Goal: Task Accomplishment & Management: Use online tool/utility

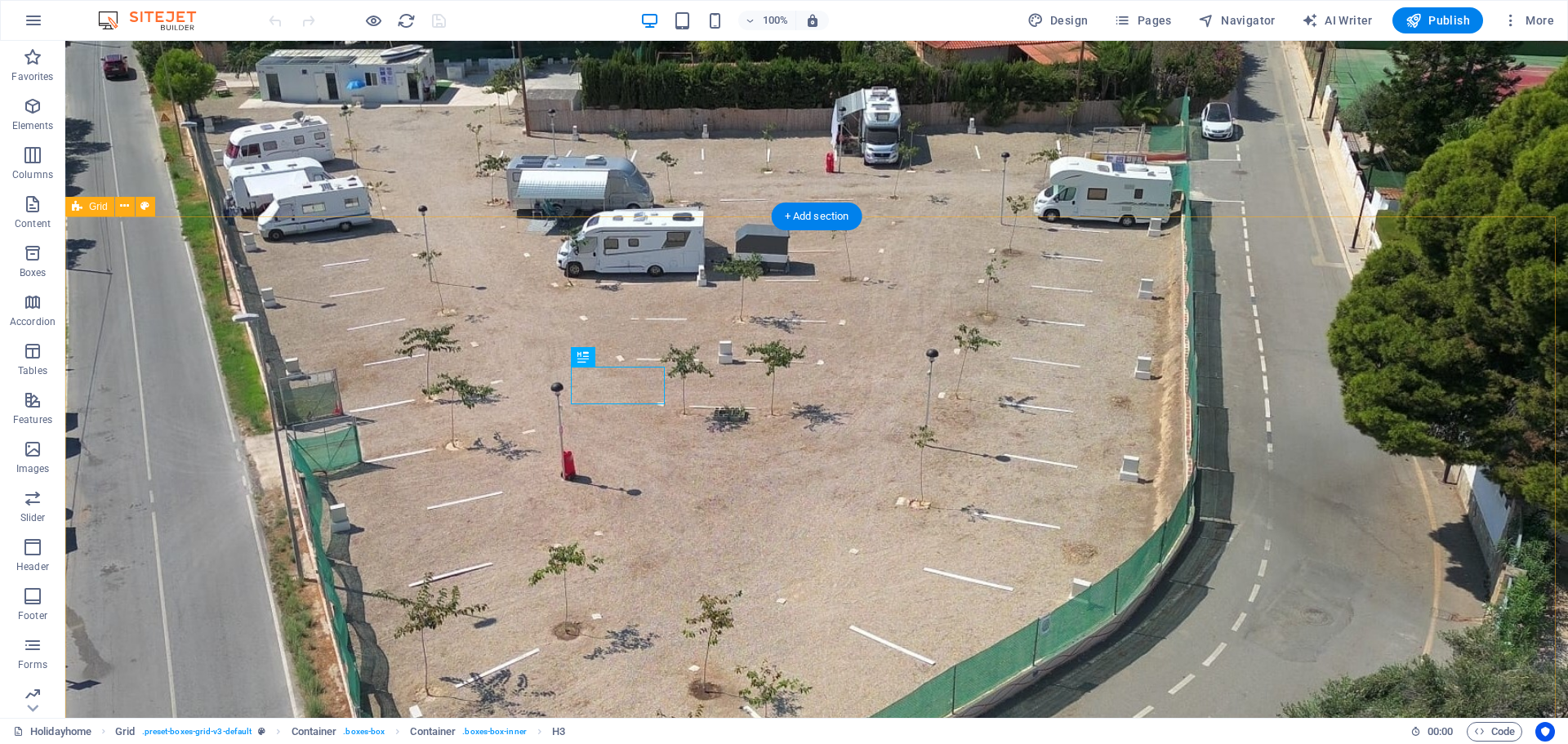
scroll to position [1118, 0]
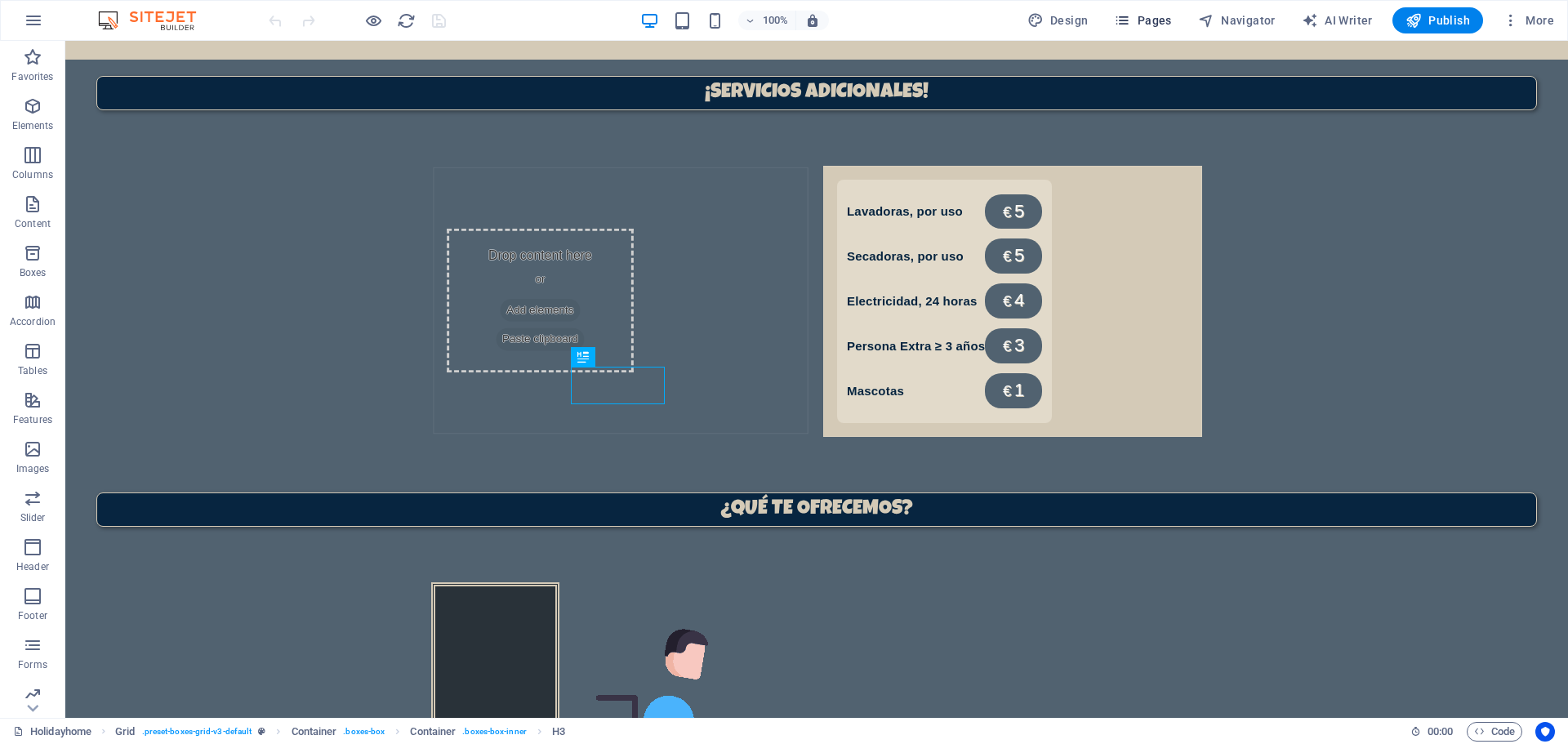
click at [1128, 26] on icon "button" at bounding box center [1122, 20] width 16 height 16
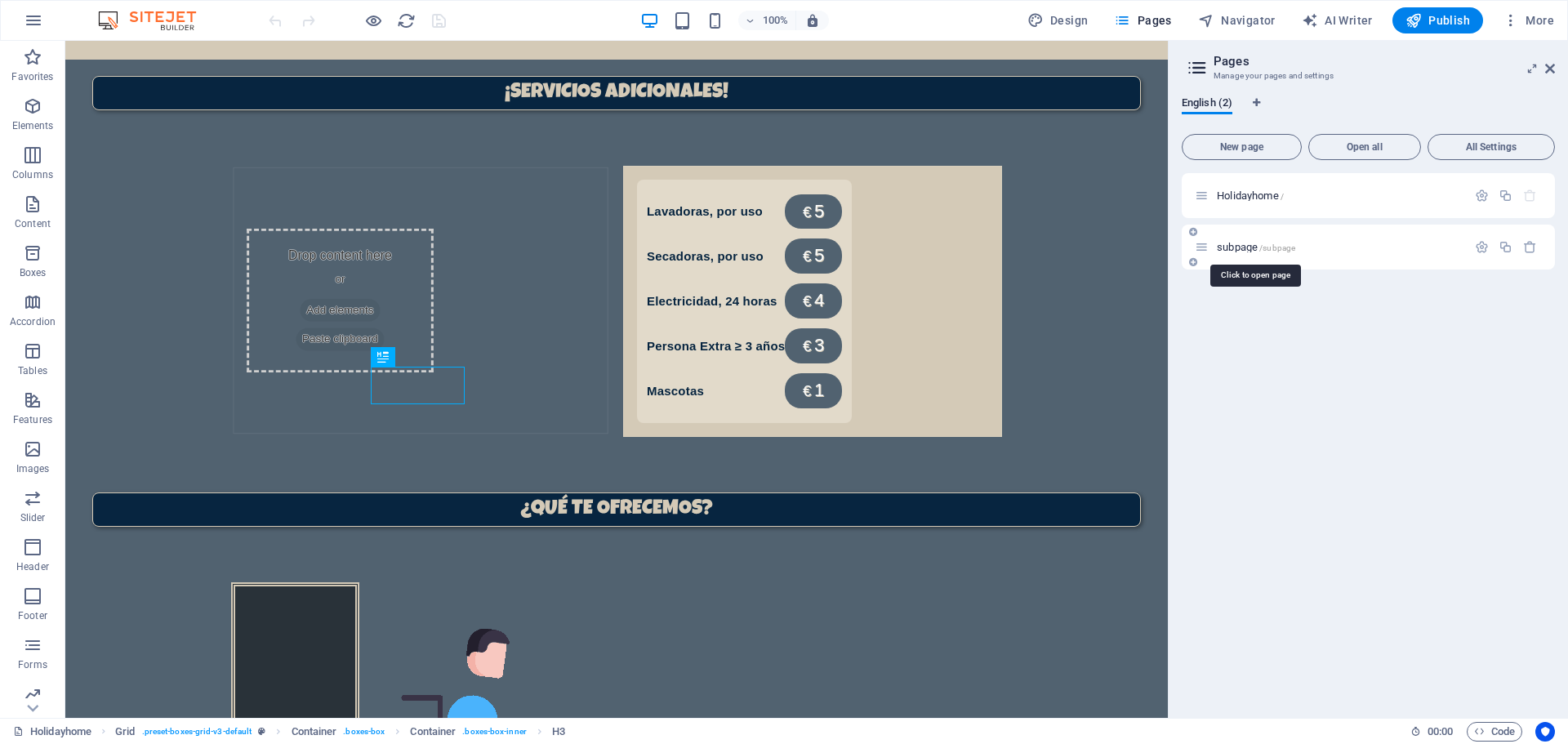
click at [1249, 244] on span "subpage /subpage" at bounding box center [1256, 247] width 79 height 12
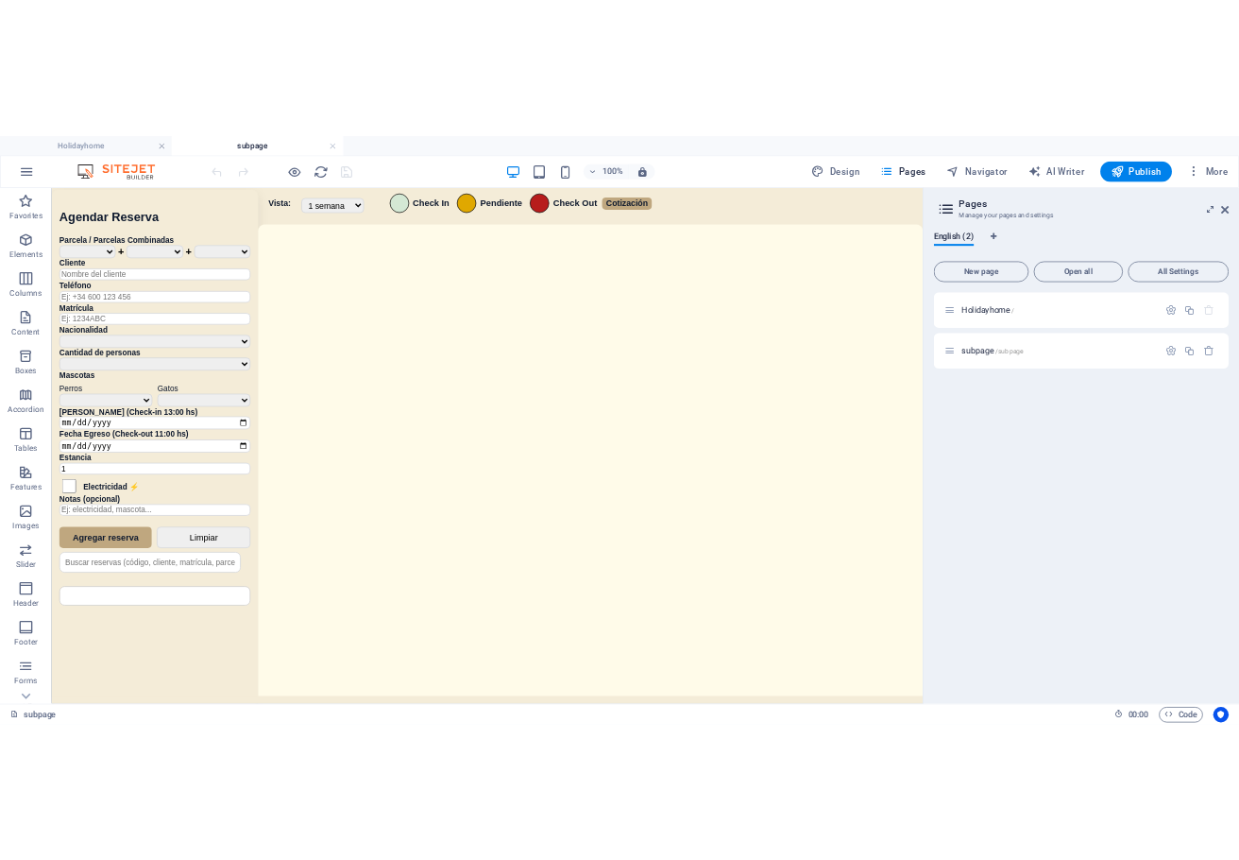
scroll to position [0, 0]
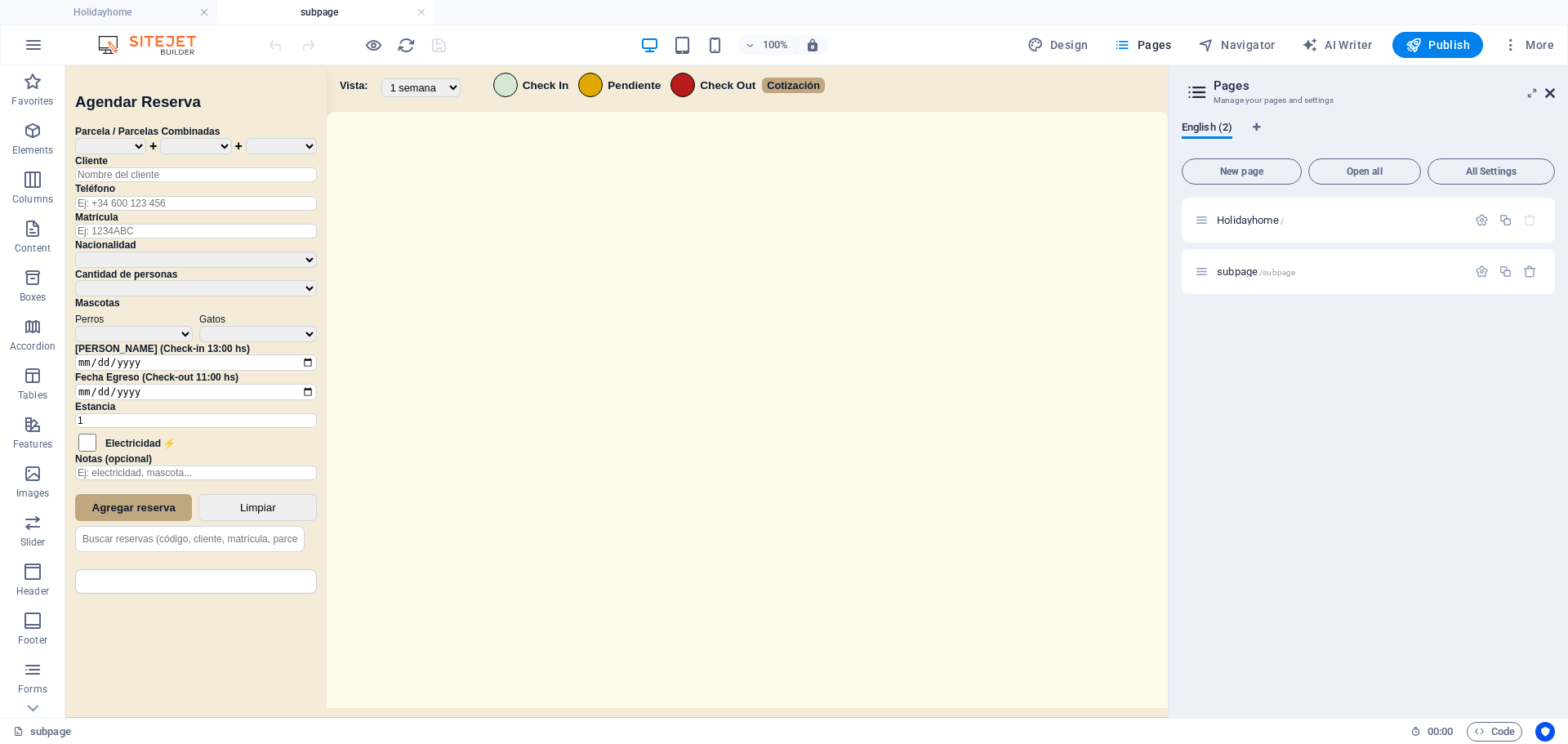
click at [1552, 92] on icon at bounding box center [1549, 92] width 10 height 13
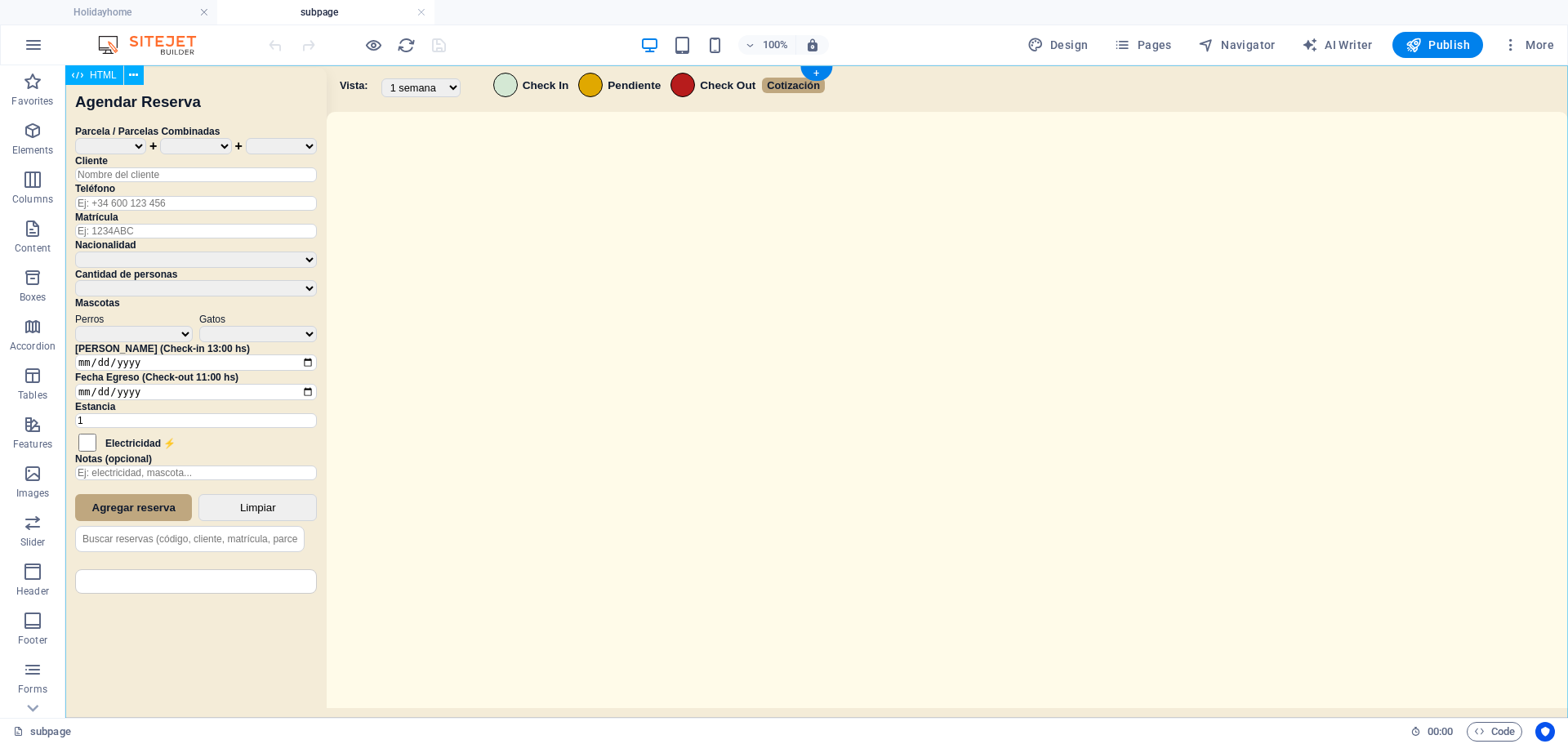
click at [997, 266] on div "Sistema de Reservas — Coveta Área Camper [GEOGRAPHIC_DATA] ¿Estás seguro de que…" at bounding box center [817, 394] width 1502 height 657
drag, startPoint x: 997, startPoint y: 266, endPoint x: 981, endPoint y: 67, distance: 199.6
click at [997, 266] on div "Sistema de Reservas — Coveta Área Camper [GEOGRAPHIC_DATA] ¿Estás seguro de que…" at bounding box center [817, 394] width 1502 height 657
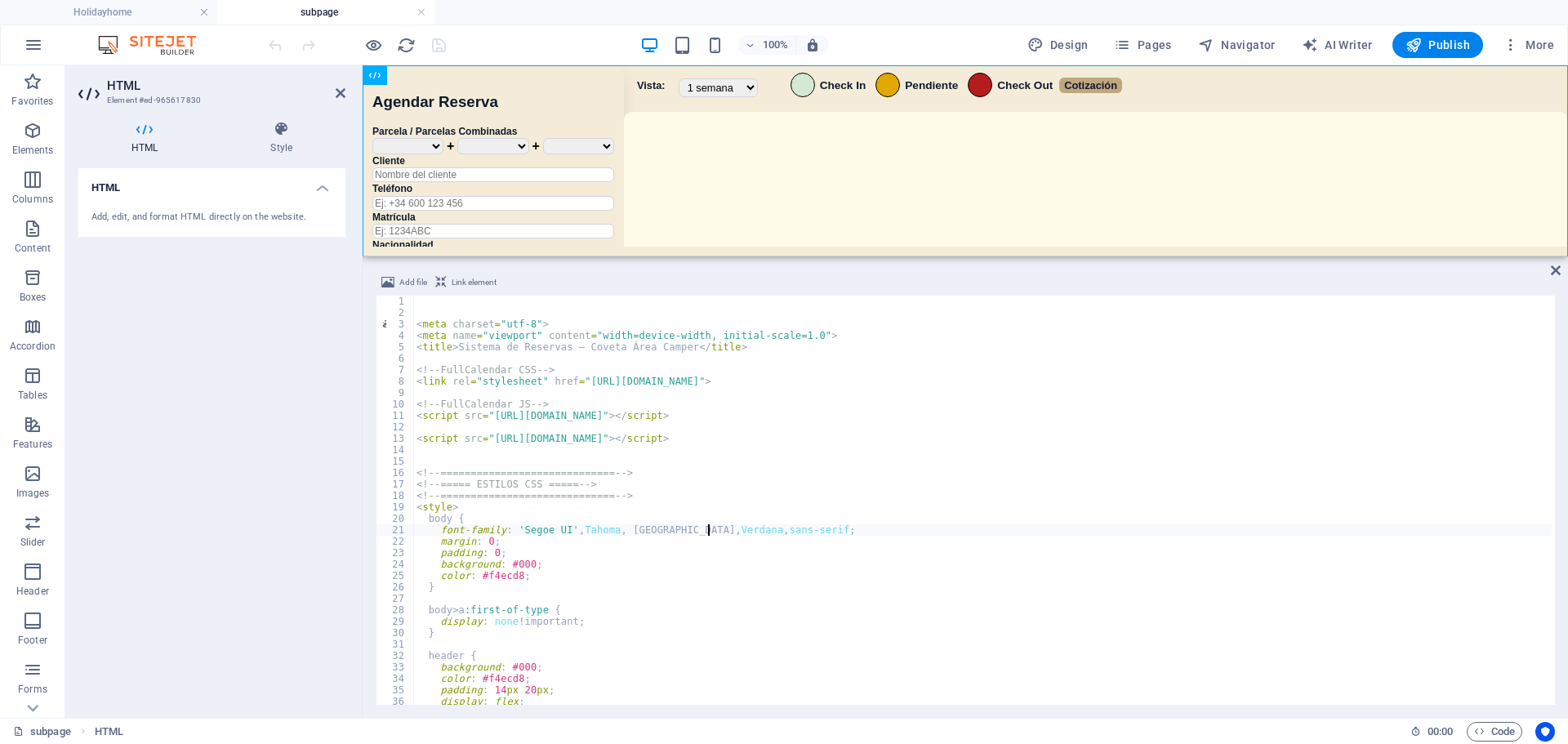
click at [706, 534] on div "< meta charset = "utf-8" > < meta name = "viewport" content = "width=device-wid…" at bounding box center [982, 512] width 1138 height 432
type textarea "</script> </div>"
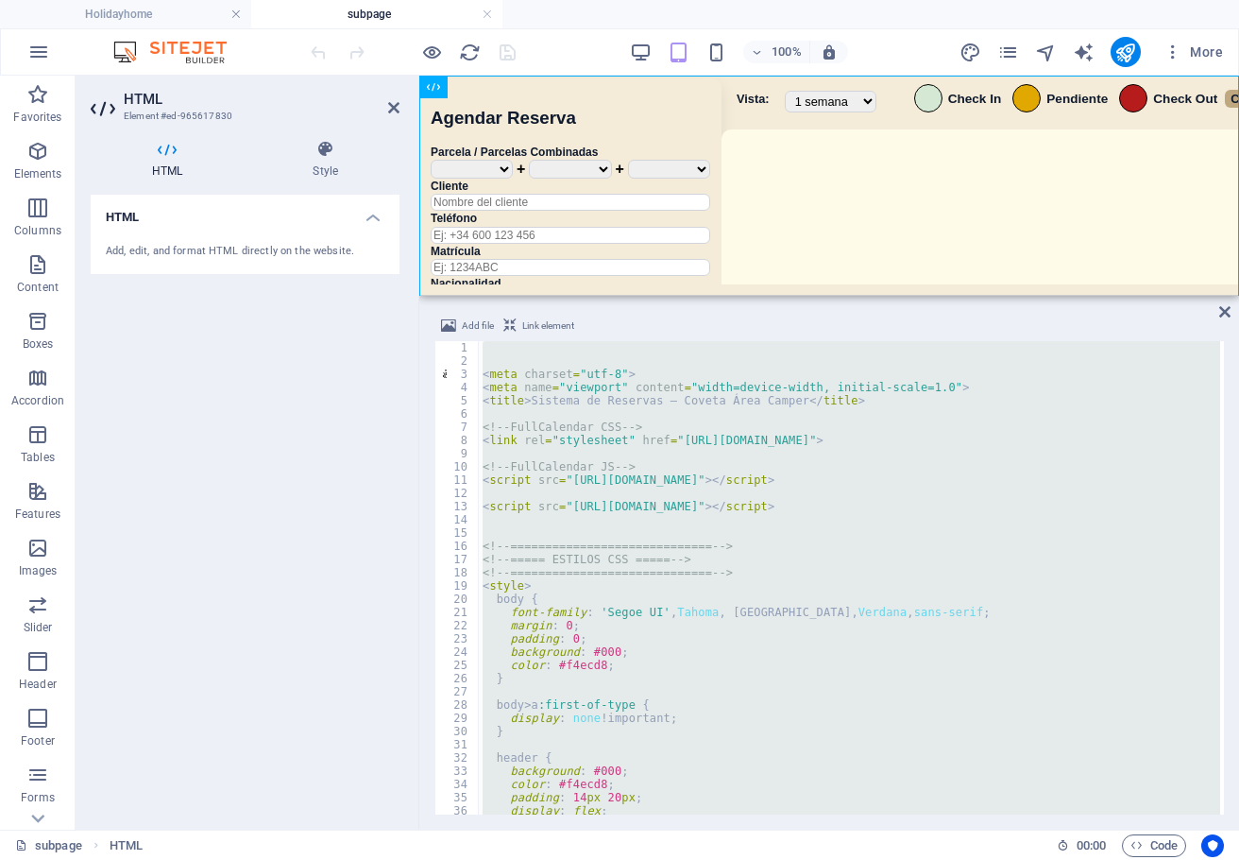
click at [994, 495] on div "< meta charset = "utf-8" > < meta name = "viewport" content = "width=device-wid…" at bounding box center [850, 577] width 742 height 473
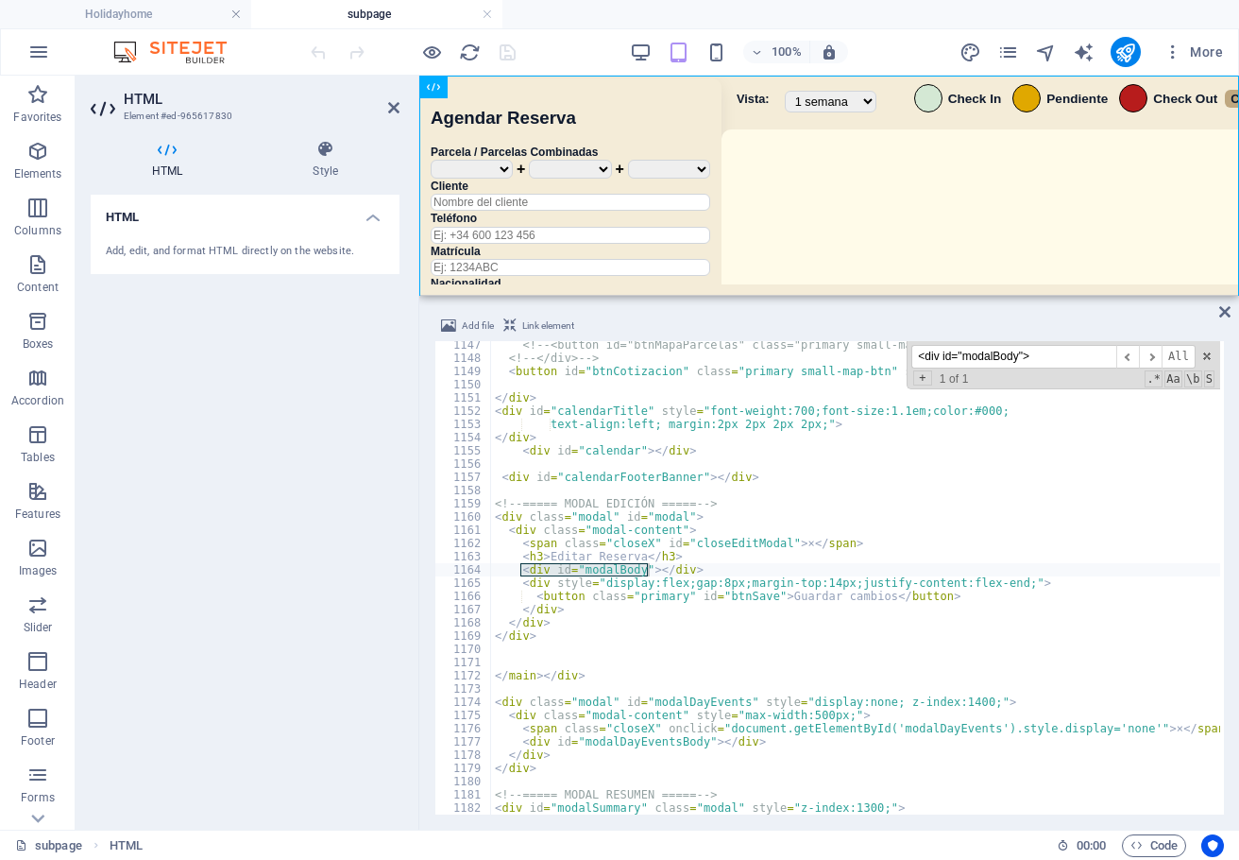
scroll to position [9953, 0]
type input "<div id="modalBody">"
click at [538, 650] on div "<!-- <button id="btnMapaParcelas" class="primary small-map-btn">Mapa de parcela…" at bounding box center [1125, 586] width 1268 height 496
type textarea "</div>"
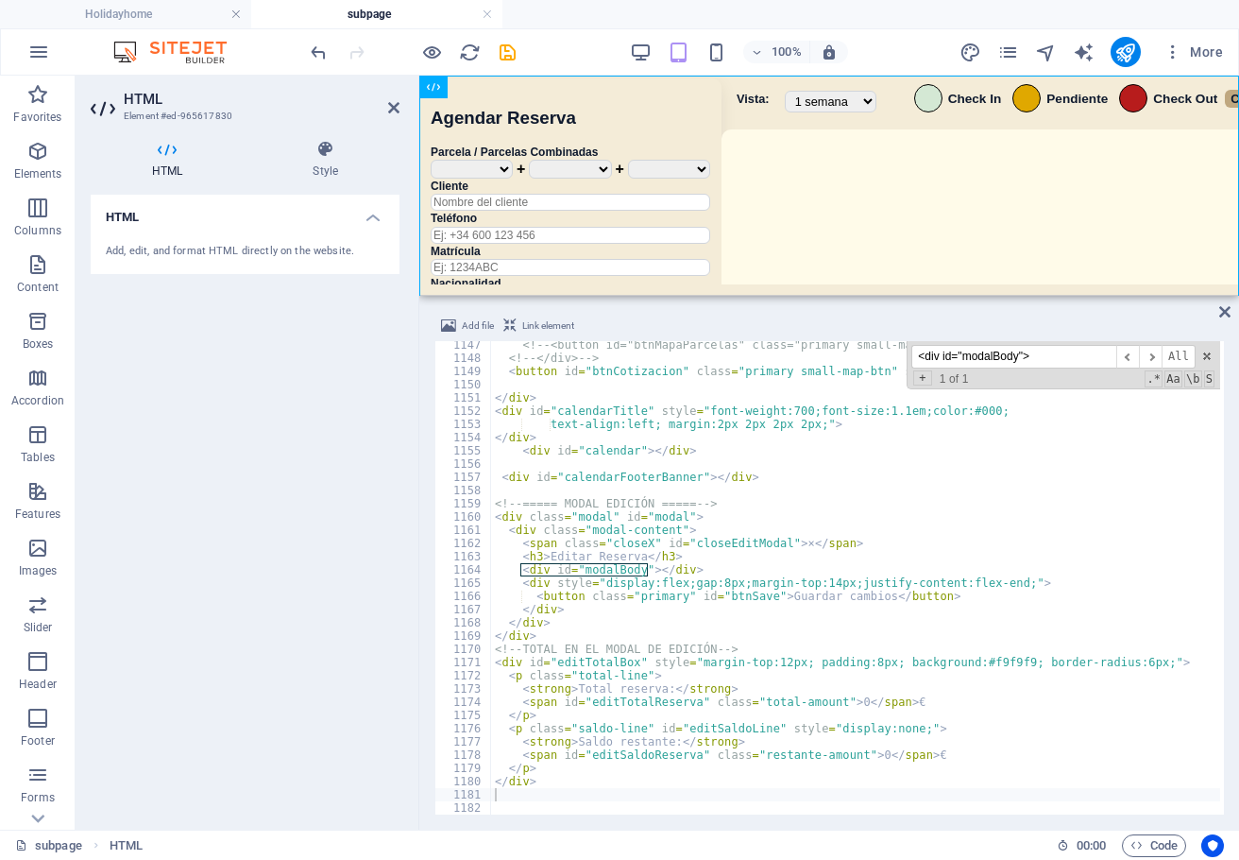
drag, startPoint x: 1041, startPoint y: 361, endPoint x: 812, endPoint y: 350, distance: 228.9
click at [812, 350] on div "<!-- <button id="btnMapaParcelas" class="primary small-map-btn">Mapa de parcela…" at bounding box center [855, 577] width 729 height 473
paste input "modal"
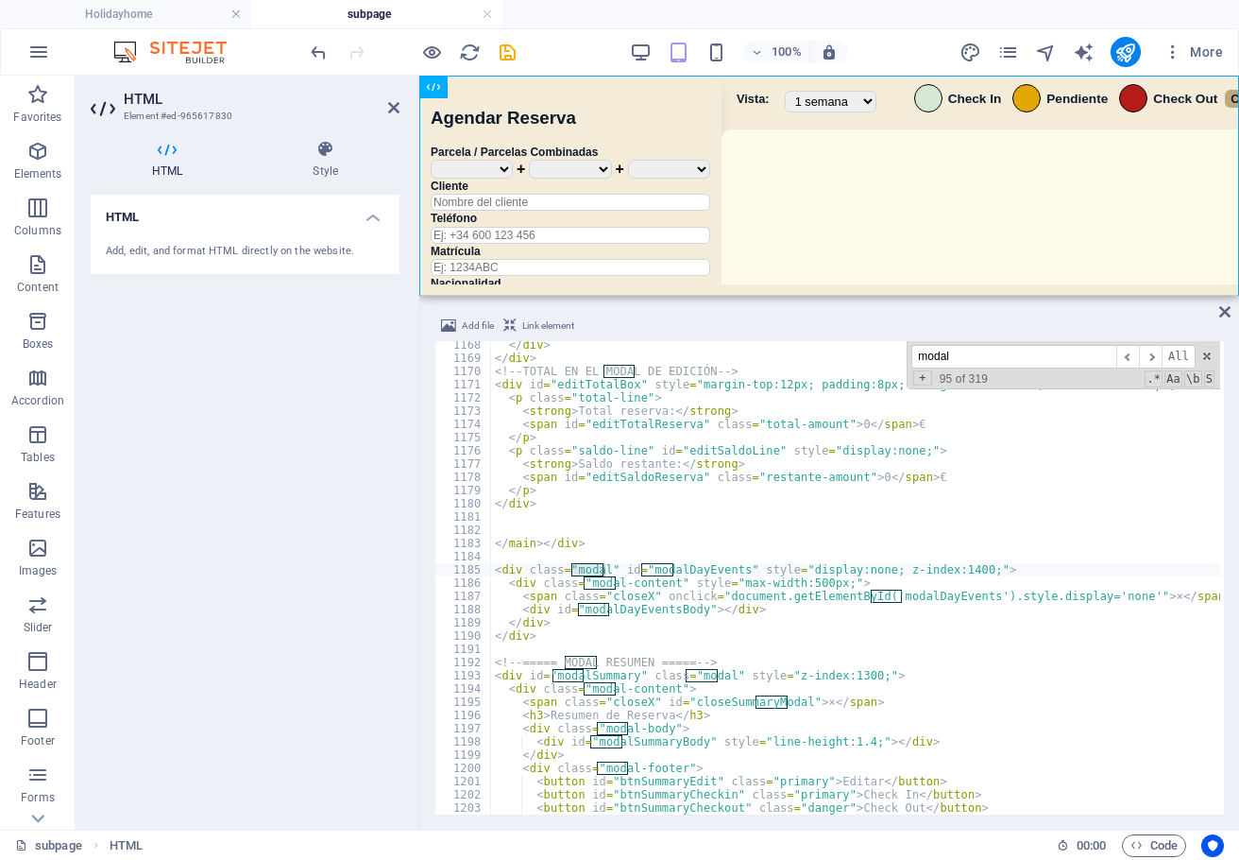
click at [980, 361] on input "modal" at bounding box center [1014, 357] width 205 height 24
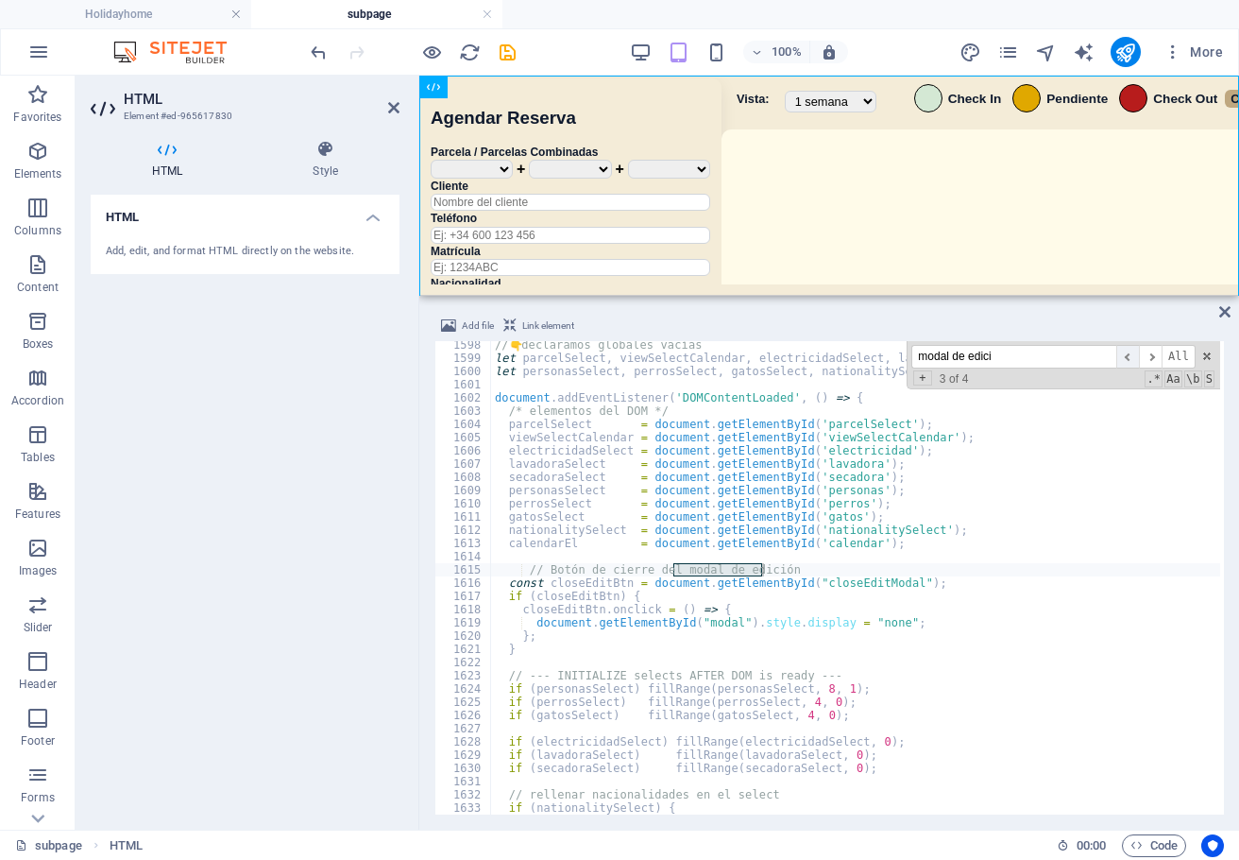
type input "modal de edici"
click at [1130, 357] on span "​" at bounding box center [1128, 357] width 23 height 24
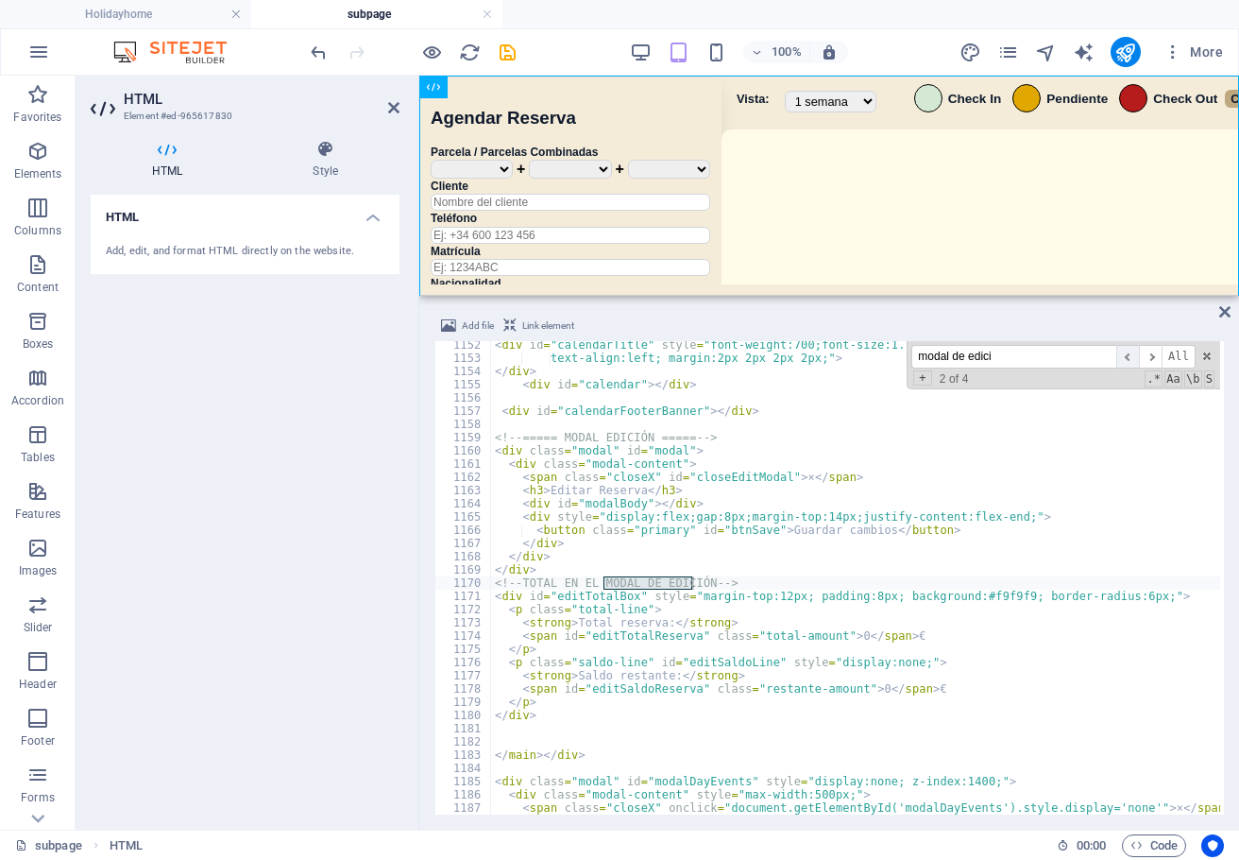
scroll to position [9965, 0]
click at [1122, 357] on span "​" at bounding box center [1128, 357] width 23 height 24
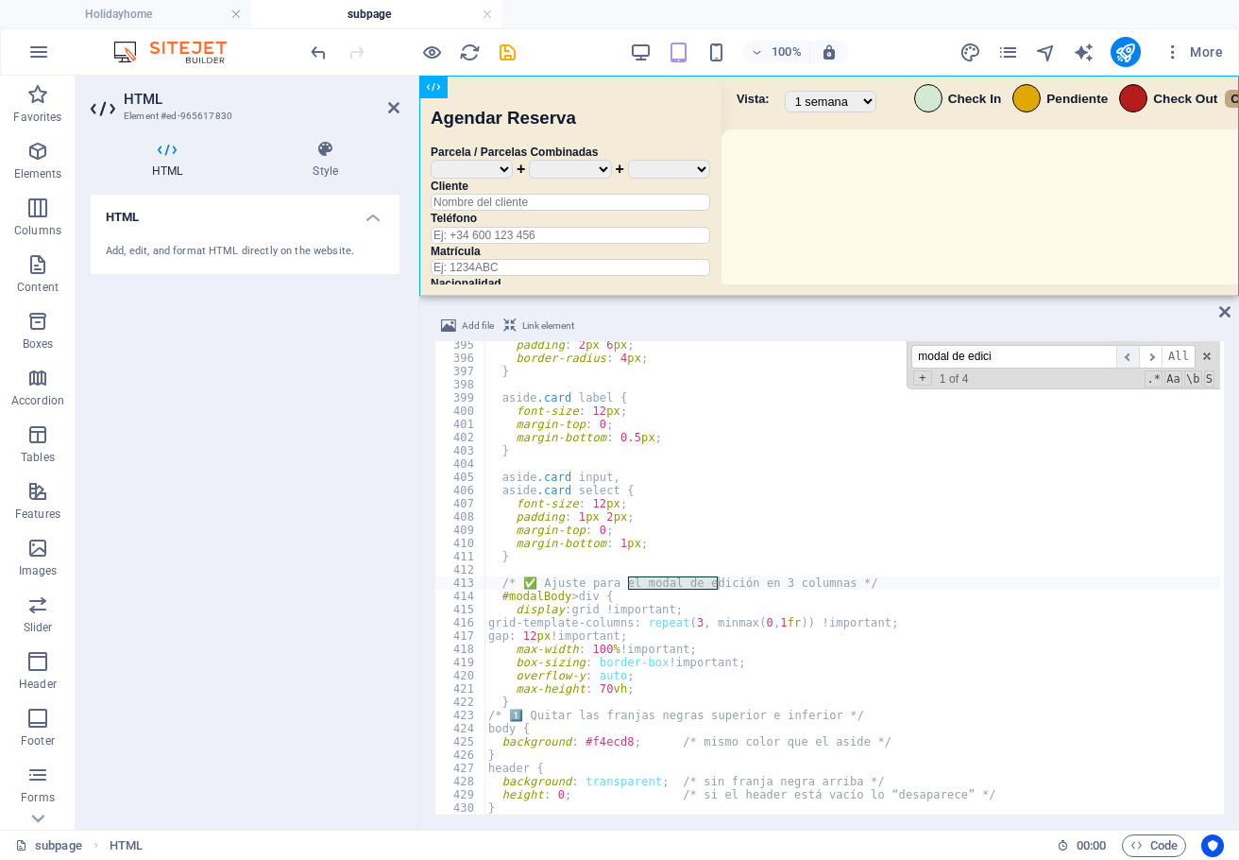
scroll to position [3413, 0]
click at [1153, 358] on span "​" at bounding box center [1150, 357] width 23 height 24
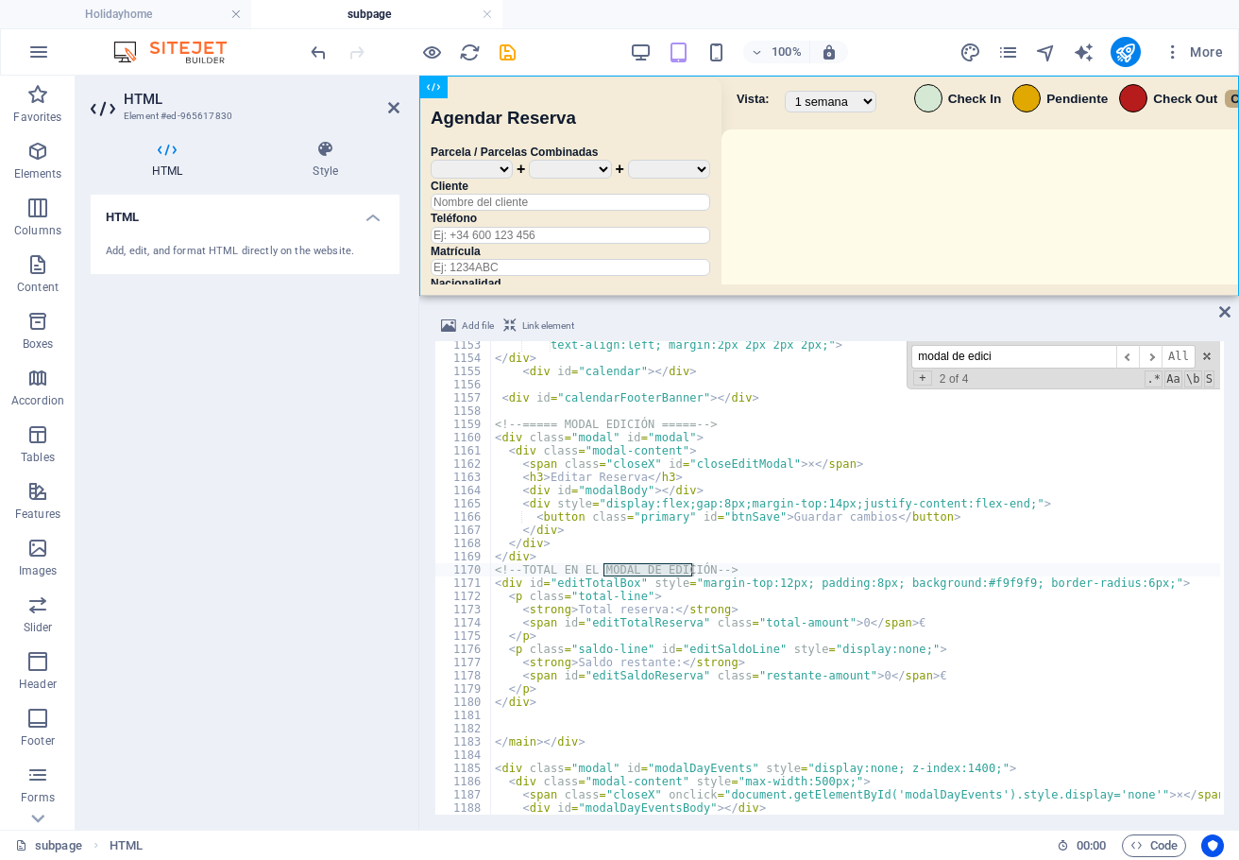
type textarea "</div>"
click at [584, 540] on div "text-align:left; margin:2px 2px 2px 2px;" > </ div > < div id = "calendar" > </…" at bounding box center [1125, 586] width 1268 height 496
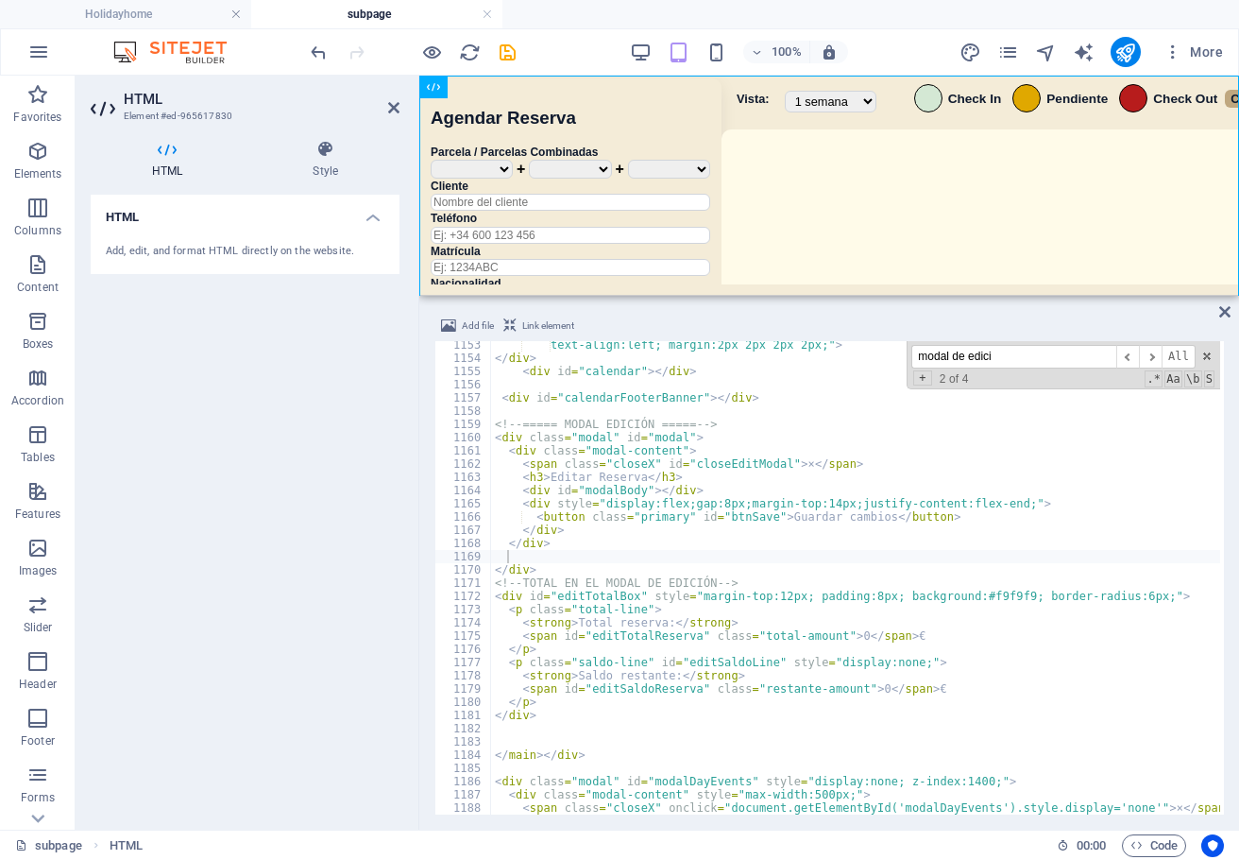
click at [540, 547] on div "text-align:left; margin:2px 2px 2px 2px;" > </ div > < div id = "calendar" > </…" at bounding box center [1125, 586] width 1268 height 496
type textarea "</div>"
click at [528, 555] on div "text-align:left; margin:2px 2px 2px 2px;" > </ div > < div id = "calendar" > </…" at bounding box center [1125, 586] width 1268 height 496
paste textarea
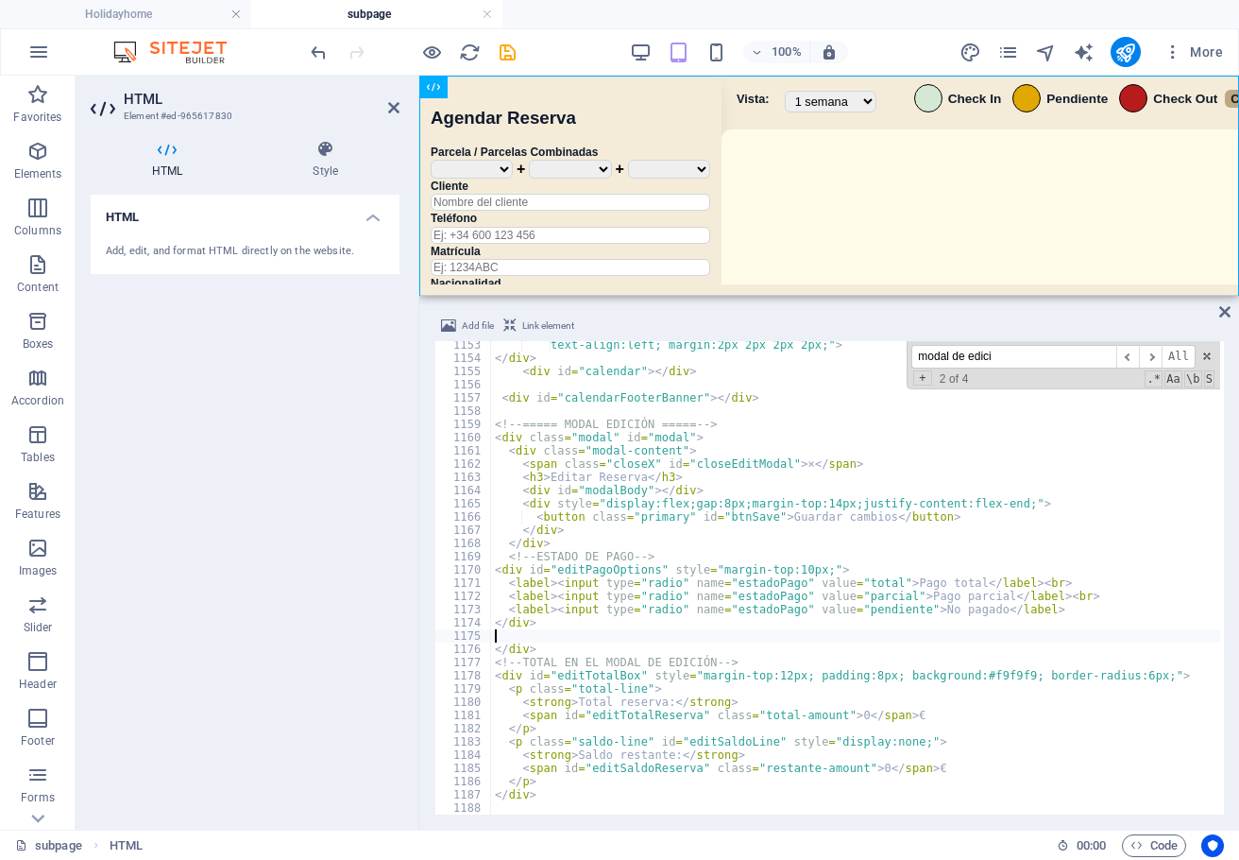
scroll to position [9955, 0]
click at [543, 649] on div "text-align:left; margin:2px 2px 2px 2px;" > </ div > < div id = "calendar" > </…" at bounding box center [1125, 586] width 1268 height 496
type textarea "</div>"
click at [552, 639] on div "text-align:left; margin:2px 2px 2px 2px;" > </ div > < div id = "calendar" > </…" at bounding box center [1125, 586] width 1268 height 496
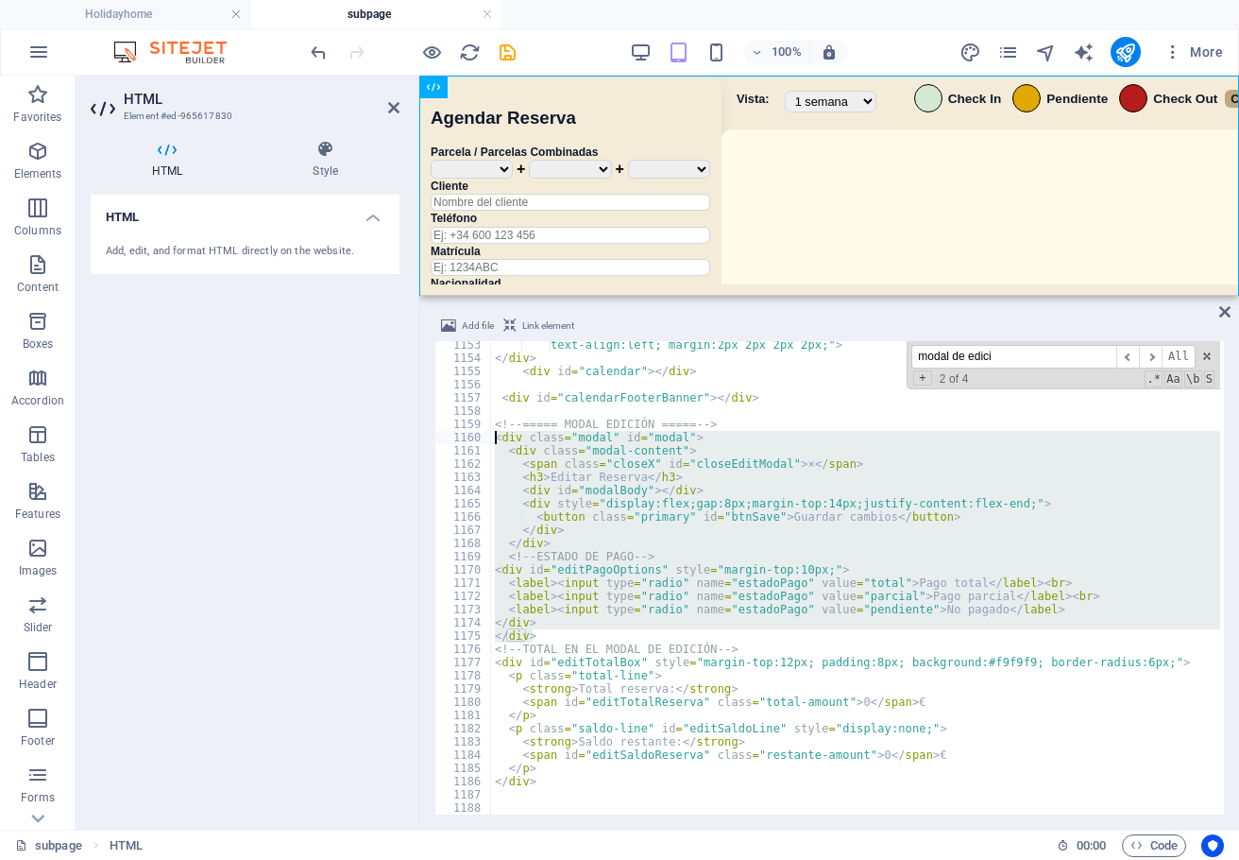
drag, startPoint x: 546, startPoint y: 634, endPoint x: 456, endPoint y: 433, distance: 220.3
click at [456, 433] on div "</div> 1153 1154 1155 1156 1157 1158 1159 1160 1161 1162 1163 1164 1165 1166 11…" at bounding box center [830, 577] width 790 height 473
click at [689, 429] on div "text-align:left; margin:2px 2px 2px 2px;" > </ div > < div id = "calendar" > </…" at bounding box center [1125, 586] width 1268 height 496
type textarea "<!-- ===== MODAL EDICIÓN ===== -->"
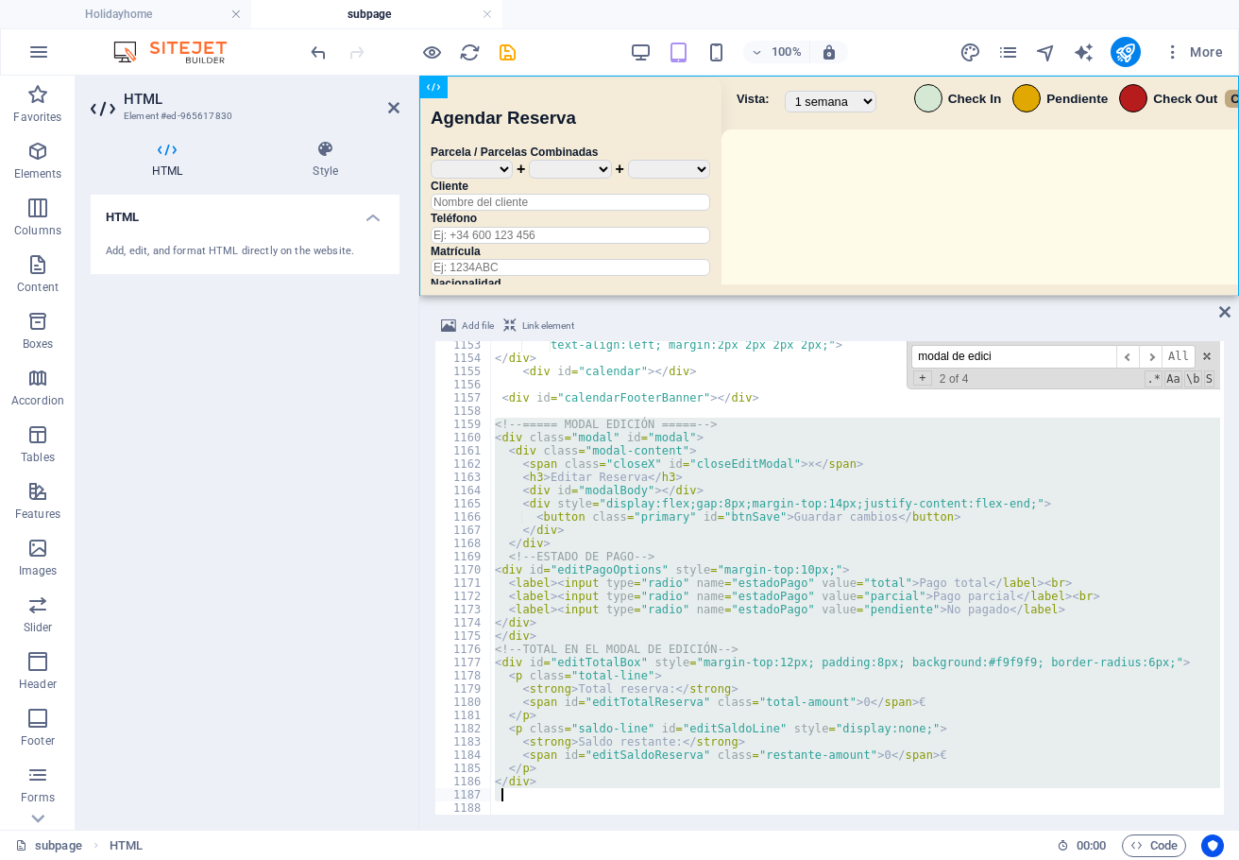
scroll to position [9995, 0]
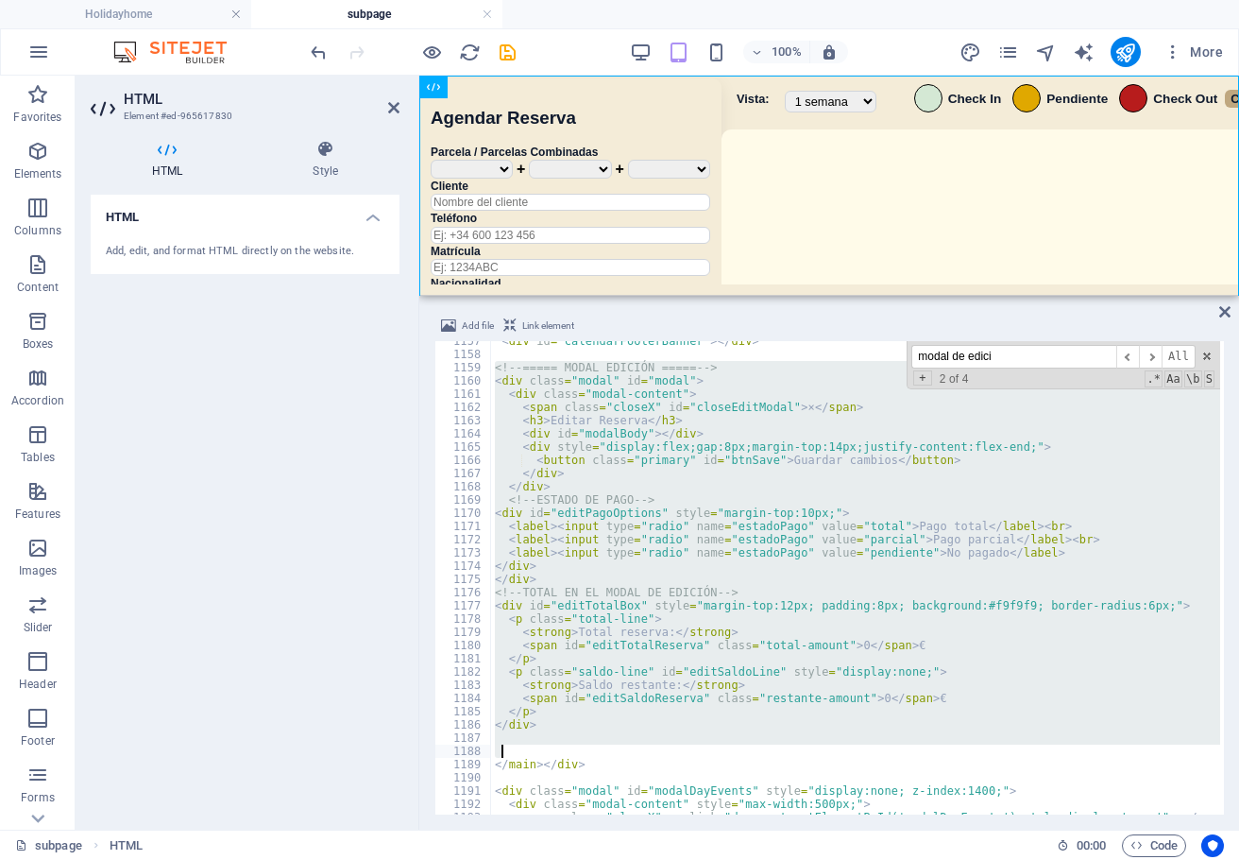
drag, startPoint x: 495, startPoint y: 429, endPoint x: 828, endPoint y: 747, distance: 460.4
click at [828, 747] on div "< div id = "calendarFooterBanner" > </ div > <!-- ===== MODAL EDICIÓN ===== -->…" at bounding box center [1125, 582] width 1268 height 496
drag, startPoint x: 1021, startPoint y: 351, endPoint x: 854, endPoint y: 352, distance: 167.2
click at [854, 352] on div "< div id = "calendarFooterBanner" > </ div > <!-- ===== MODAL EDICIÓN ===== -->…" at bounding box center [855, 577] width 729 height 473
paste input "openModal"
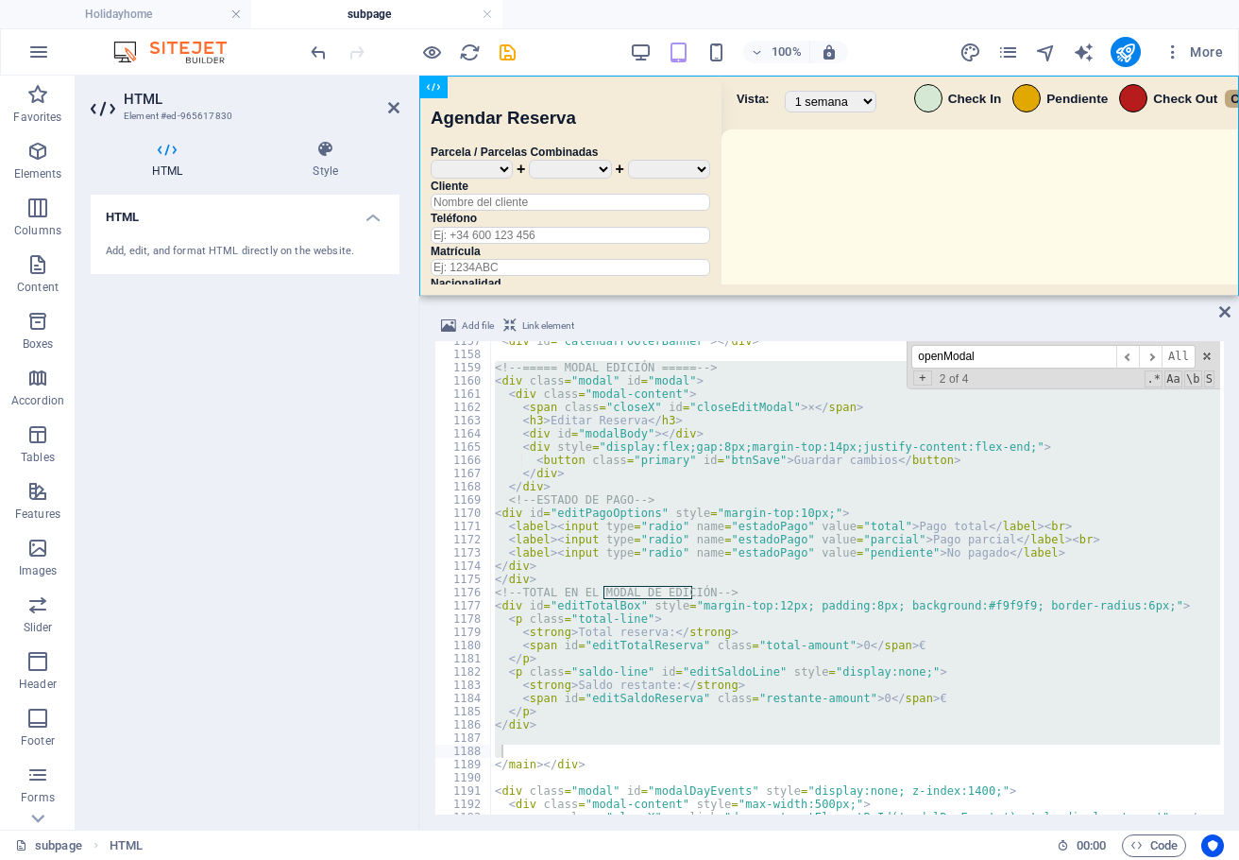
scroll to position [14512, 0]
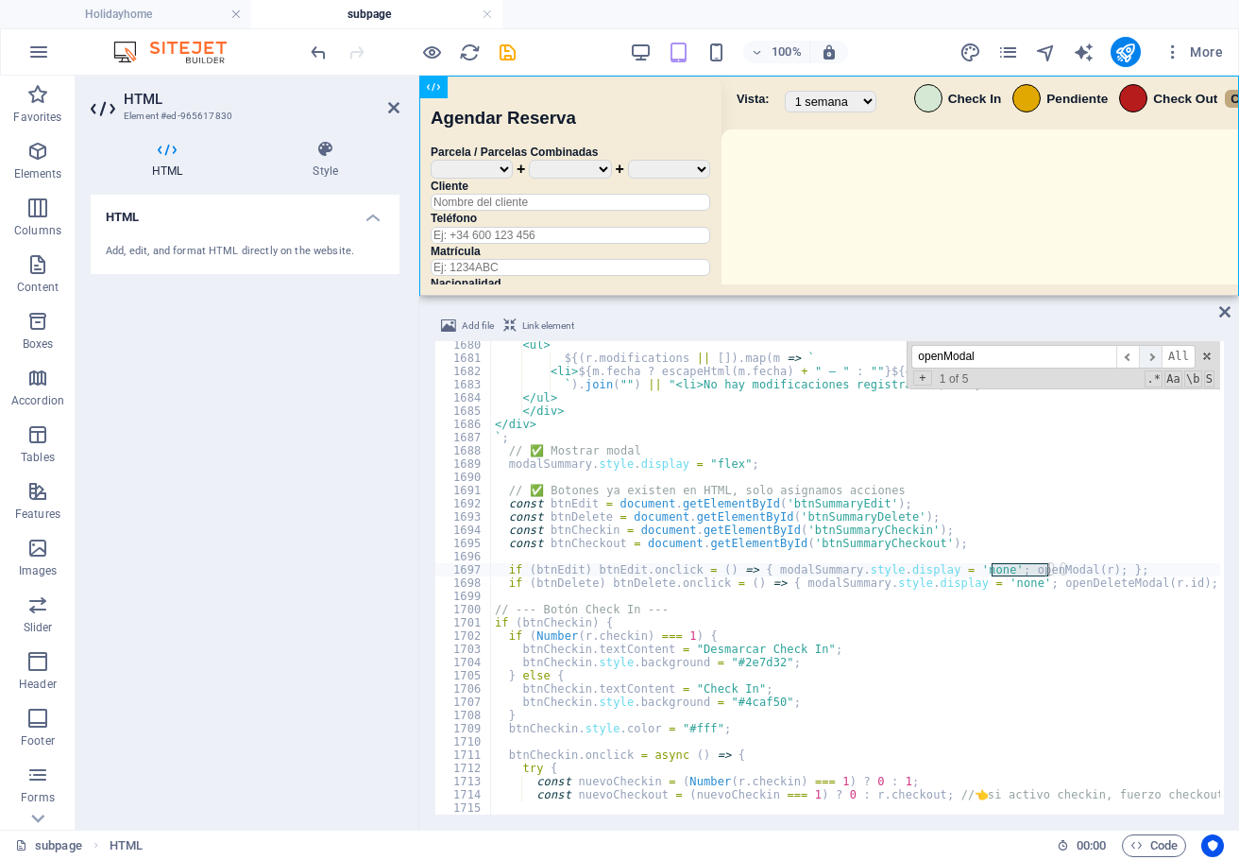
type input "openModal"
click at [1155, 363] on span "​" at bounding box center [1150, 357] width 23 height 24
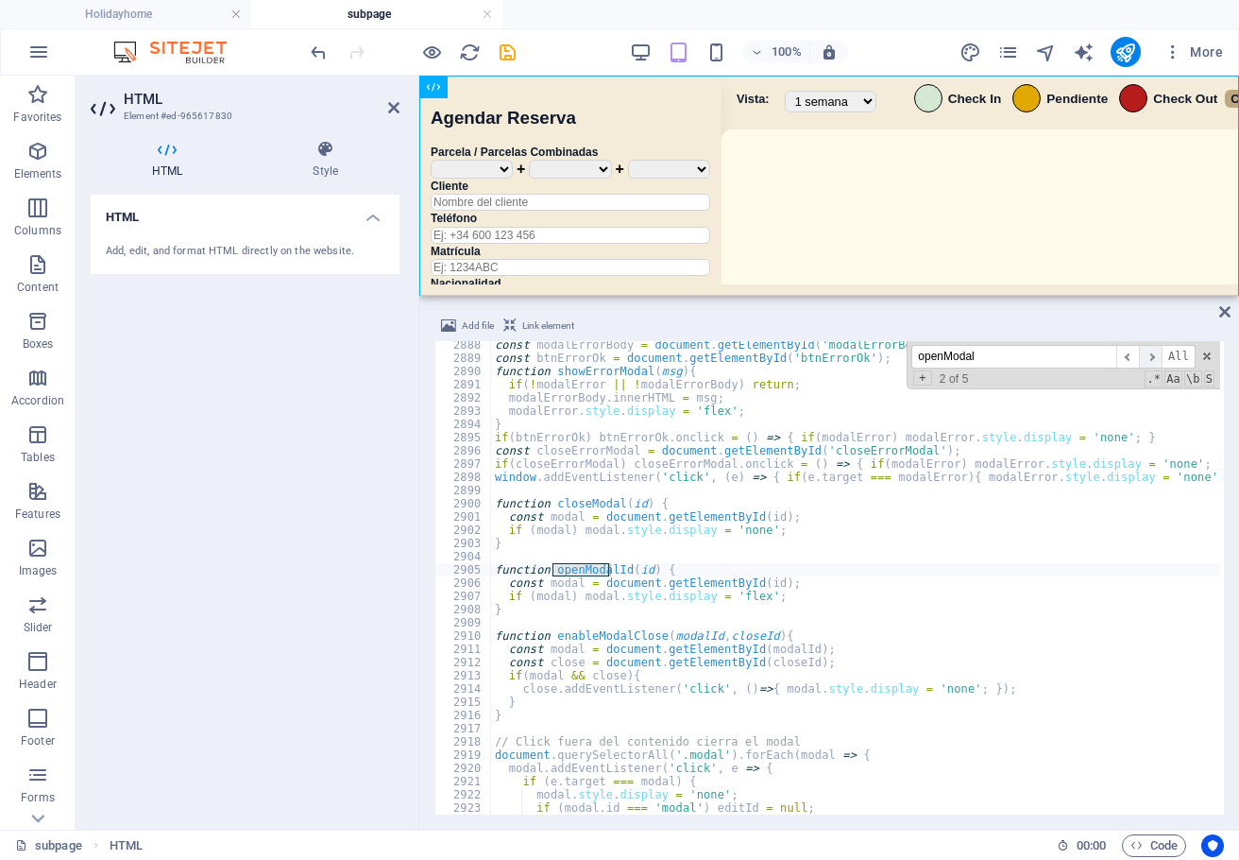
scroll to position [24951, 0]
click at [1155, 363] on span "​" at bounding box center [1150, 357] width 23 height 24
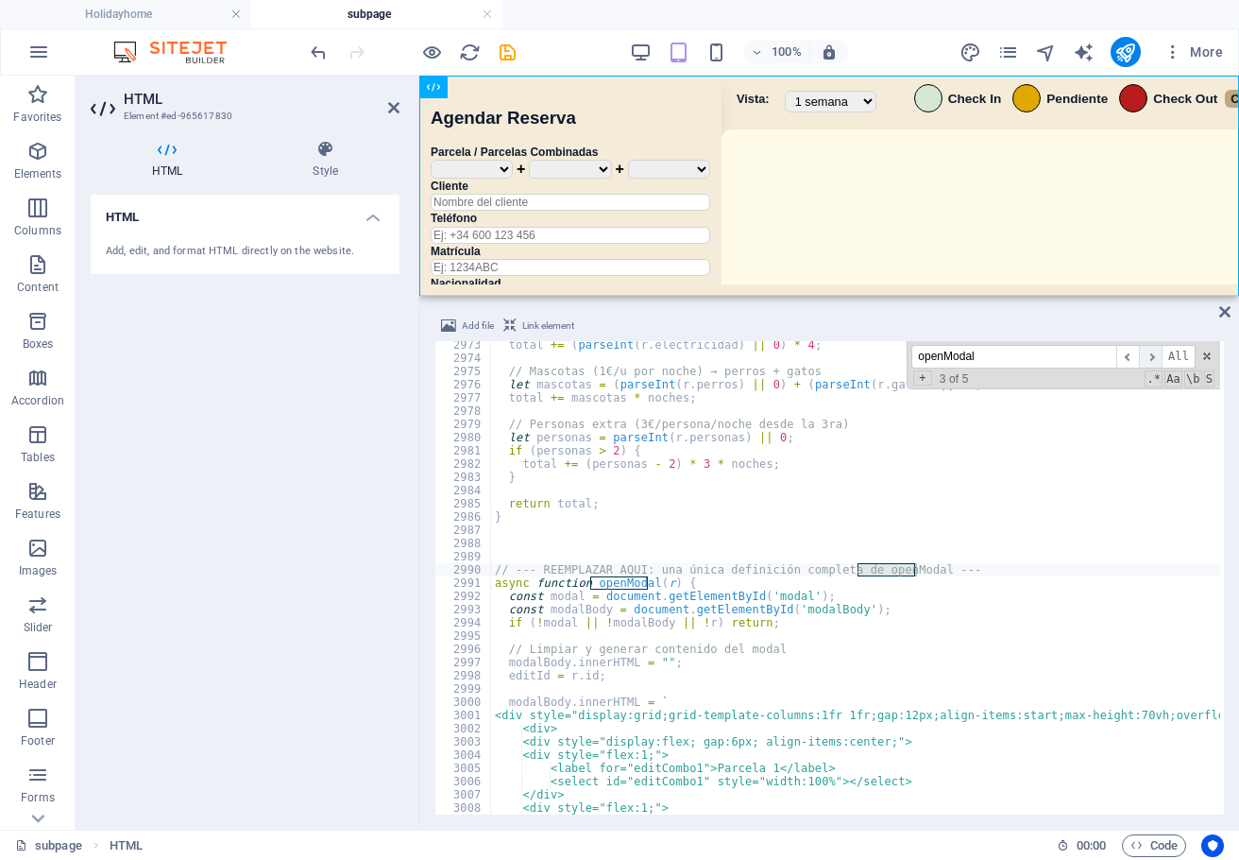
scroll to position [25686, 0]
click at [844, 570] on div "total += ( parseInt ( r . electricidad ) || 0 ) * 4 ; // Mascotas (1€/u por noc…" at bounding box center [1125, 586] width 1268 height 496
drag, startPoint x: 540, startPoint y: 568, endPoint x: 855, endPoint y: 564, distance: 314.6
click at [855, 564] on div "total += ( parseInt ( r . electricidad ) || 0 ) * 4 ; // Mascotas (1€/u por noc…" at bounding box center [1125, 586] width 1268 height 496
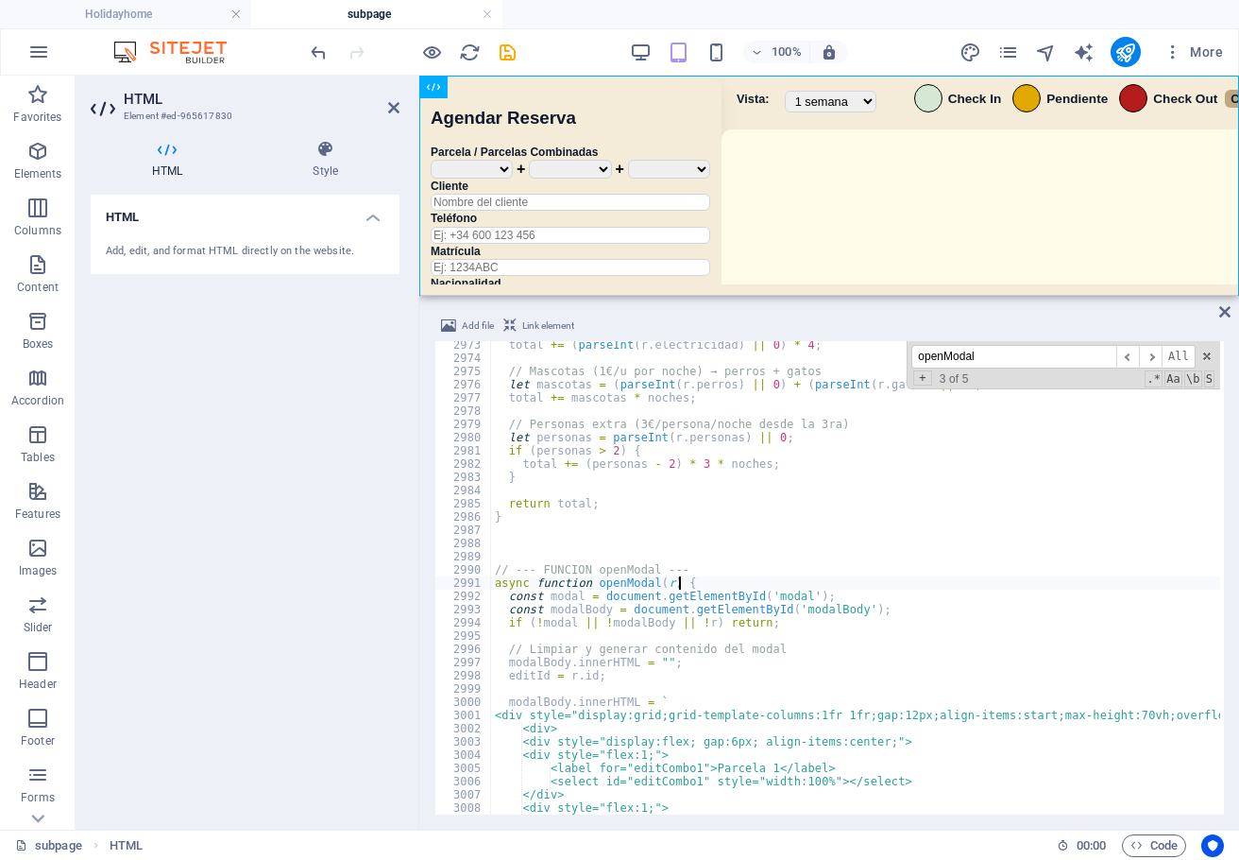
click at [760, 589] on div "total += ( parseInt ( r . electricidad ) || 0 ) * 4 ; // Mascotas (1€/u por noc…" at bounding box center [1125, 586] width 1268 height 496
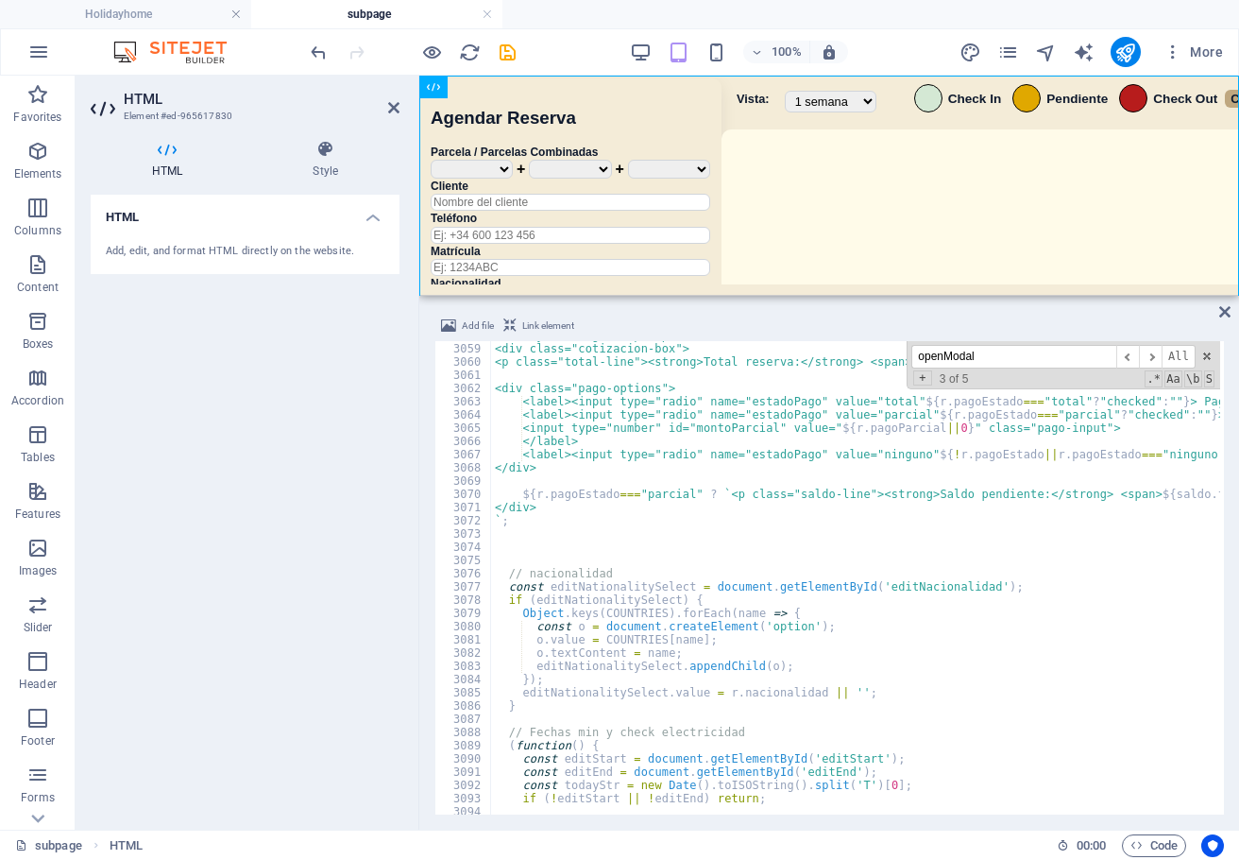
scroll to position [26463, 0]
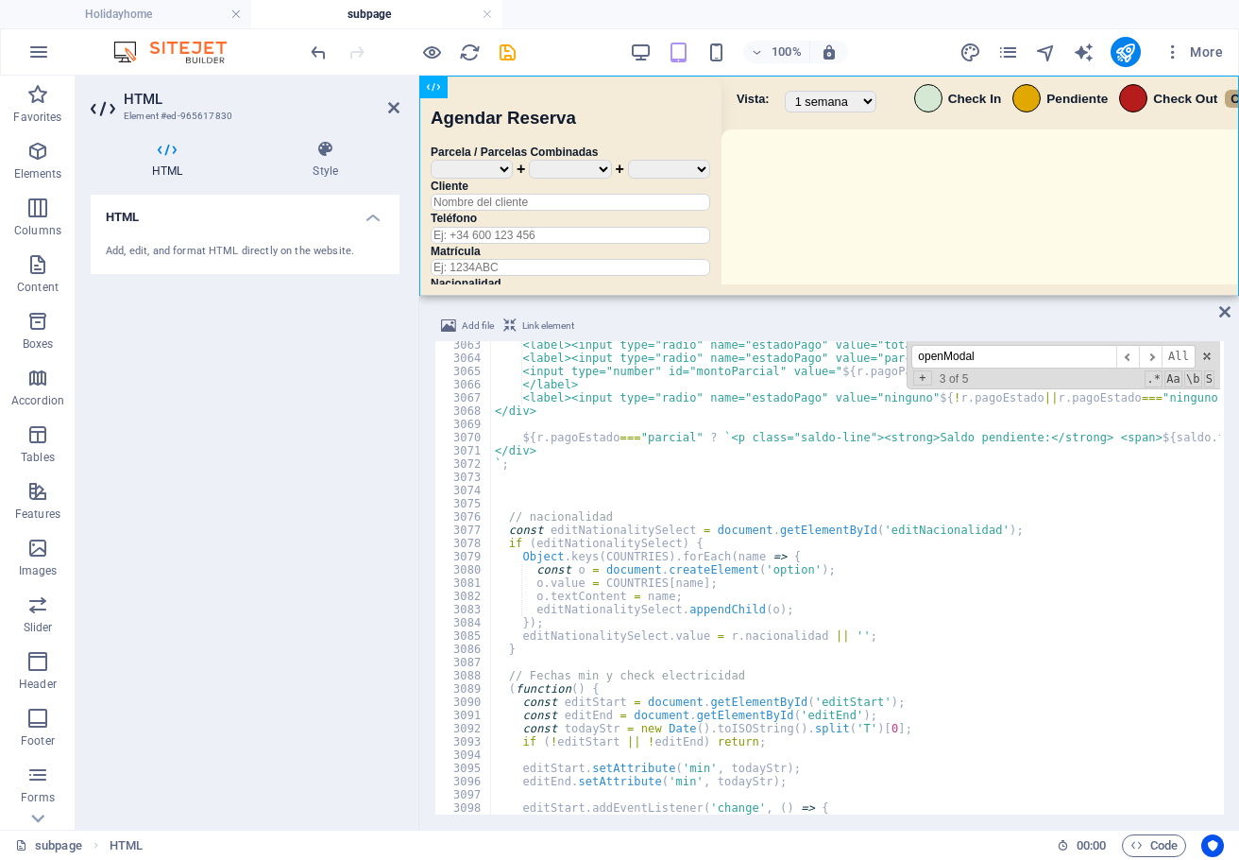
click at [580, 470] on div "<label><input type="radio" name="estadoPago" value="total" ${ r . pagoEstado ==…" at bounding box center [1125, 586] width 1268 height 496
type textarea "`;"
click at [575, 489] on div "<label><input type="radio" name="estadoPago" value="total" ${ r . pagoEstado ==…" at bounding box center [1125, 586] width 1268 height 496
click at [586, 483] on div "<label><input type="radio" name="estadoPago" value="total" ${ r . pagoEstado ==…" at bounding box center [1125, 586] width 1268 height 496
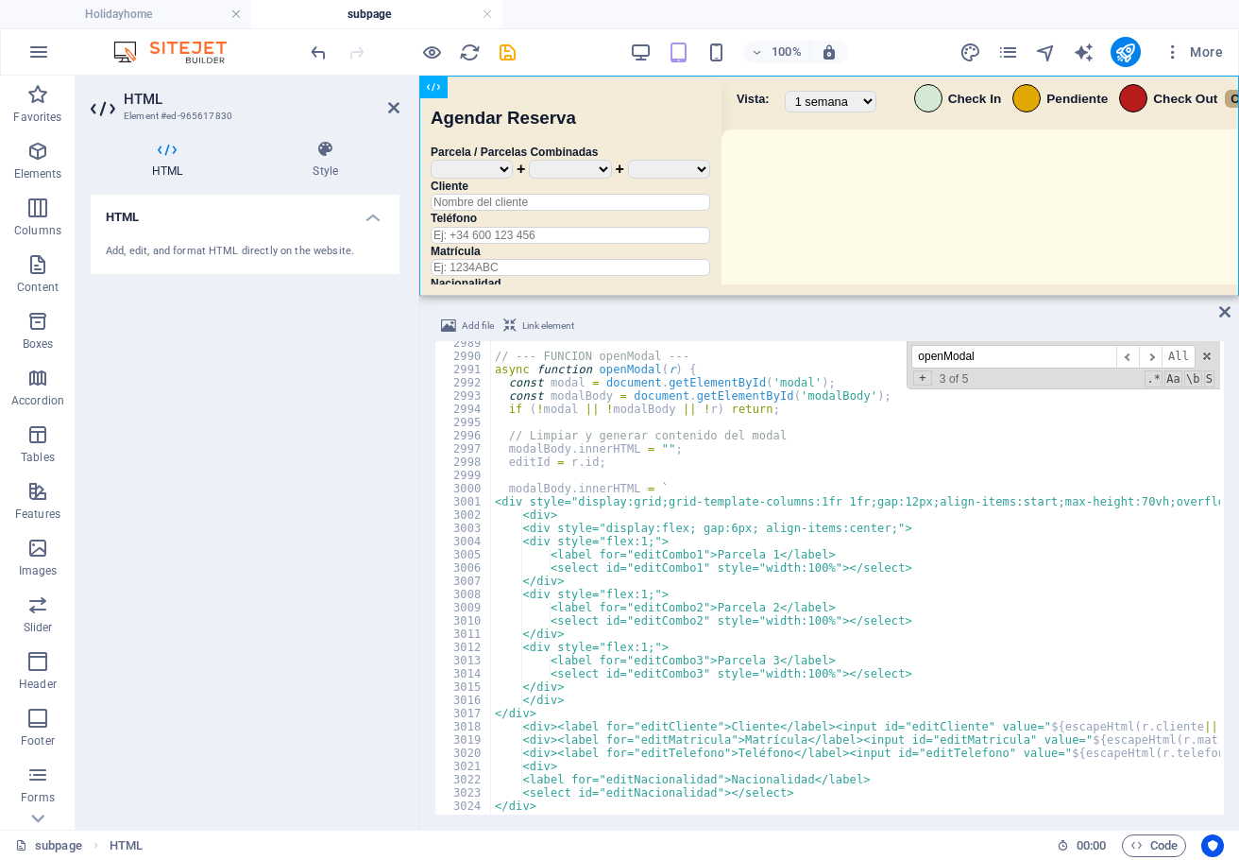
scroll to position [25588, 0]
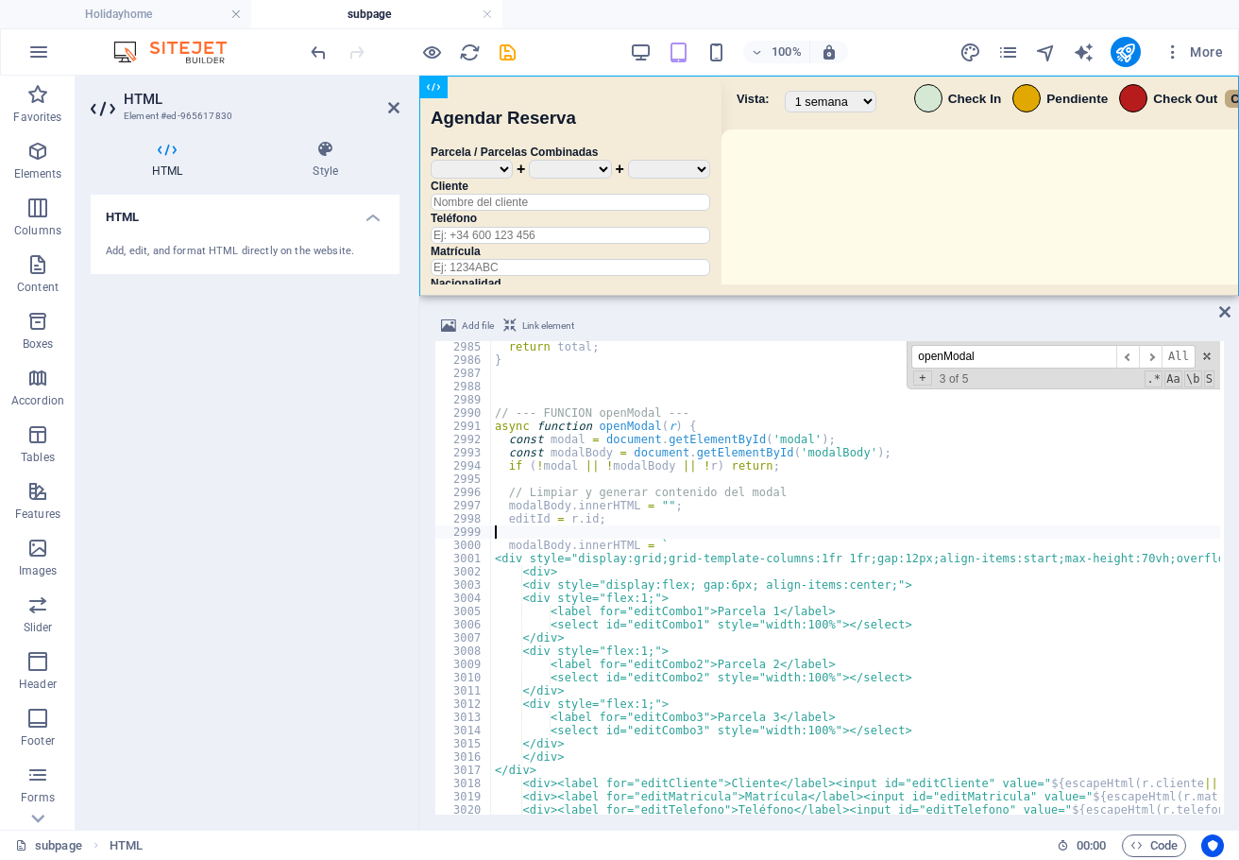
click at [542, 526] on div "return total ; } // --- FUNCION openModal --- async function openModal ( r ) { …" at bounding box center [1125, 588] width 1268 height 496
paste textarea
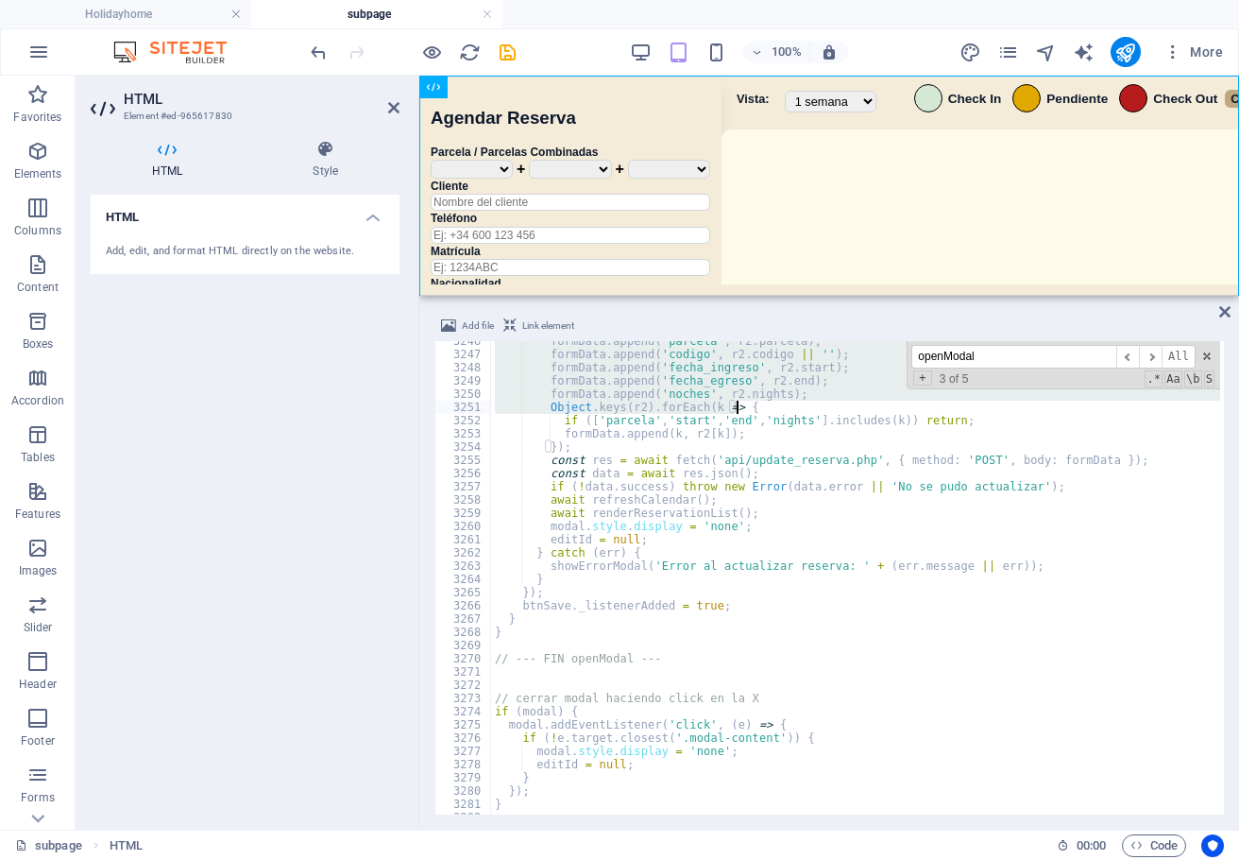
scroll to position [27896, 0]
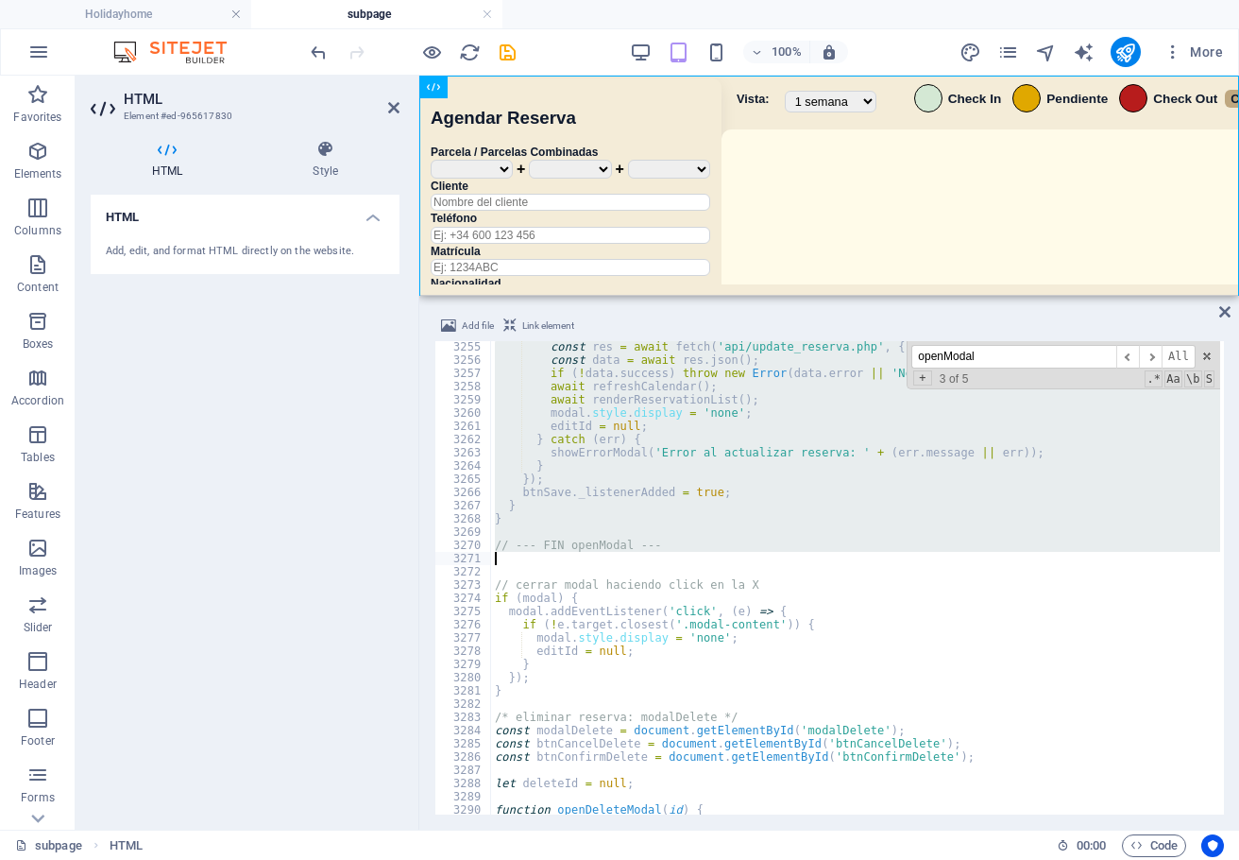
drag, startPoint x: 504, startPoint y: 417, endPoint x: 802, endPoint y: 553, distance: 328.1
click at [801, 553] on div "const res = await fetch ( 'api/update_reserva.php' , { method : 'POST' , body :…" at bounding box center [1125, 588] width 1268 height 496
type textarea "// --- FIN openModal ---"
click at [989, 367] on div "openModal ​ ​ All Replace All + 3 of 5 .* Aa \b S" at bounding box center [1064, 365] width 314 height 48
drag, startPoint x: 923, startPoint y: 353, endPoint x: 896, endPoint y: 354, distance: 27.4
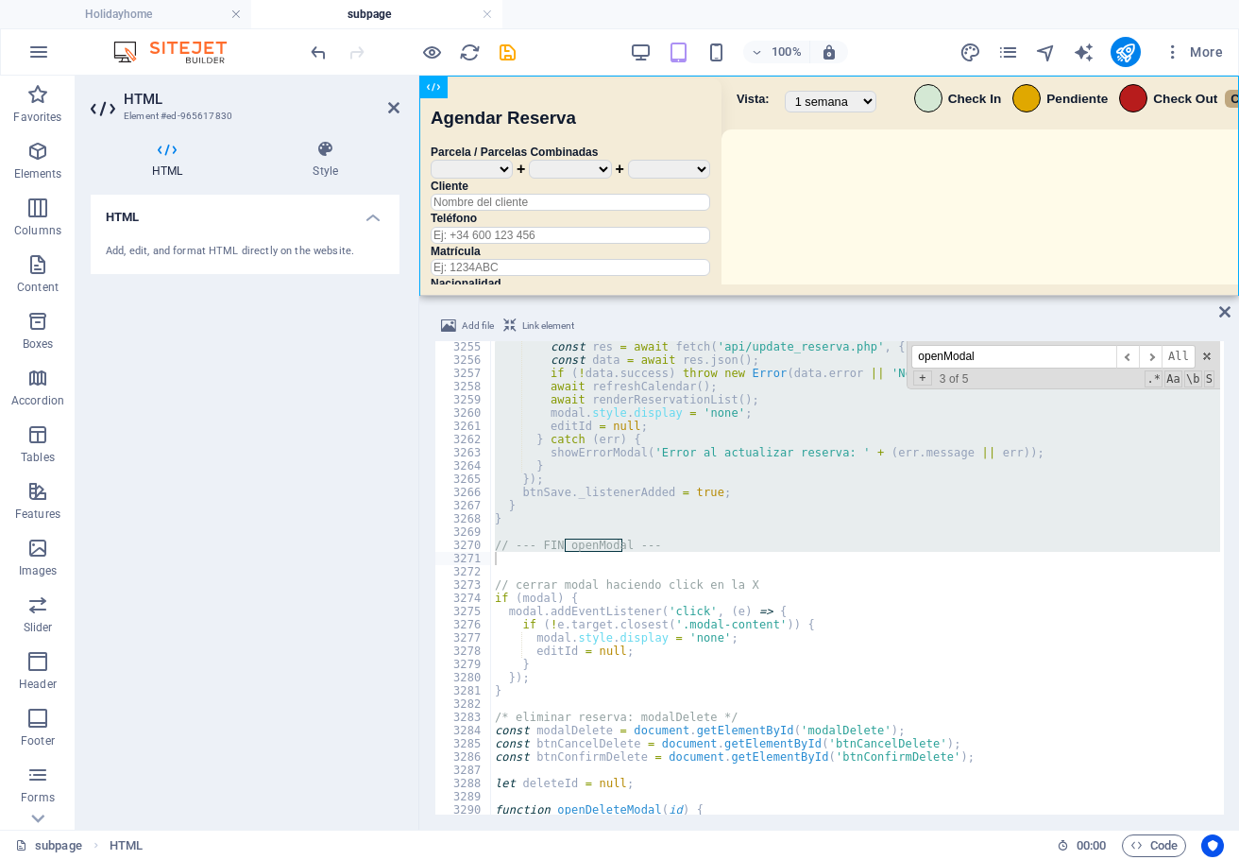
click at [897, 354] on div "const res = await fetch ( 'api/update_reserva.php' , { method : 'POST' , body :…" at bounding box center [855, 577] width 729 height 473
paste input "btnSave"
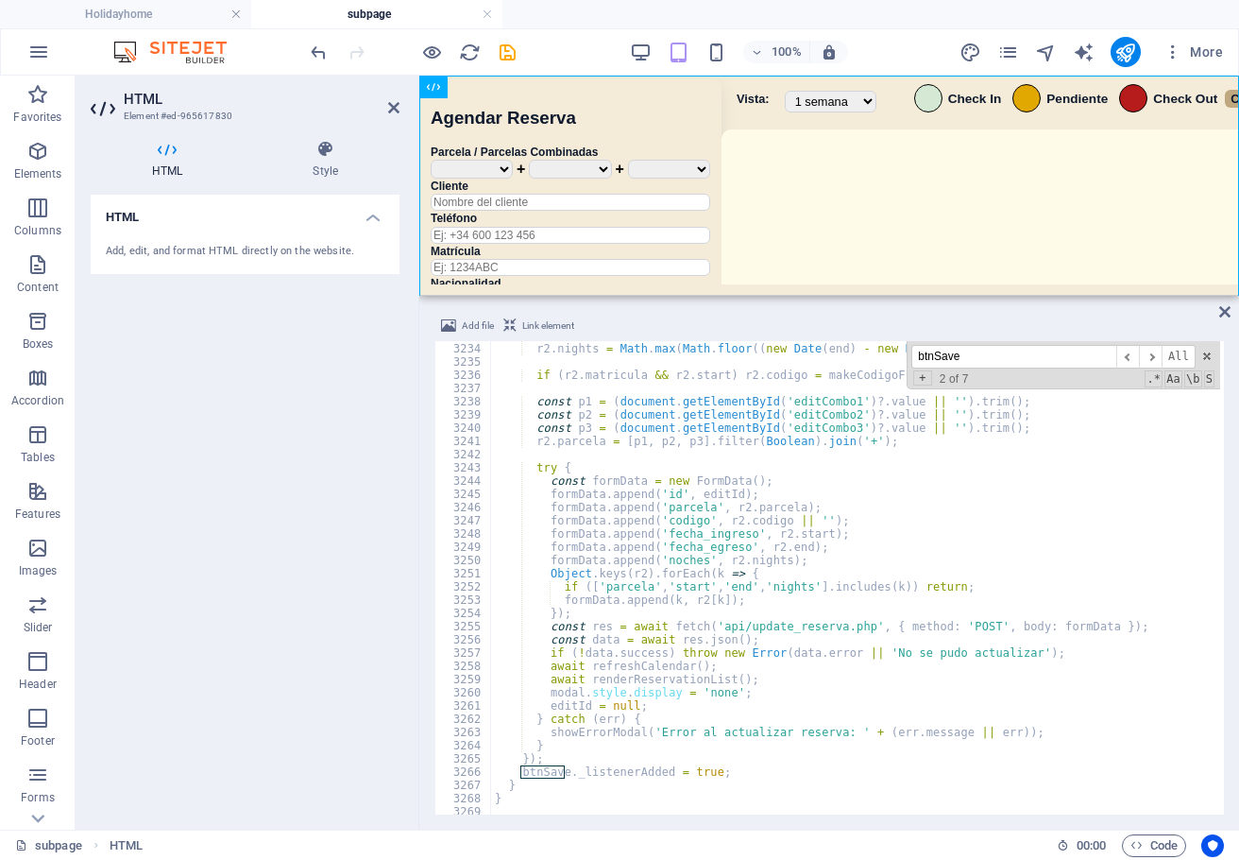
scroll to position [27678, 0]
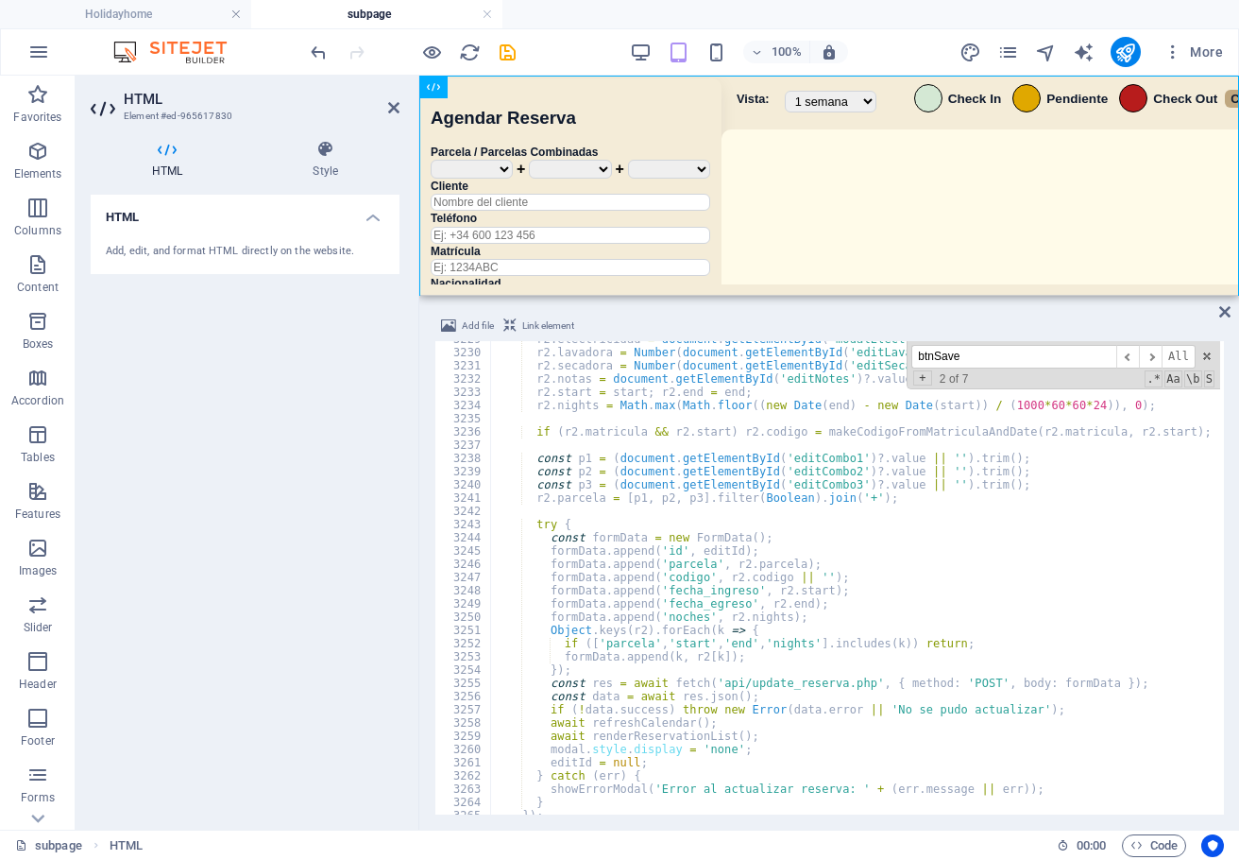
type input "btnSave"
click at [914, 495] on div "r2 . electricidad = document . getElementById ( 'modalElectricidad' ) ?. checke…" at bounding box center [1125, 581] width 1268 height 496
type textarea "r2.parcela = [p1, p2, p3].filter(Boolean).join('+');"
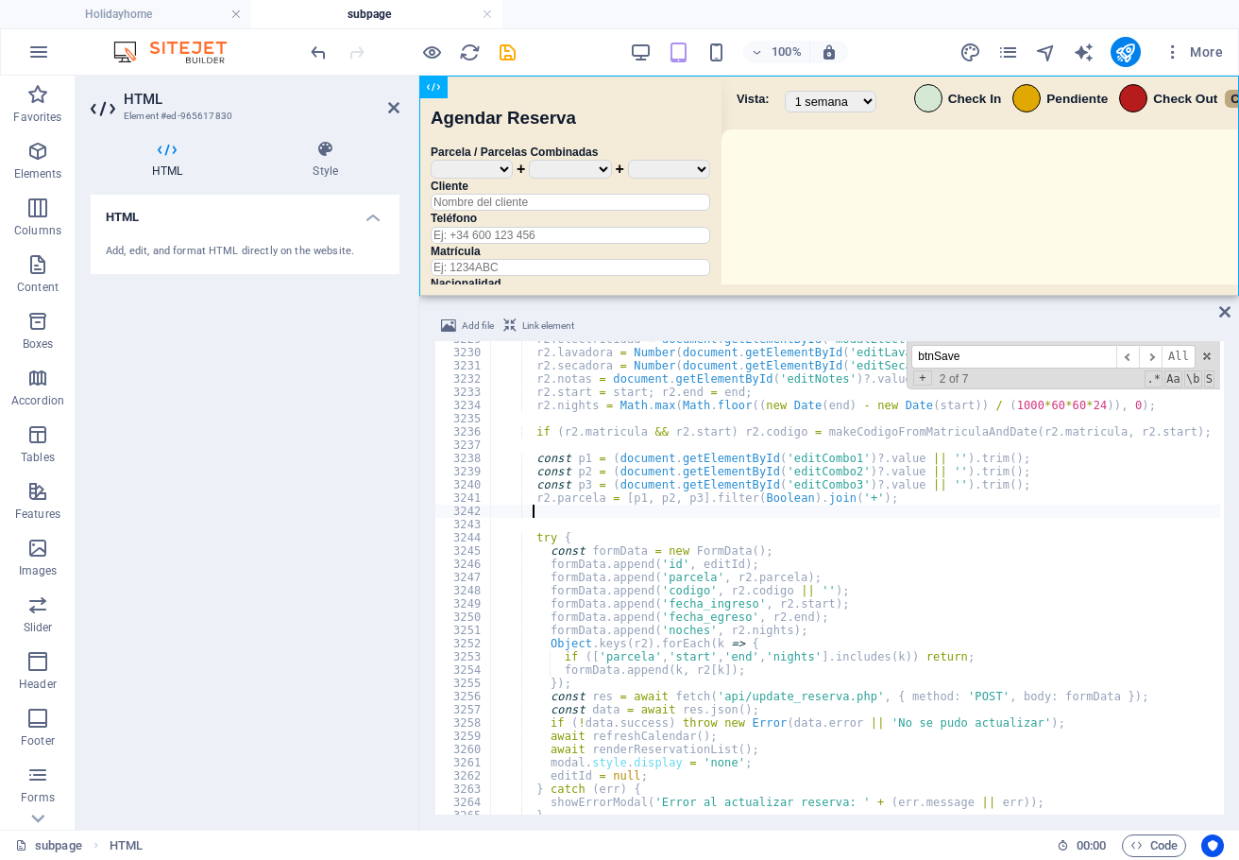
scroll to position [0, 2]
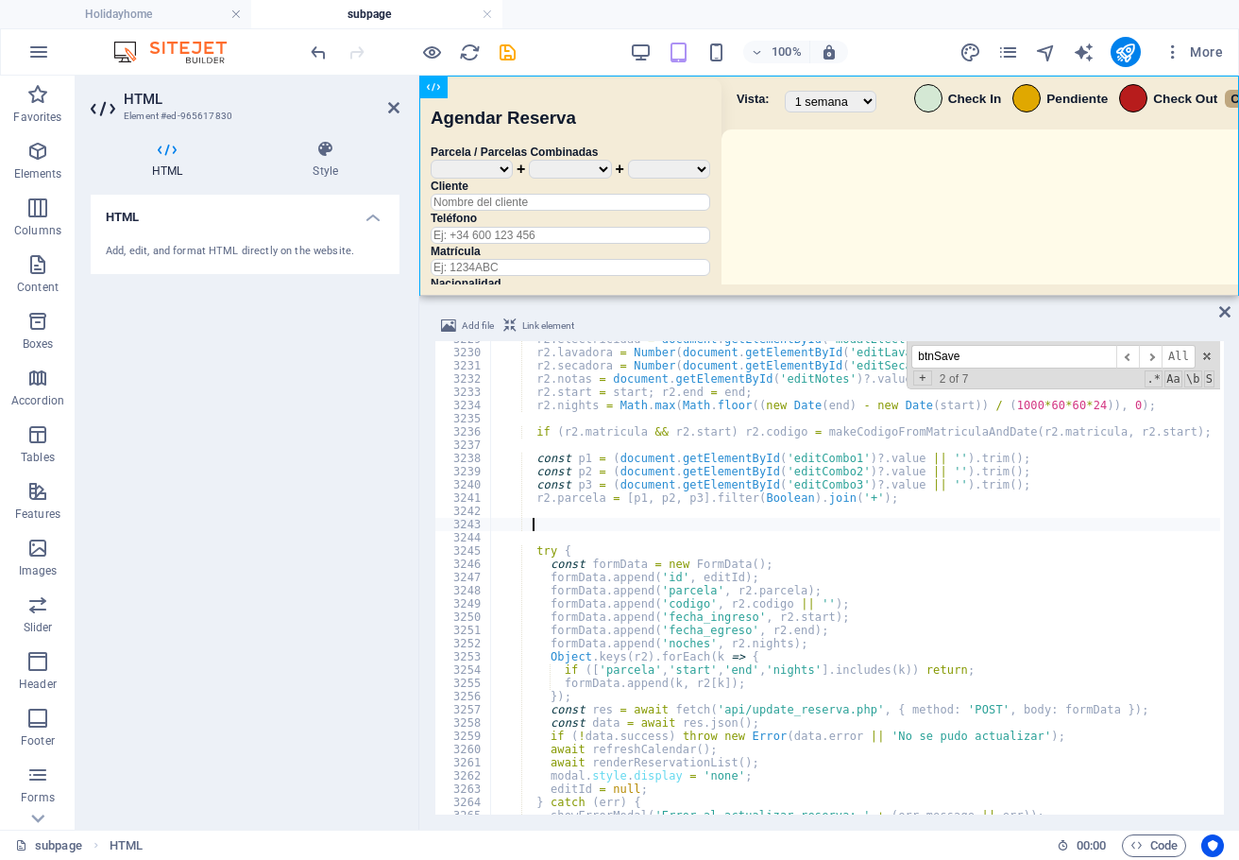
paste textarea
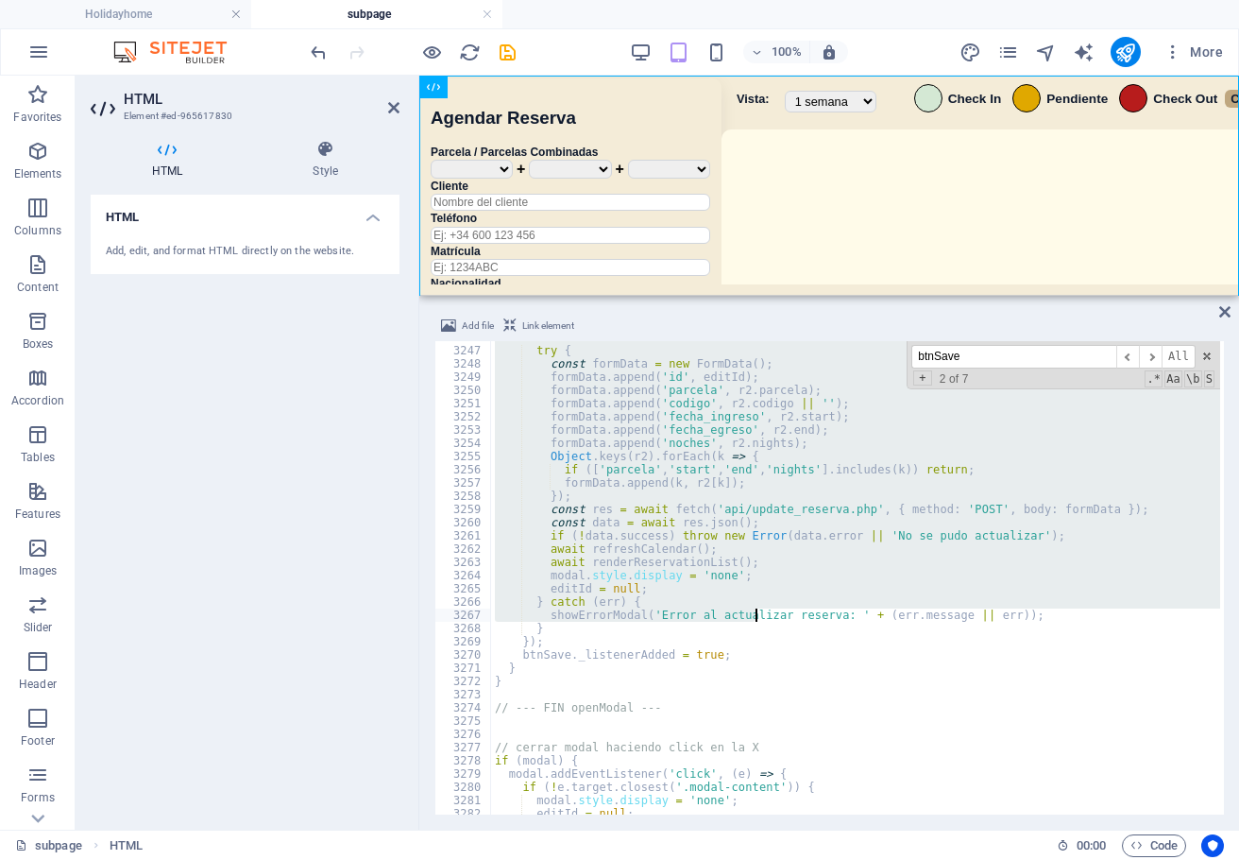
scroll to position [27867, 0]
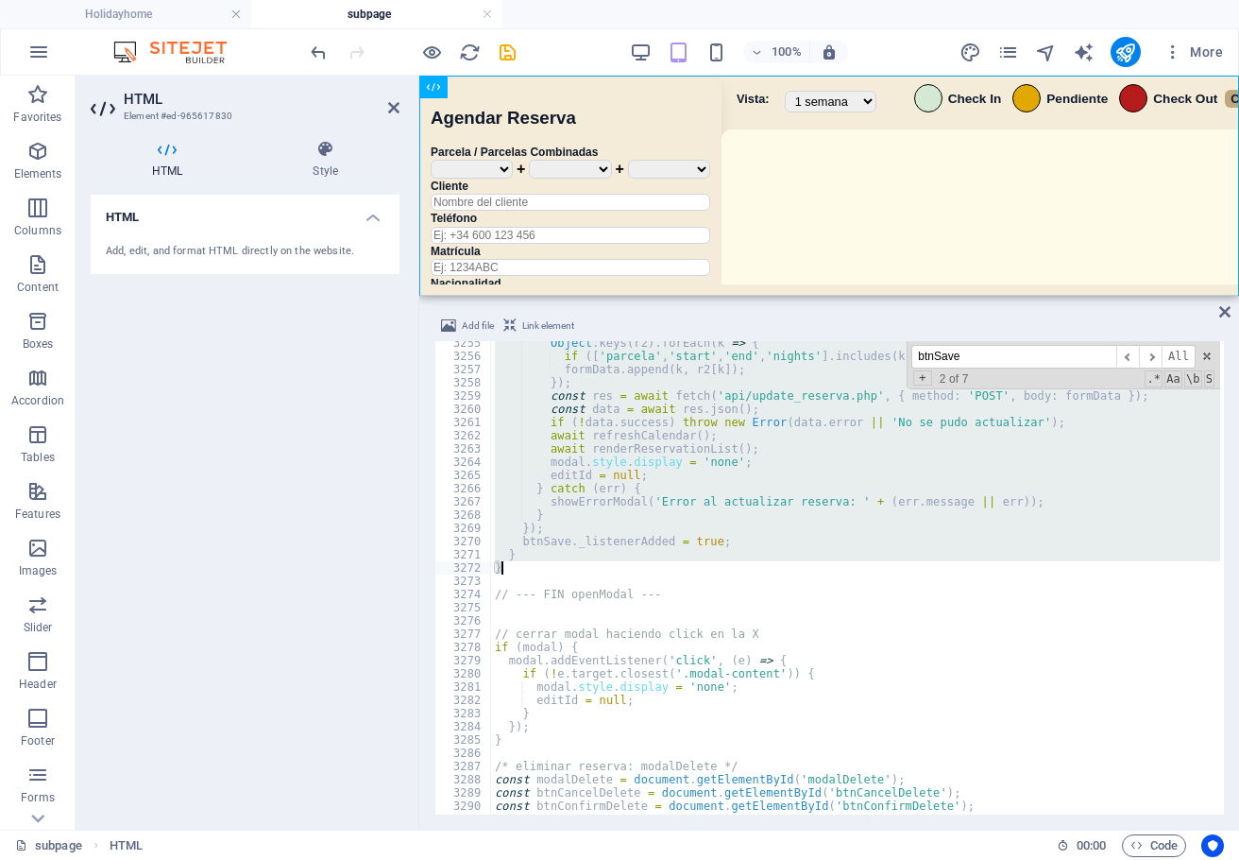
drag, startPoint x: 499, startPoint y: 571, endPoint x: 783, endPoint y: 561, distance: 284.5
click at [783, 561] on div "Object . keys ( r2 ) . forEach ( k => { if ([ 'parcela' , 'start' , 'end' , 'ni…" at bounding box center [1125, 584] width 1268 height 496
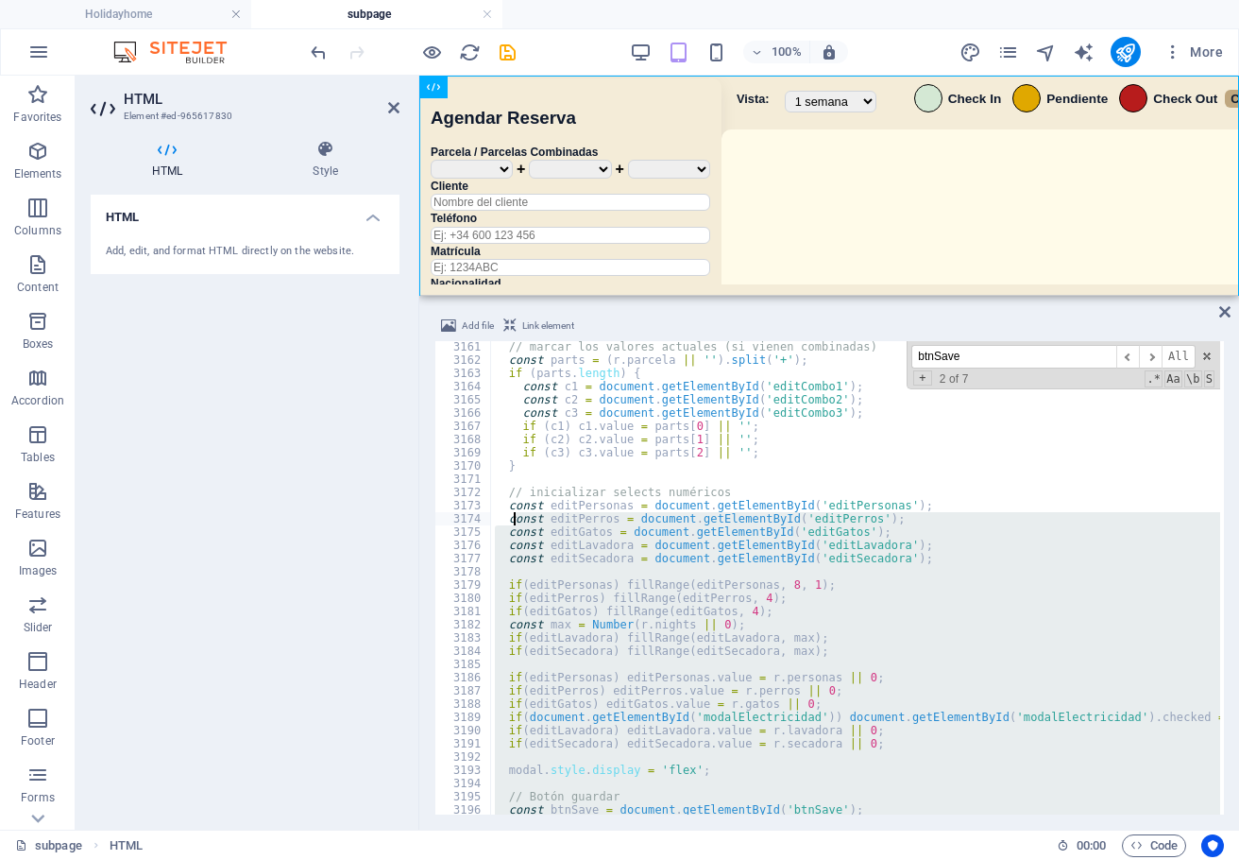
scroll to position [26913, 0]
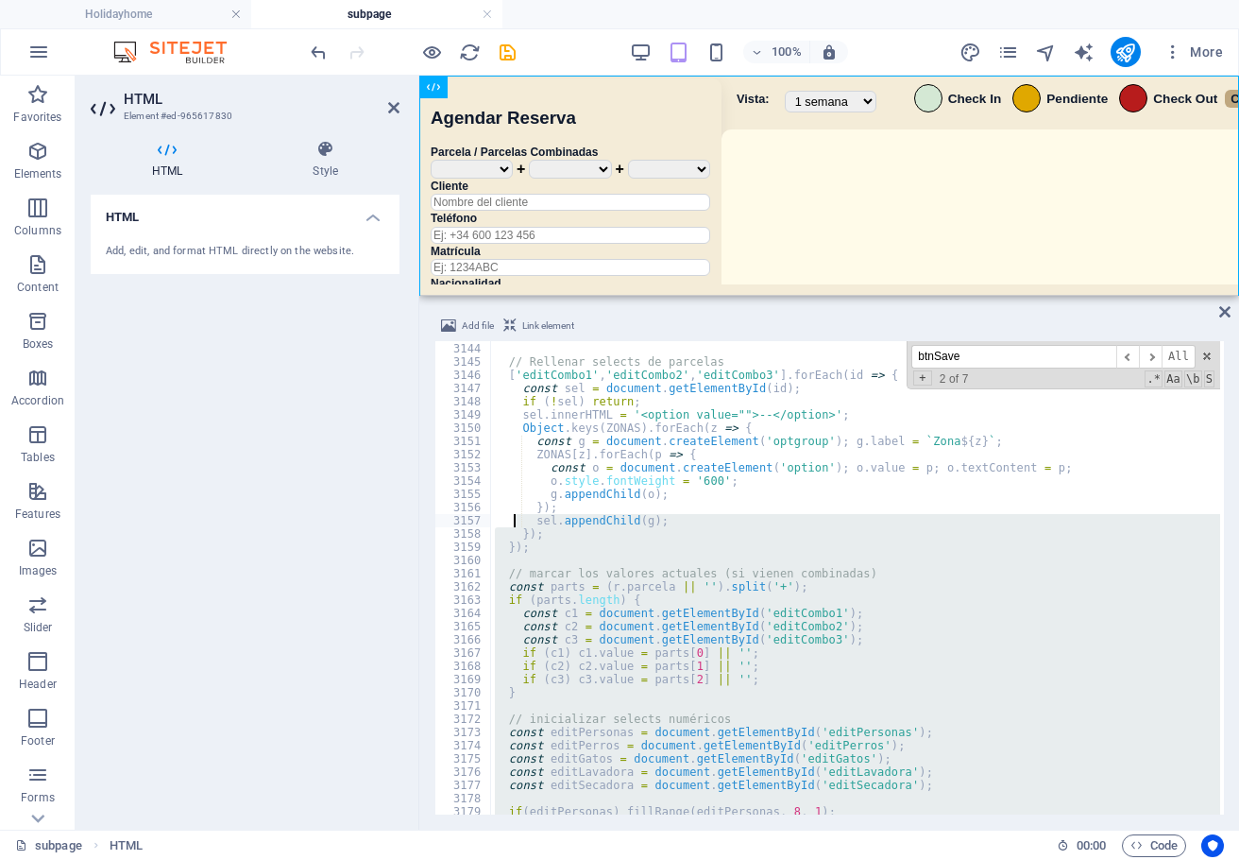
drag, startPoint x: 514, startPoint y: 515, endPoint x: 530, endPoint y: 550, distance: 38.5
click at [530, 550] on div "}) ( ) ; // Rellenar selects de parcelas [ 'editCombo1' , 'editCombo2' , 'editC…" at bounding box center [855, 577] width 729 height 473
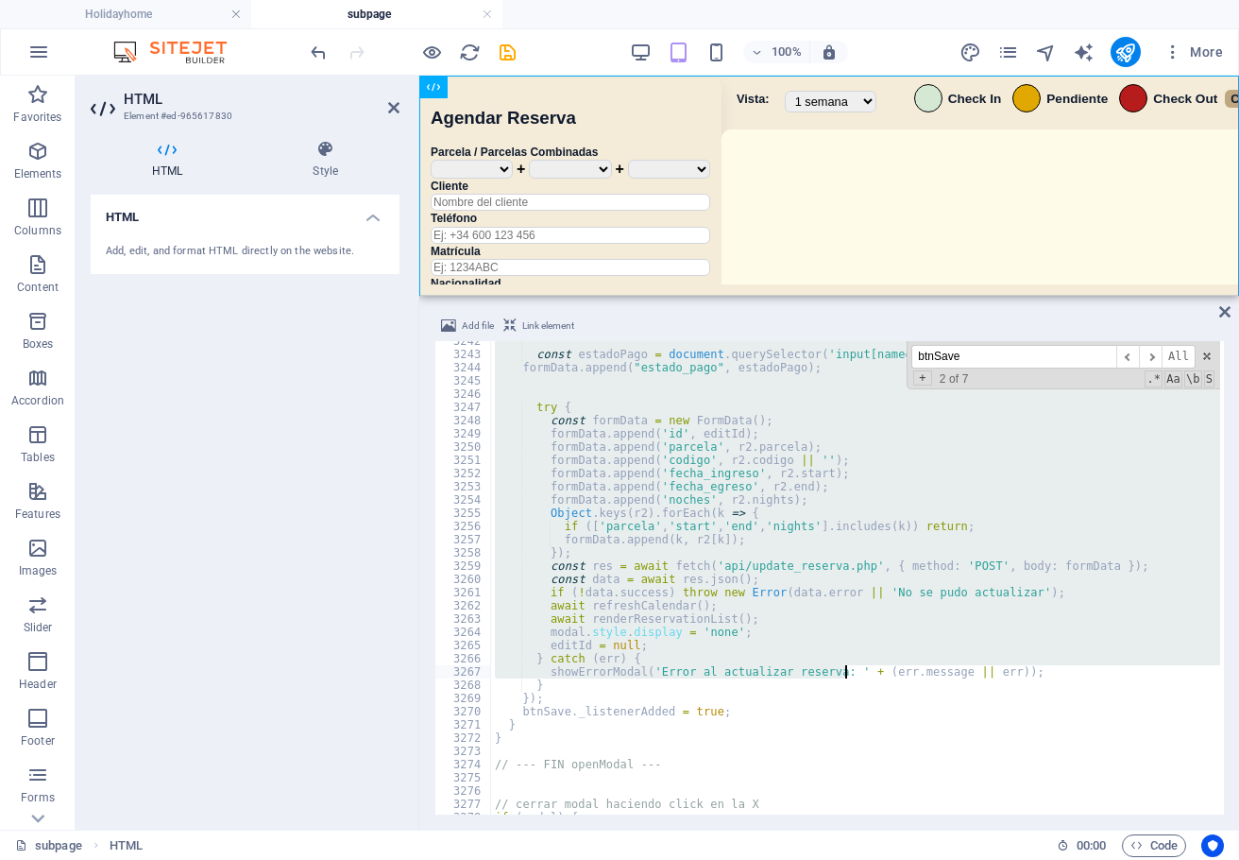
scroll to position [27794, 0]
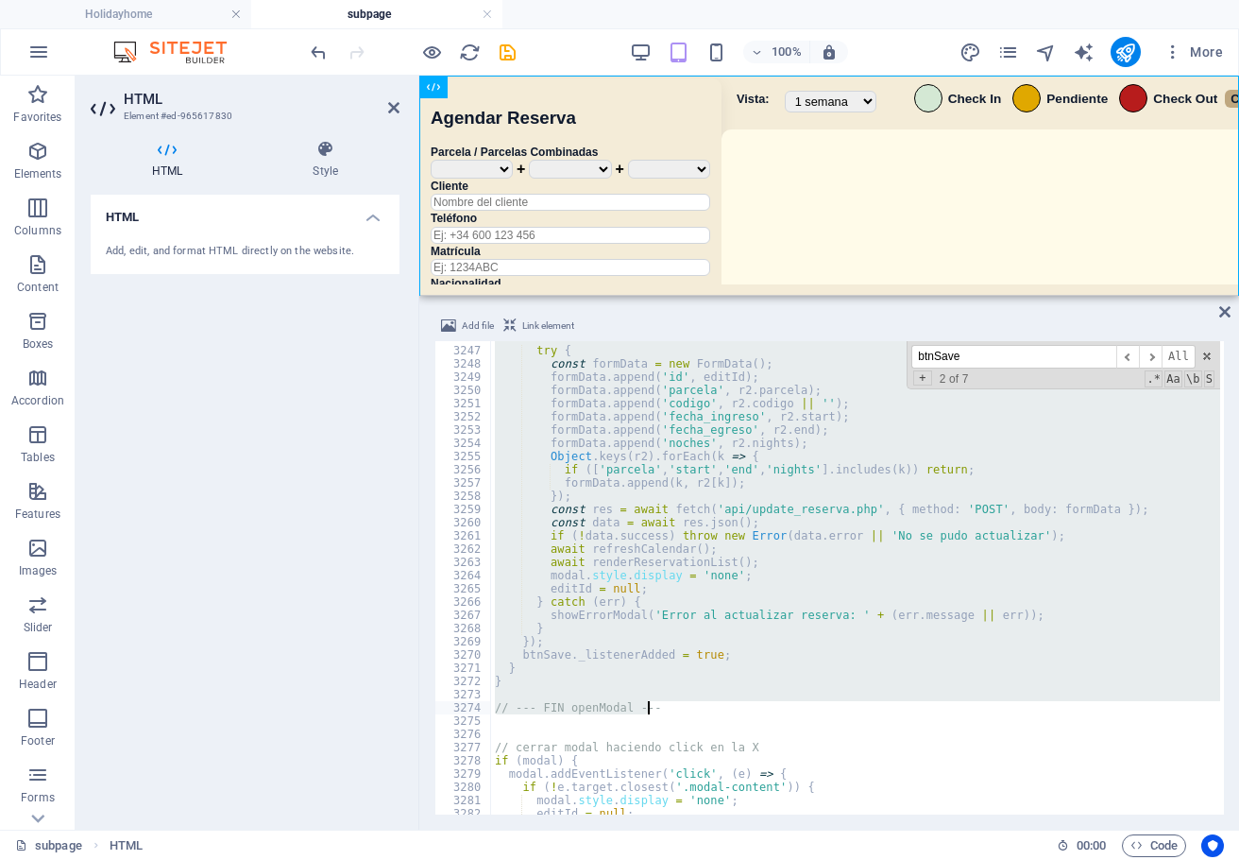
drag, startPoint x: 495, startPoint y: 466, endPoint x: 832, endPoint y: 713, distance: 418.3
click at [832, 713] on div "try { const formData = new FormData ( ) ; formData . append ( 'id' , editId ) ;…" at bounding box center [1125, 579] width 1268 height 496
type textarea "// --- FIN openModal ---"
drag, startPoint x: 867, startPoint y: 358, endPoint x: 795, endPoint y: 366, distance: 72.2
click at [795, 366] on div "try { const formData = new FormData ( ) ; formData . append ( 'id' , editId ) ;…" at bounding box center [855, 577] width 729 height 473
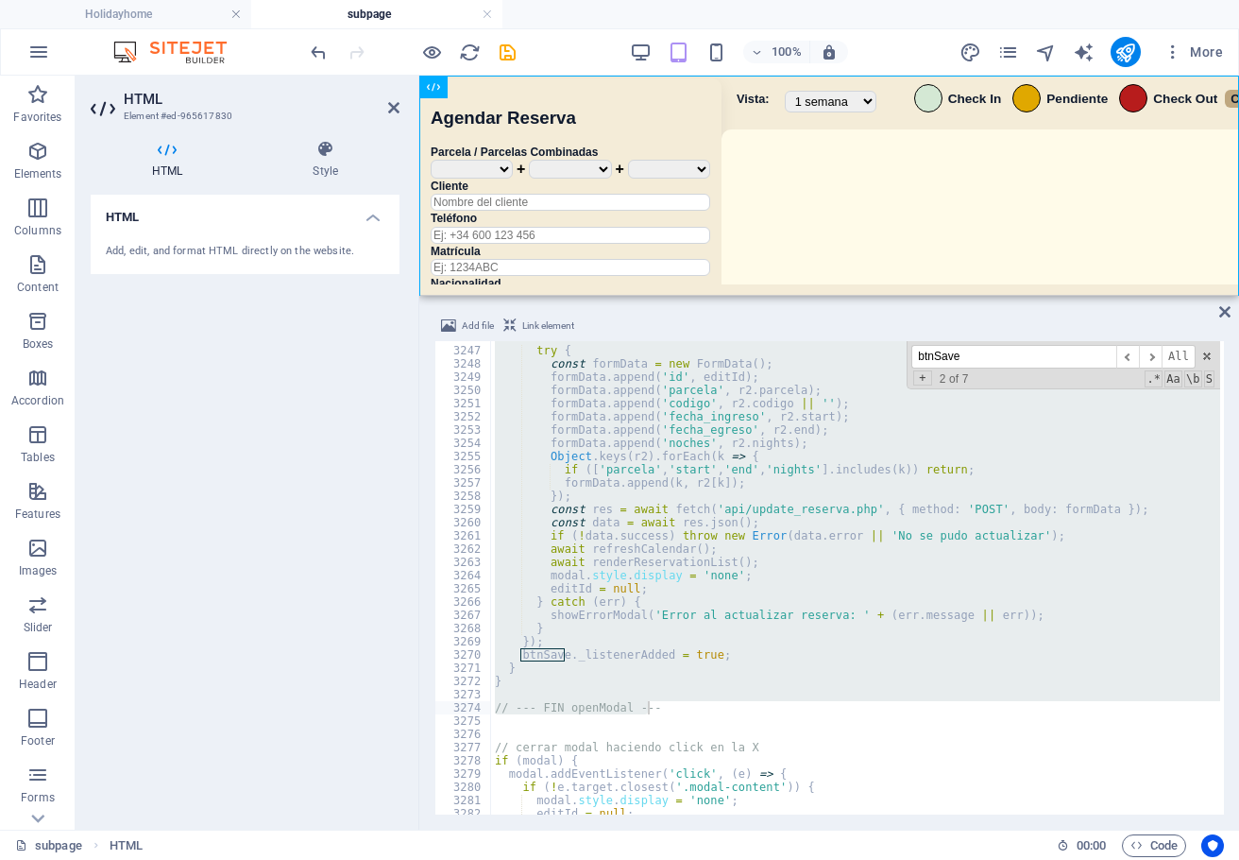
paste input "eventDidMount"
type input "eventDidMount"
type textarea "eventDidMount: function(info) {"
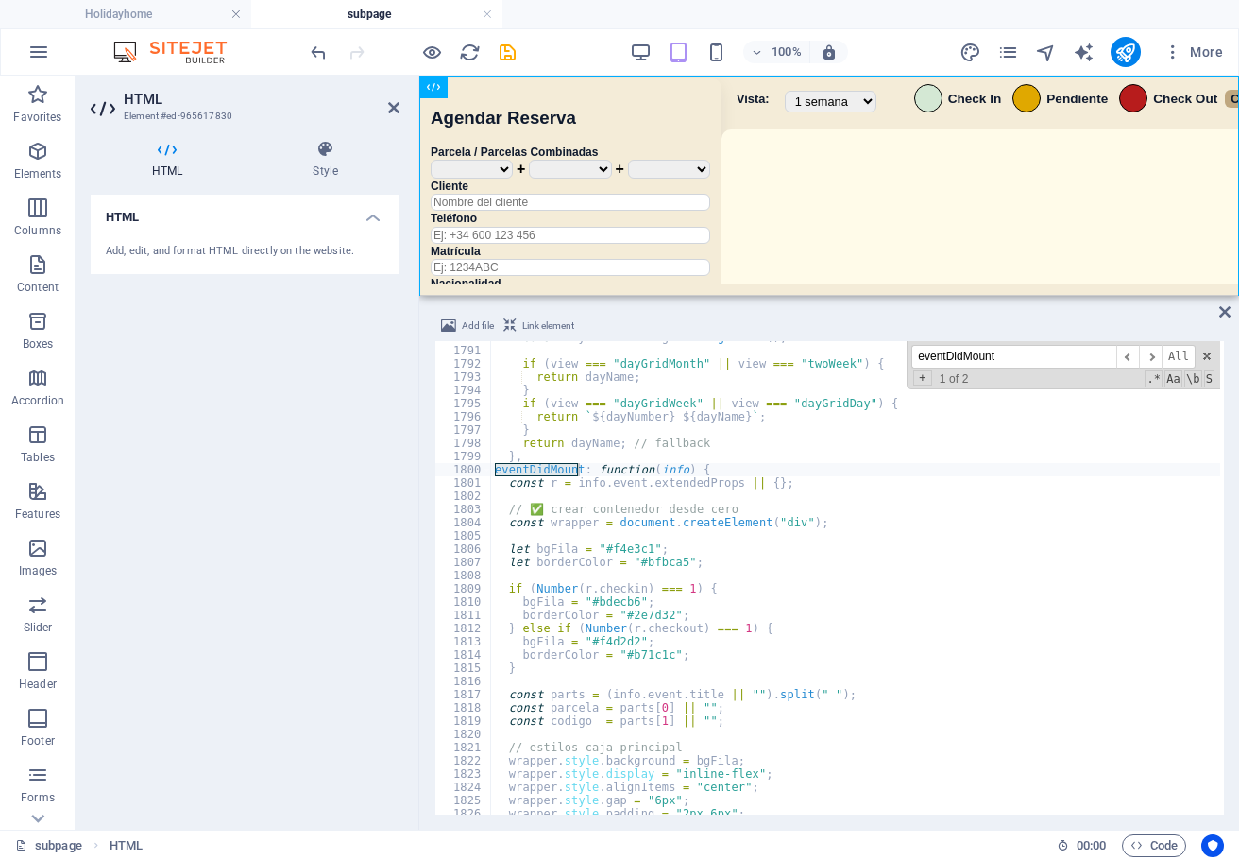
scroll to position [15327, 0]
type input "eventDidMount"
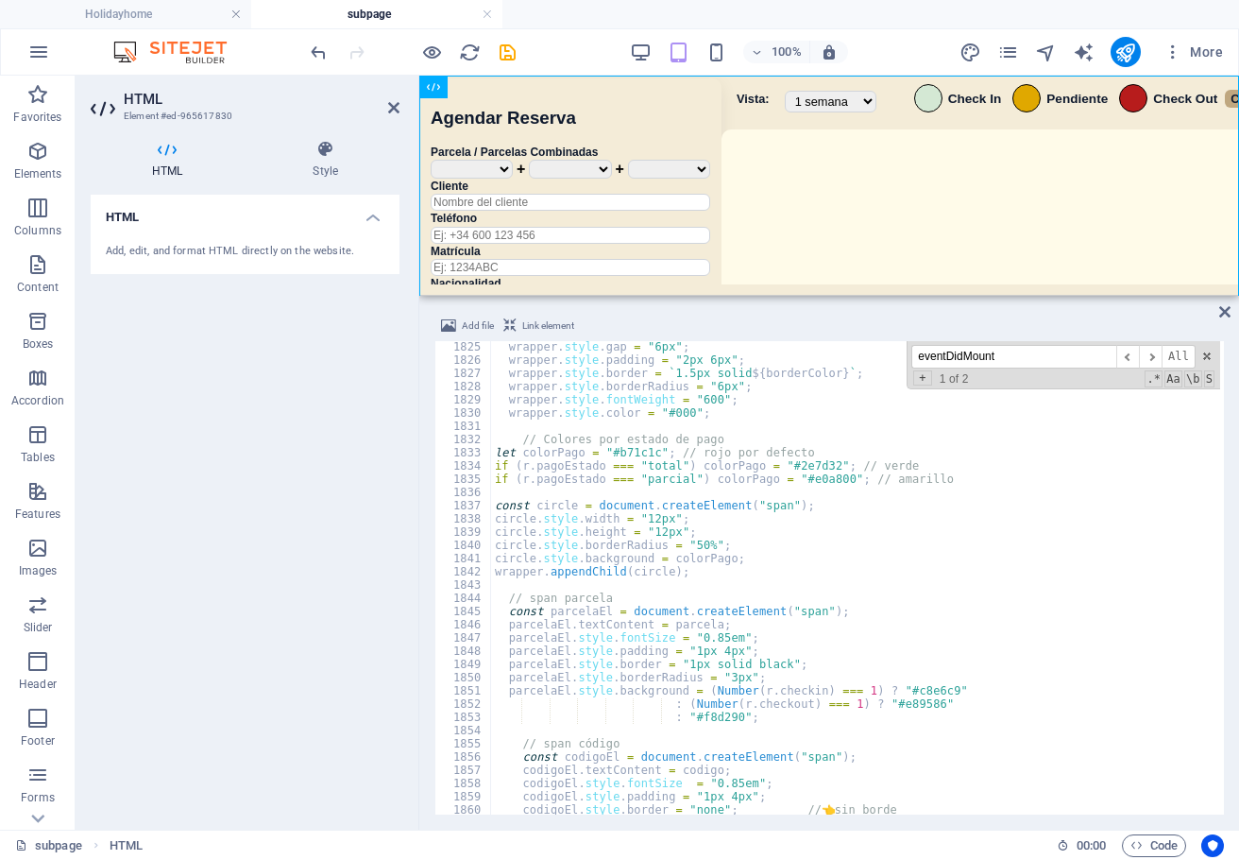
scroll to position [15656, 0]
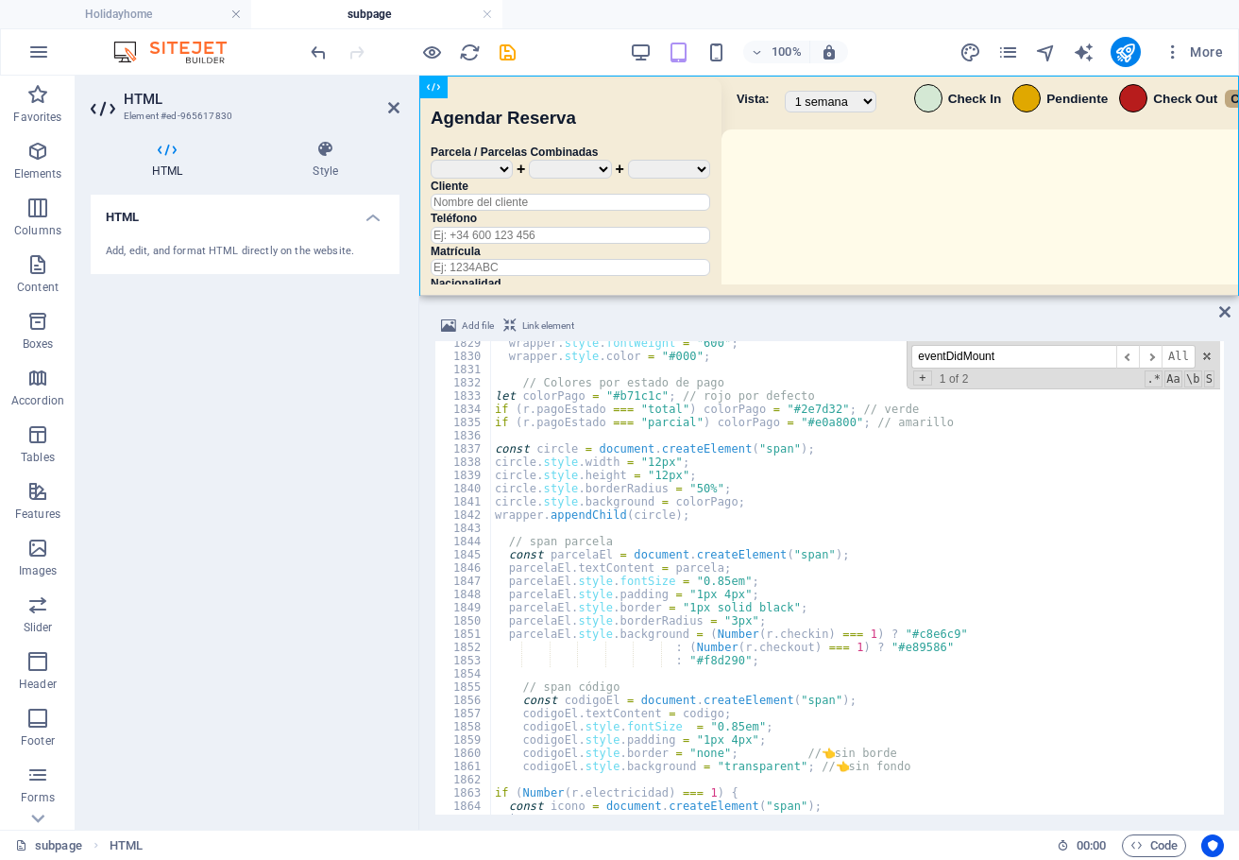
click at [590, 532] on div "wrapper . style . fontWeight = "600" ; wrapper . style . color = "#000" ; // Co…" at bounding box center [1125, 584] width 1268 height 496
paste textarea "}"
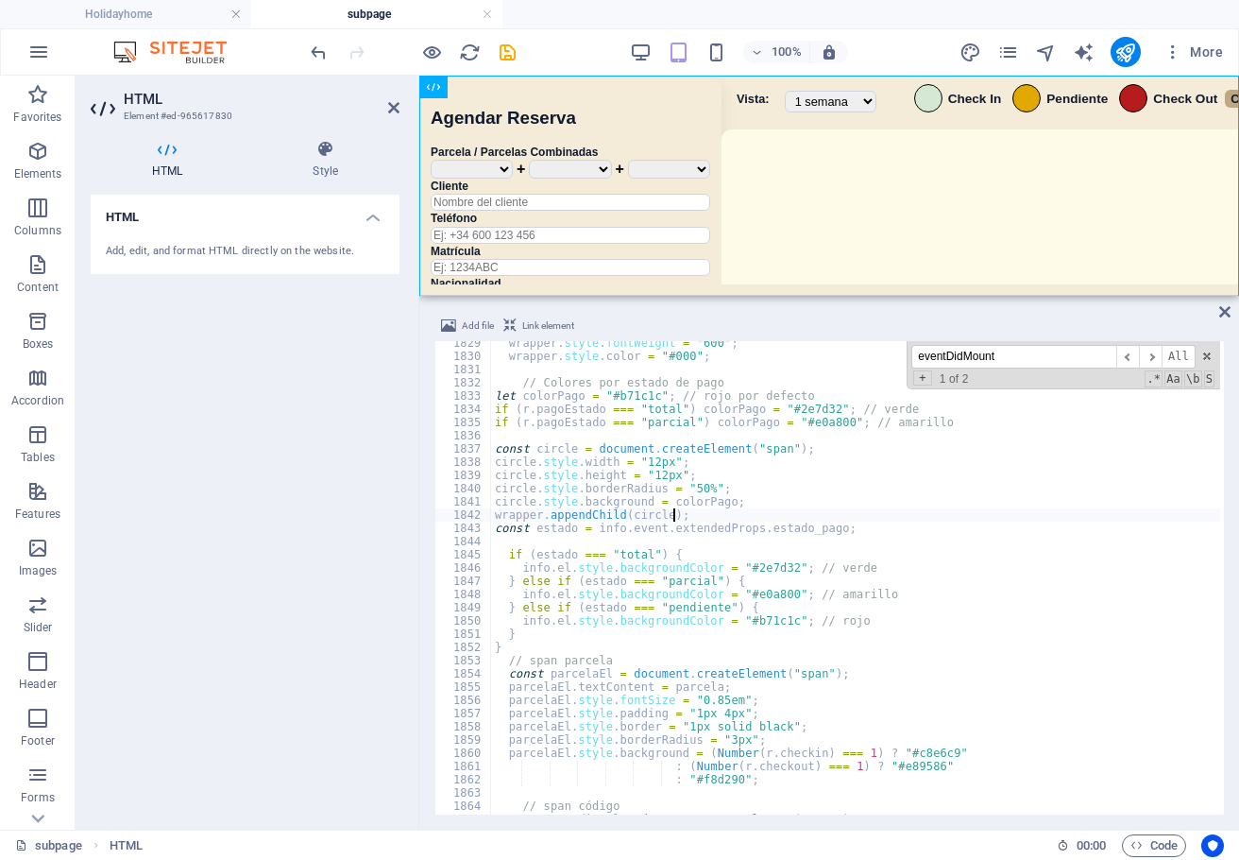
click at [756, 509] on div "wrapper . style . fontWeight = "600" ; wrapper . style . color = "#000" ; // Co…" at bounding box center [1125, 584] width 1268 height 496
type textarea "wrapper.appendChild(circle);"
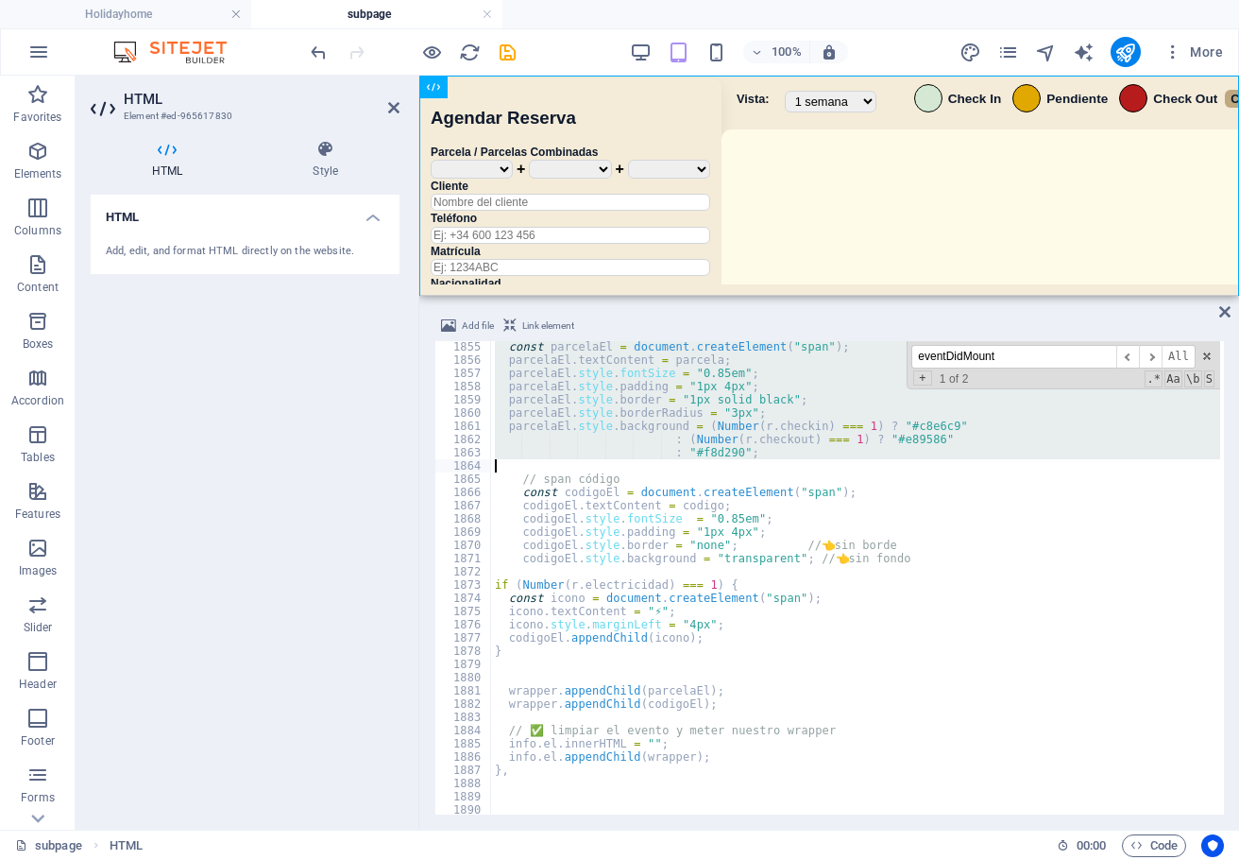
scroll to position [15870, 0]
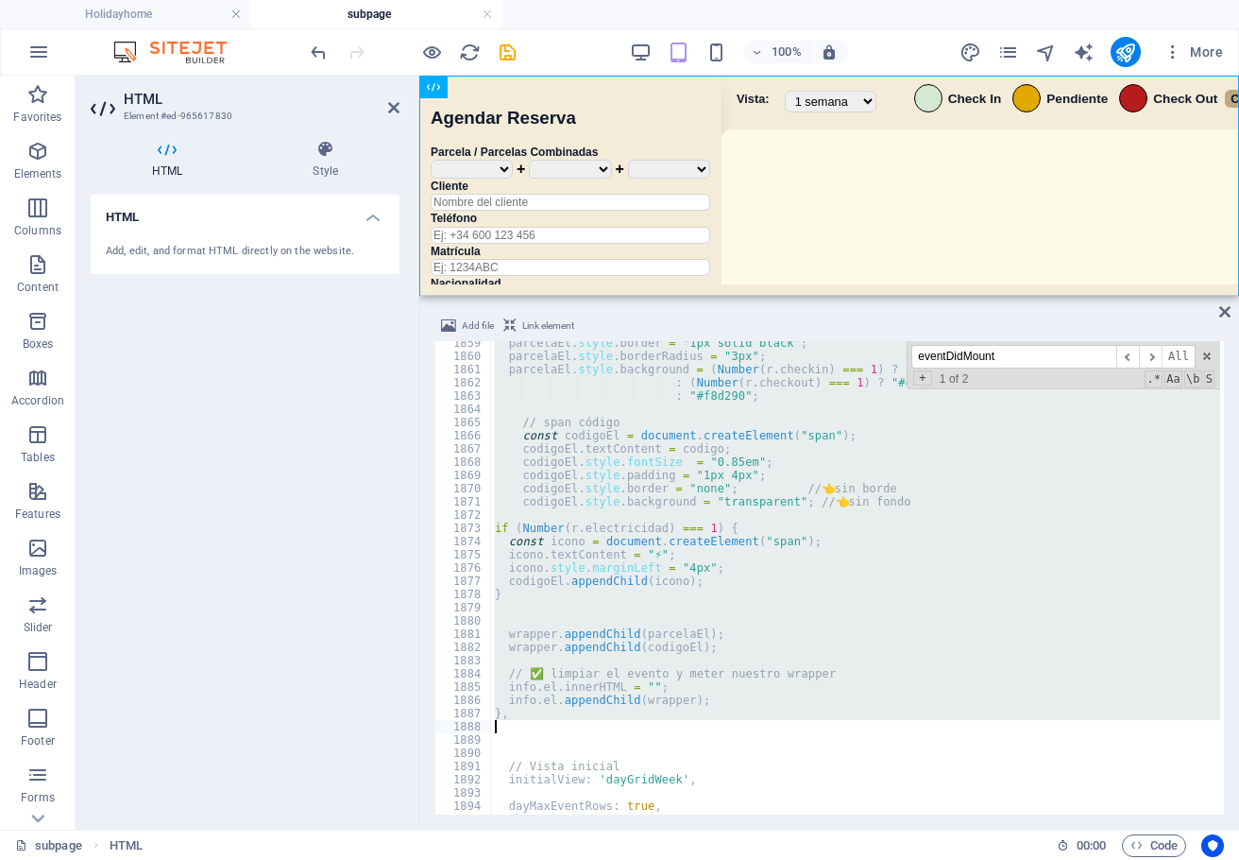
drag, startPoint x: 491, startPoint y: 417, endPoint x: 784, endPoint y: 732, distance: 430.5
click at [784, 732] on div "parcelaEl . style . border = "1px solid black" ; parcelaEl . style . borderRadi…" at bounding box center [1125, 584] width 1268 height 496
click at [917, 567] on div "parcelaEl . style . border = "1px solid black" ; parcelaEl . style . borderRadi…" at bounding box center [855, 577] width 729 height 473
type textarea "icono.style.marginLeft = "4px";"
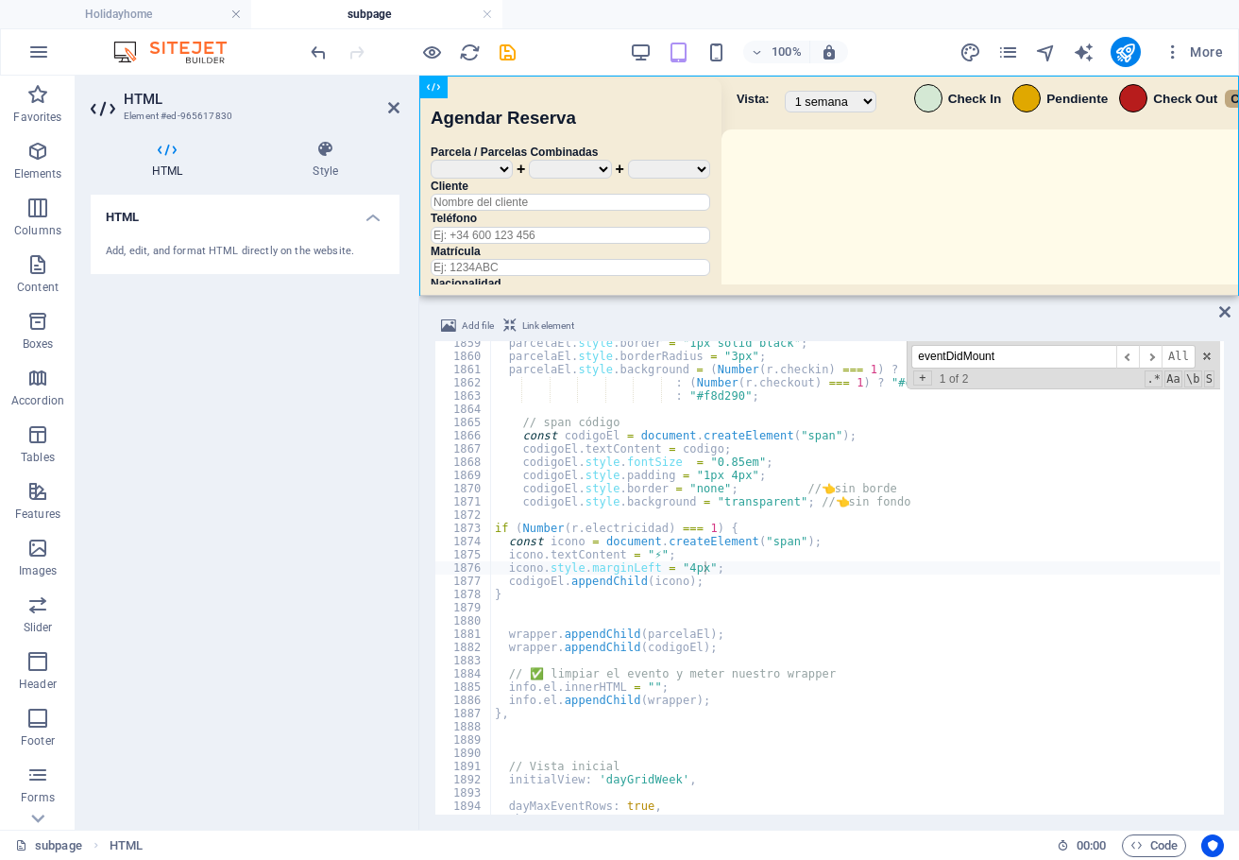
drag, startPoint x: 1027, startPoint y: 360, endPoint x: 845, endPoint y: 354, distance: 181.5
click at [845, 354] on div "parcelaEl . style . border = "1px solid black" ; parcelaEl . style . borderRadi…" at bounding box center [855, 577] width 729 height 473
paste input "<!-- ===== MODAL EDICIÓN ===== -->"
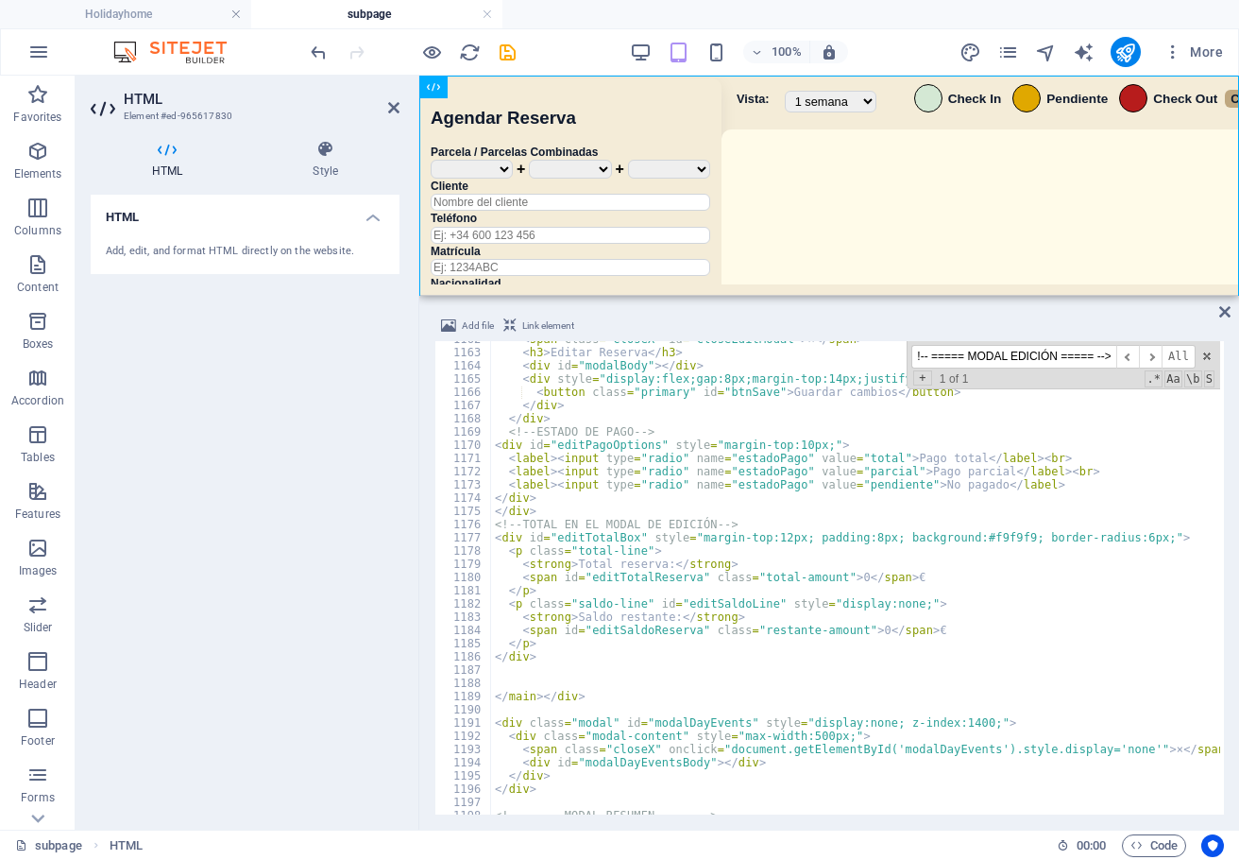
scroll to position [9883, 0]
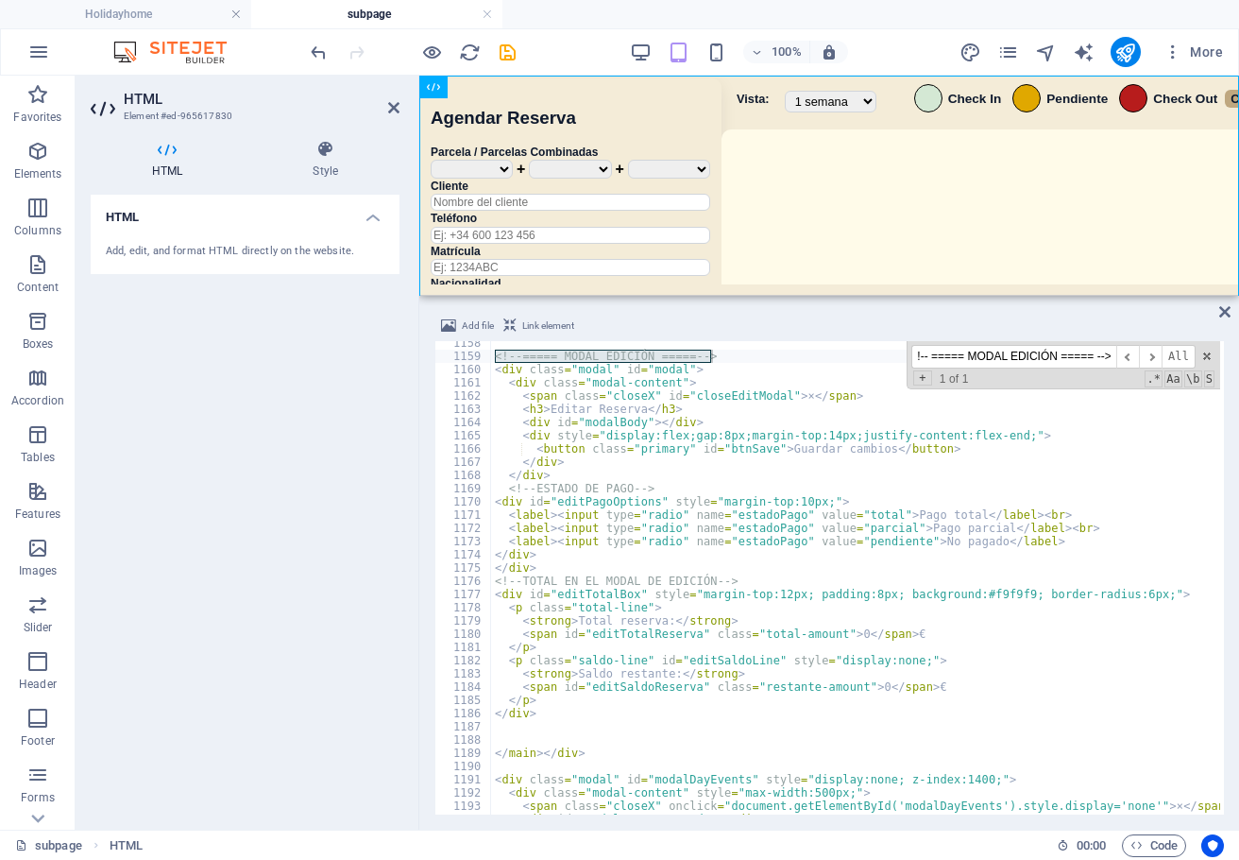
type input "<!-- ===== MODAL EDICIÓN ===== -->"
click at [509, 370] on div "<!-- ===== MODAL EDICIÓN ===== --> < div class = "modal" id = "modal" > < div c…" at bounding box center [1125, 584] width 1268 height 496
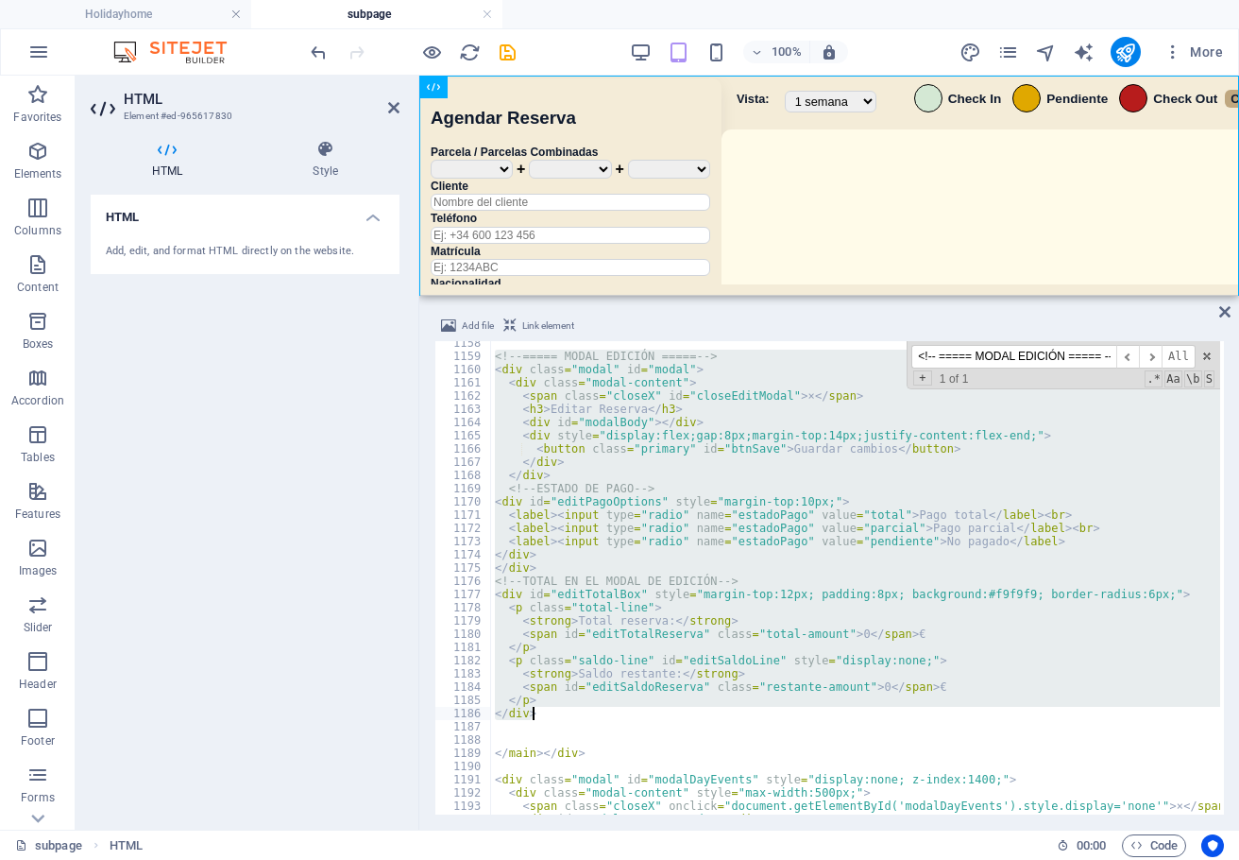
drag, startPoint x: 493, startPoint y: 359, endPoint x: 581, endPoint y: 717, distance: 368.7
click at [581, 717] on div "<!-- ===== MODAL EDICIÓN ===== --> < div class = "modal" id = "modal" > < div c…" at bounding box center [1125, 584] width 1268 height 496
type textarea "</p> </div>"
paste textarea
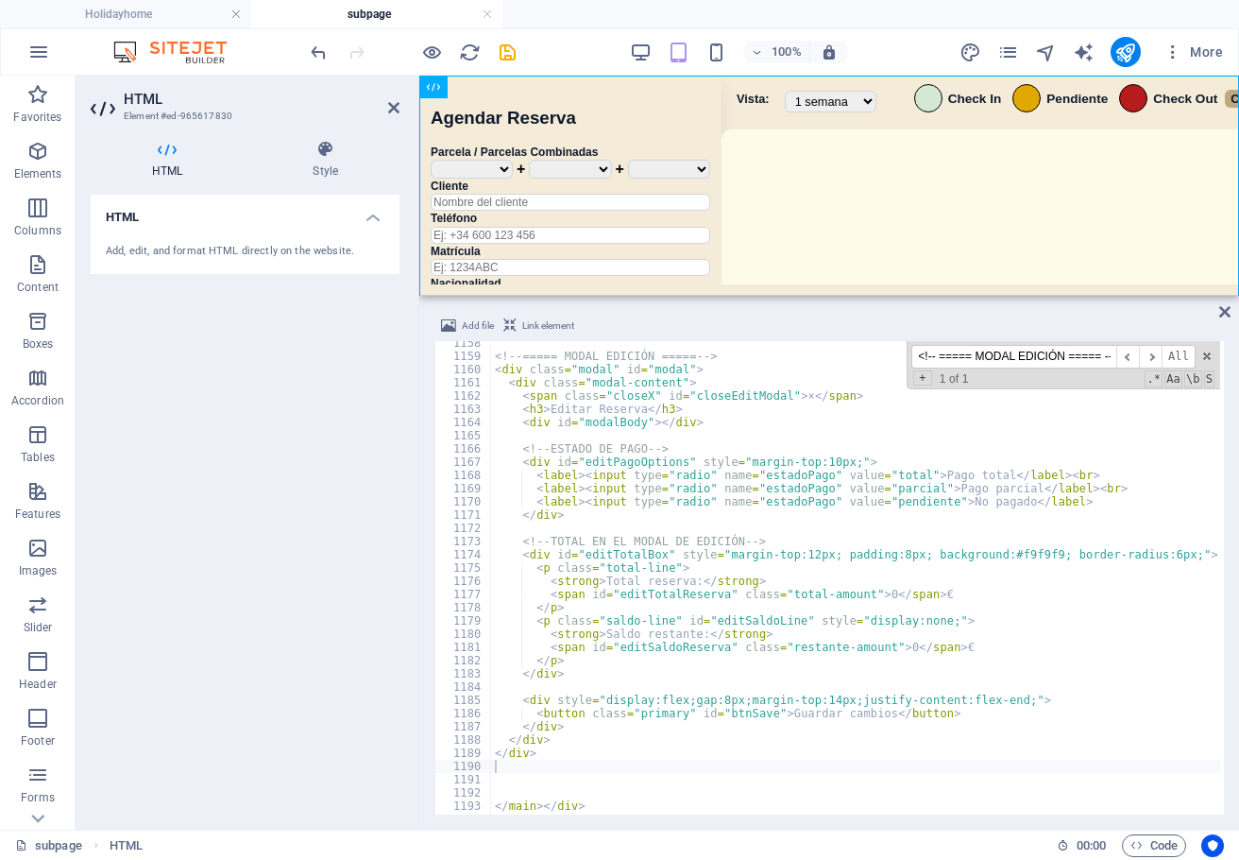
click at [1112, 350] on input "<!-- ===== MODAL EDICIÓN ===== -->" at bounding box center [1014, 357] width 205 height 24
paste input "// Estado de pago"
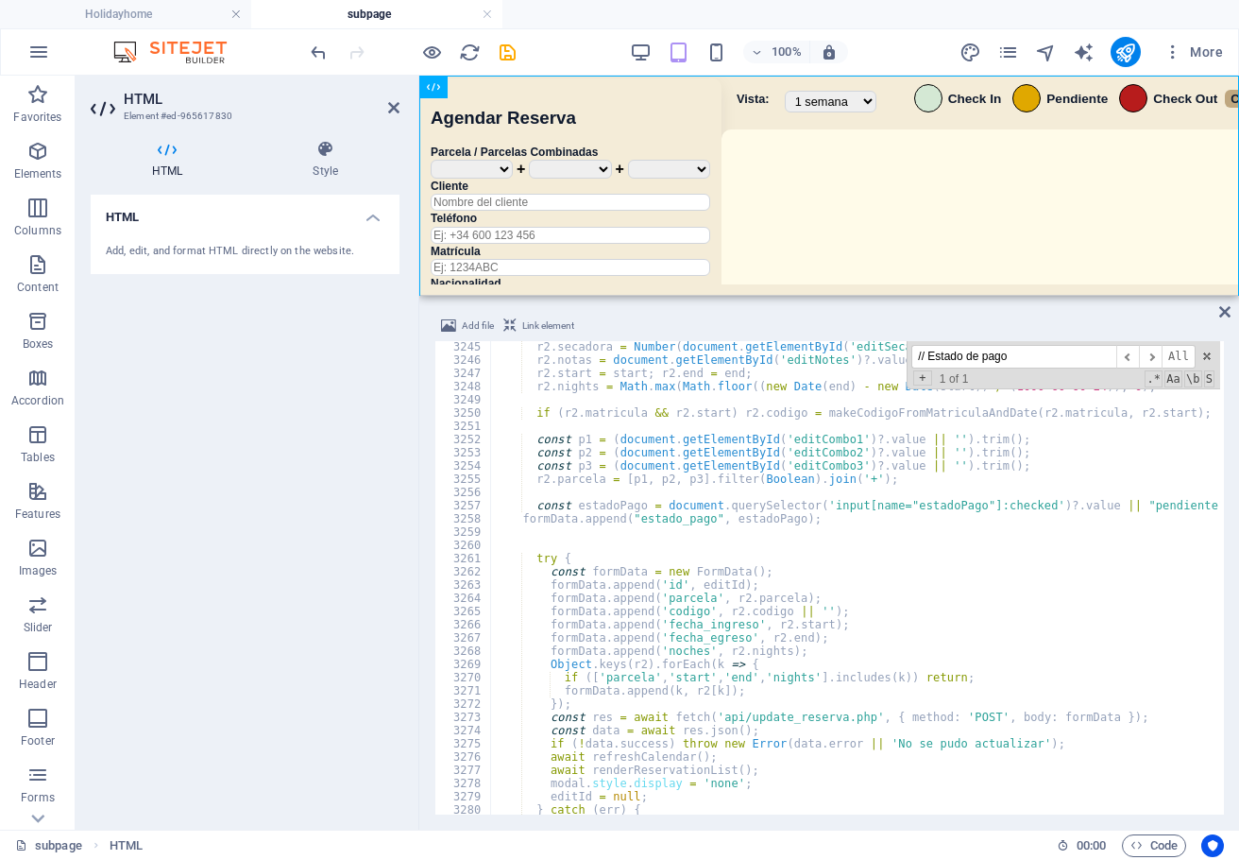
scroll to position [27709, 0]
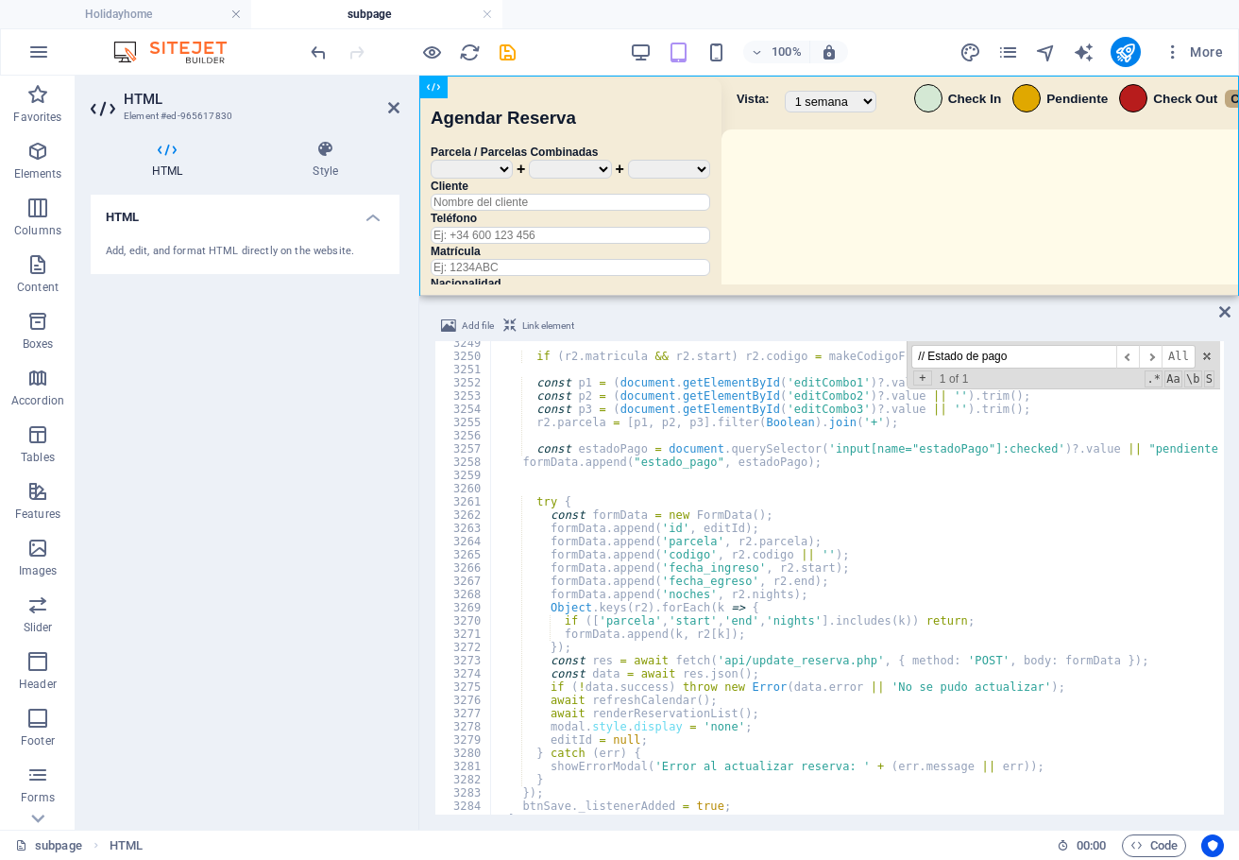
drag, startPoint x: 1025, startPoint y: 358, endPoint x: 795, endPoint y: 360, distance: 229.6
click at [795, 360] on div "if ( r2 . matricula && r2 . start ) r2 . codigo = makeCodigoFromMatriculaAndDat…" at bounding box center [855, 577] width 729 height 473
paste input "const estado = info.event.extendedProps.estado_pago;"
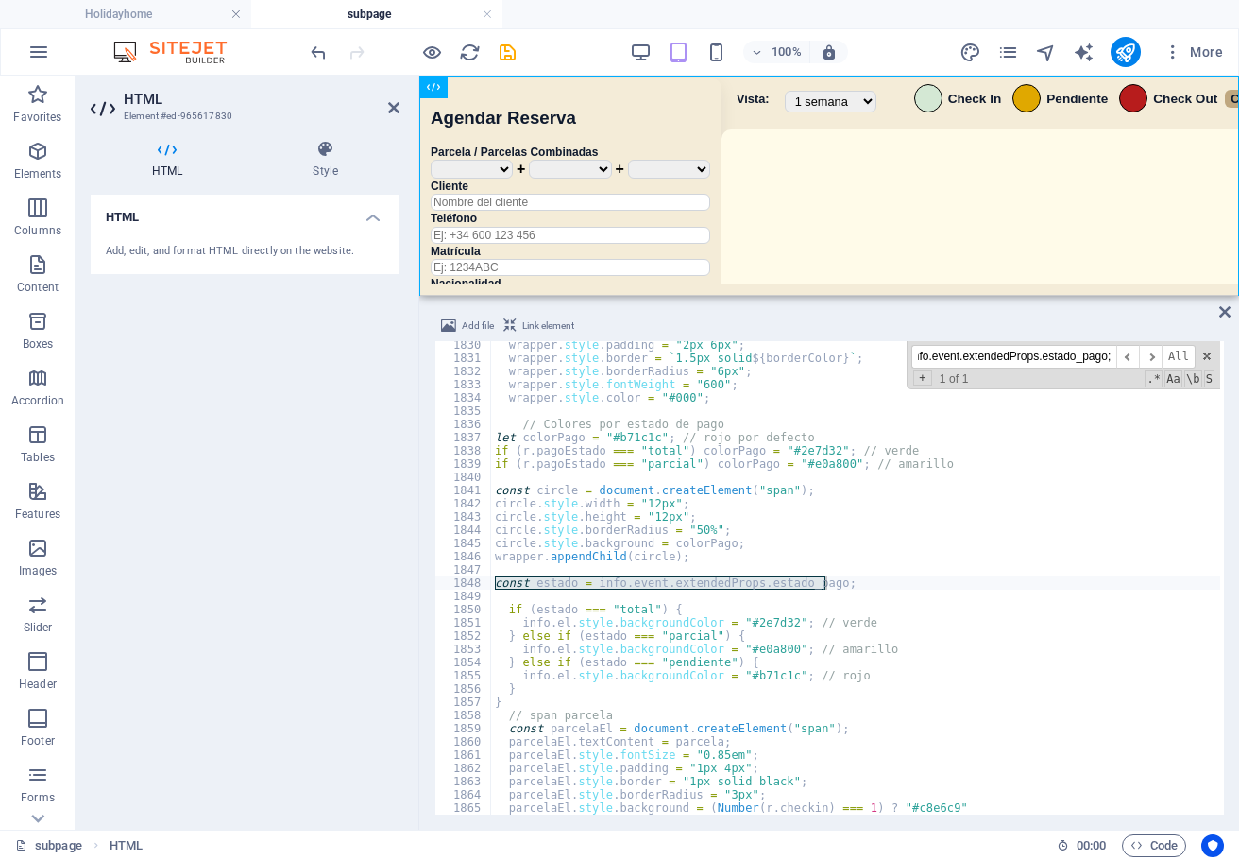
scroll to position [15640, 0]
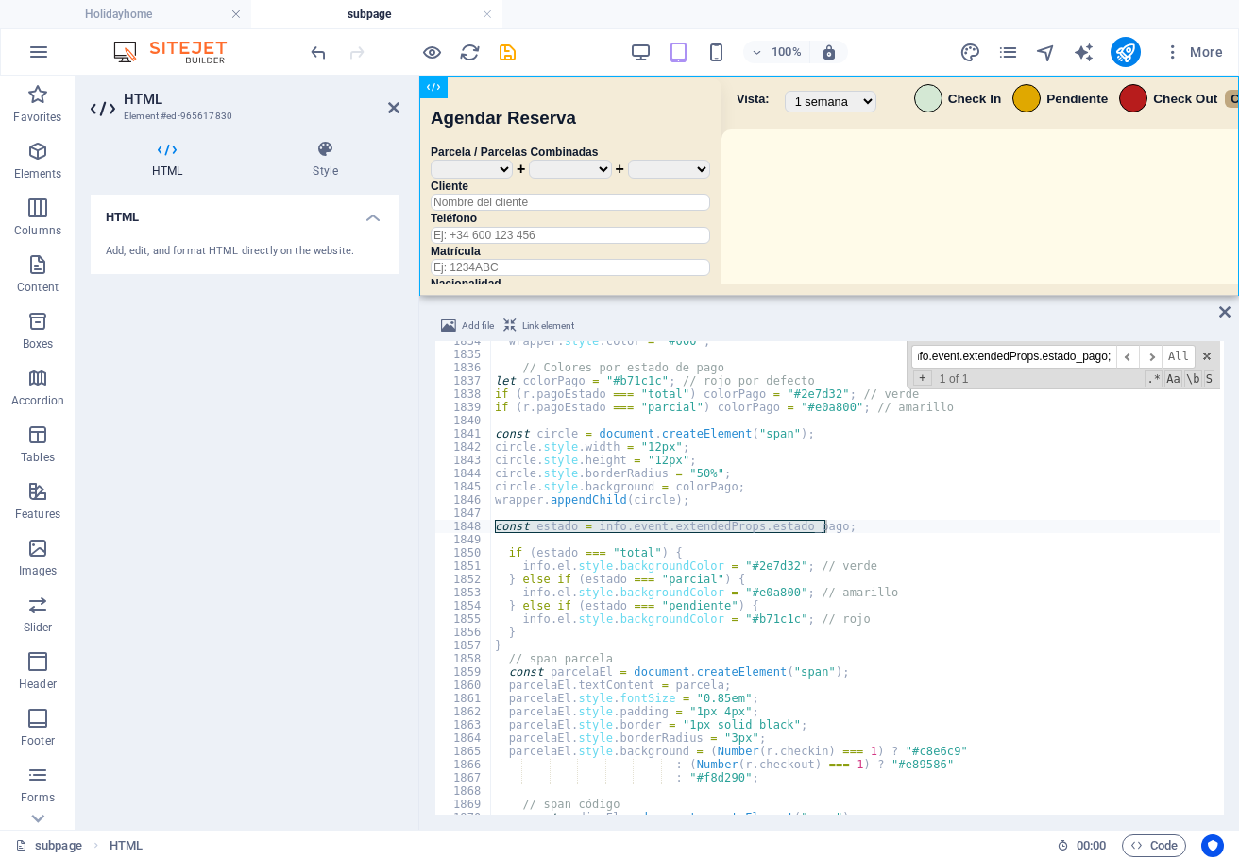
type input "const estado = info.event.extendedProps.estado_pago;"
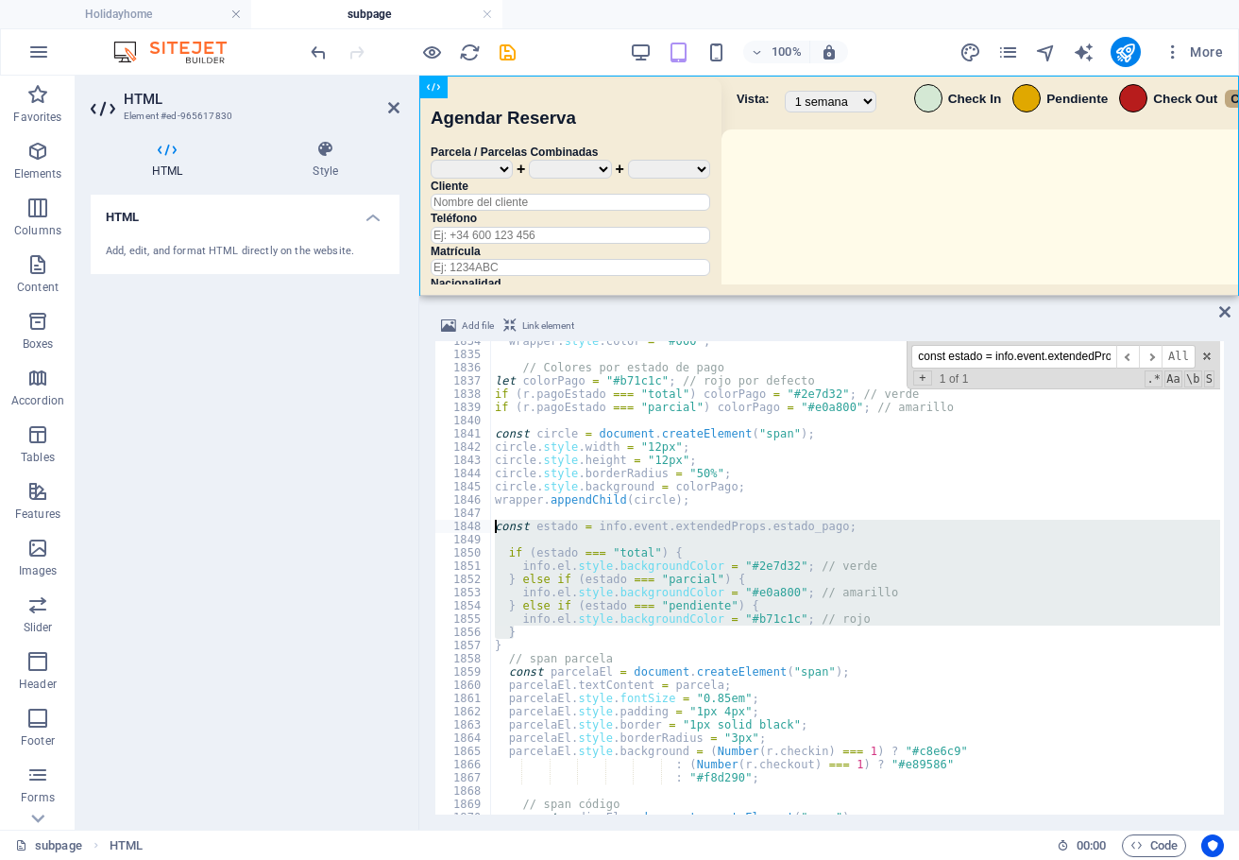
drag, startPoint x: 527, startPoint y: 632, endPoint x: 470, endPoint y: 523, distance: 122.5
click at [470, 523] on div "} 1834 1835 1836 1837 1838 1839 1840 1841 1842 1843 1844 1845 1846 1847 1848 18…" at bounding box center [830, 577] width 790 height 473
type textarea "const estado = info.event.extendedProps.estado_pago;"
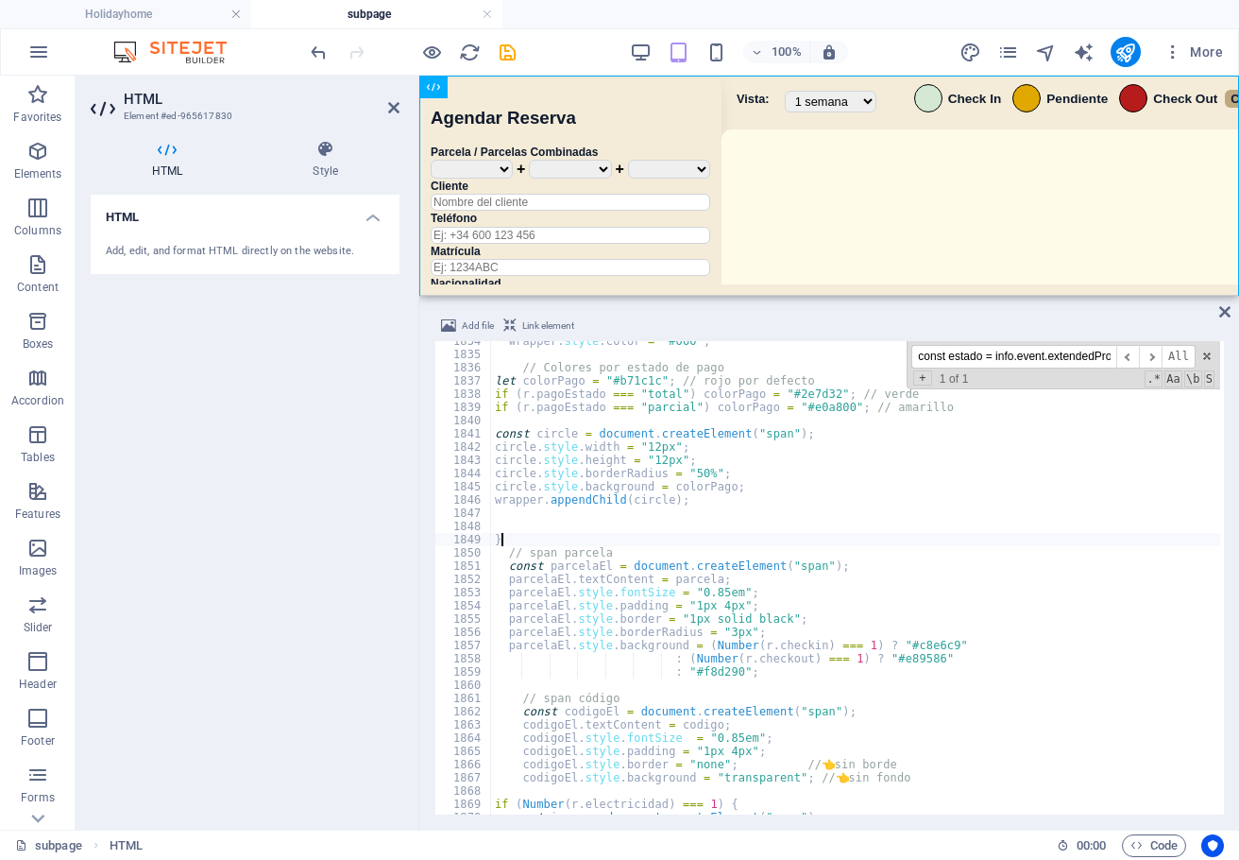
click at [518, 540] on div "wrapper . style . color = "#000" ; // Colores por estado de pago let colorPago …" at bounding box center [1125, 582] width 1268 height 496
type textarea "}"
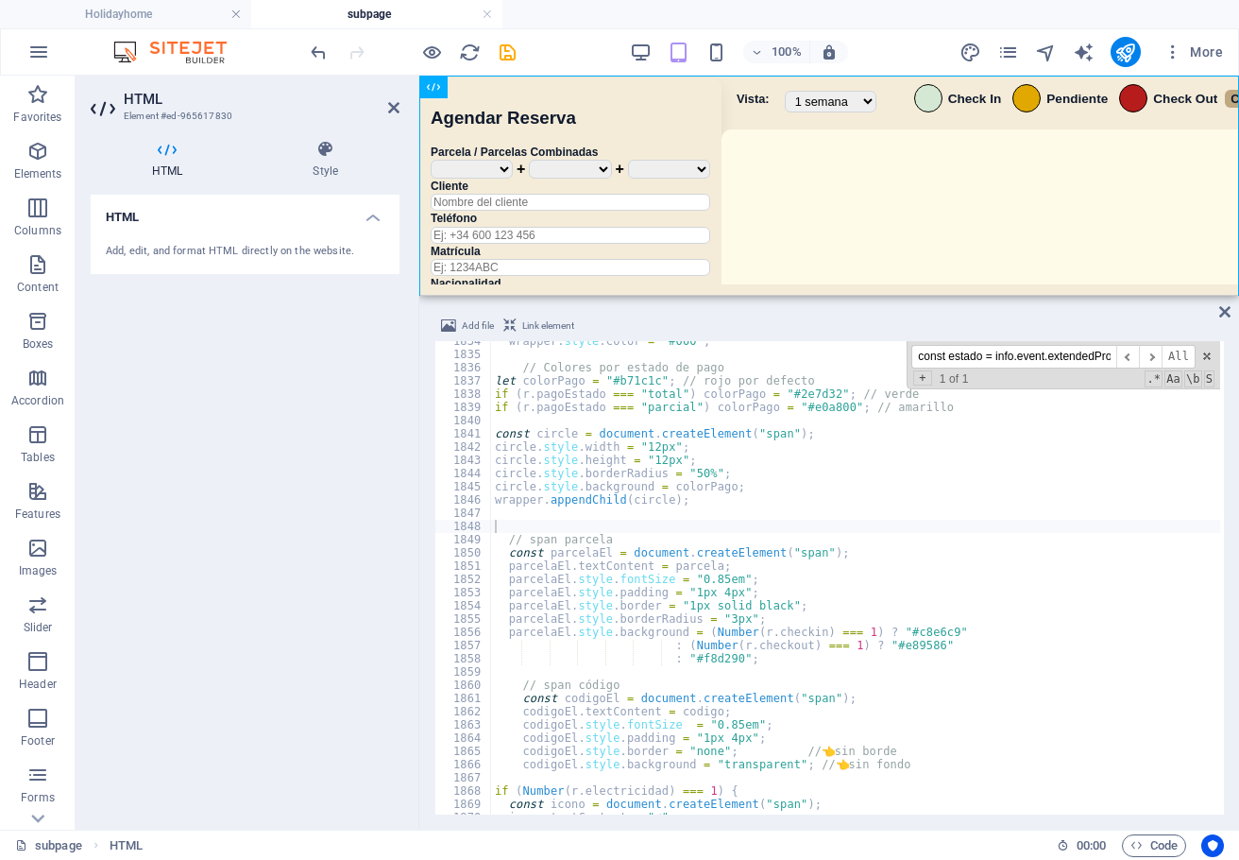
click at [1047, 358] on input "const estado = info.event.extendedProps.estado_pago;" at bounding box center [1014, 357] width 205 height 24
paste input "// Estado de pago"
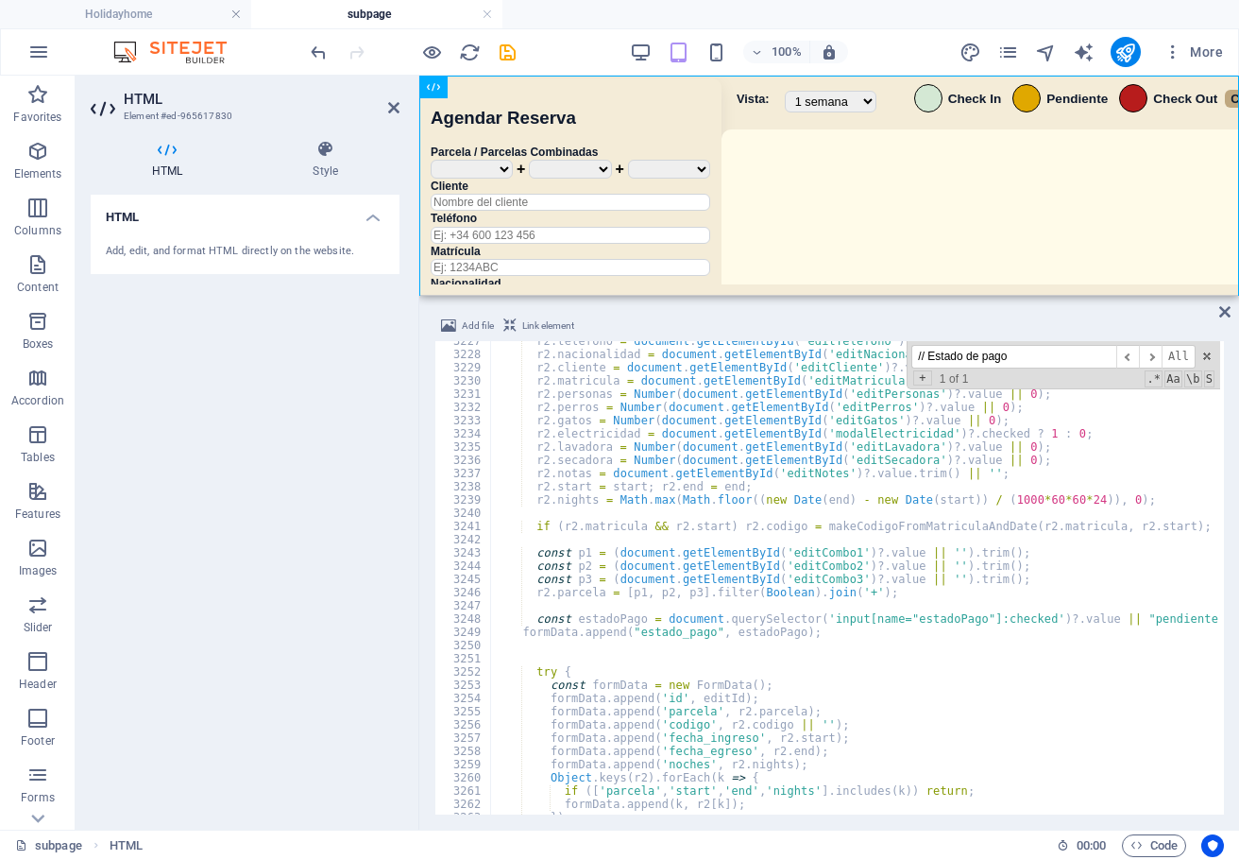
scroll to position [27590, 0]
type input "// Estado de pago"
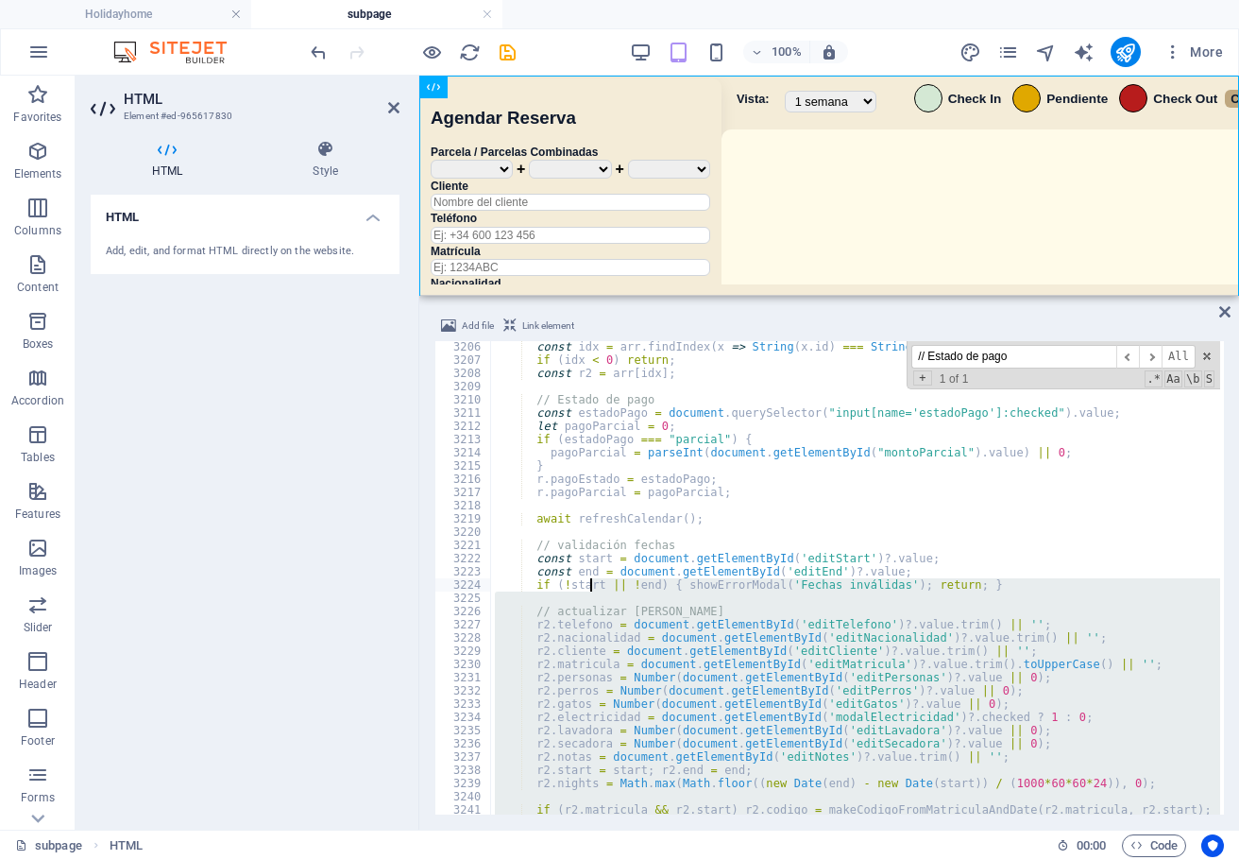
scroll to position [27371, 0]
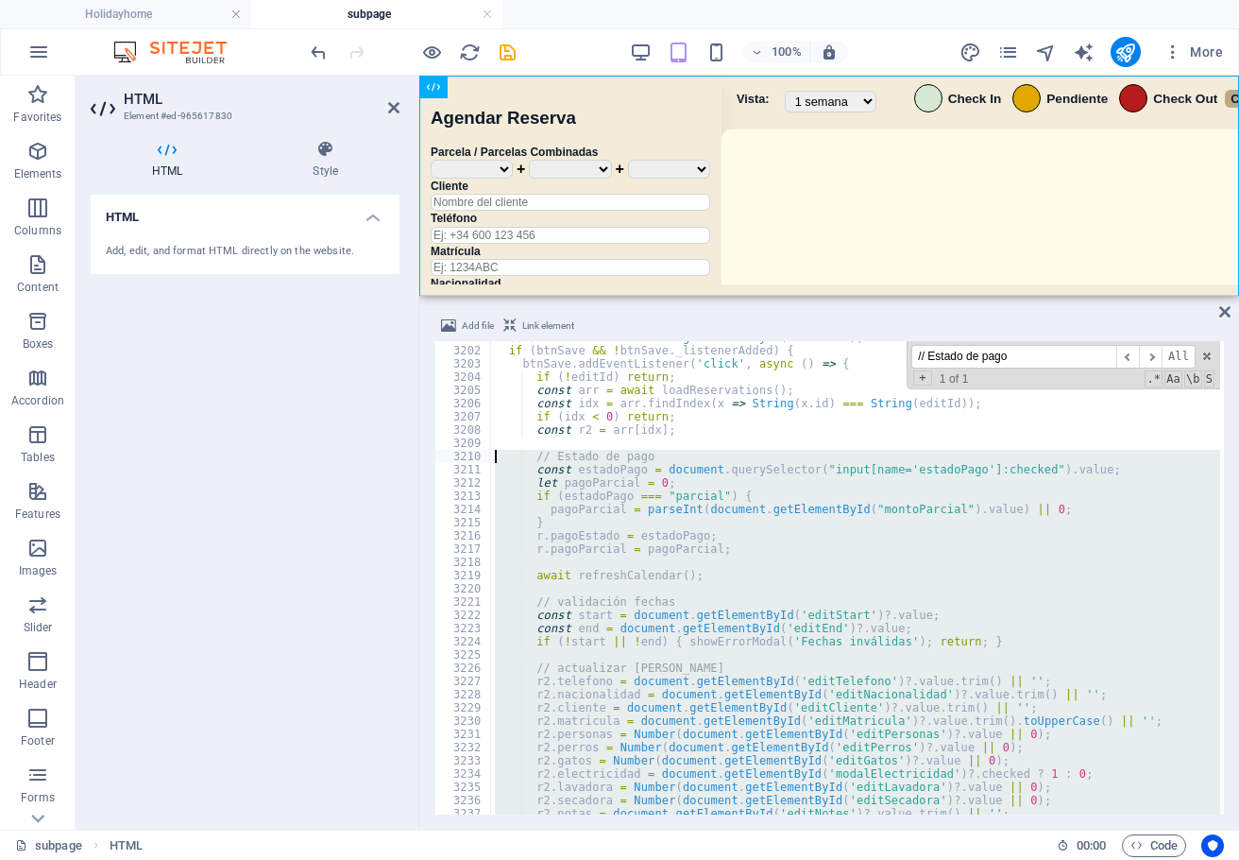
drag, startPoint x: 837, startPoint y: 638, endPoint x: 486, endPoint y: 455, distance: 395.9
click at [486, 455] on div "formData.append("estado_pago", estadoPago); 3201 3202 3203 3204 3205 3206 3207 …" at bounding box center [830, 577] width 790 height 473
paste textarea "})"
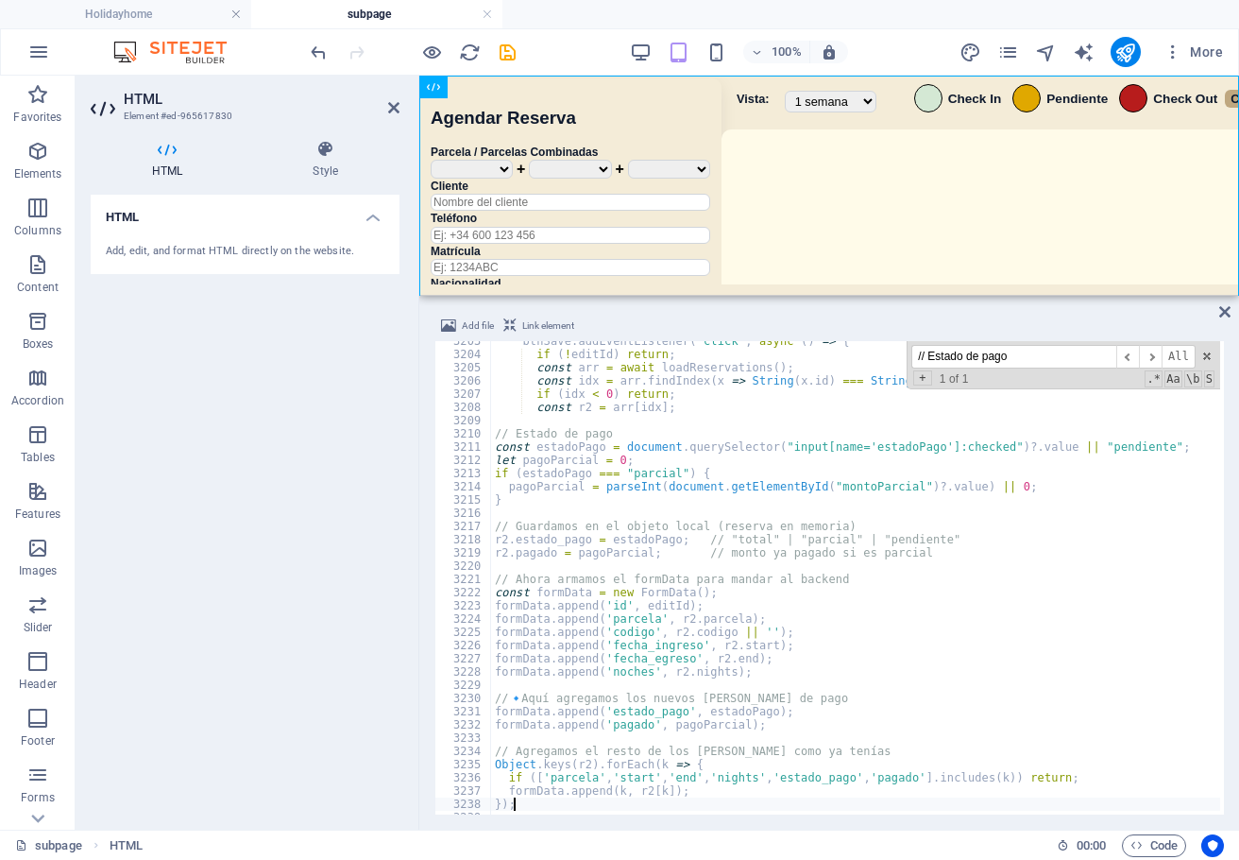
scroll to position [27432, 0]
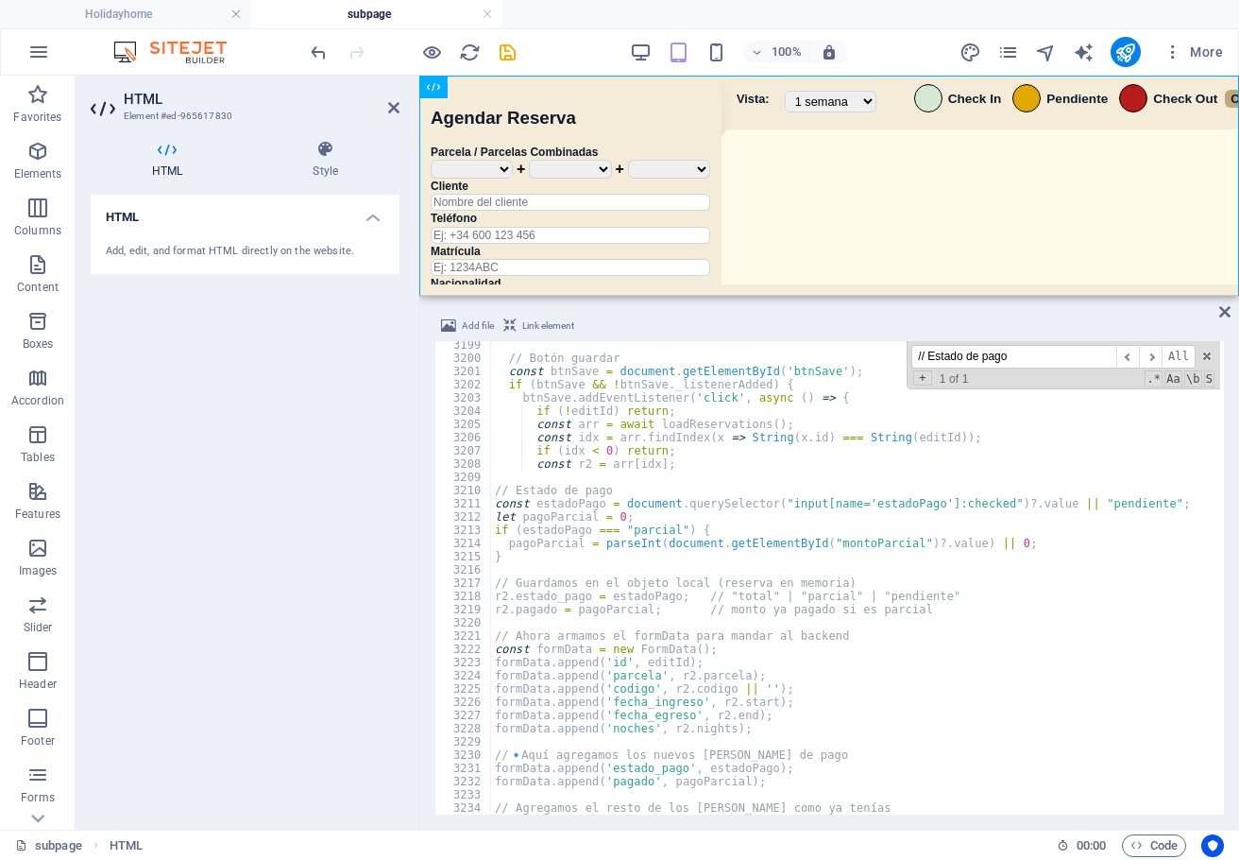
click at [491, 433] on div "// Botón guardar const btnSave = document . getElementById ( 'btnSave' ) ; if (…" at bounding box center [1125, 586] width 1268 height 496
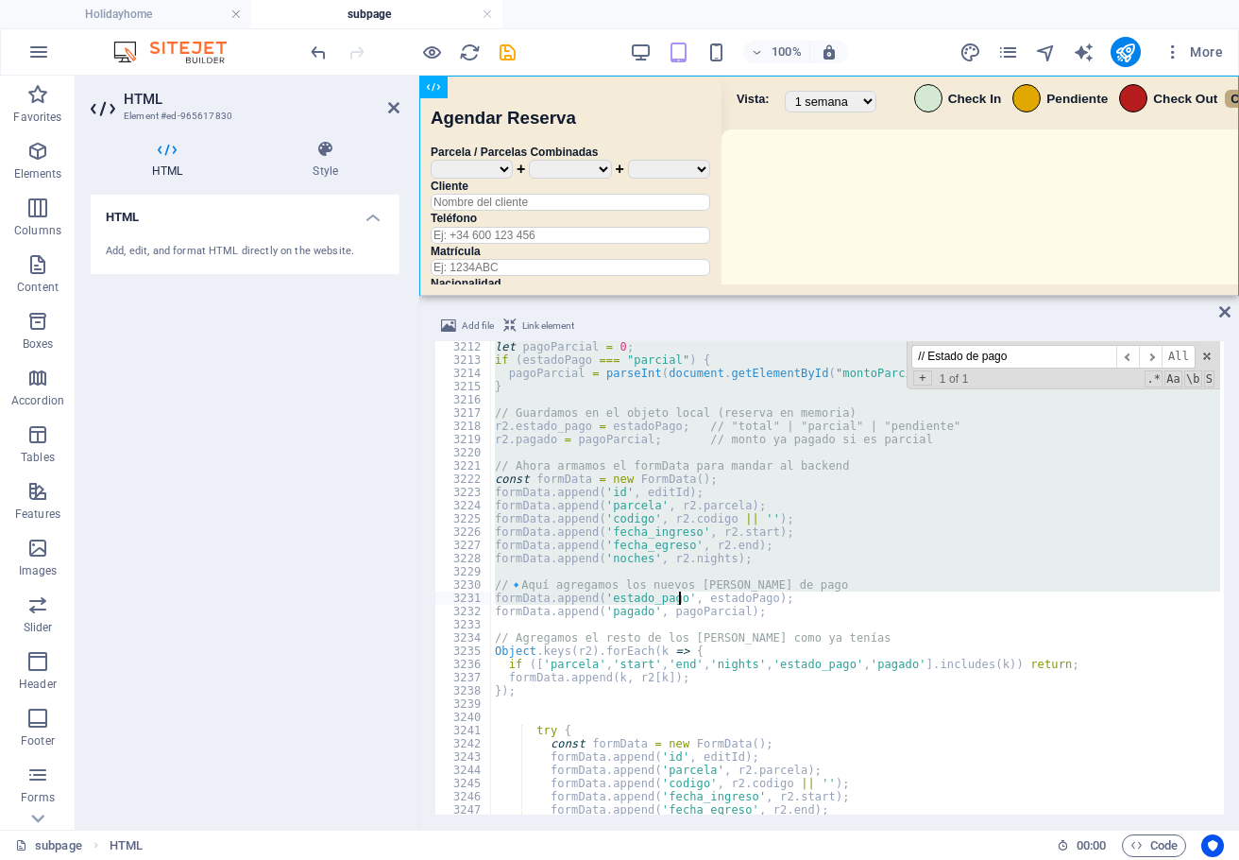
scroll to position [27653, 0]
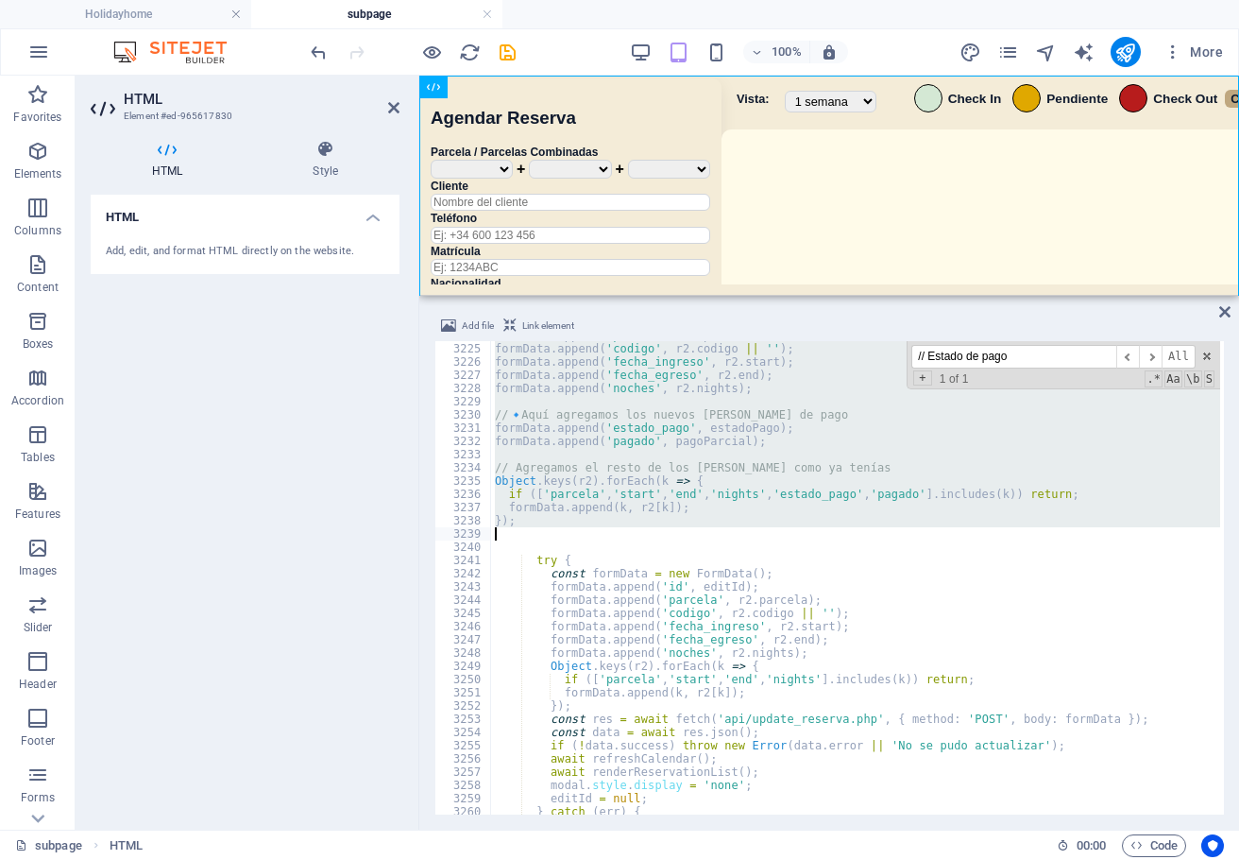
drag, startPoint x: 494, startPoint y: 489, endPoint x: 829, endPoint y: 527, distance: 337.5
click at [829, 527] on div "formData . append ( 'parcela' , r2 . parcela ) ; formData . append ( 'codigo' ,…" at bounding box center [1125, 577] width 1268 height 496
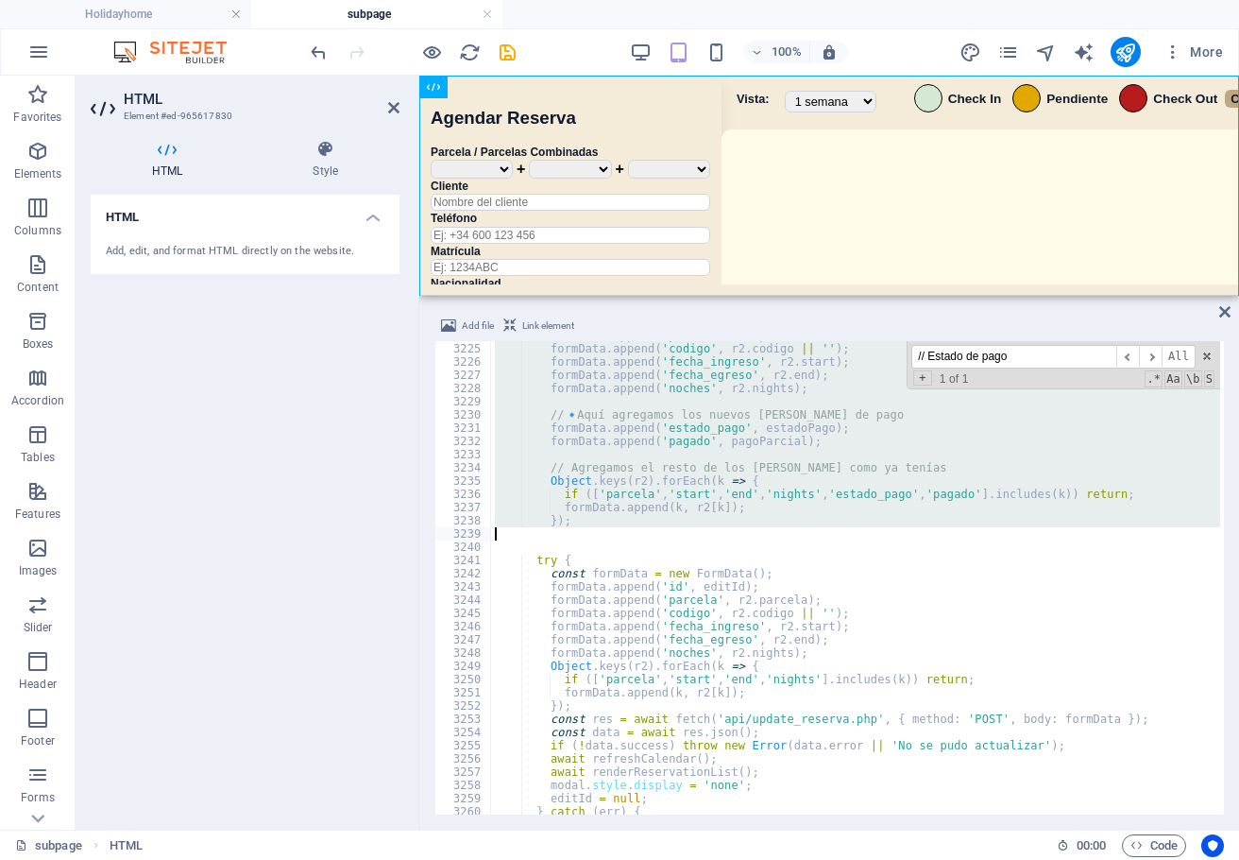
click at [843, 578] on div "formData . append ( 'parcela' , r2 . parcela ) ; formData . append ( 'codigo' ,…" at bounding box center [1125, 577] width 1268 height 496
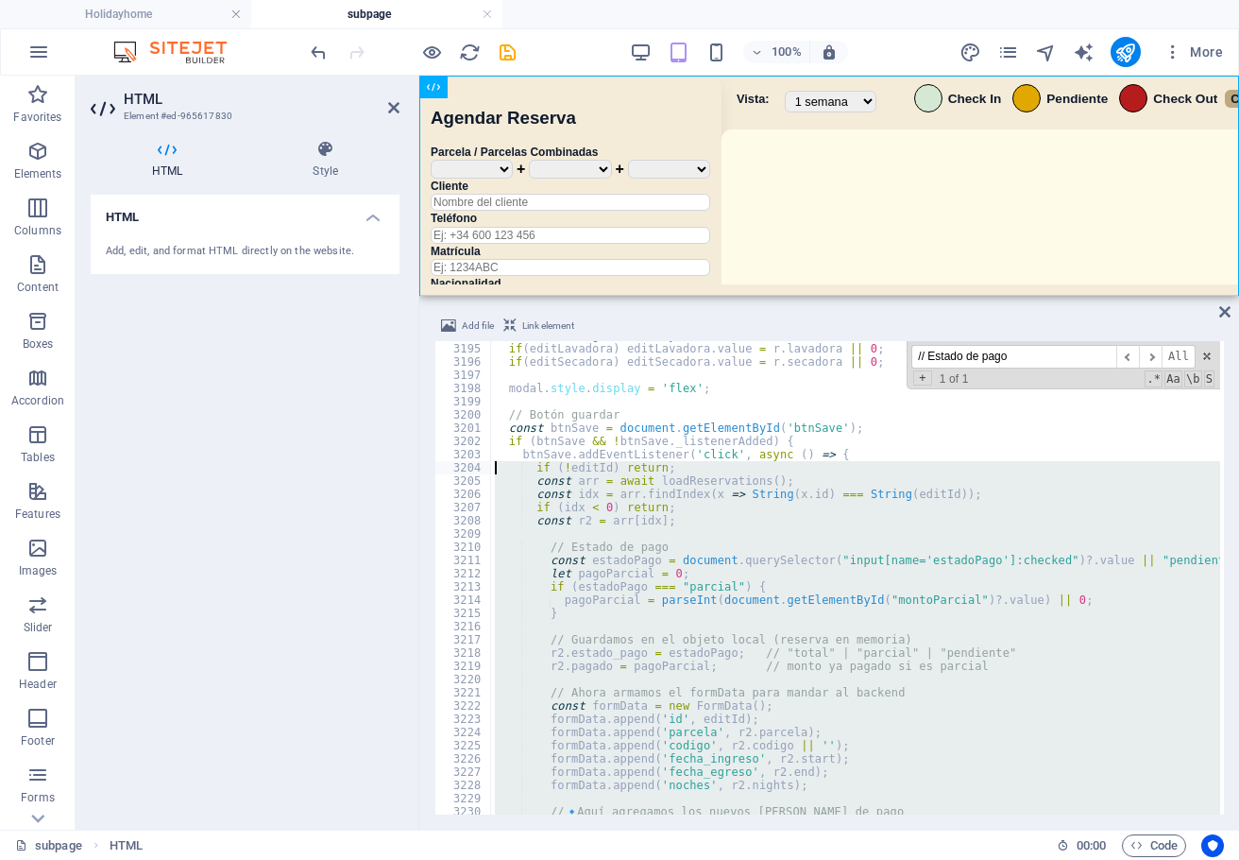
scroll to position [27395, 0]
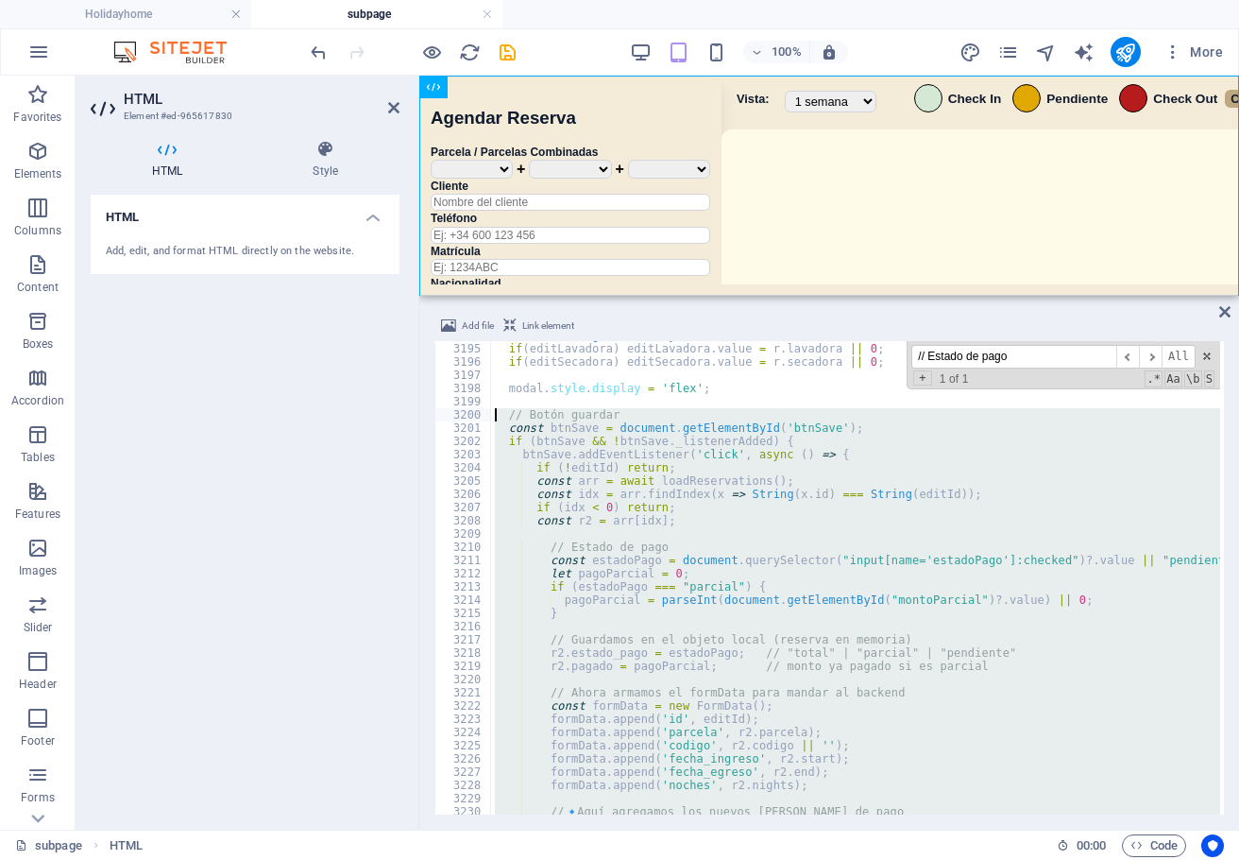
drag, startPoint x: 544, startPoint y: 663, endPoint x: 474, endPoint y: 408, distance: 264.5
click at [474, 408] on div "const formData = new FormData(); 3194 3195 3196 3197 3198 3199 3200 3201 3202 3…" at bounding box center [830, 577] width 790 height 473
type textarea "// Botón guardar const btnSave = document.getElementById('btnSave');"
paste textarea
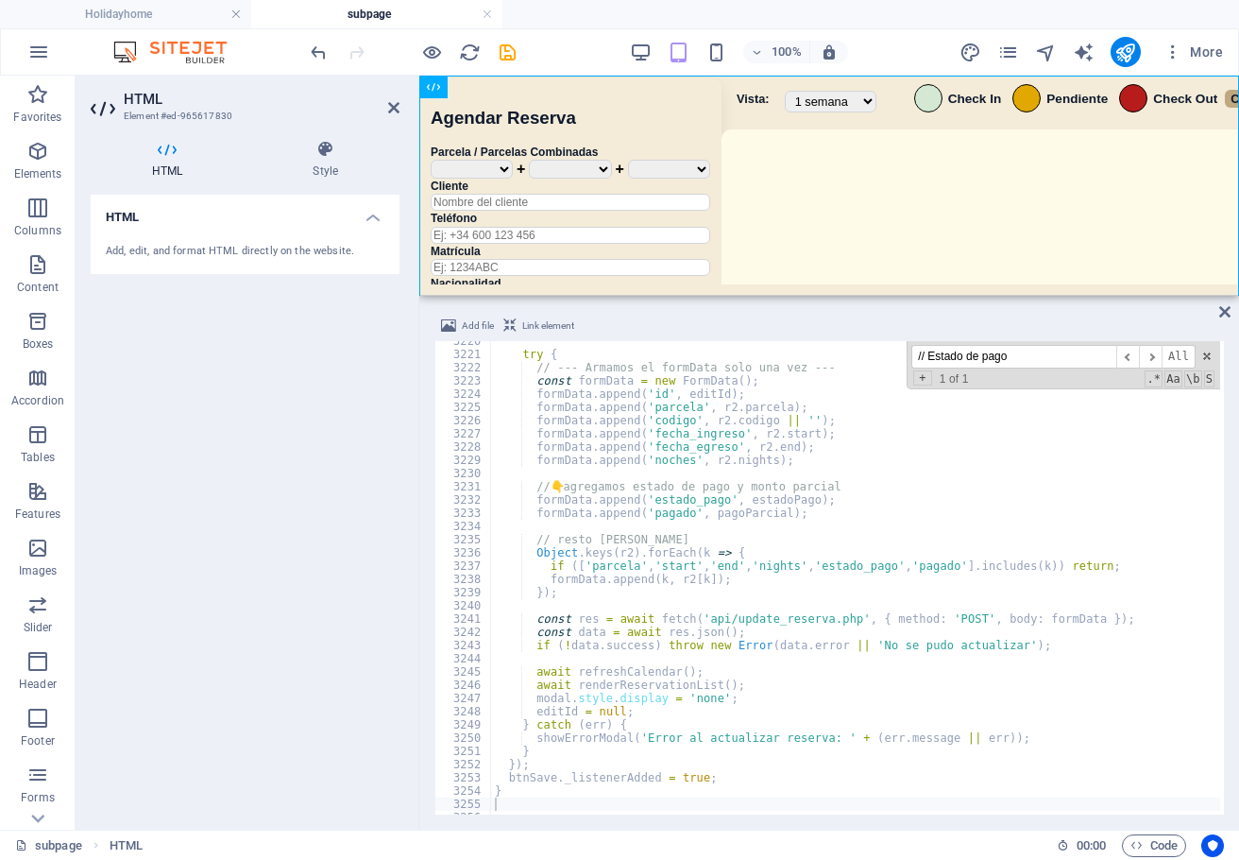
click at [547, 62] on div "100% More" at bounding box center [769, 52] width 924 height 30
click at [515, 56] on icon "save" at bounding box center [508, 53] width 22 height 22
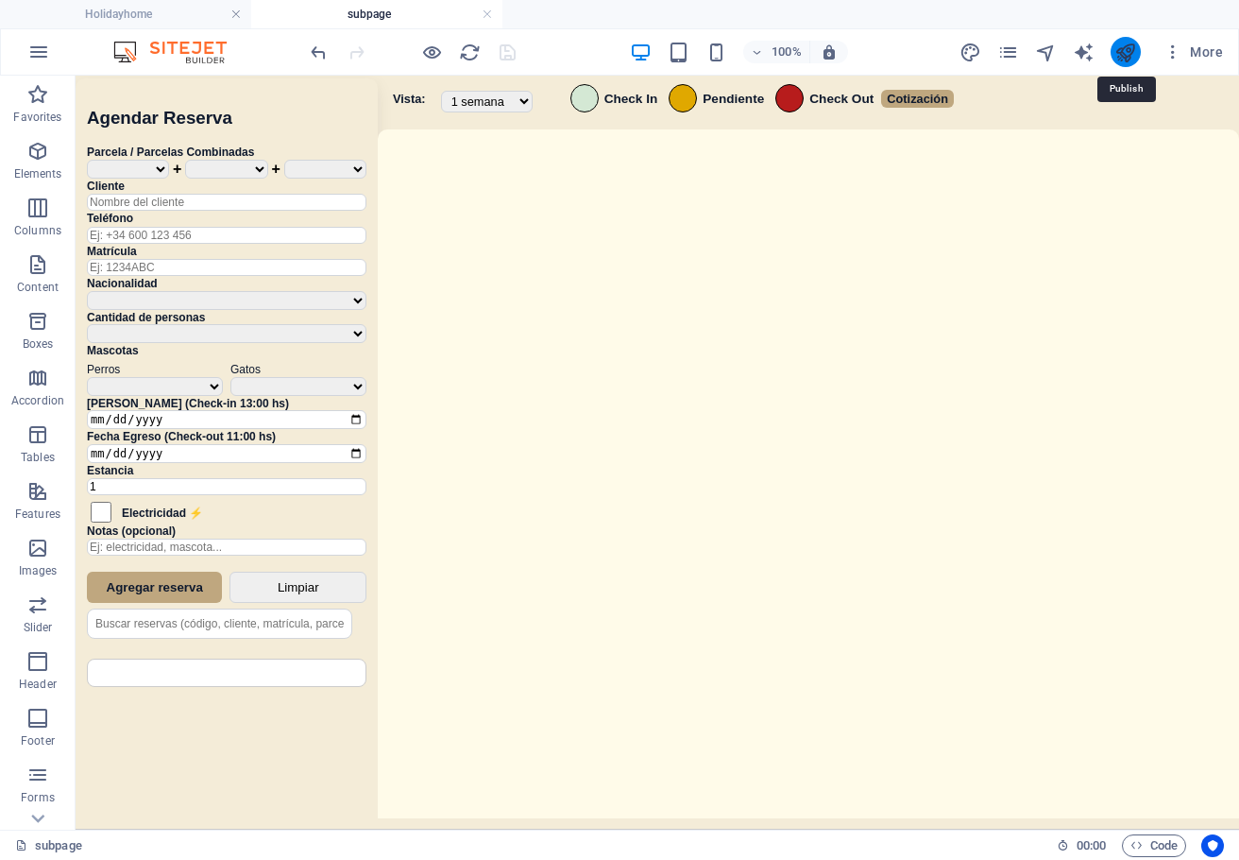
click at [1126, 57] on icon "publish" at bounding box center [1126, 53] width 22 height 22
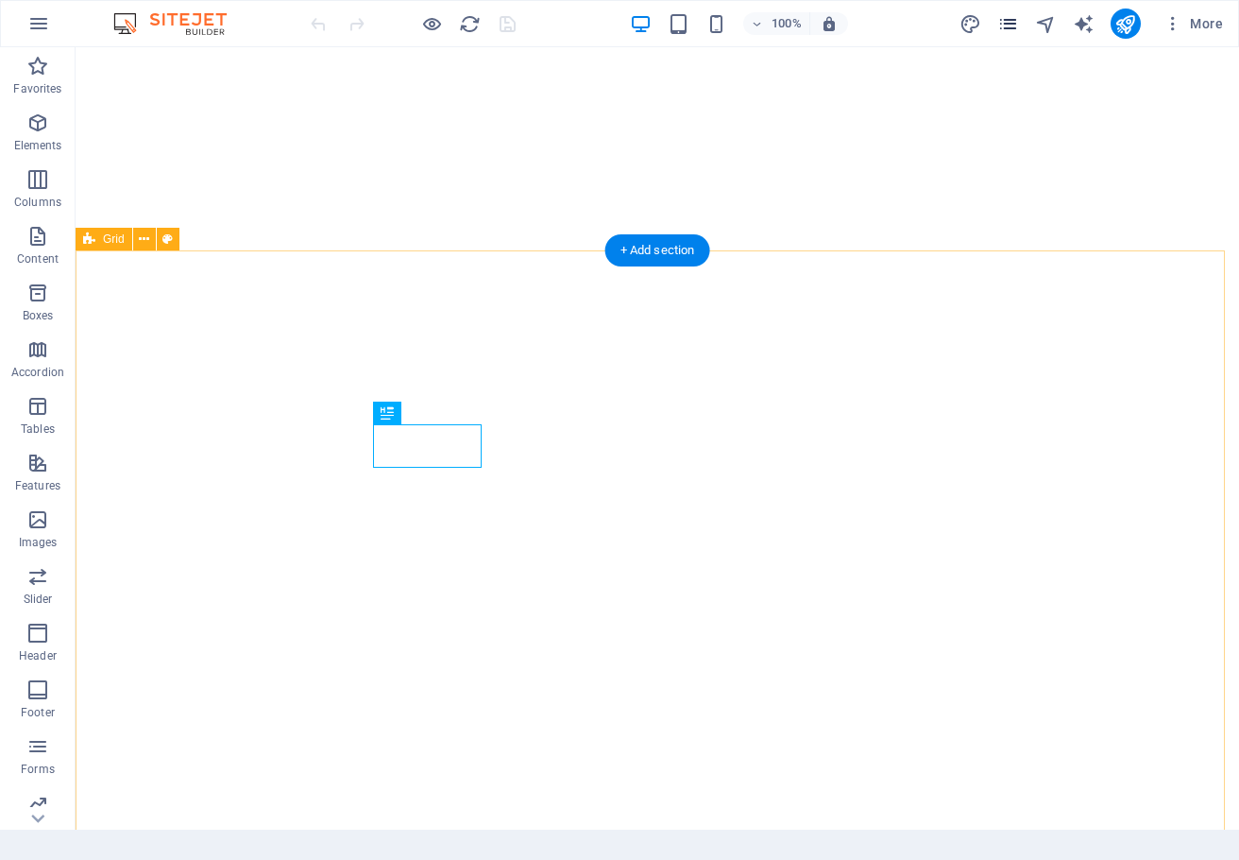
click at [1009, 22] on icon "pages" at bounding box center [1009, 24] width 22 height 22
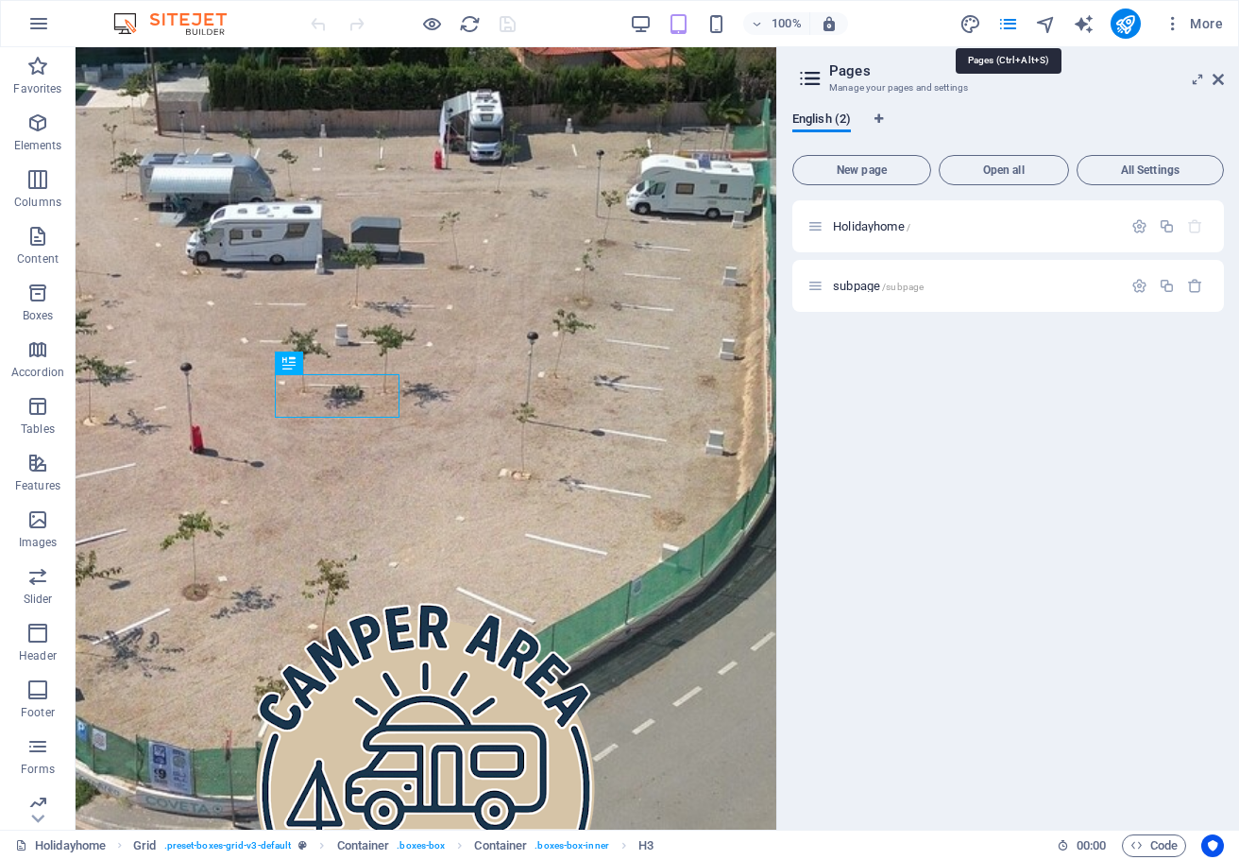
scroll to position [1293, 0]
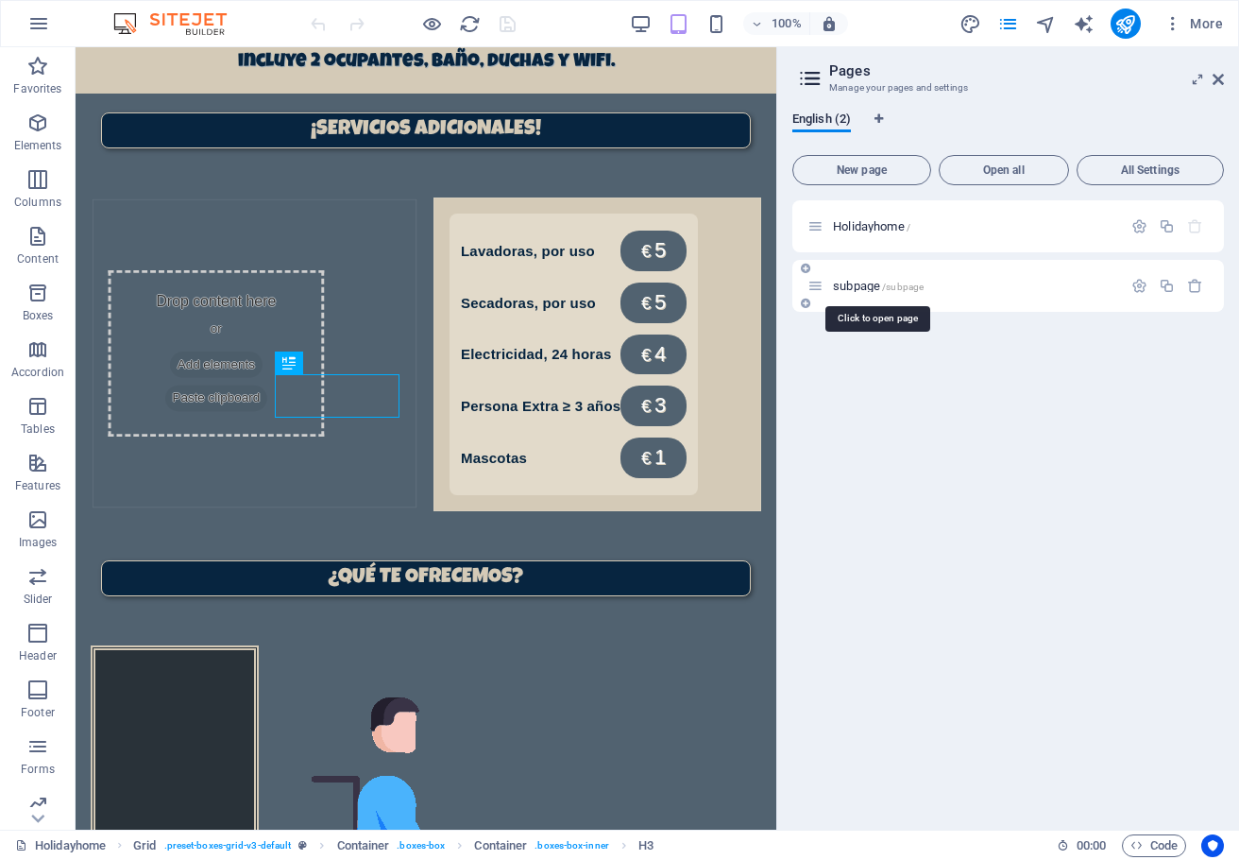
click at [849, 288] on span "subpage /subpage" at bounding box center [878, 286] width 91 height 14
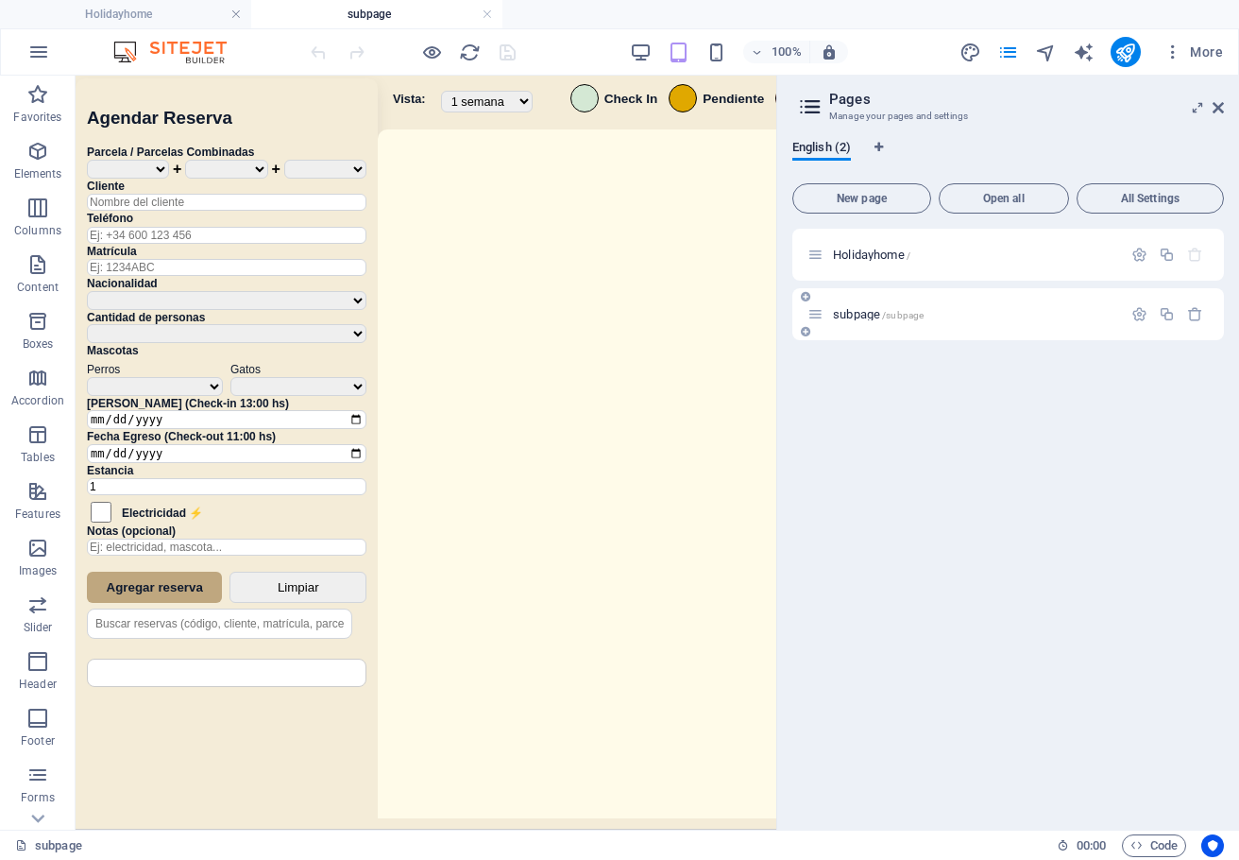
scroll to position [0, 0]
click at [1211, 117] on header "Pages Manage your pages and settings" at bounding box center [1010, 100] width 428 height 49
click at [1215, 114] on icon at bounding box center [1218, 107] width 11 height 15
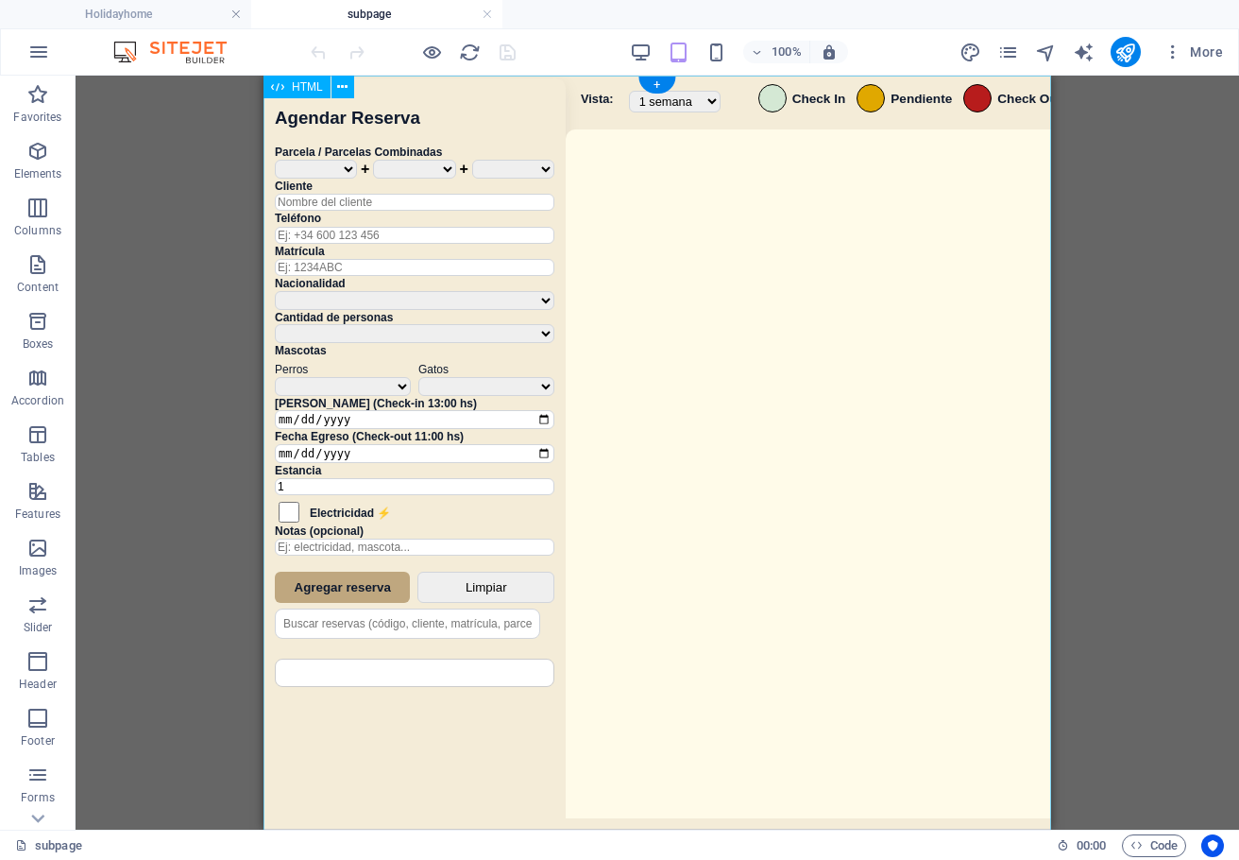
click at [695, 431] on div "Sistema de Reservas — Coveta Área Camper Eliminar Reserva ¿Estás seguro de que …" at bounding box center [658, 455] width 788 height 759
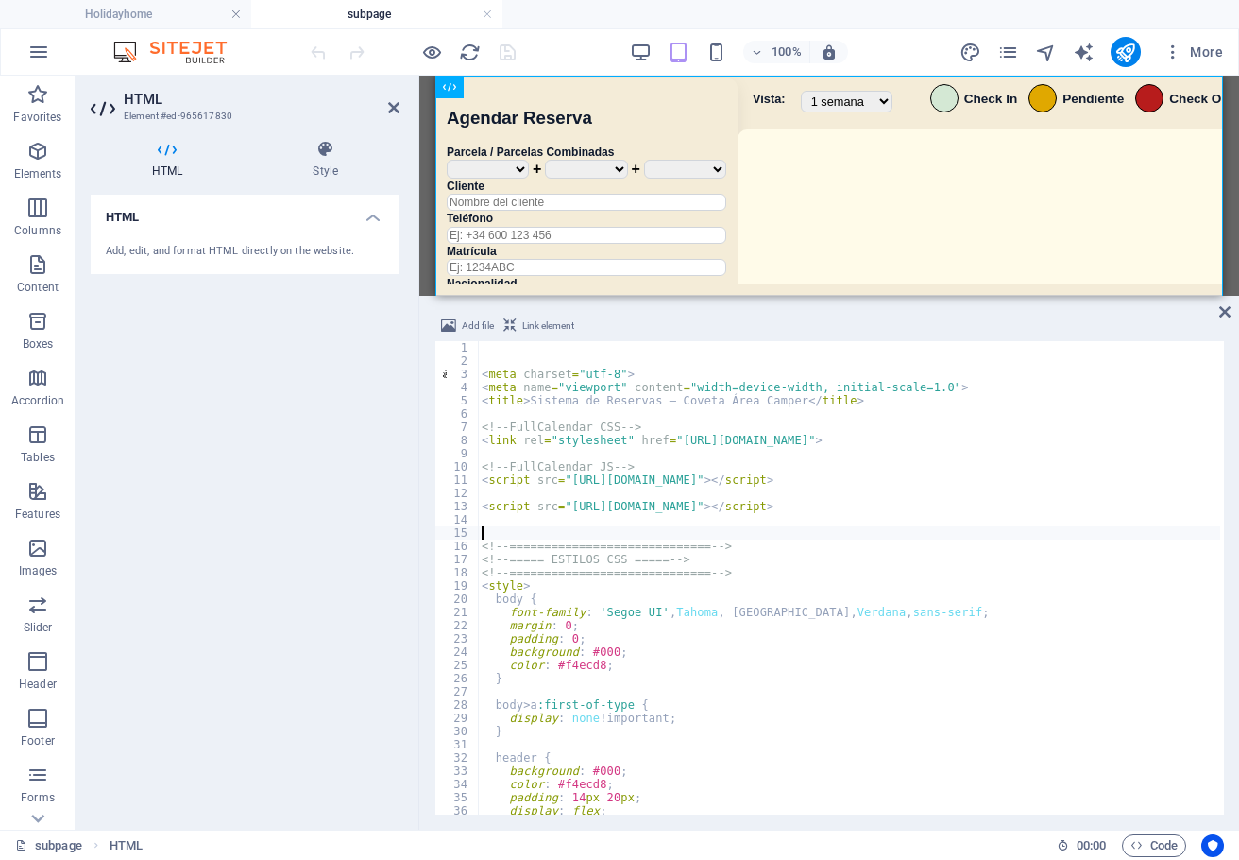
click at [816, 538] on div "< meta charset = "utf-8" > < meta name = "viewport" content = "width=device-wid…" at bounding box center [1112, 589] width 1268 height 496
type textarea "</script> </div>"
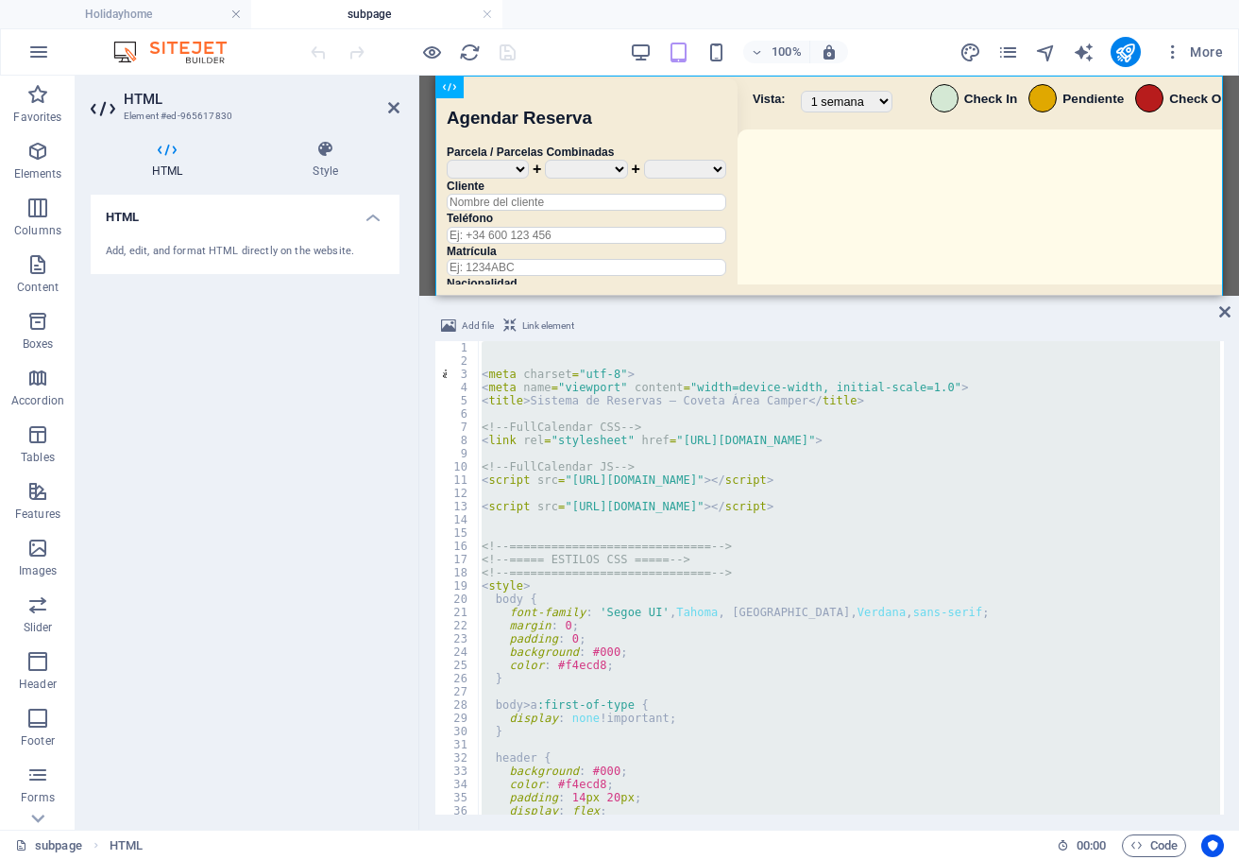
click at [970, 519] on div "< meta charset = "utf-8" > < meta name = "viewport" content = "width=device-wid…" at bounding box center [849, 577] width 743 height 473
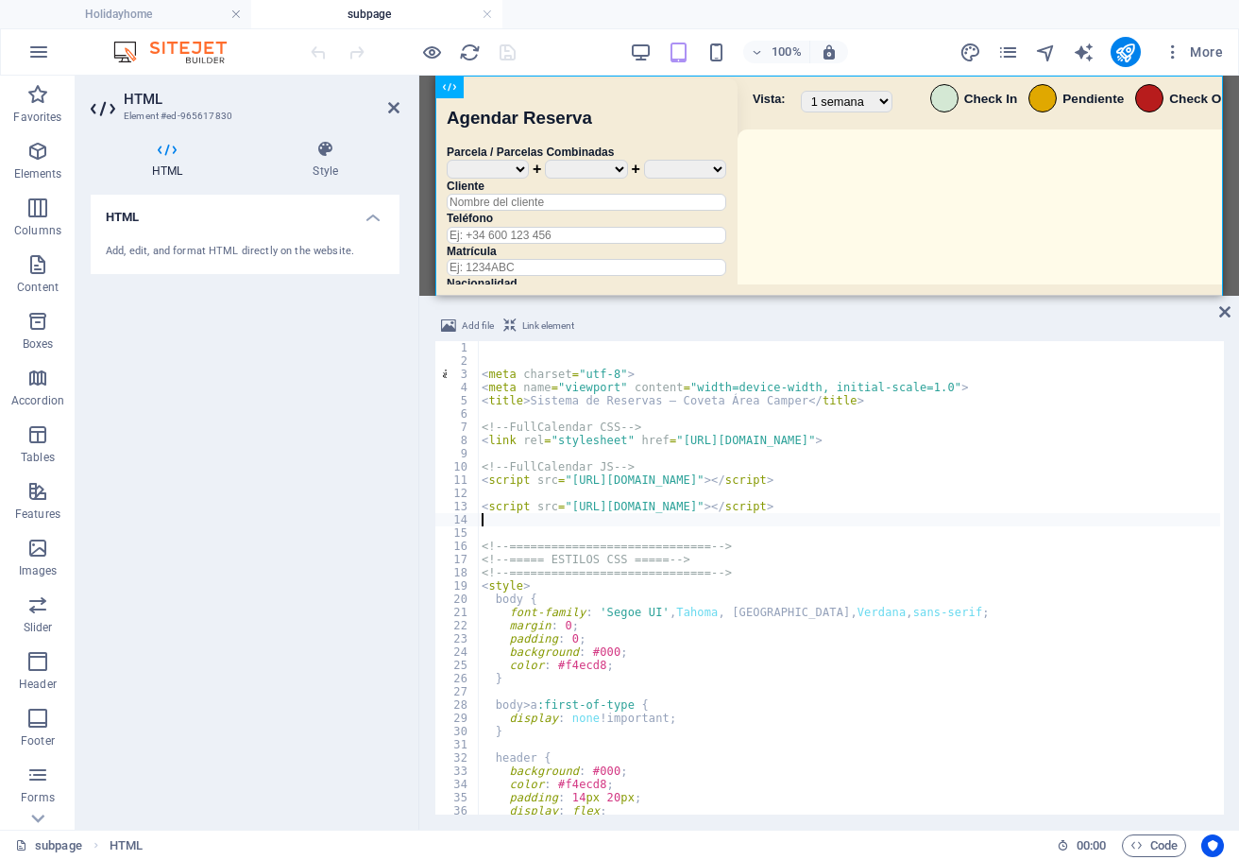
click at [1067, 597] on div "< meta charset = "utf-8" > < meta name = "viewport" content = "width=device-wid…" at bounding box center [1112, 589] width 1268 height 496
click at [772, 634] on div "< meta charset = "utf-8" > < meta name = "viewport" content = "width=device-wid…" at bounding box center [1112, 589] width 1268 height 496
type textarea "padding: 0;"
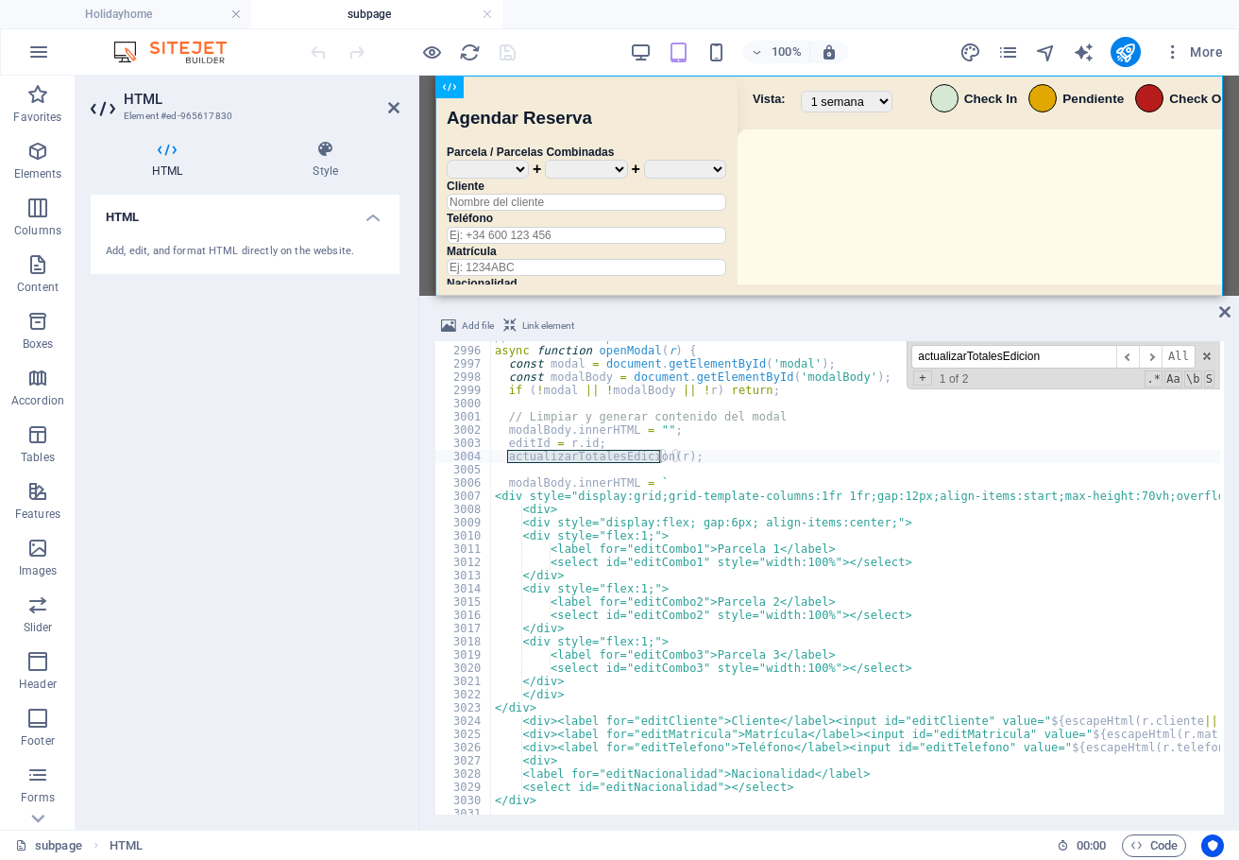
scroll to position [25766, 0]
type input "actualizarTotalesEdicion"
click at [1145, 362] on span "​" at bounding box center [1150, 357] width 23 height 24
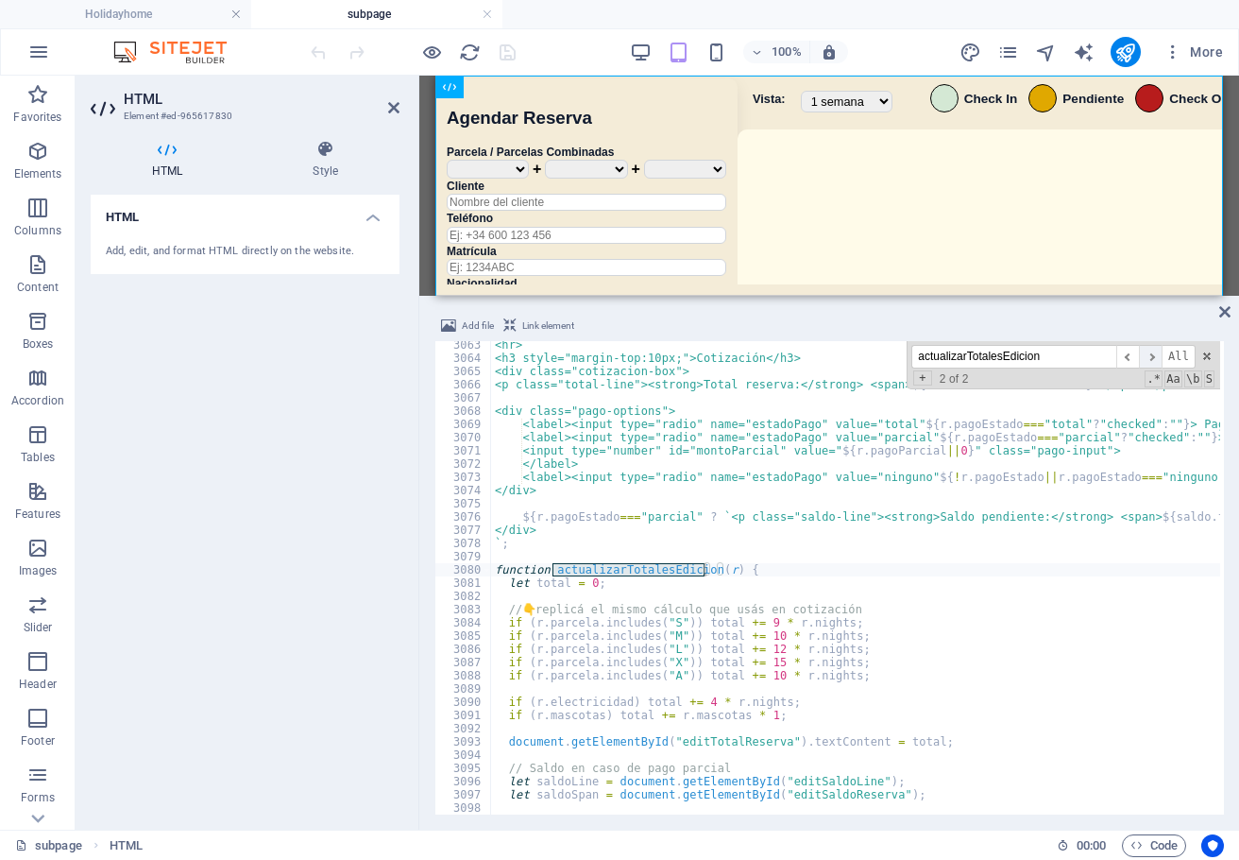
scroll to position [26346, 0]
click at [907, 627] on div "<hr> <h3 style="margin-top:10px;">Cotización</h3> <div class="cotizacion-box"> …" at bounding box center [1125, 586] width 1268 height 496
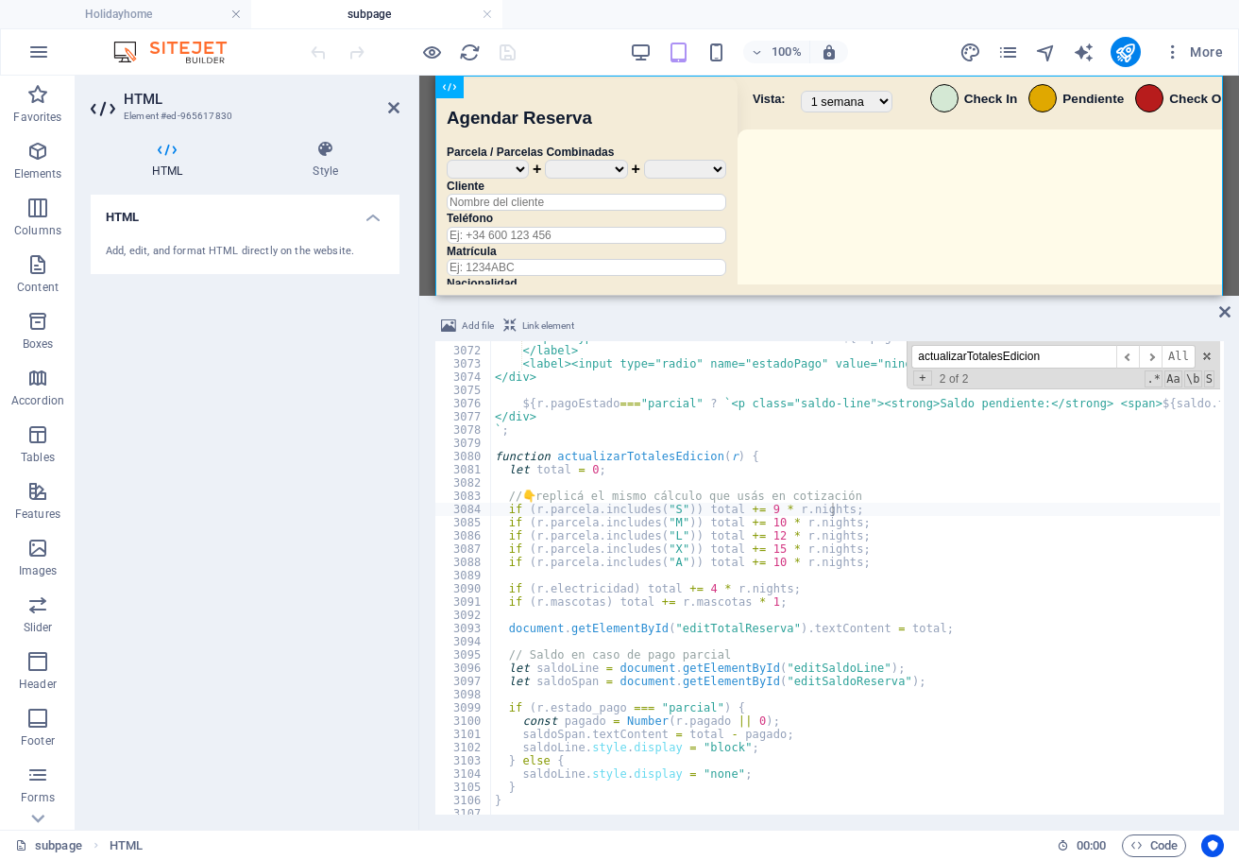
scroll to position [26420, 0]
click at [485, 457] on span at bounding box center [487, 456] width 10 height 13
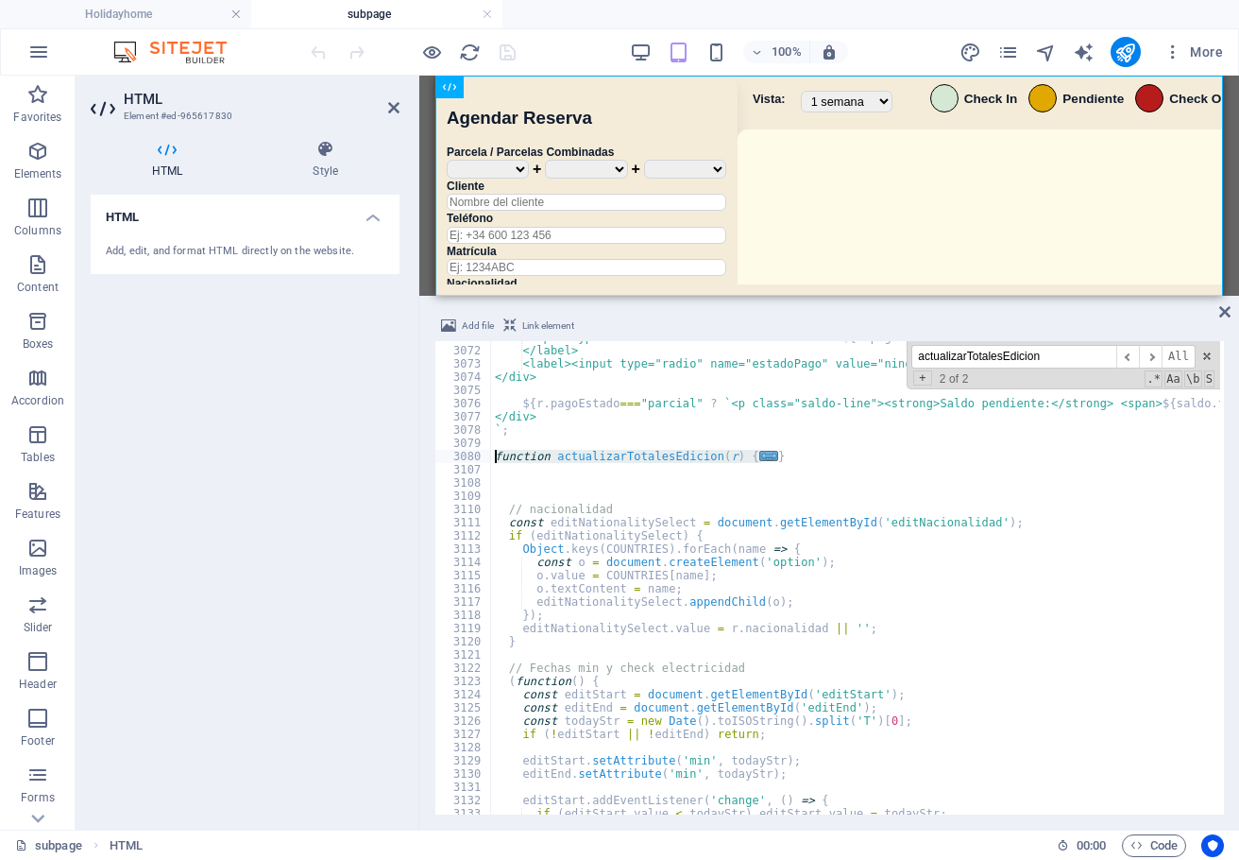
drag, startPoint x: 779, startPoint y: 454, endPoint x: 494, endPoint y: 454, distance: 285.3
click at [494, 454] on div "<input type="number" id="montoParcial" value=" ${ r . pagoParcial || 0 } " clas…" at bounding box center [1125, 579] width 1268 height 496
type textarea "function actualizarTotalesEdicion(r) { let total = 0;"
paste textarea
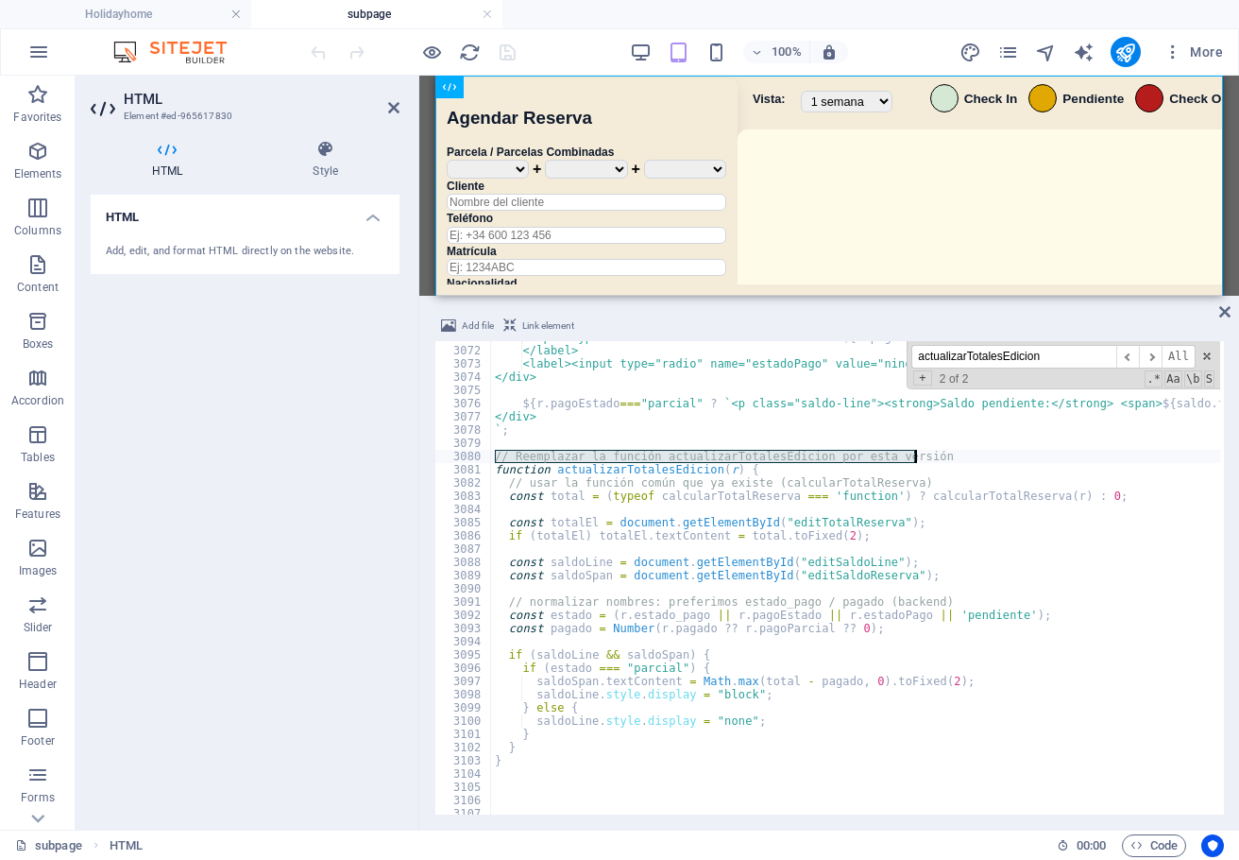
drag, startPoint x: 497, startPoint y: 457, endPoint x: 931, endPoint y: 455, distance: 434.6
click at [931, 455] on div "<input type="number" id="montoParcial" value=" ${ r . pagoParcial || 0 } " clas…" at bounding box center [1125, 579] width 1268 height 496
type textarea "// Reemplazar la función actualizarTotalesEdicion por esta versión"
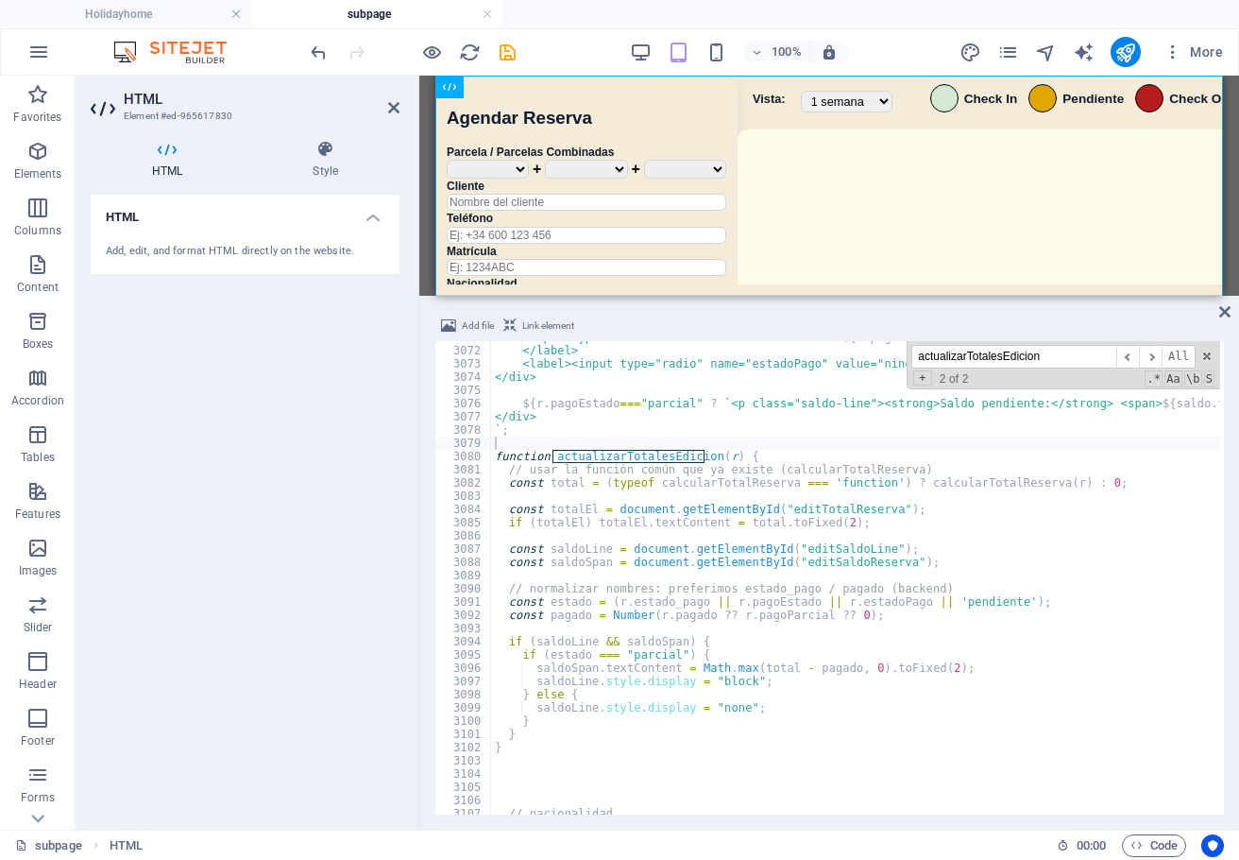
drag, startPoint x: 1077, startPoint y: 358, endPoint x: 813, endPoint y: 355, distance: 263.6
click at [813, 355] on div "<input type="number" id="montoParcial" value=" ${ r . pagoParcial || 0 } " clas…" at bounding box center [855, 577] width 729 height 473
paste input "function recomputeEditTotals"
drag, startPoint x: 965, startPoint y: 354, endPoint x: 870, endPoint y: 354, distance: 95.4
click at [870, 354] on div "<input type="number" id="montoParcial" value=" ${ r . pagoParcial || 0 } " clas…" at bounding box center [855, 577] width 729 height 473
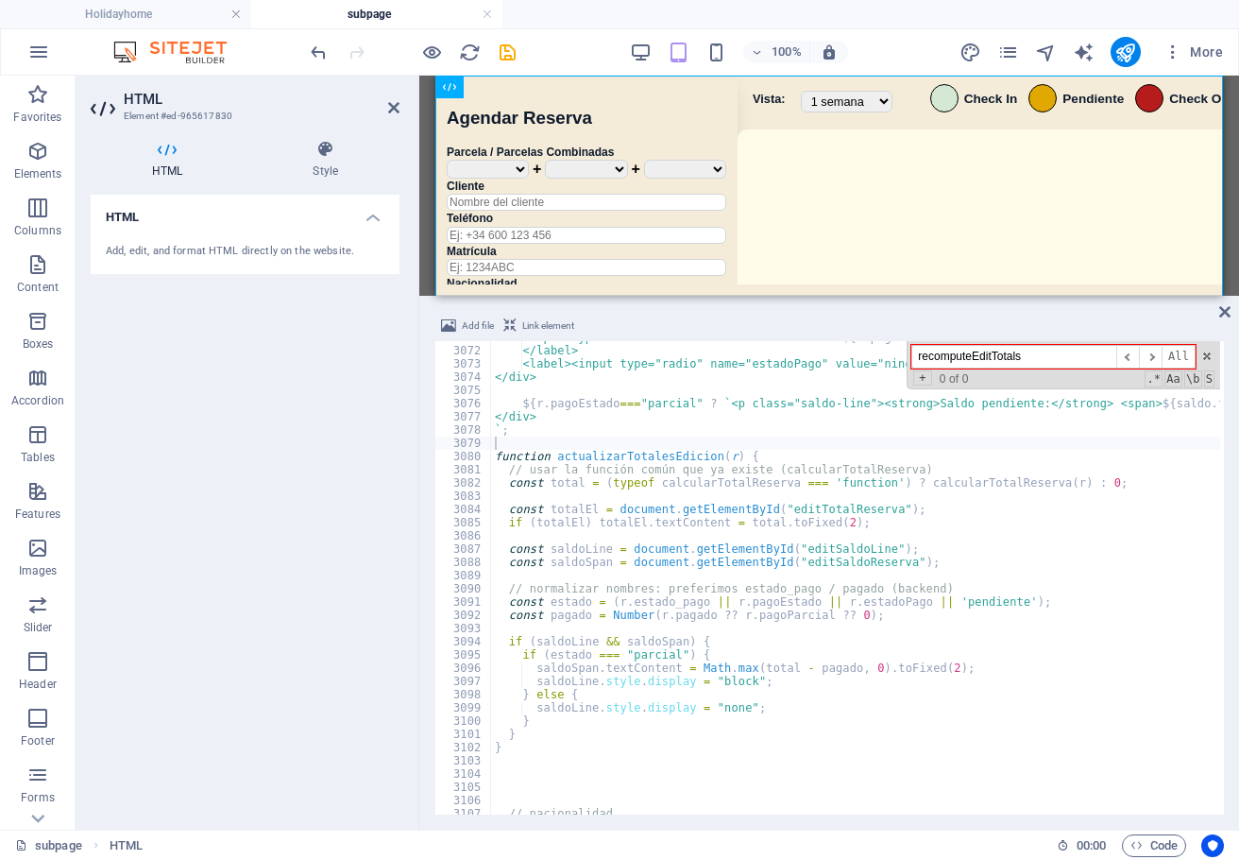
click at [1092, 358] on input "recomputeEditTotals" at bounding box center [1014, 357] width 205 height 24
drag, startPoint x: 899, startPoint y: 360, endPoint x: 834, endPoint y: 358, distance: 65.2
click at [834, 358] on div "<input type="number" id="montoParcial" value=" ${ r . pagoParcial || 0 } " clas…" at bounding box center [855, 577] width 729 height 473
paste input "actualizarTotalesEdicion(r)"
type input "actualizarTotalesEdicion(r)"
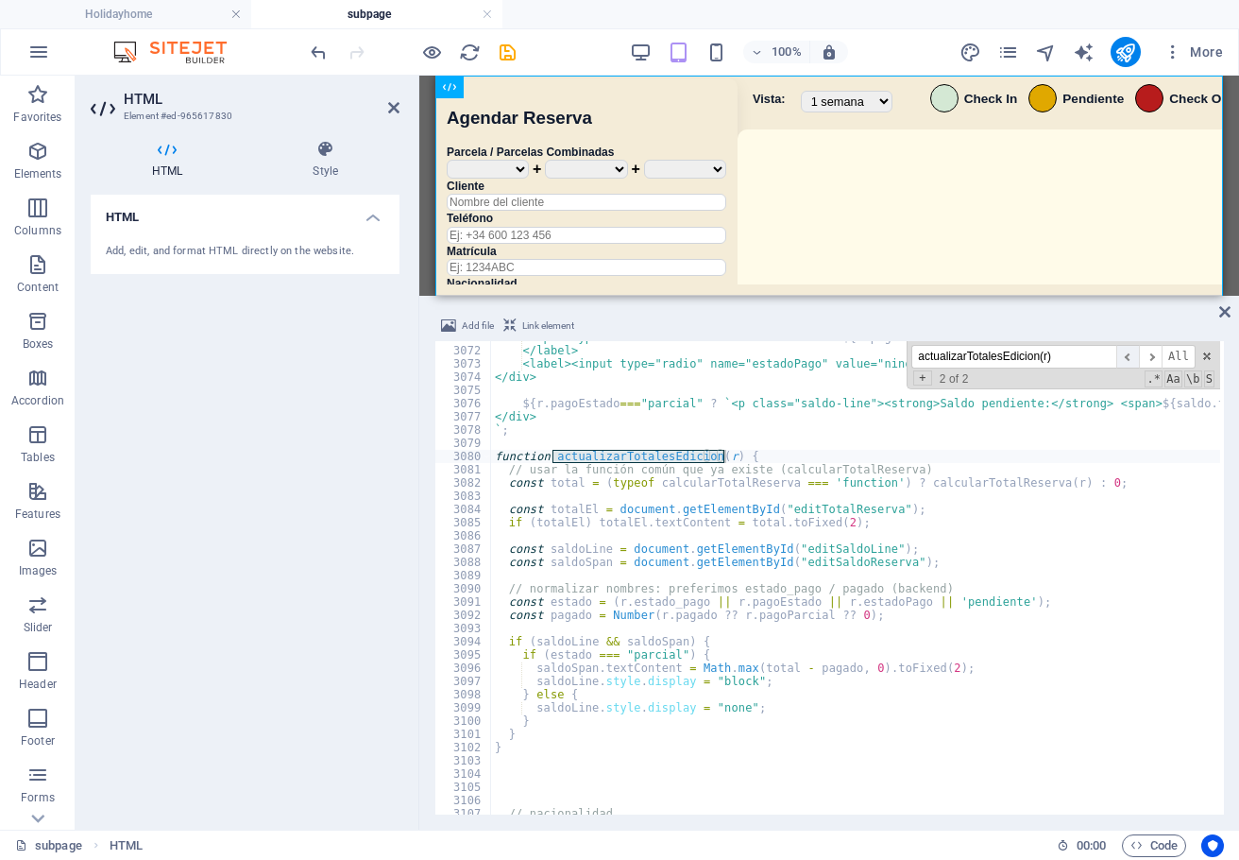
click at [1134, 361] on span "​" at bounding box center [1128, 357] width 23 height 24
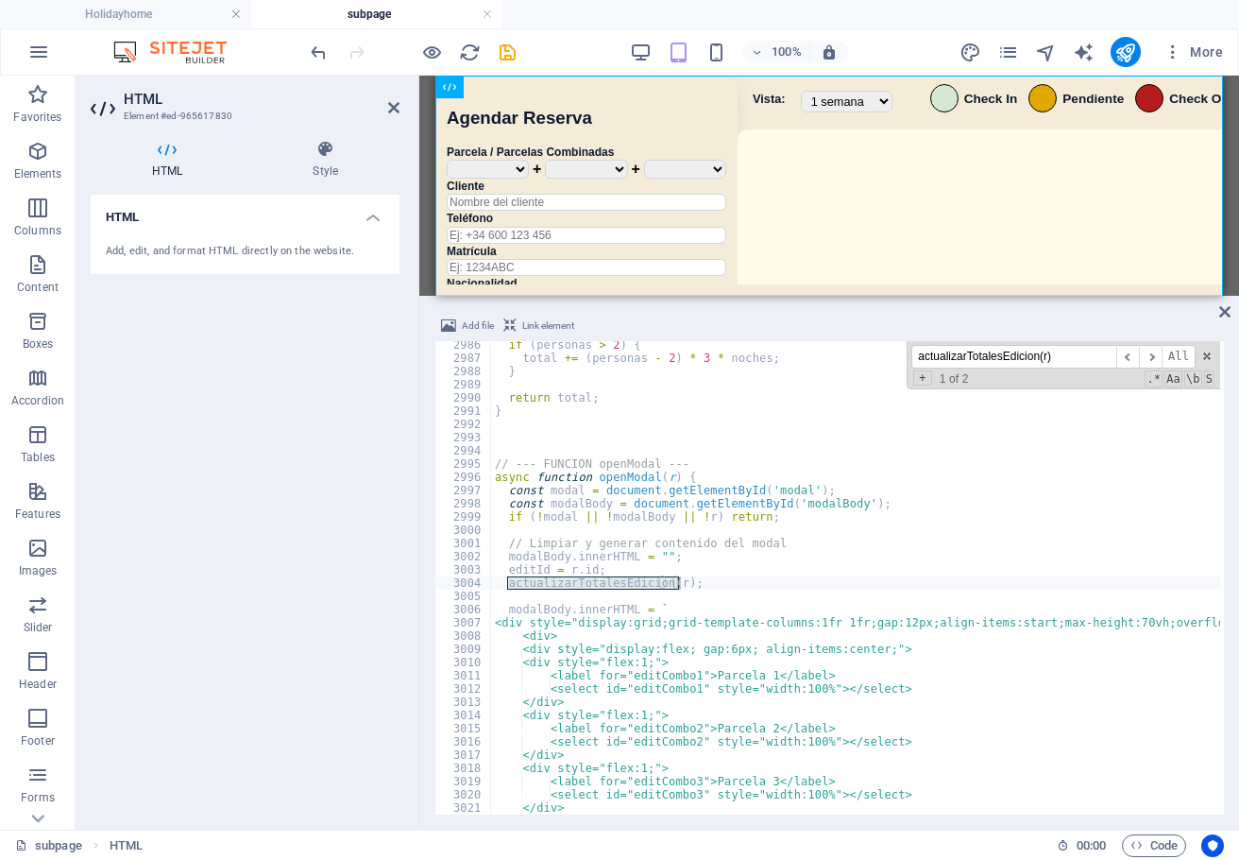
click at [644, 606] on div "if ( personas > 2 ) { total += ( personas - 2 ) * 3 * noches ; } return total ;…" at bounding box center [1125, 586] width 1268 height 496
click at [709, 583] on div "if ( personas > 2 ) { total += ( personas - 2 ) * 3 * noches ; } return total ;…" at bounding box center [1125, 586] width 1268 height 496
drag, startPoint x: 507, startPoint y: 589, endPoint x: 553, endPoint y: 591, distance: 45.4
click at [502, 582] on div "if ( personas > 2 ) { total += ( personas - 2 ) * 3 * noches ; } return total ;…" at bounding box center [1125, 586] width 1268 height 496
type textarea "actualizarTotalesEdicion(r);"
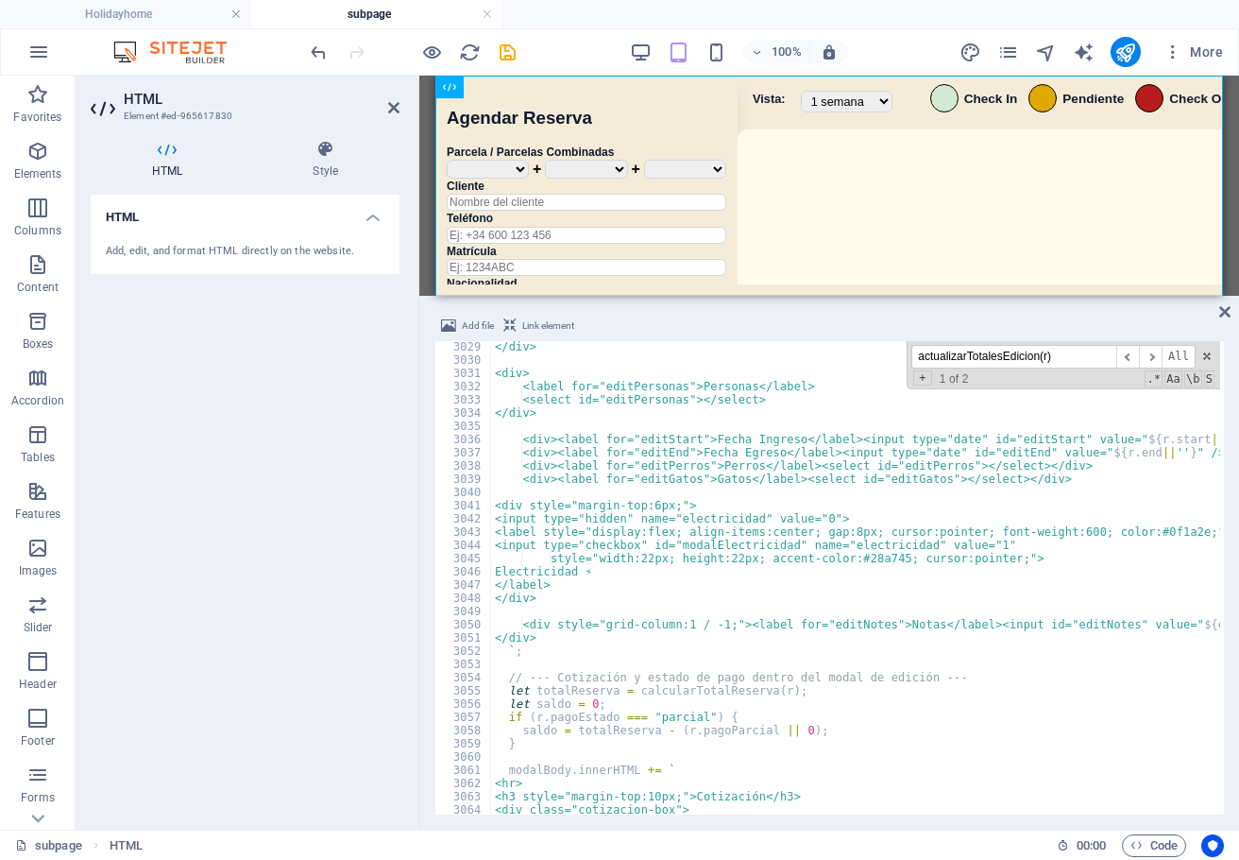
scroll to position [26082, 0]
click at [604, 649] on div "</div> <div> <label for="editPersonas">Personas</label> <select id="editPersona…" at bounding box center [1125, 588] width 1268 height 496
type textarea "`;"
click at [601, 665] on div "</div> <div> <label for="editPersonas">Personas</label> <select id="editPersona…" at bounding box center [1125, 588] width 1268 height 496
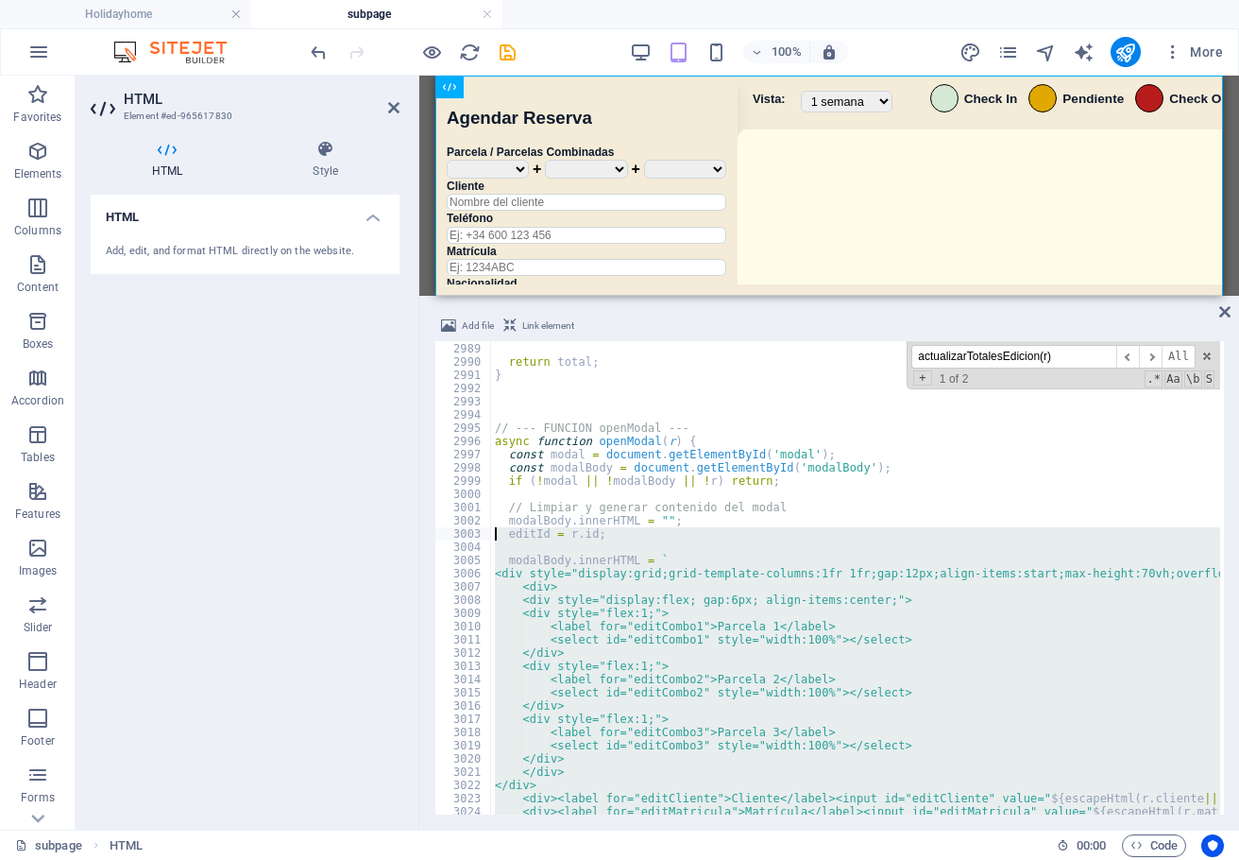
scroll to position [25386, 0]
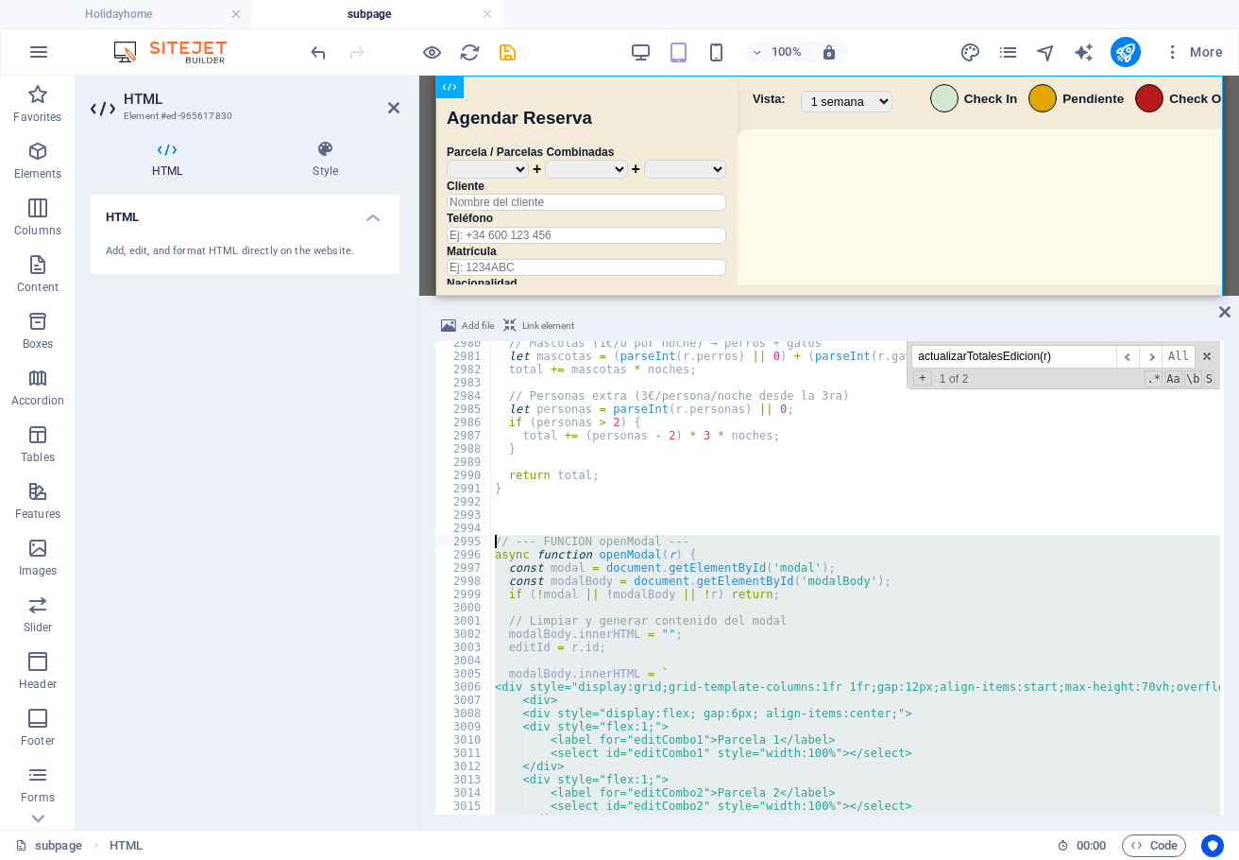
drag, startPoint x: 526, startPoint y: 724, endPoint x: 442, endPoint y: 536, distance: 205.9
click at [442, 536] on div "2980 2981 2982 2983 2984 2985 2986 2987 2988 2989 2990 2991 2992 2993 2994 2995…" at bounding box center [830, 577] width 790 height 473
type textarea "// --- FUNCION openModal --- async function openModal(r) {"
drag, startPoint x: 1078, startPoint y: 351, endPoint x: 858, endPoint y: 351, distance: 220.1
click at [858, 351] on div "// Mascotas (1€/u por noche) → perros + gatos let mascotas = ( parseInt ( r . p…" at bounding box center [855, 577] width 729 height 473
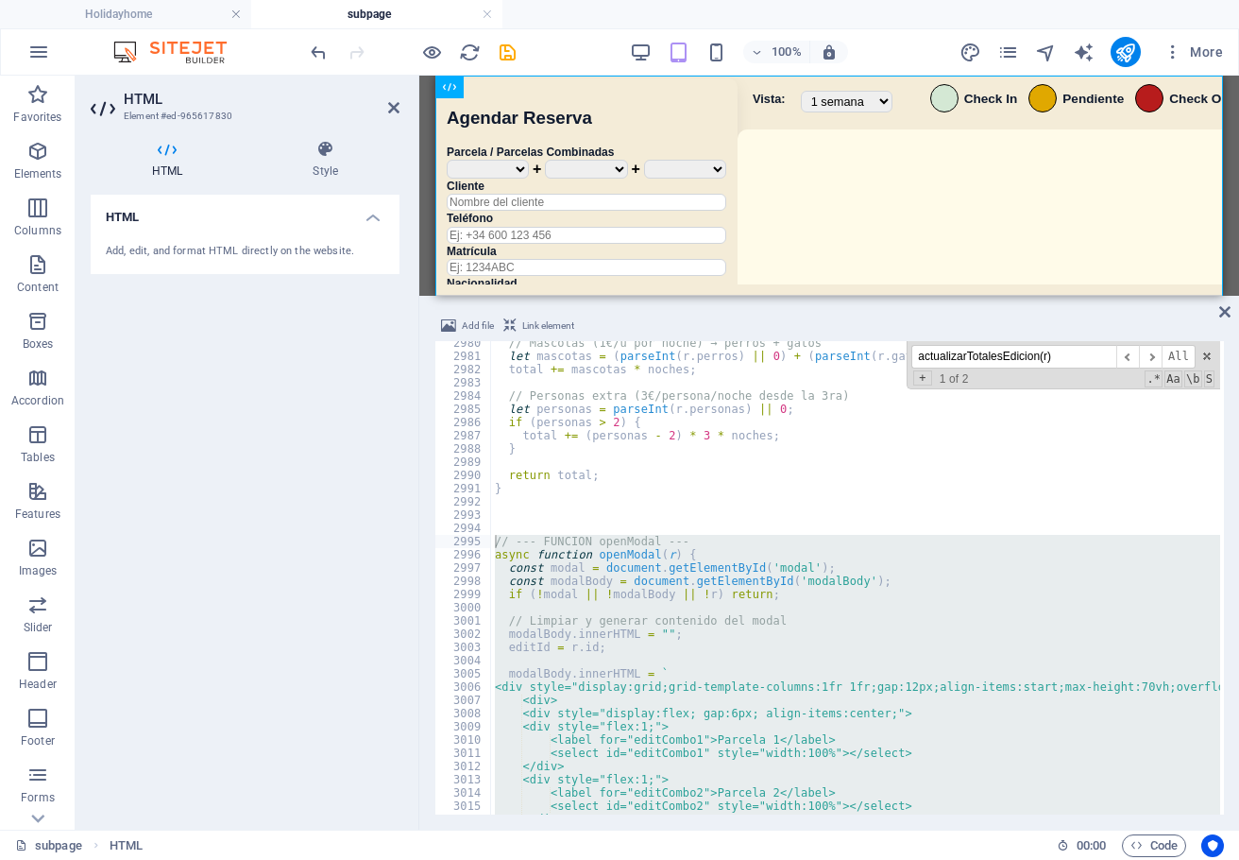
paste input "let colorPago = "#b71"
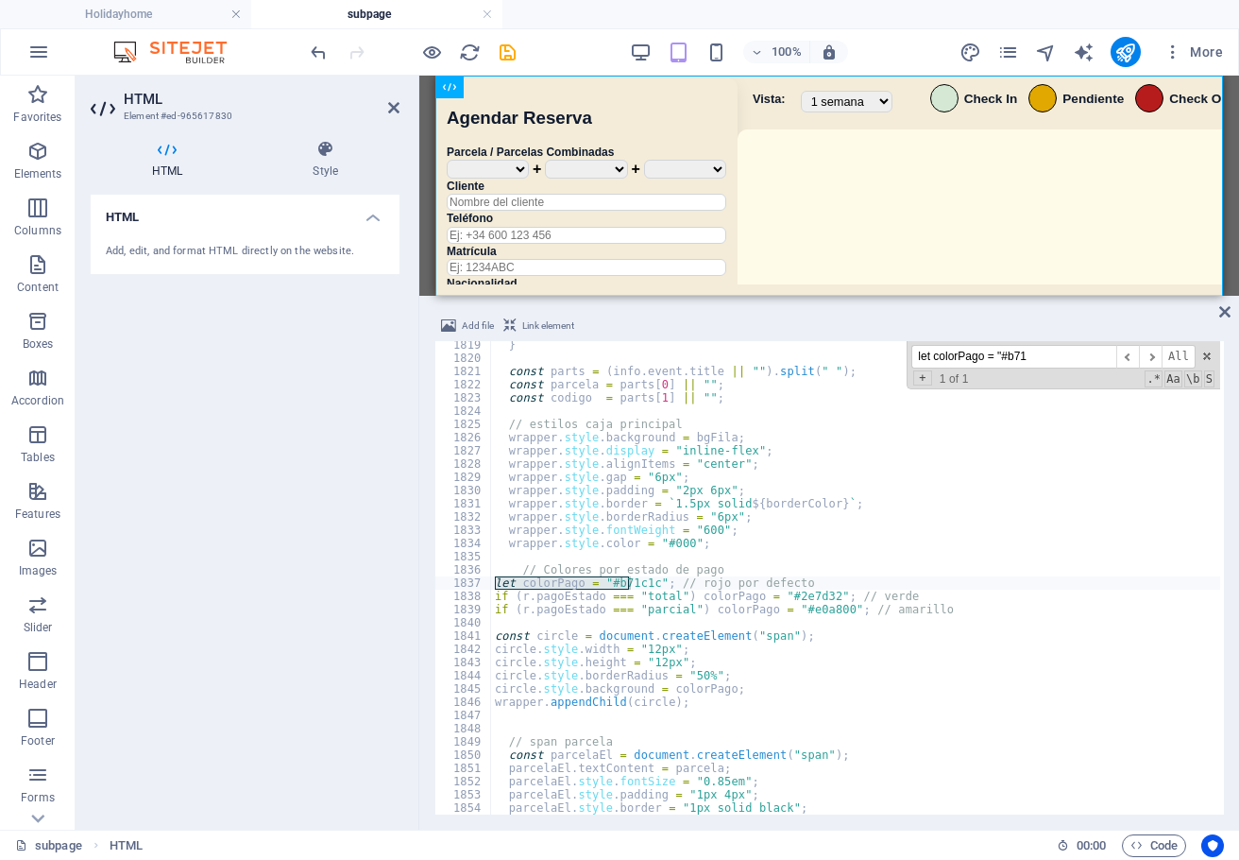
scroll to position [15493, 0]
type input "let colorPago = "#b71"
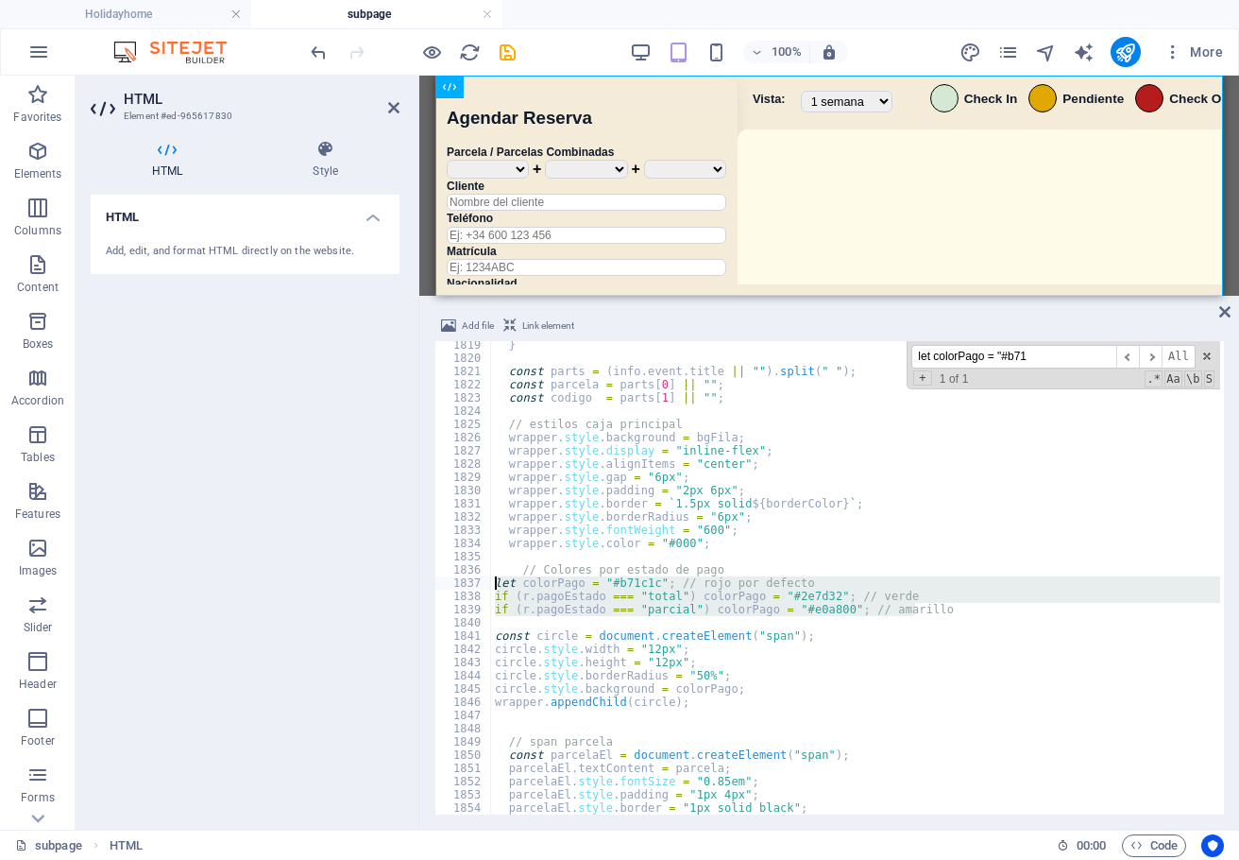
drag, startPoint x: 940, startPoint y: 609, endPoint x: 474, endPoint y: 577, distance: 466.8
click at [474, 577] on div "if (r.pagoEstado === "parcial") colorPago = "#e0a800"; // amarillo 1819 1820 18…" at bounding box center [830, 577] width 790 height 473
type textarea "let colorPago = "#b71c1c"; // rojo por defecto if (r.pagoEstado === "total") co…"
paste textarea
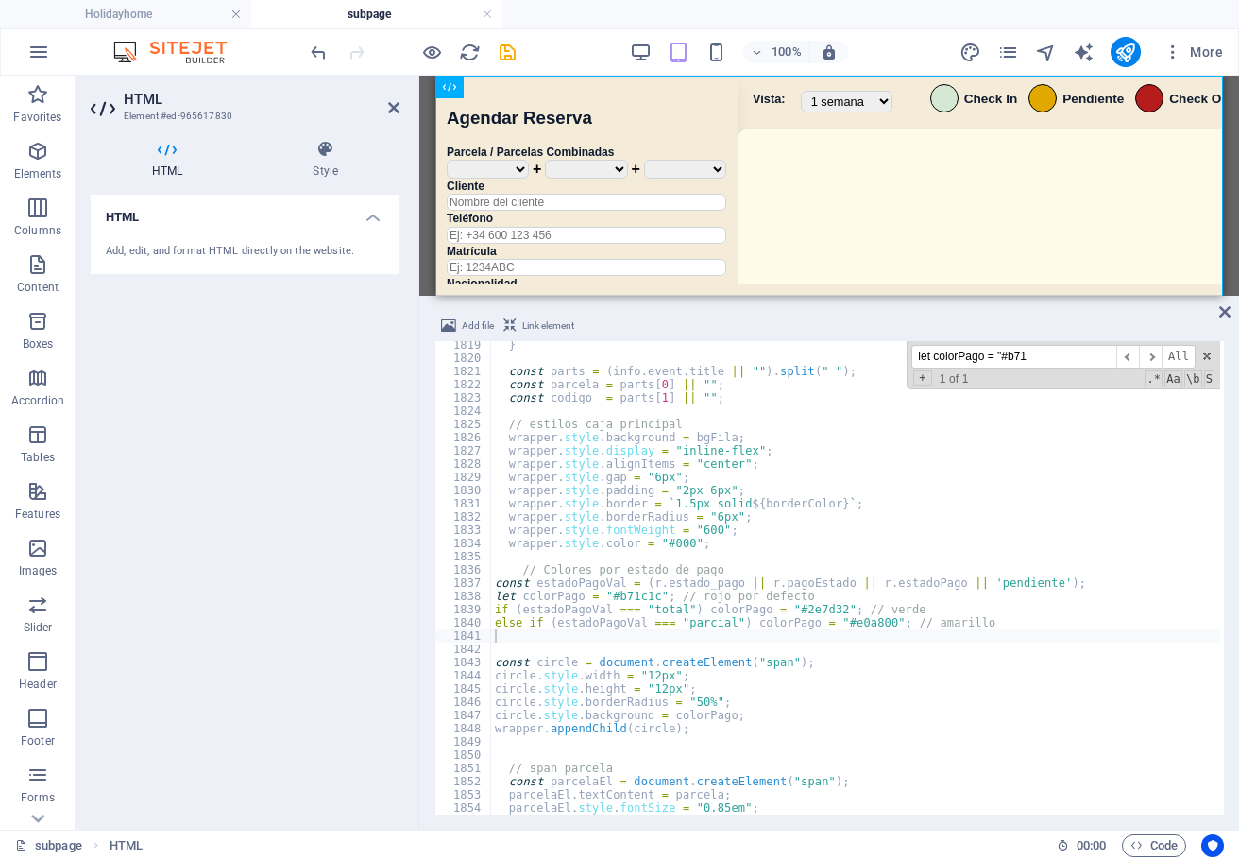
click at [845, 509] on div "} const parts = ( info . event . title || "" ) . split ( " " ) ; const parcela …" at bounding box center [1125, 586] width 1268 height 496
type textarea "wrapper.style.border = `1.5px solid ${borderColor}`;"
paste input "r2.estado_pago"
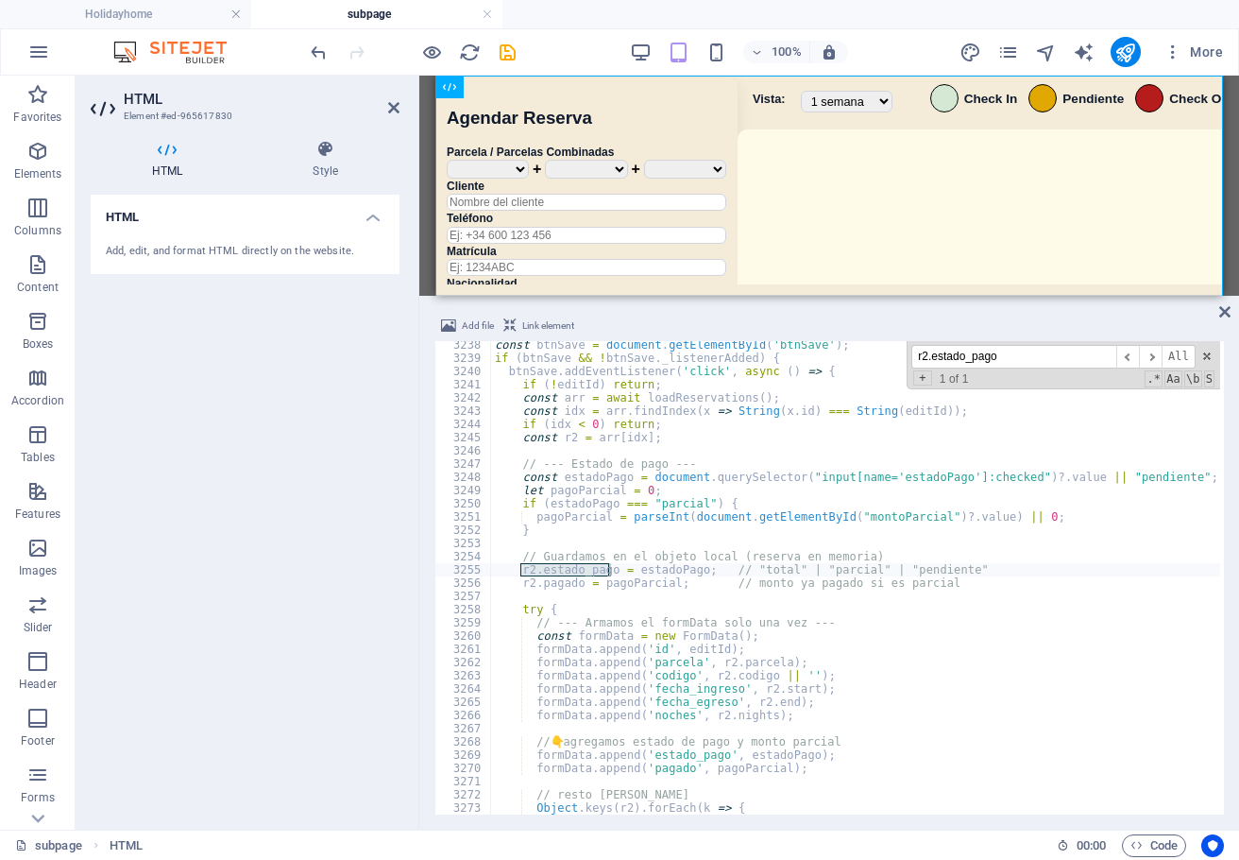
type input "r2.estado_pago"
type textarea "r2.pagado = pagoParcial; // monto ya pagado si es parcial"
click at [832, 576] on div "const btnSave = document . getElementById ( 'btnSave' ) ; if ( btnSave && ! btn…" at bounding box center [1125, 586] width 1268 height 496
paste input "<label><input type="radio""
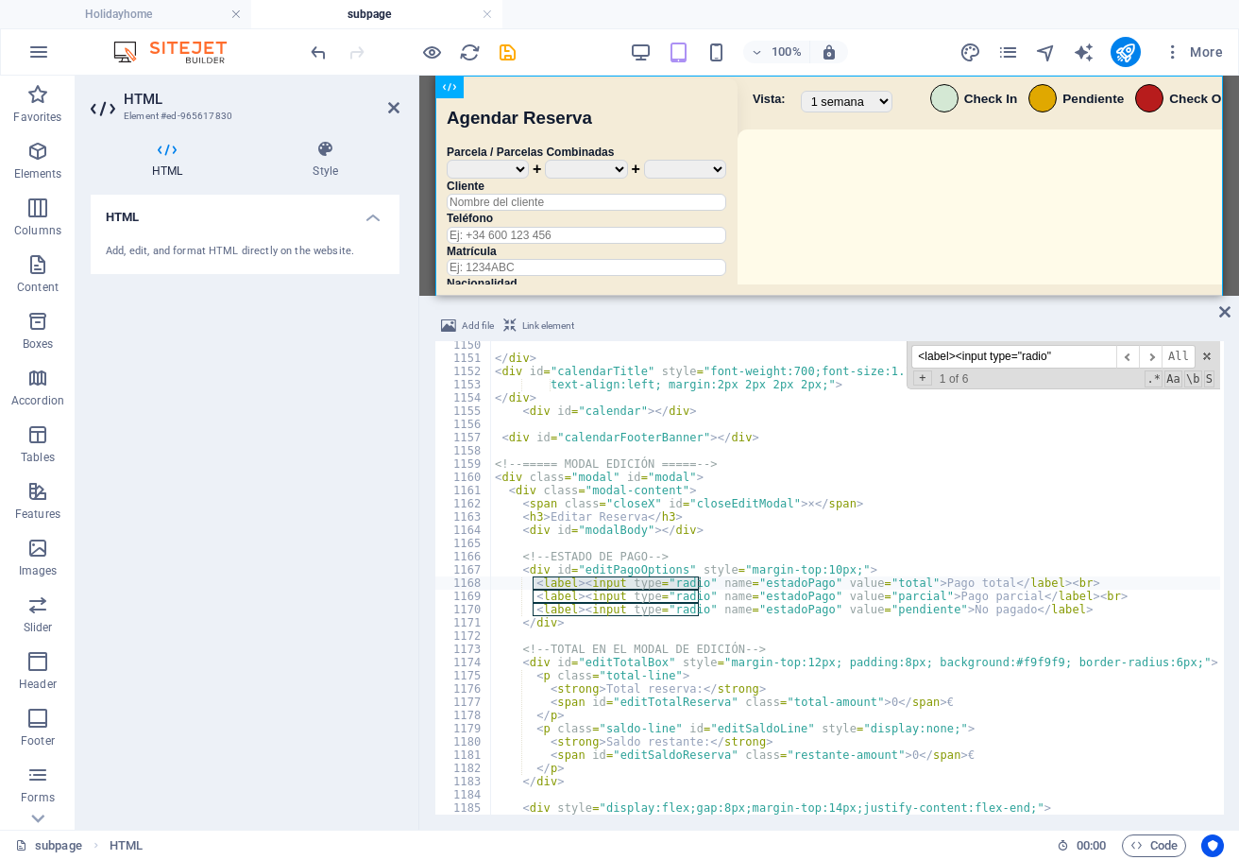
scroll to position [9787, 0]
click at [1155, 350] on span "​" at bounding box center [1150, 357] width 23 height 24
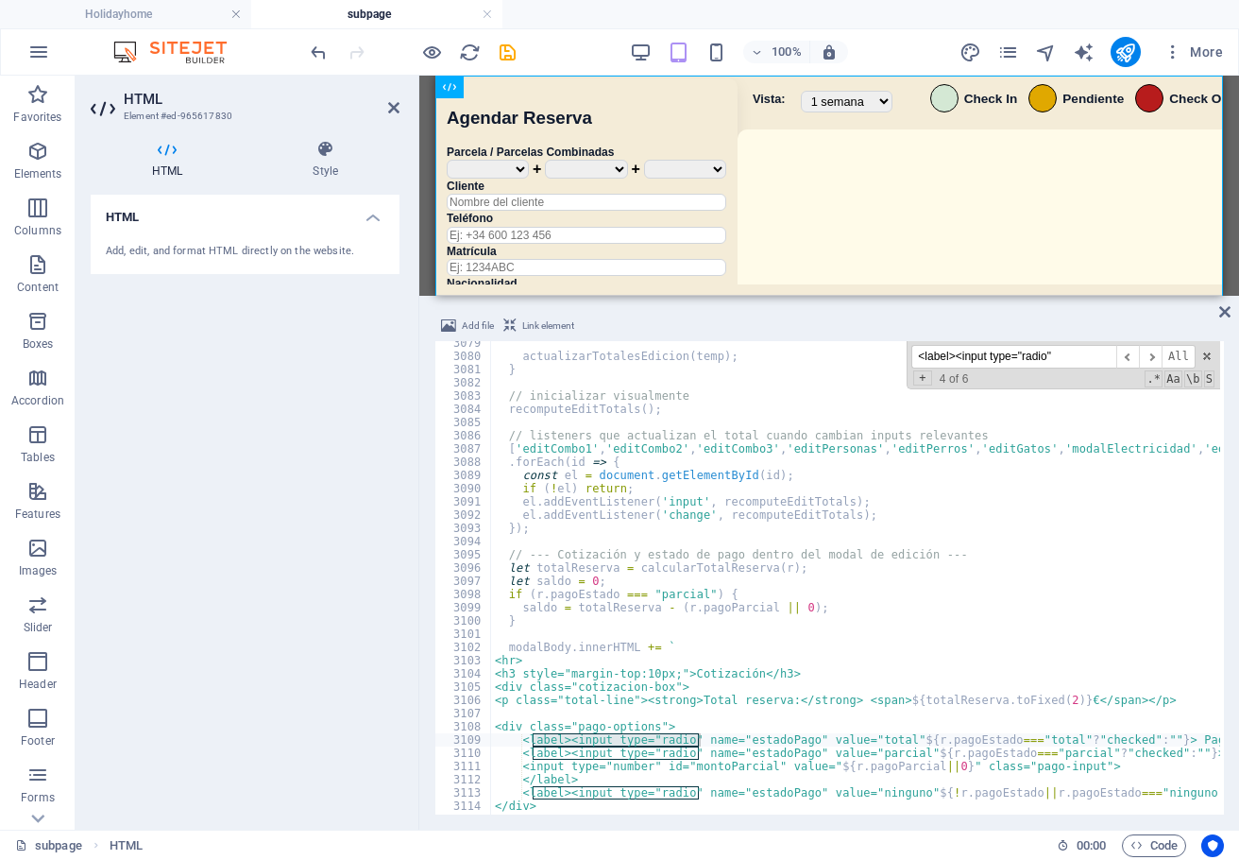
scroll to position [26142, 0]
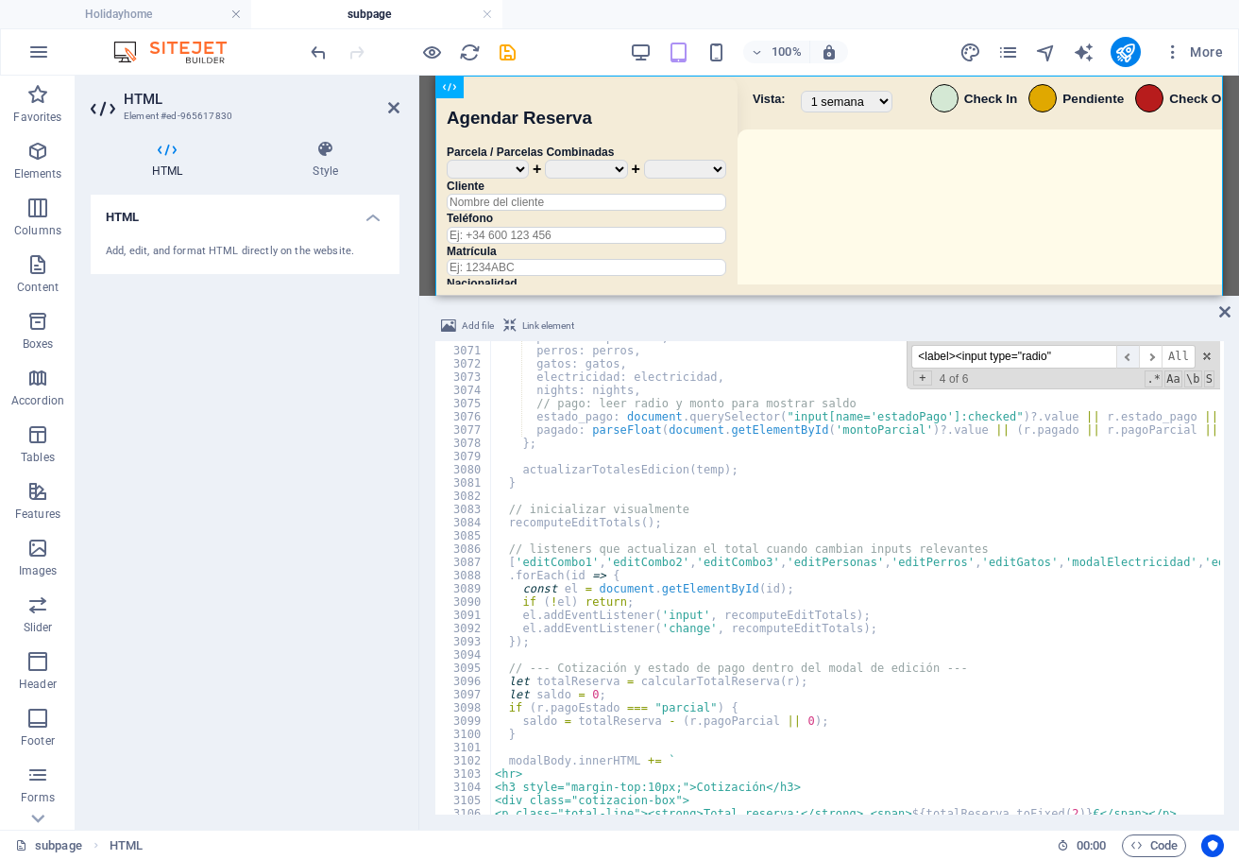
click at [1134, 359] on span "​" at bounding box center [1128, 357] width 23 height 24
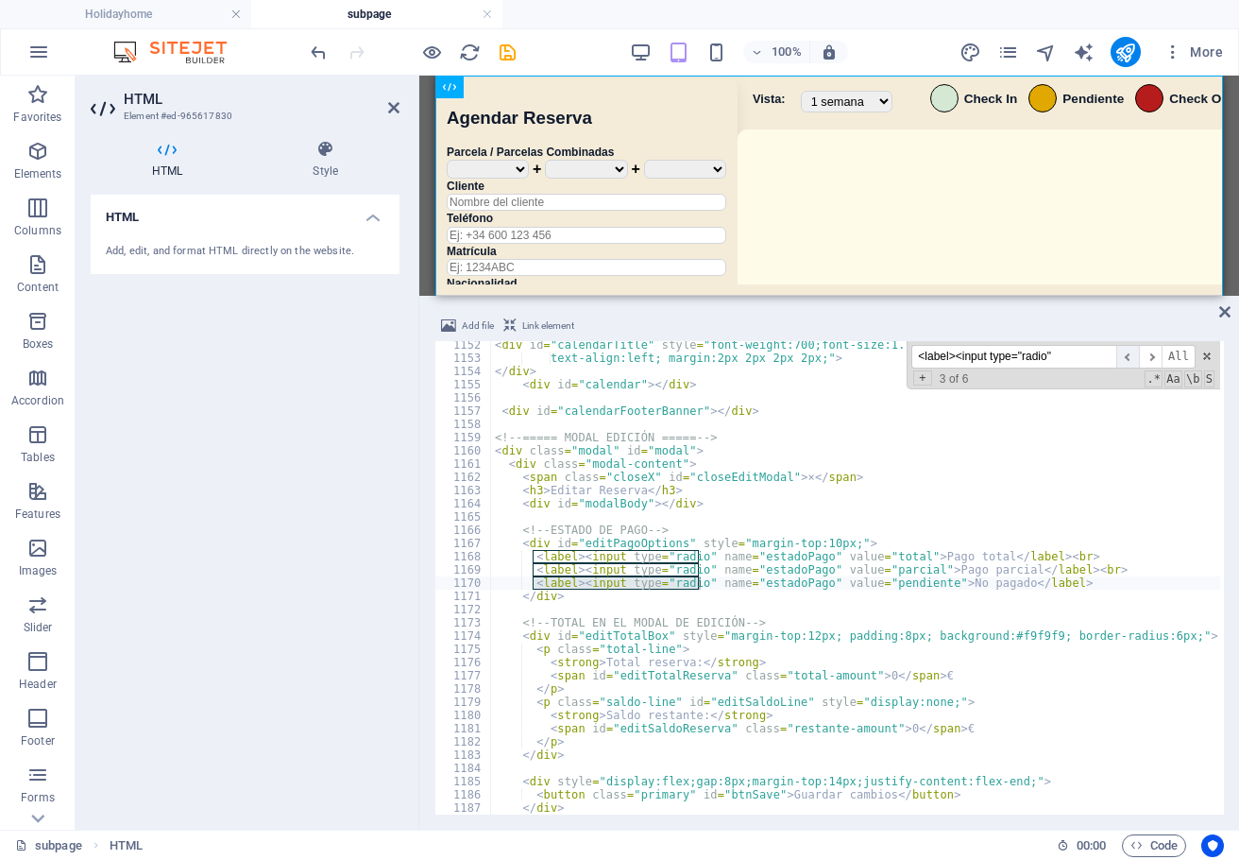
scroll to position [9804, 0]
click at [1134, 359] on span "​" at bounding box center [1128, 357] width 23 height 24
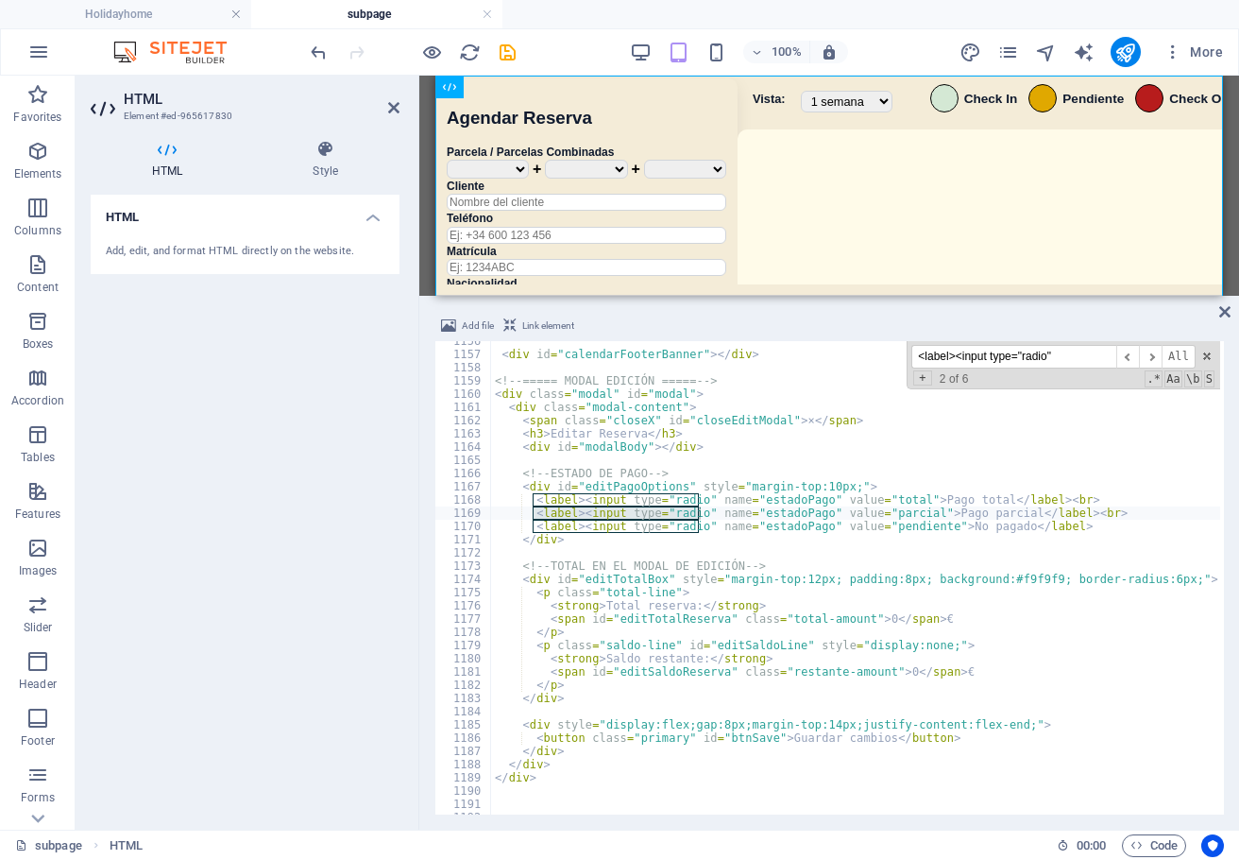
scroll to position [9877, 0]
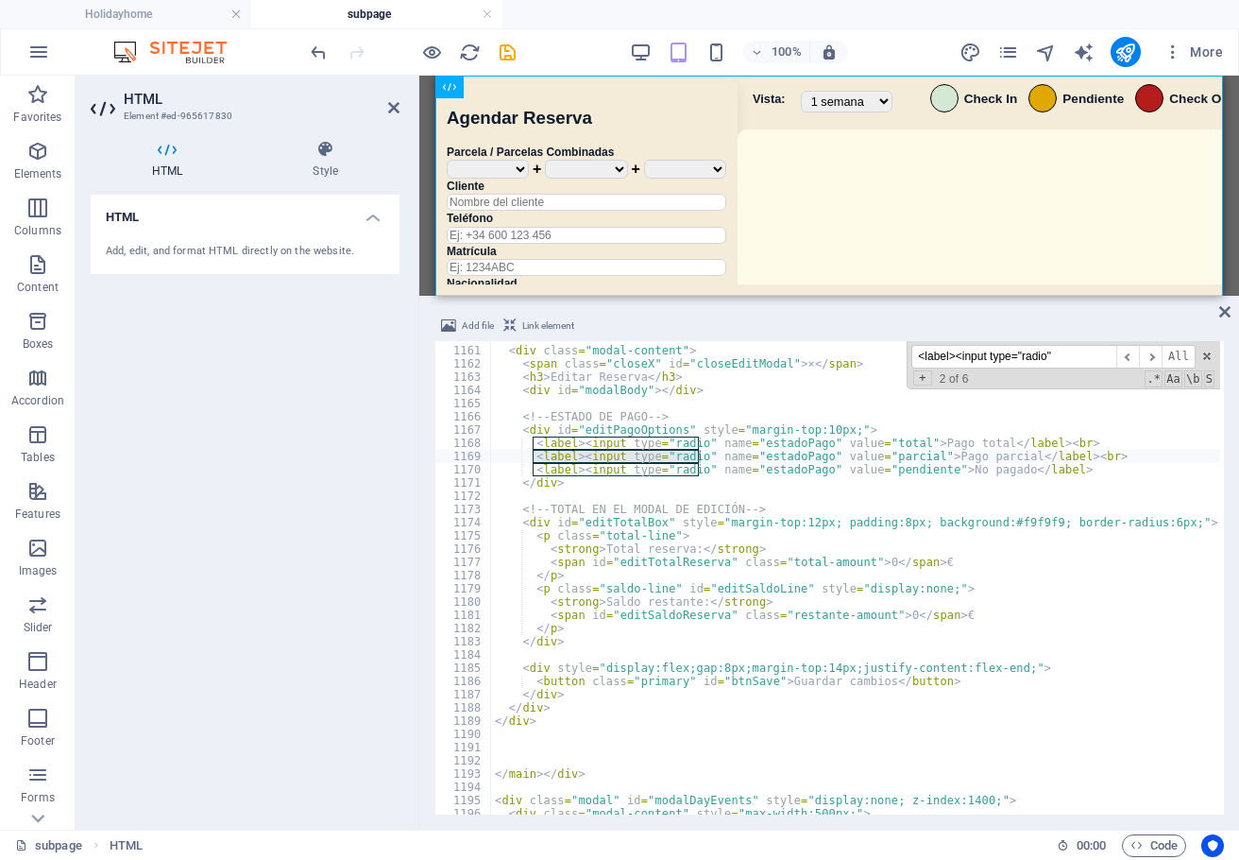
drag, startPoint x: 1077, startPoint y: 361, endPoint x: 856, endPoint y: 376, distance: 221.6
click at [856, 376] on div "< div class = "modal" id = "modal" > < div class = "modal-content" > < span cla…" at bounding box center [855, 577] width 729 height 473
paste input "function actualizarTotalesEdicion(r)"
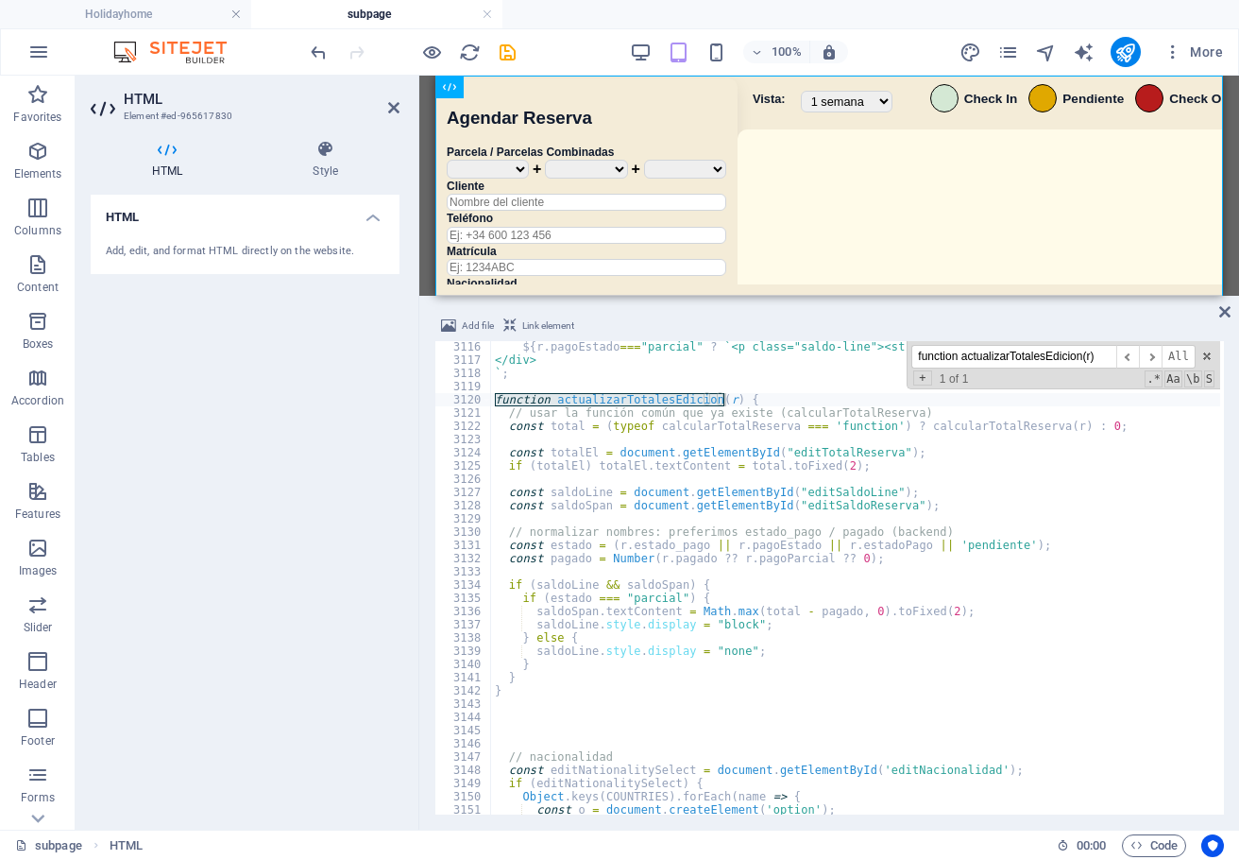
scroll to position [26492, 0]
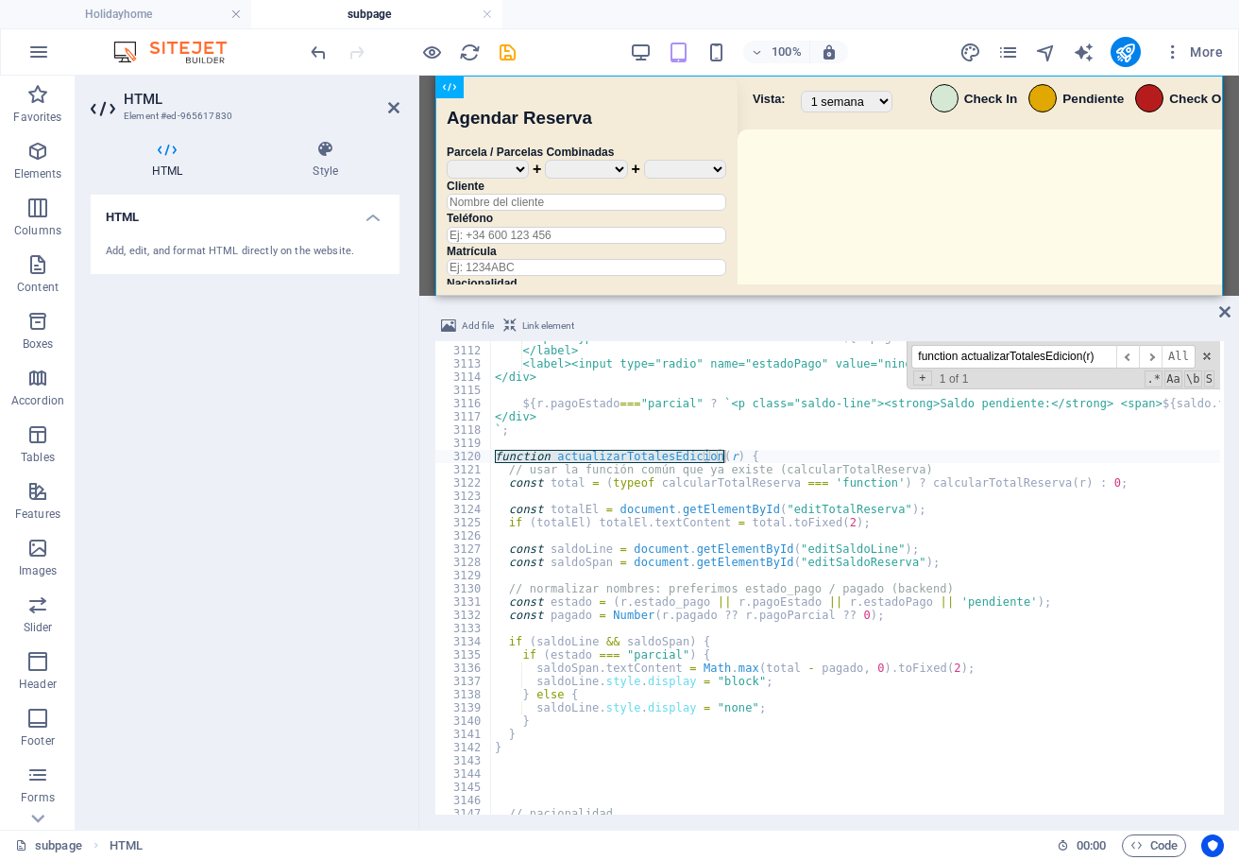
type input "function actualizarTotalesEdicion(r)"
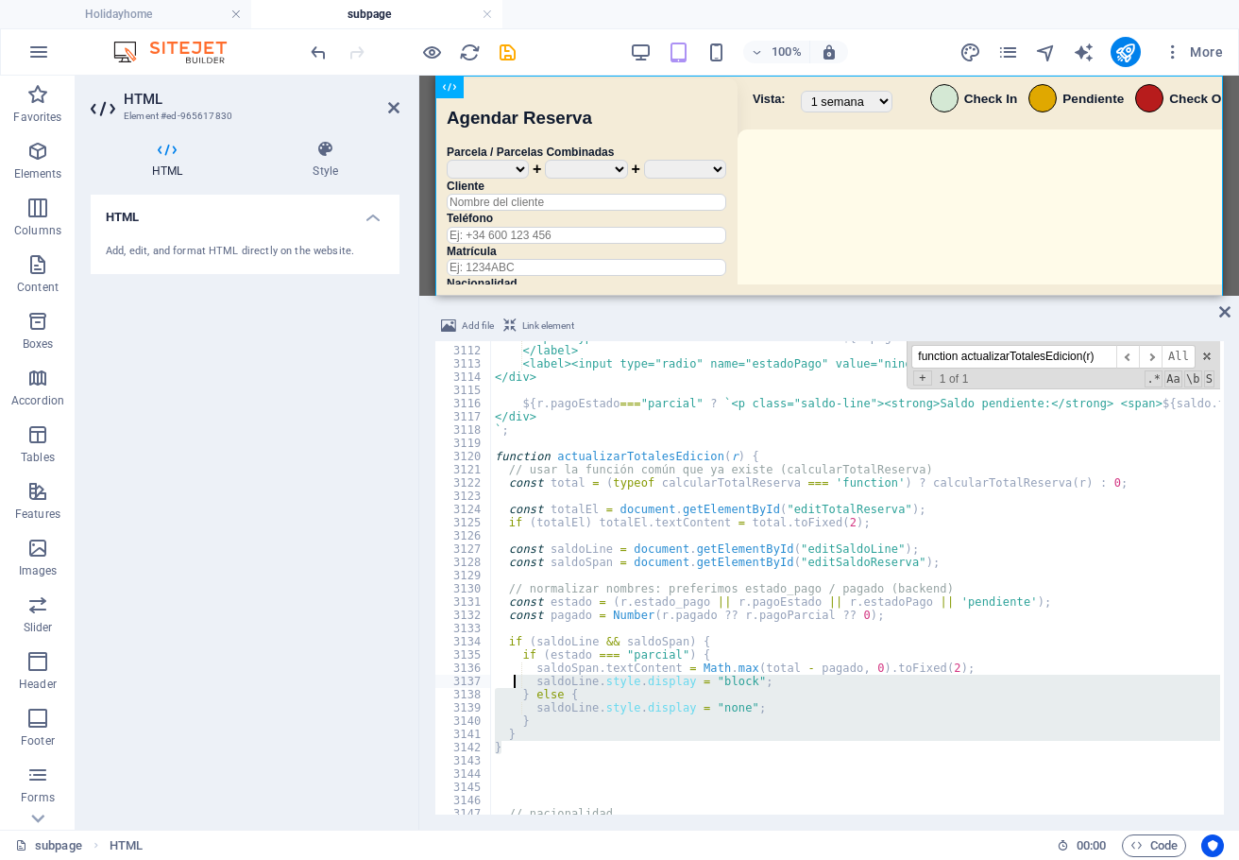
drag, startPoint x: 517, startPoint y: 747, endPoint x: 560, endPoint y: 666, distance: 92.1
click at [546, 739] on div "<input type="number" id="montoParcial" value=" ${ r . pagoParcial || 0 } " clas…" at bounding box center [1125, 579] width 1268 height 496
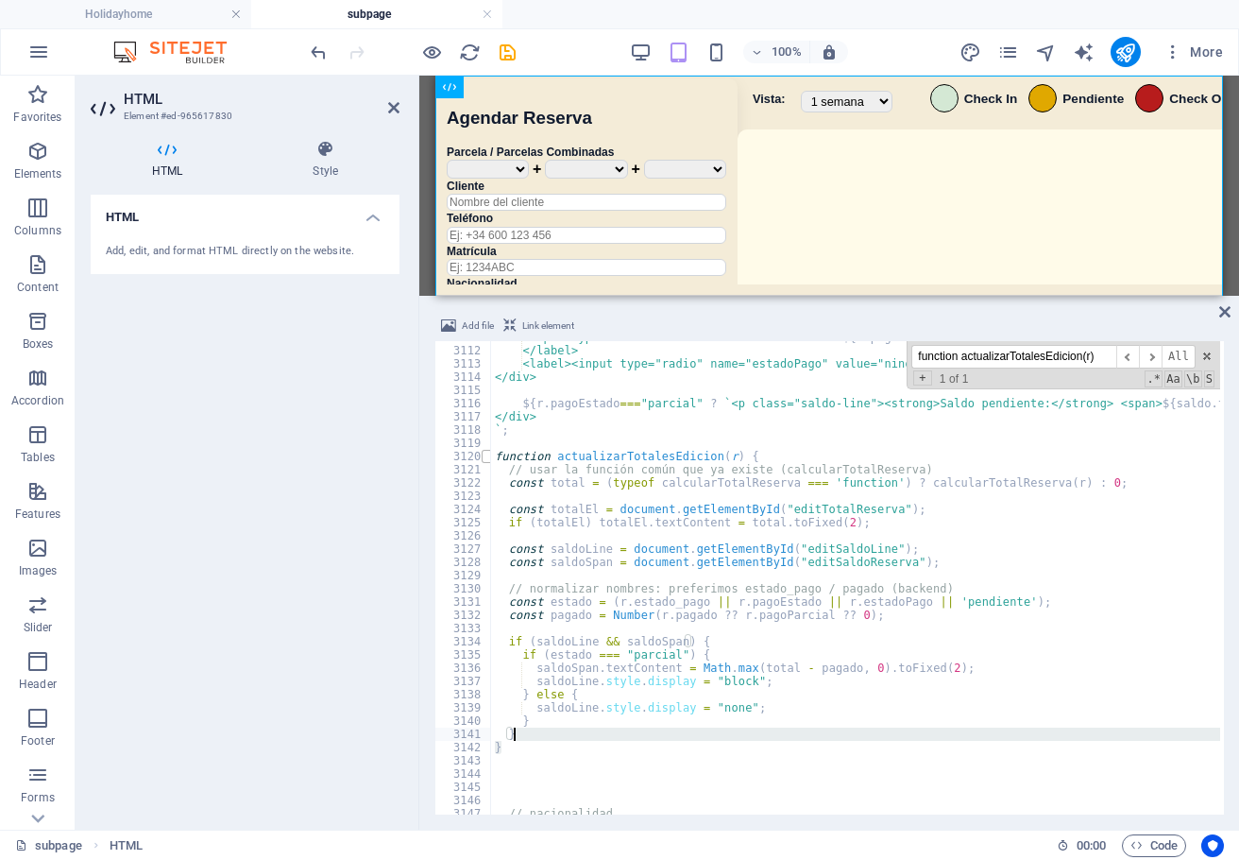
click at [485, 455] on span at bounding box center [487, 456] width 10 height 13
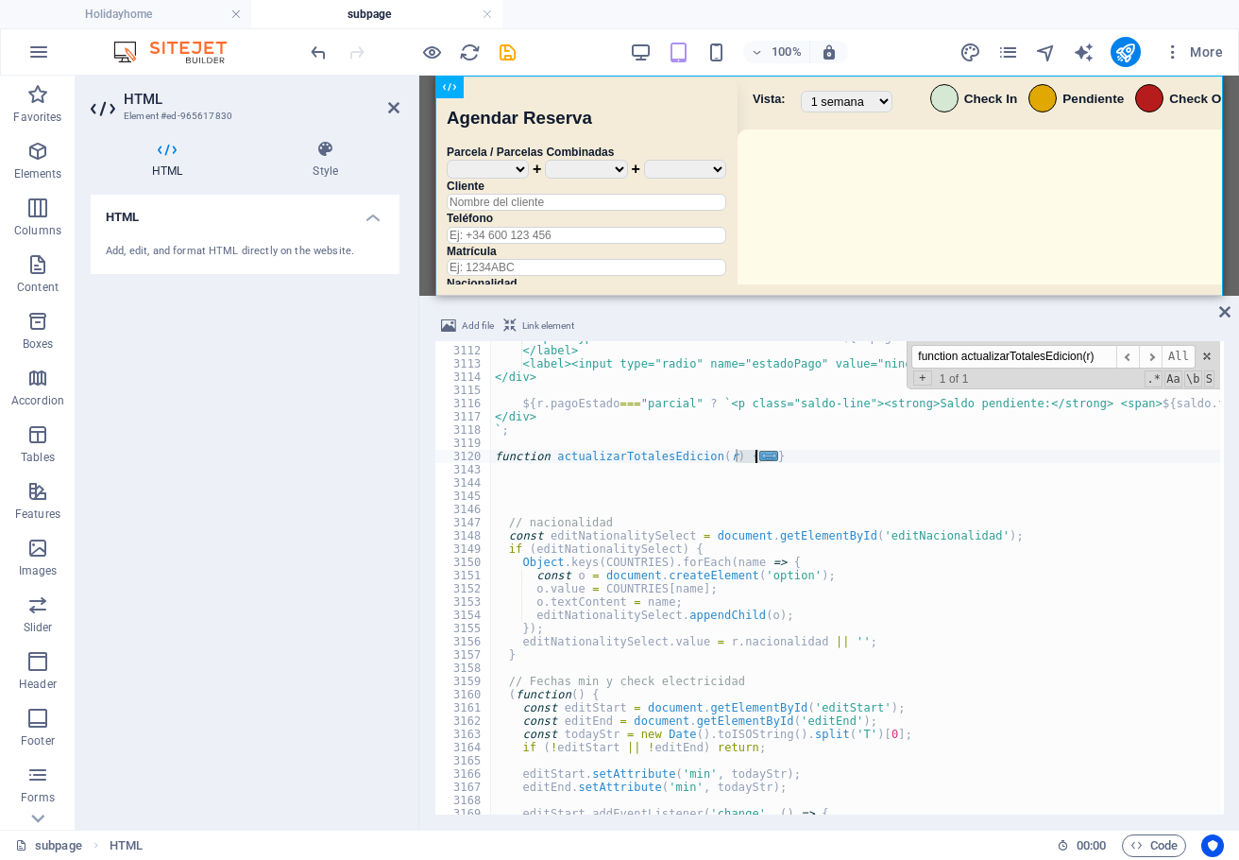
type textarea "function actualizarTotalesEdicion(r) {"
drag, startPoint x: 498, startPoint y: 459, endPoint x: 822, endPoint y: 456, distance: 324.0
click at [822, 456] on div "<input type="number" id="montoParcial" value=" ${ r . pagoParcial || 0 } " clas…" at bounding box center [1125, 579] width 1268 height 496
type textarea "} }"
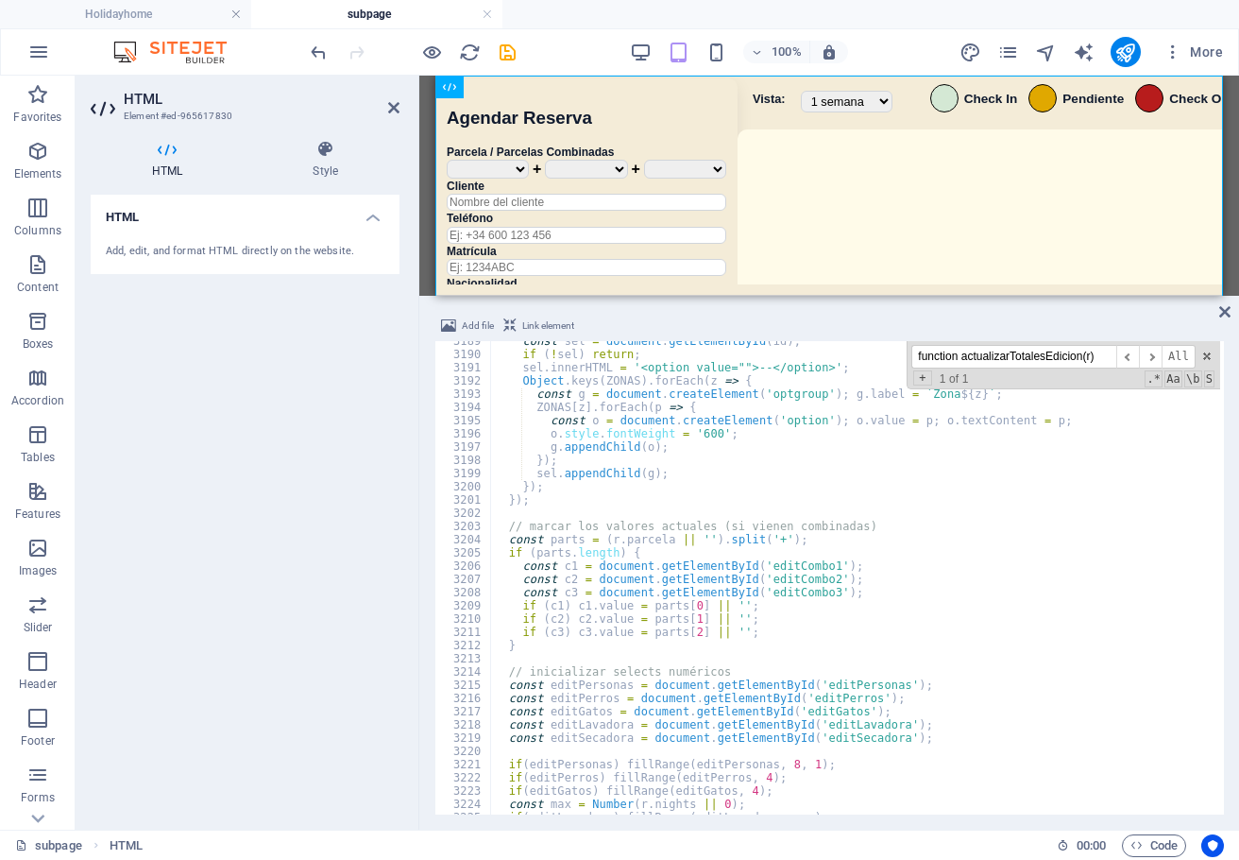
scroll to position [27130, 0]
click at [1025, 359] on input "function actualizarTotalesEdicion(r)" at bounding box center [1014, 357] width 205 height 24
drag, startPoint x: 1113, startPoint y: 357, endPoint x: 897, endPoint y: 375, distance: 217.1
click at [891, 375] on div "const sel = document . getElementById ( id ) ; if ( ! sel ) return ; sel . inne…" at bounding box center [855, 577] width 729 height 473
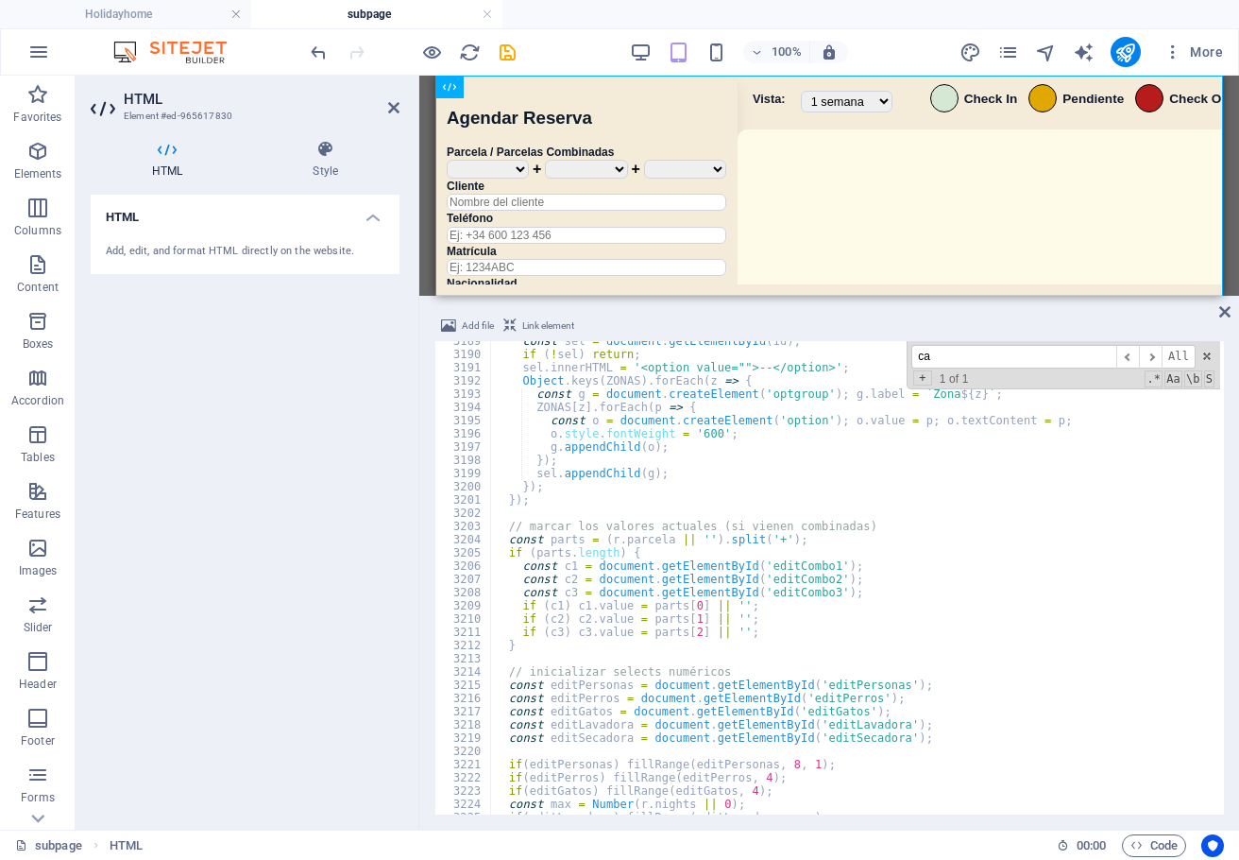
scroll to position [26571, 0]
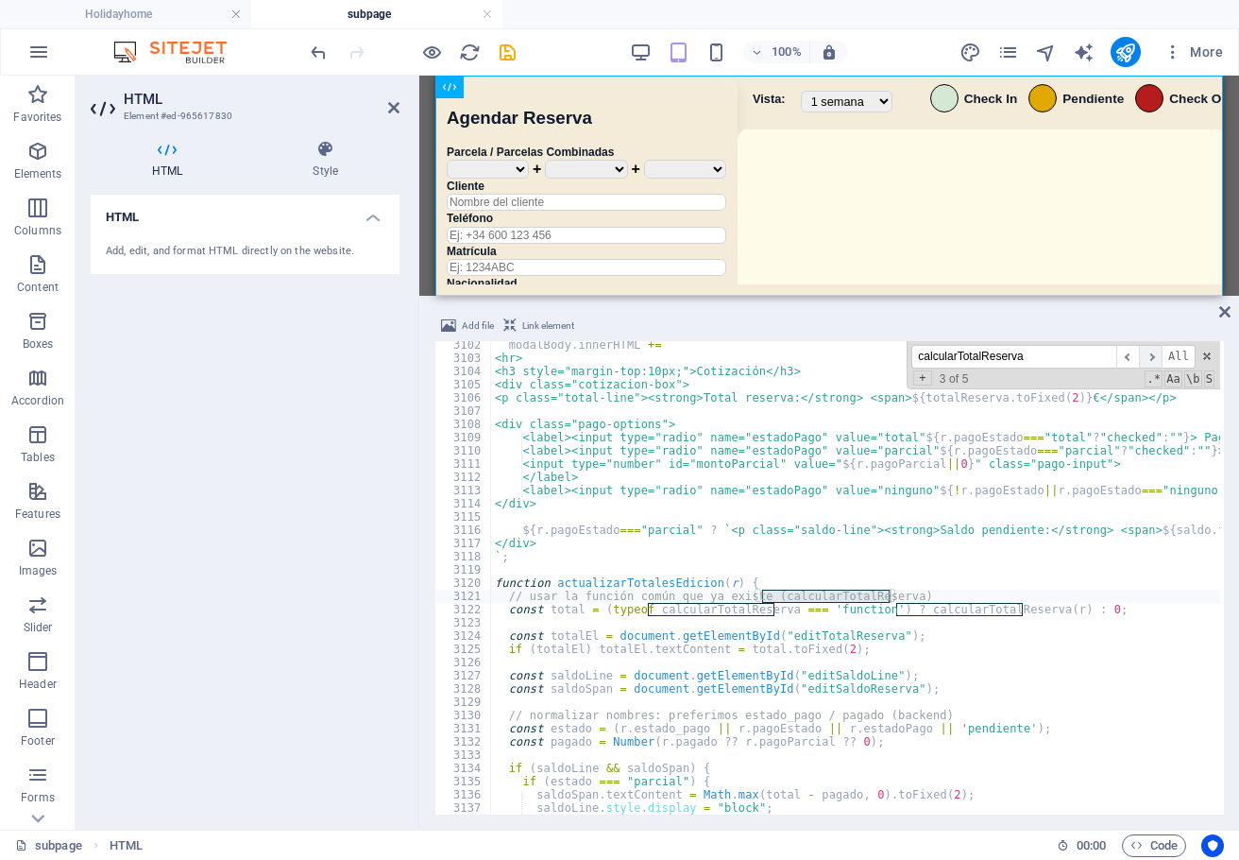
type input "calcularTotalReserva"
click at [1153, 356] on span "​" at bounding box center [1150, 357] width 23 height 24
click at [1152, 358] on span "​" at bounding box center [1150, 357] width 23 height 24
click at [1152, 359] on span "​" at bounding box center [1150, 357] width 23 height 24
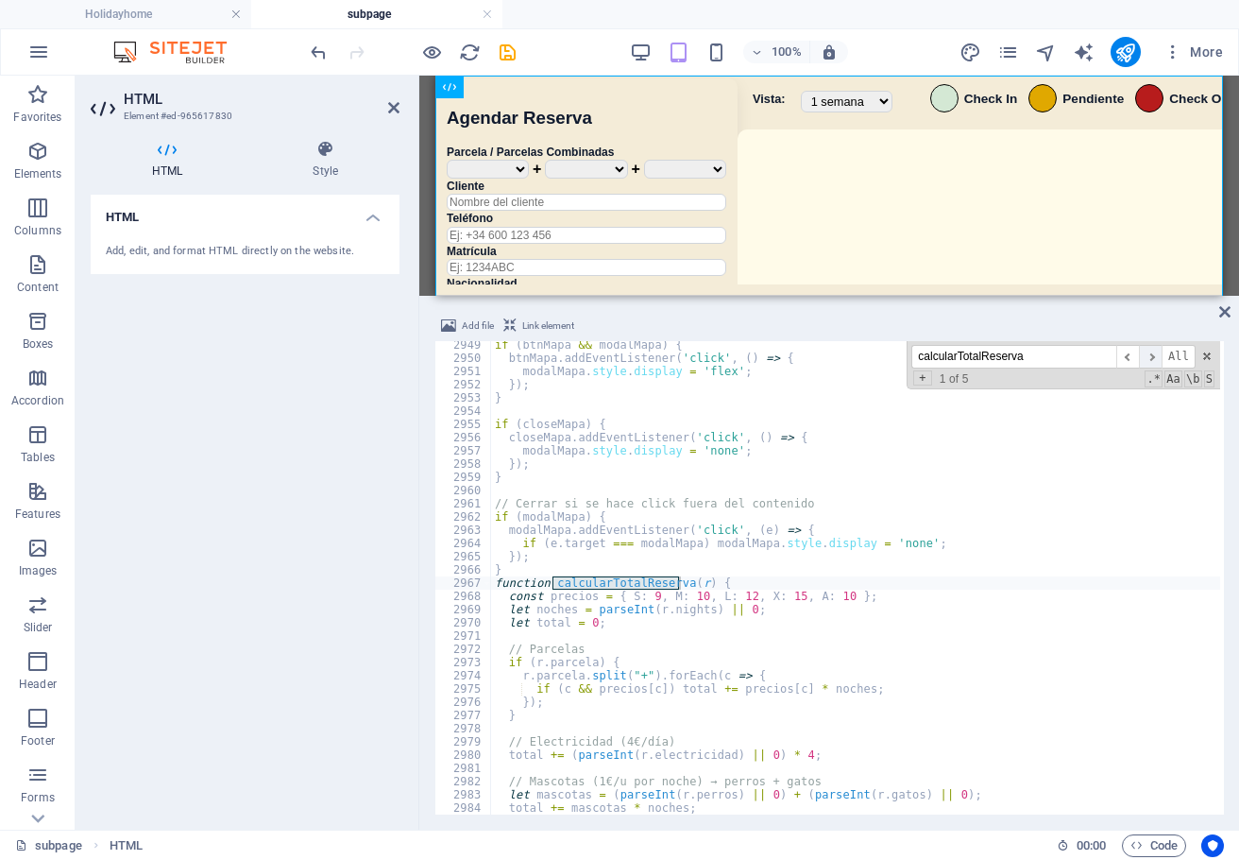
scroll to position [25107, 0]
type textarea "}"
click at [541, 565] on div "if ( btnMapa && modalMapa ) { btnMapa . addEventListener ( 'click' , ( ) => { m…" at bounding box center [1125, 586] width 1268 height 496
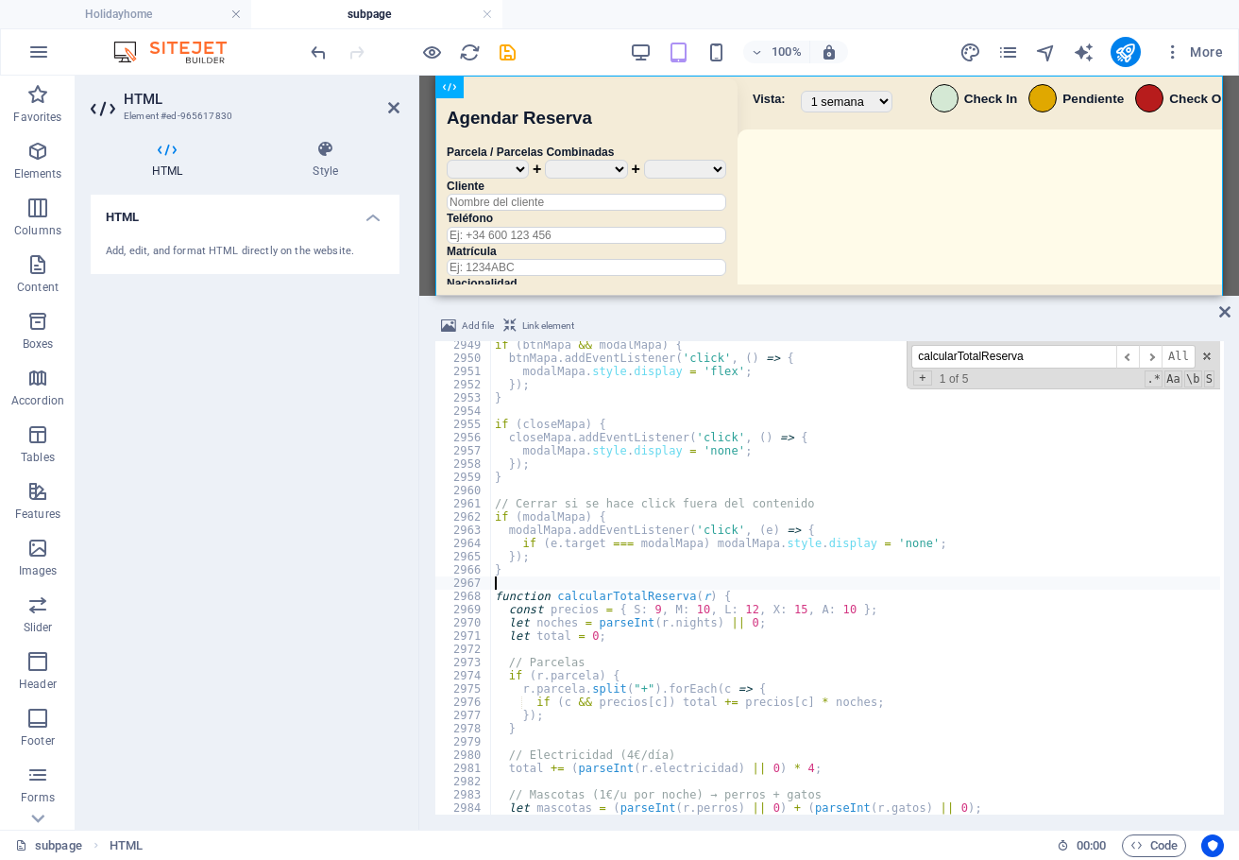
paste textarea "}"
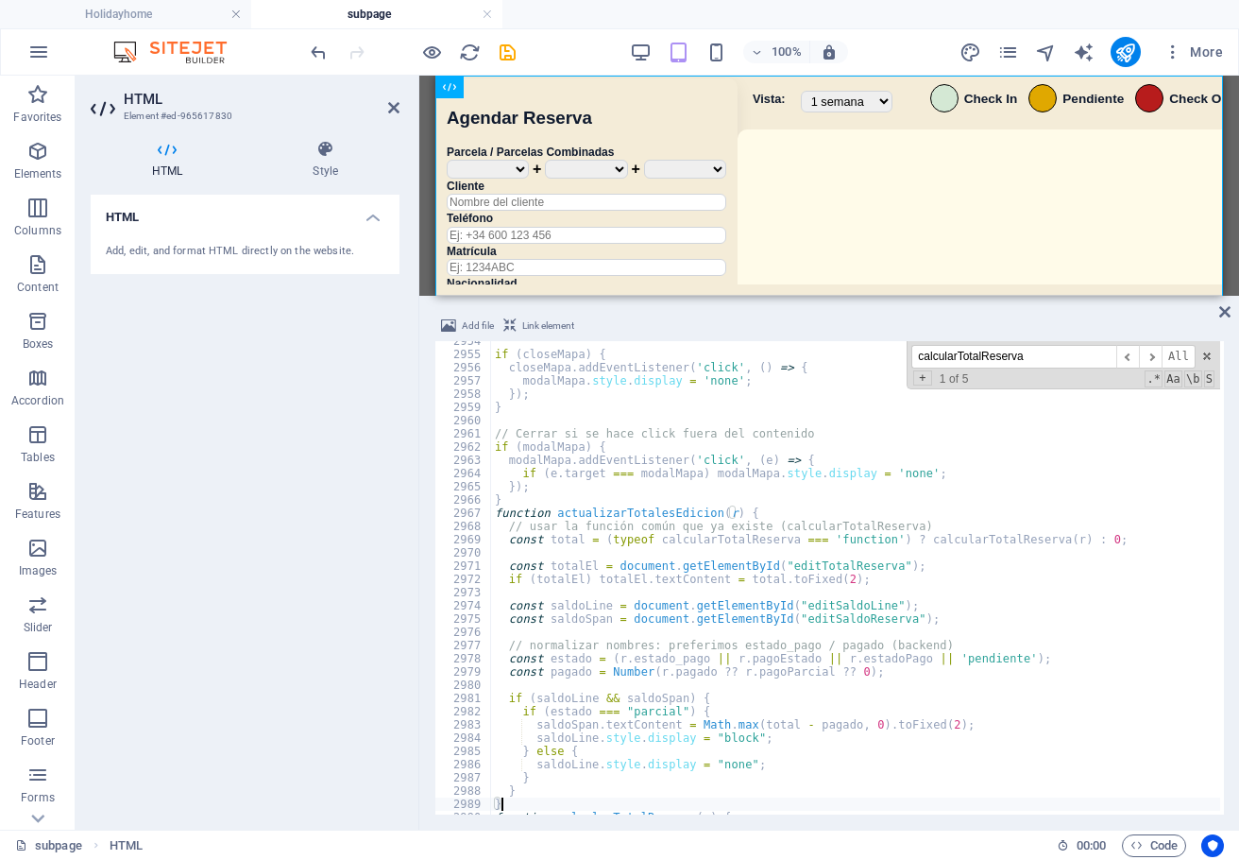
click at [616, 512] on div "if ( closeMapa ) { closeMapa . addEventListener ( 'click' , ( ) => { modalMapa …" at bounding box center [1125, 582] width 1268 height 496
type textarea "function actualizarTotalesEdicion(r) {"
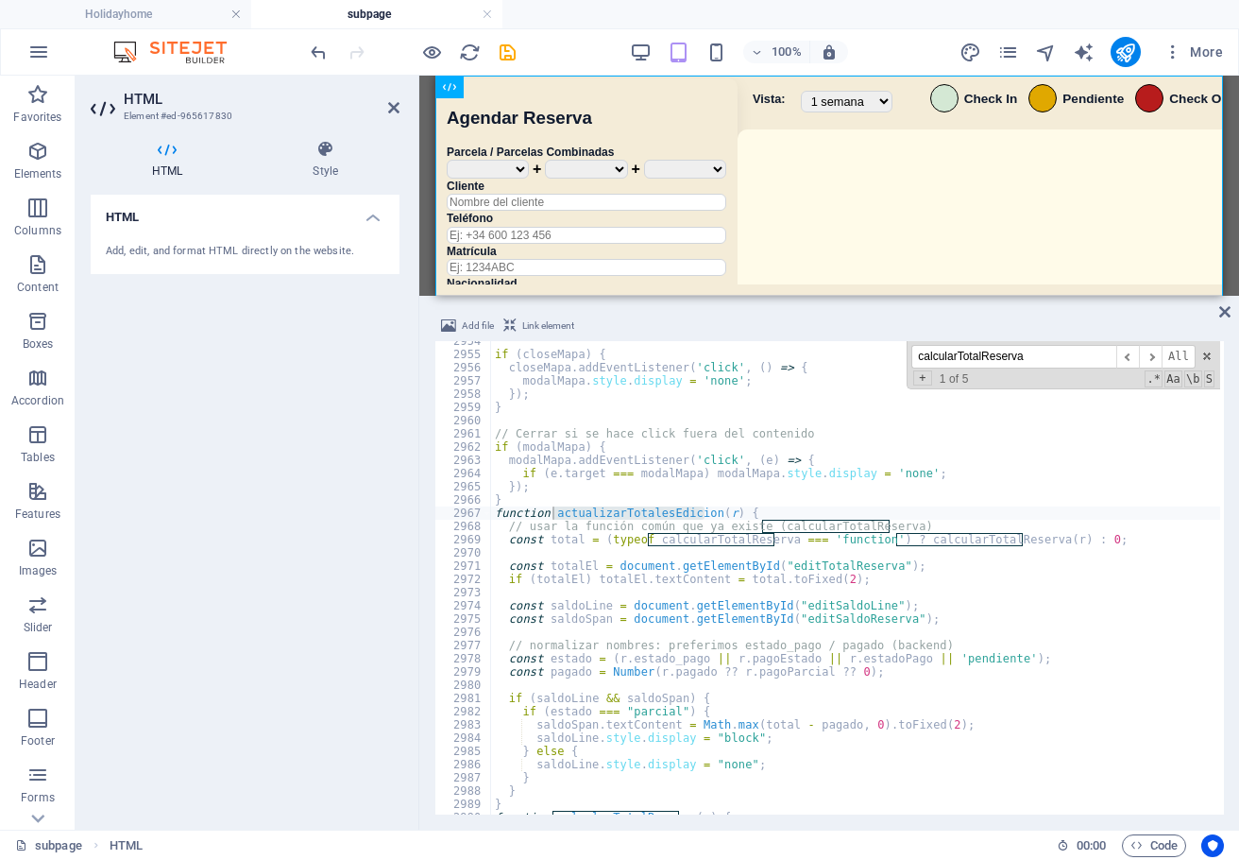
drag, startPoint x: 905, startPoint y: 361, endPoint x: 846, endPoint y: 359, distance: 58.6
click at [846, 359] on div "if ( closeMapa ) { closeMapa . addEventListener ( 'click' , ( ) => { modalMapa …" at bounding box center [855, 577] width 729 height 473
paste input "actualizarTotalesEdicion"
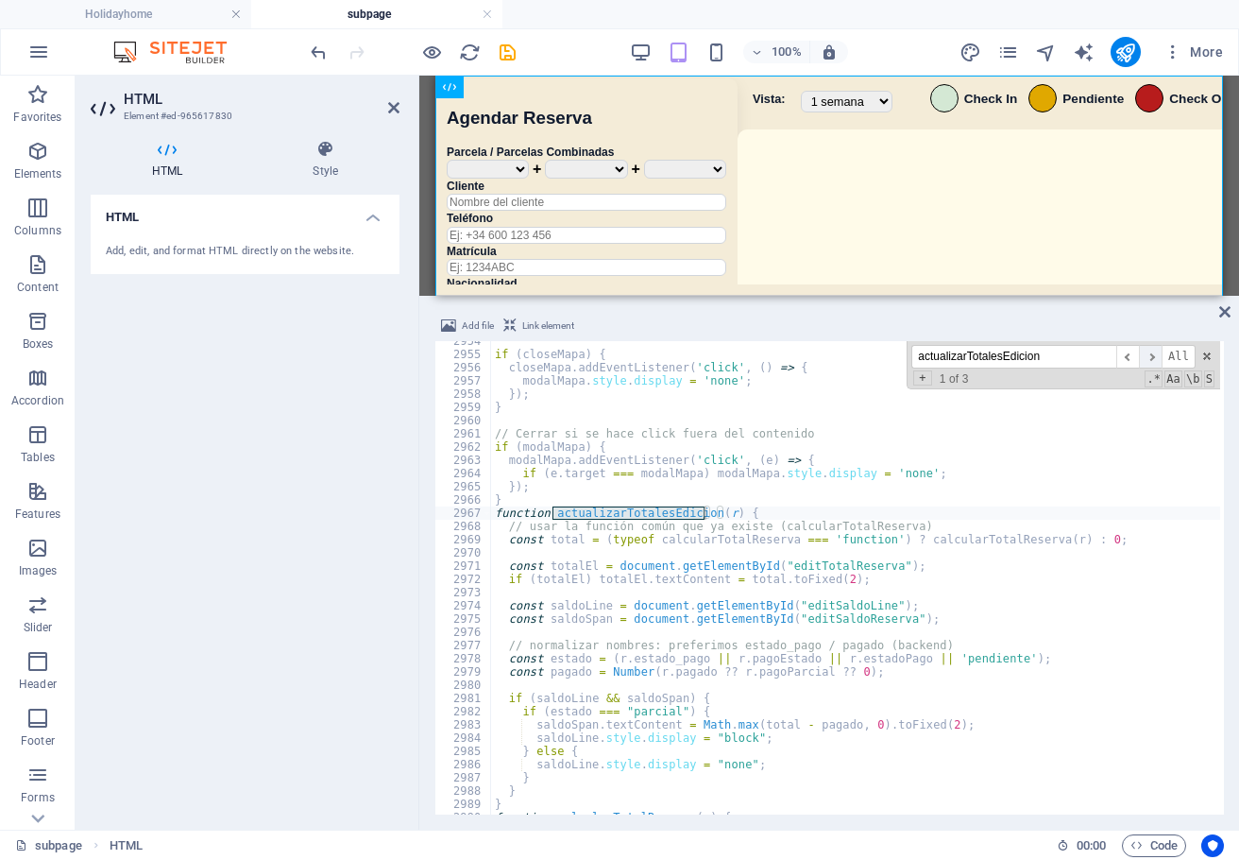
type input "actualizarTotalesEdicion"
click at [1157, 356] on span "​" at bounding box center [1150, 357] width 23 height 24
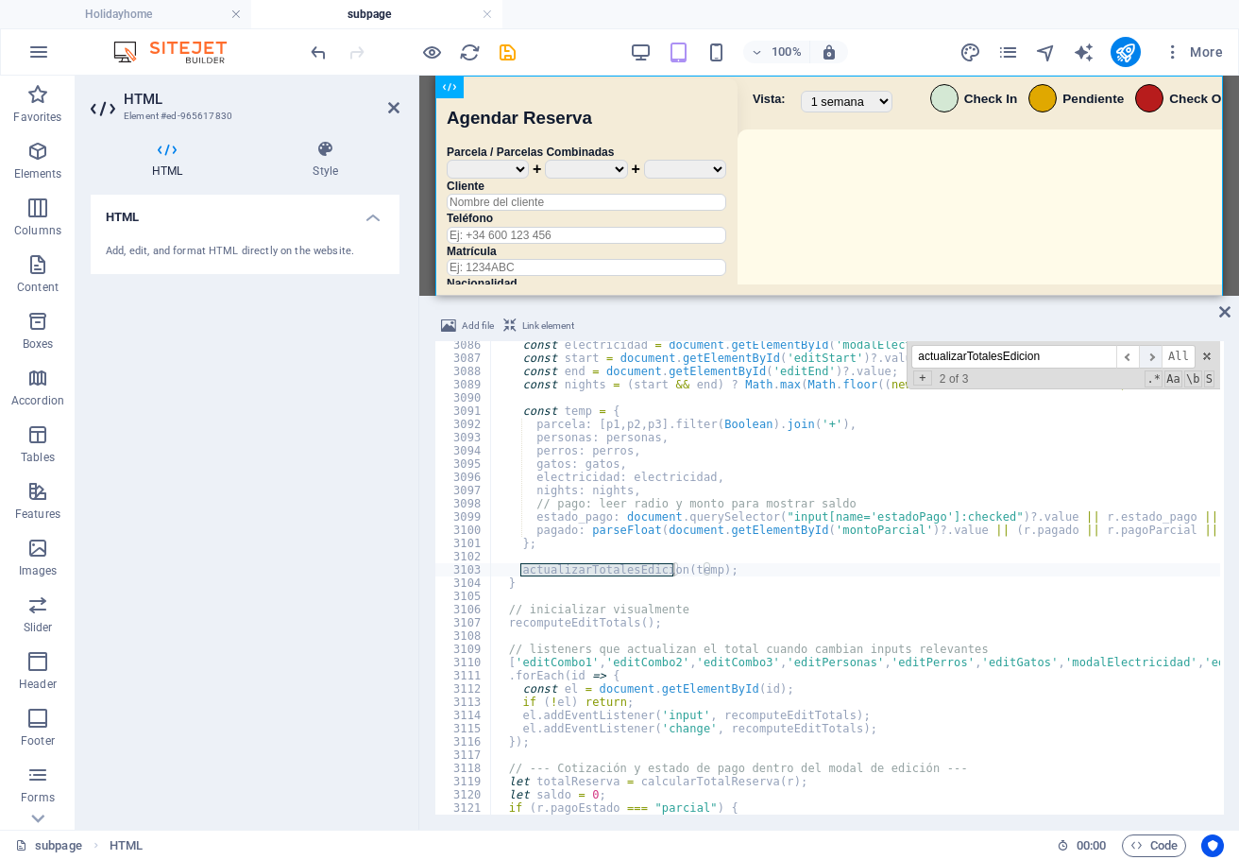
scroll to position [26108, 0]
click at [1157, 356] on span "​" at bounding box center [1150, 357] width 23 height 24
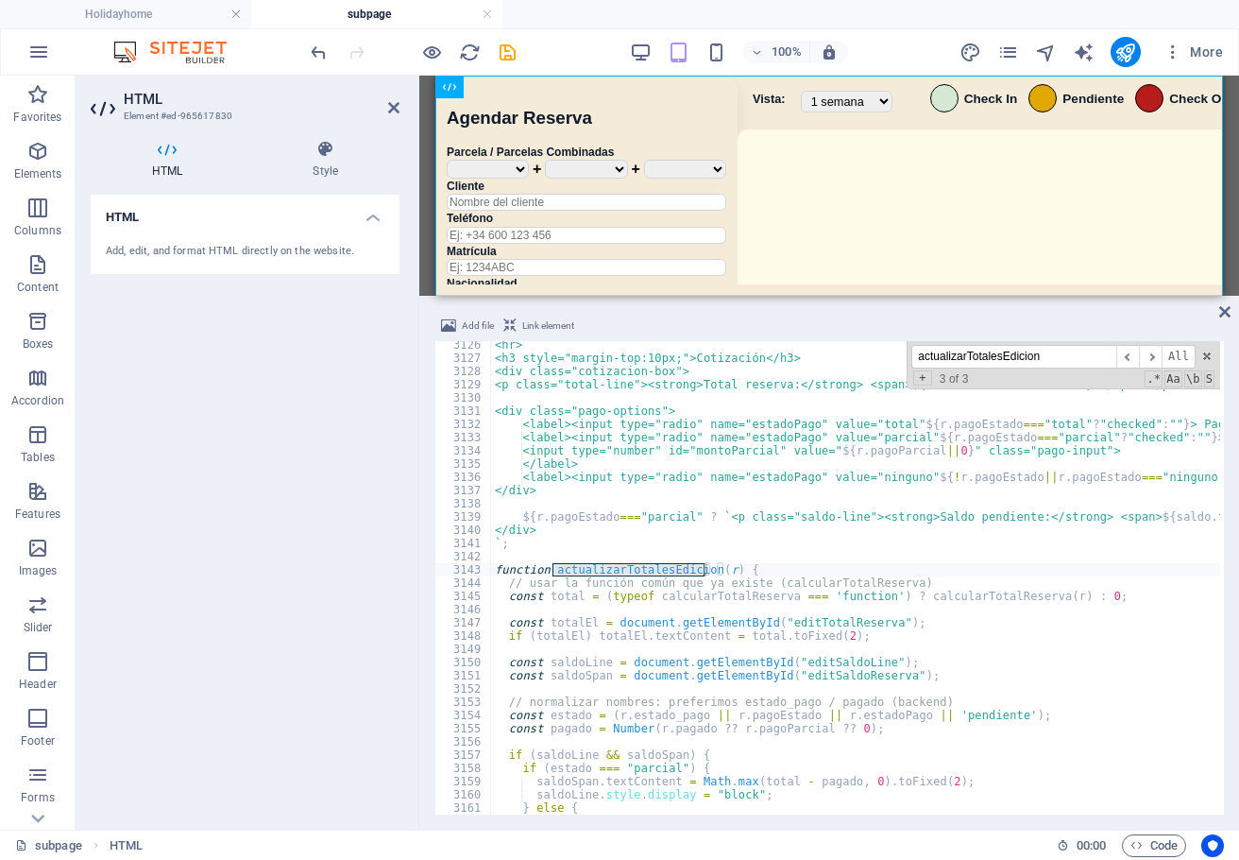
scroll to position [26483, 0]
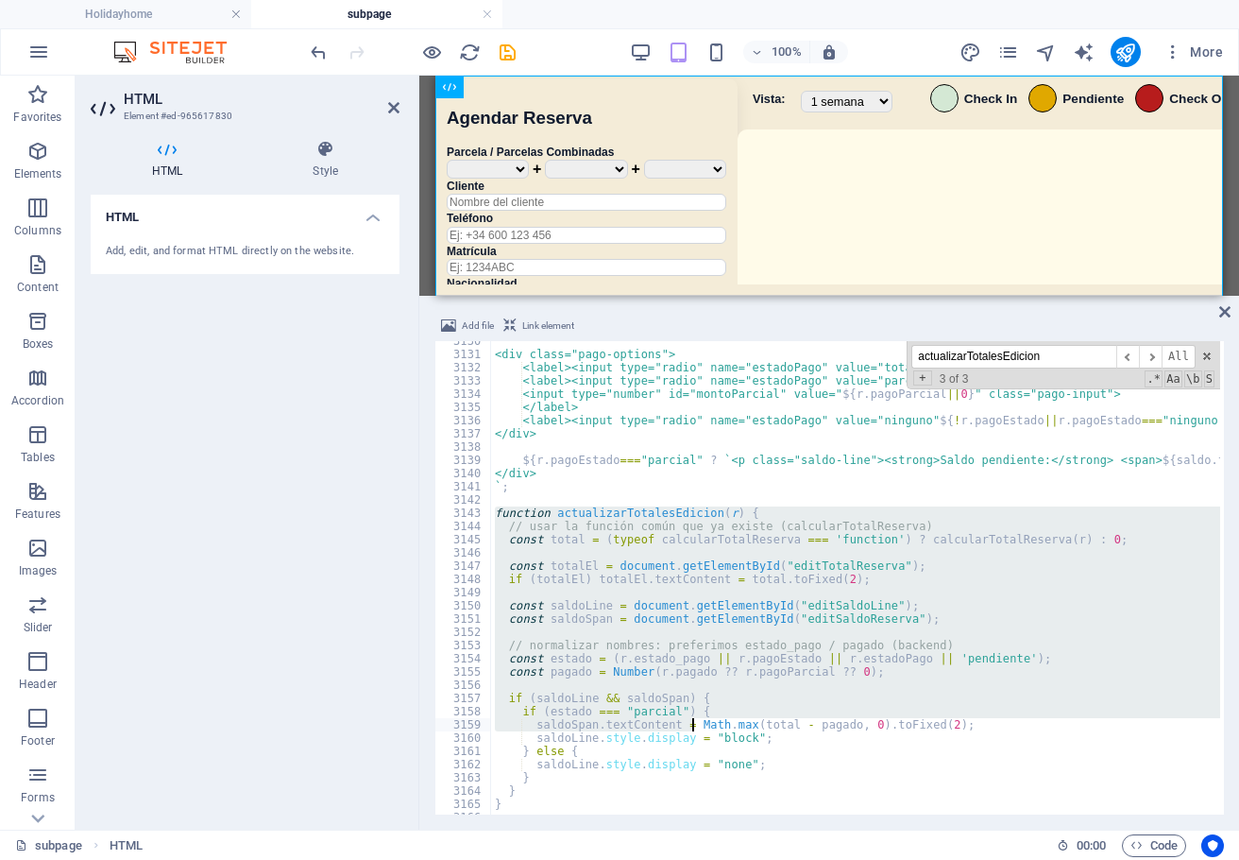
drag, startPoint x: 496, startPoint y: 515, endPoint x: 511, endPoint y: 458, distance: 58.7
click at [686, 699] on div "<div class="pago-options"> <label><input type="radio" name="estadoPago" value="…" at bounding box center [1125, 582] width 1268 height 496
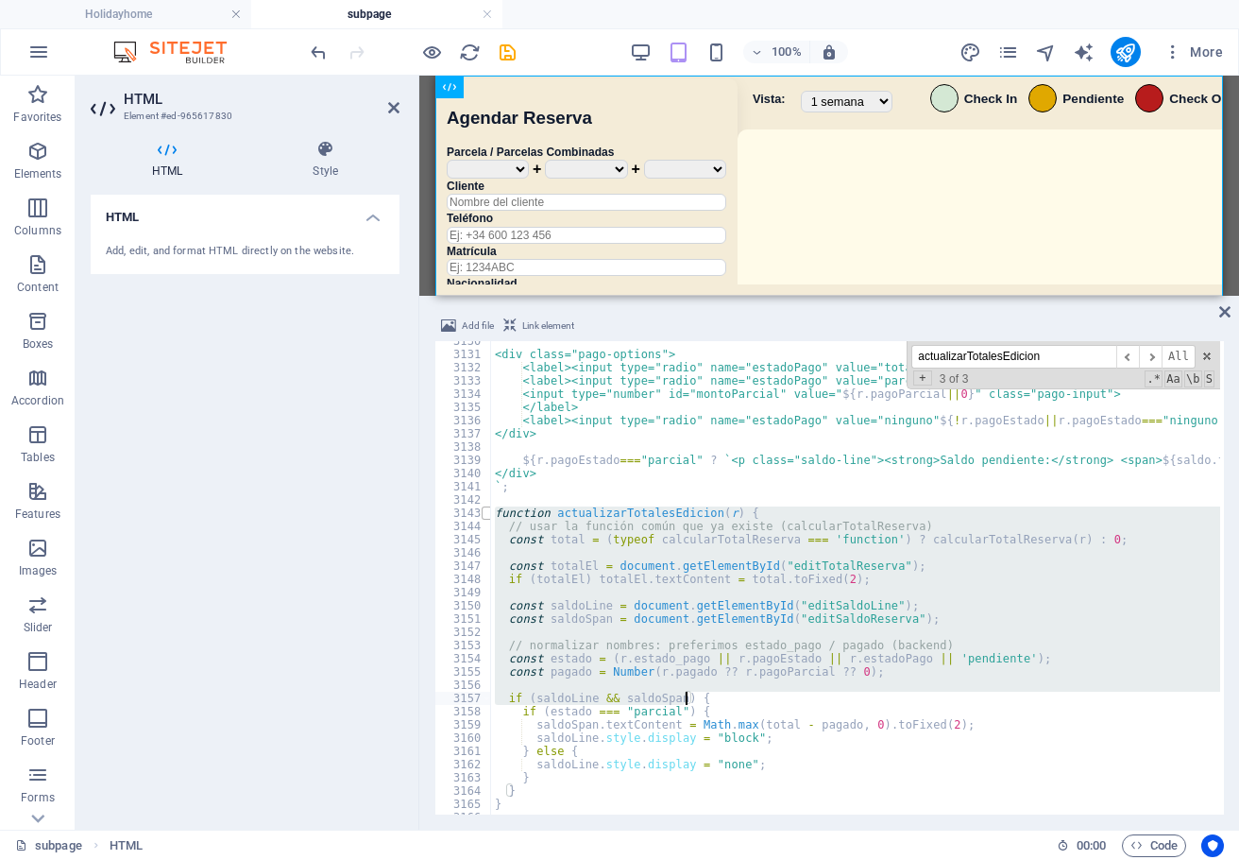
click at [487, 512] on span at bounding box center [487, 512] width 10 height 13
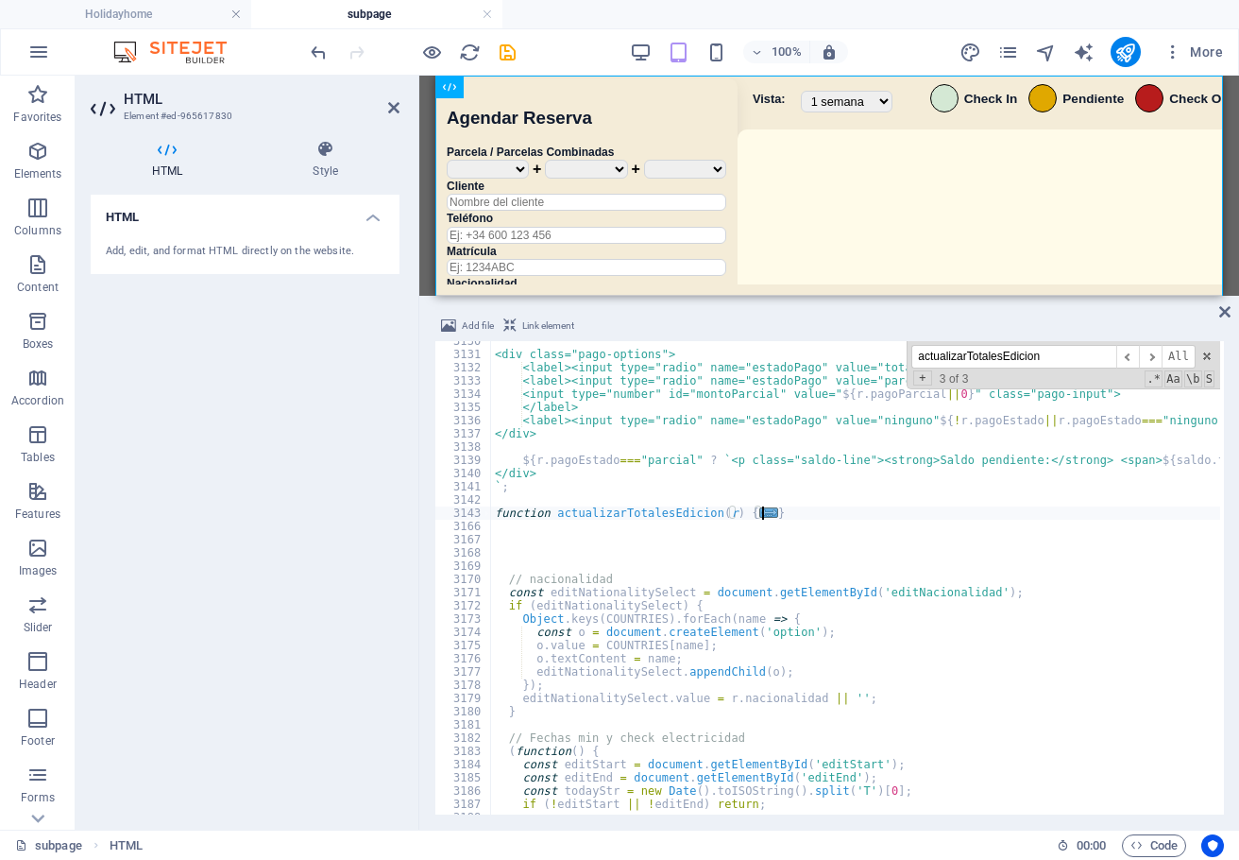
click at [801, 513] on div "<div class="pago-options"> <label><input type="radio" name="estadoPago" value="…" at bounding box center [1125, 582] width 1268 height 496
drag, startPoint x: 761, startPoint y: 514, endPoint x: 492, endPoint y: 515, distance: 269.2
click at [492, 515] on div "<div class="pago-options"> <label><input type="radio" name="estadoPago" value="…" at bounding box center [1125, 582] width 1268 height 496
type textarea "function actualizarTotalesEdicion(r) { // usar la función común que ya existe (…"
drag, startPoint x: 519, startPoint y: 552, endPoint x: 652, endPoint y: 561, distance: 133.5
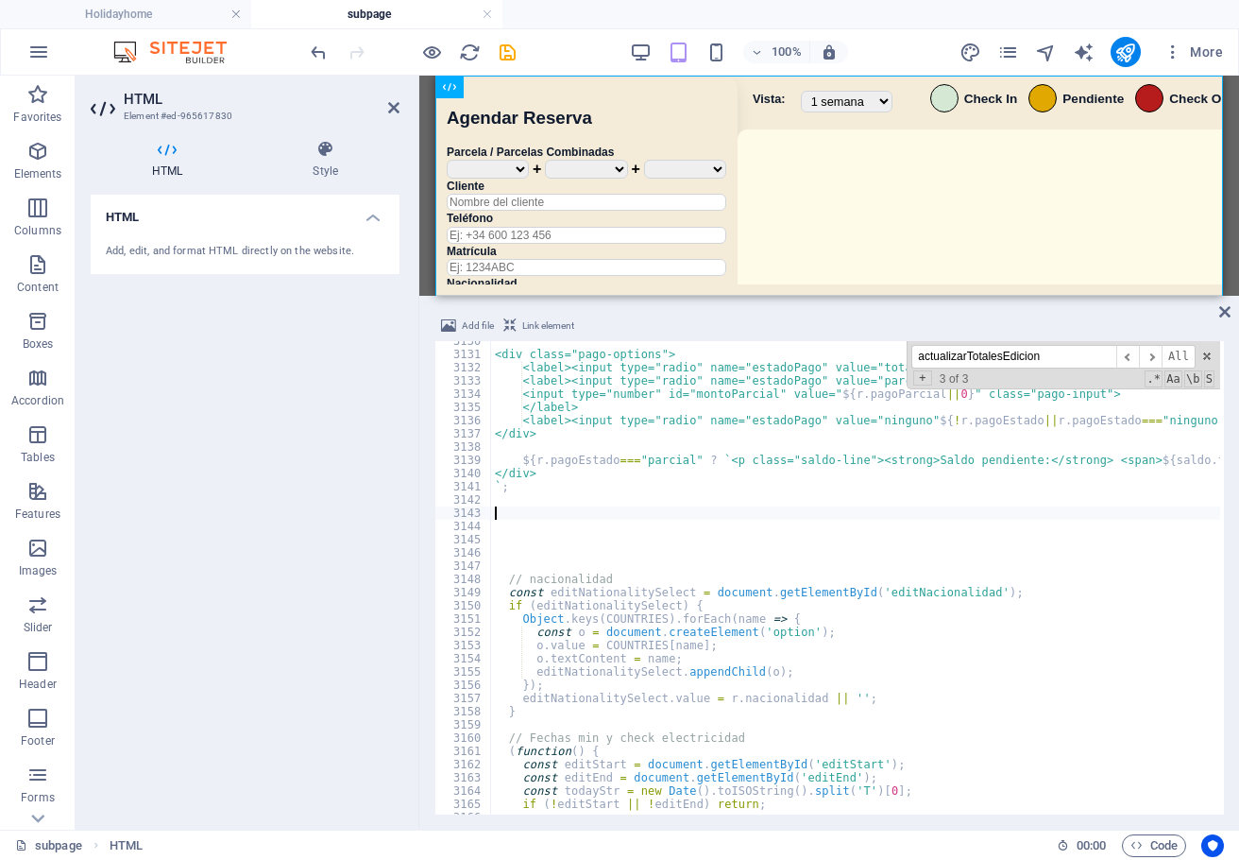
click at [521, 552] on div "<div class="pago-options"> <label><input type="radio" name="estadoPago" value="…" at bounding box center [1125, 582] width 1268 height 496
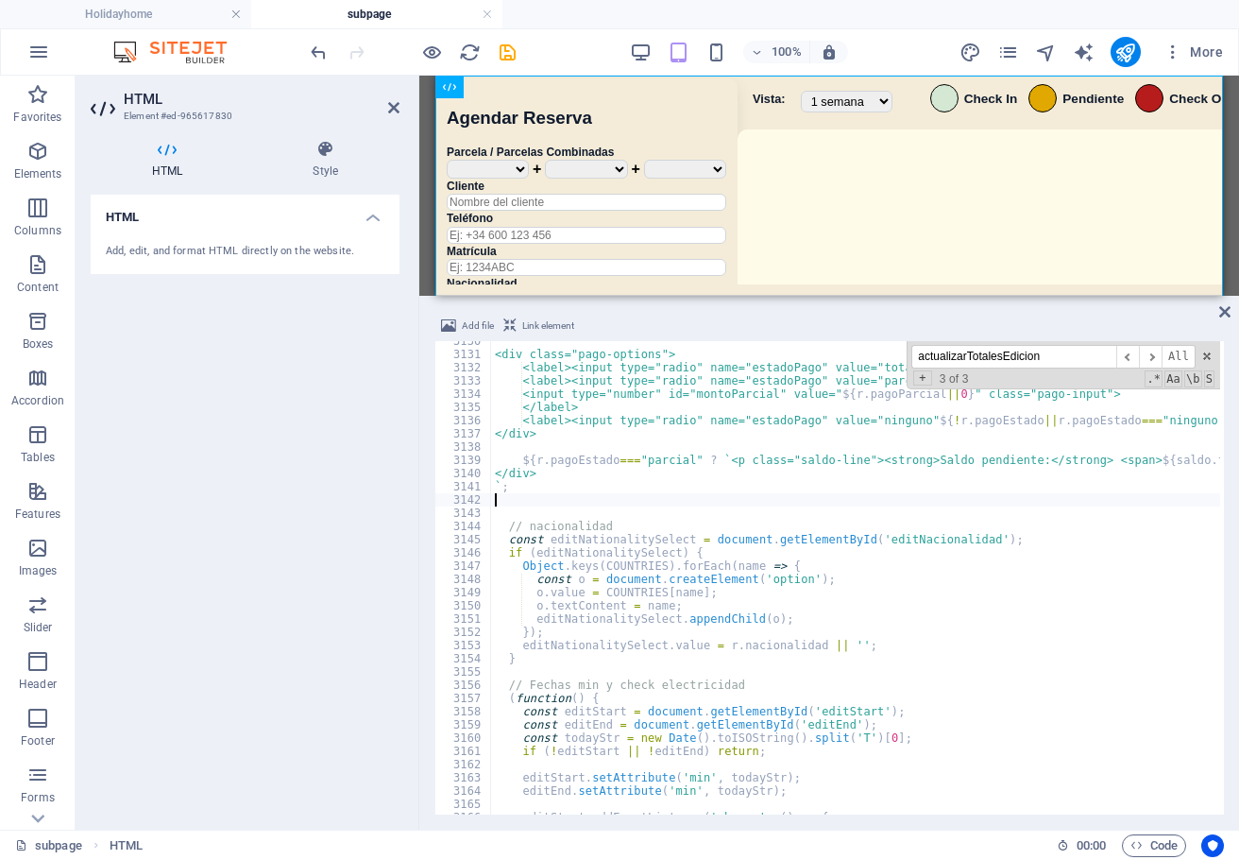
click at [495, 54] on div at bounding box center [413, 52] width 212 height 30
click at [501, 54] on icon "save" at bounding box center [508, 53] width 22 height 22
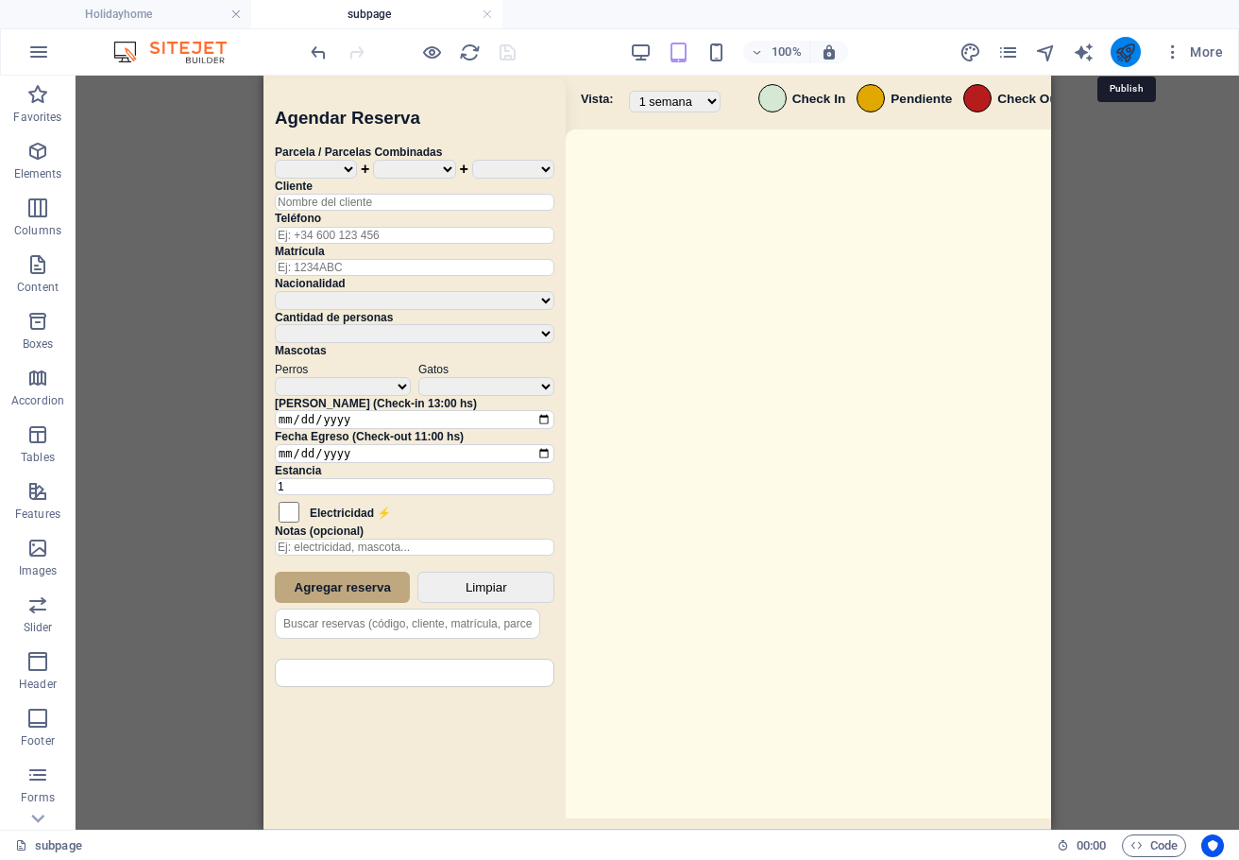
click at [1122, 54] on icon "publish" at bounding box center [1126, 53] width 22 height 22
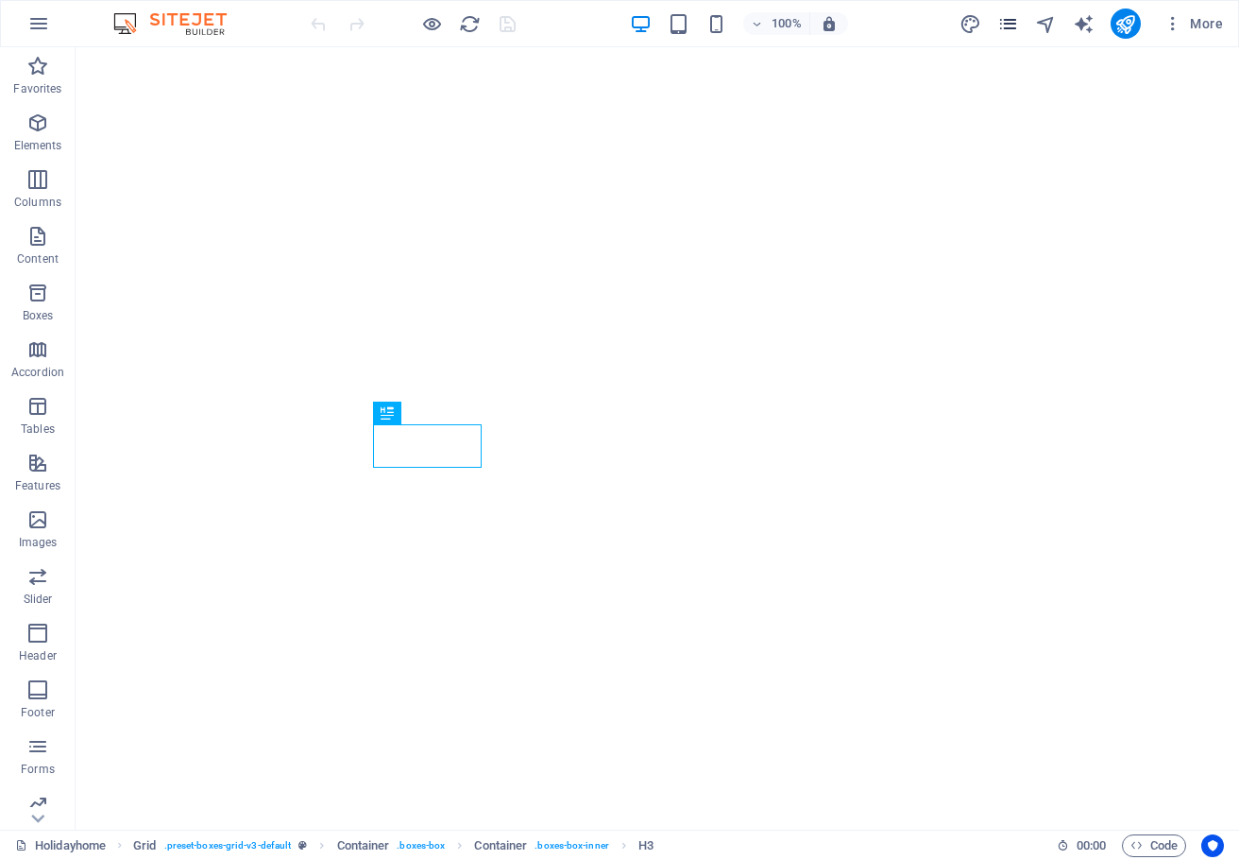
click at [1004, 22] on icon "pages" at bounding box center [1009, 24] width 22 height 22
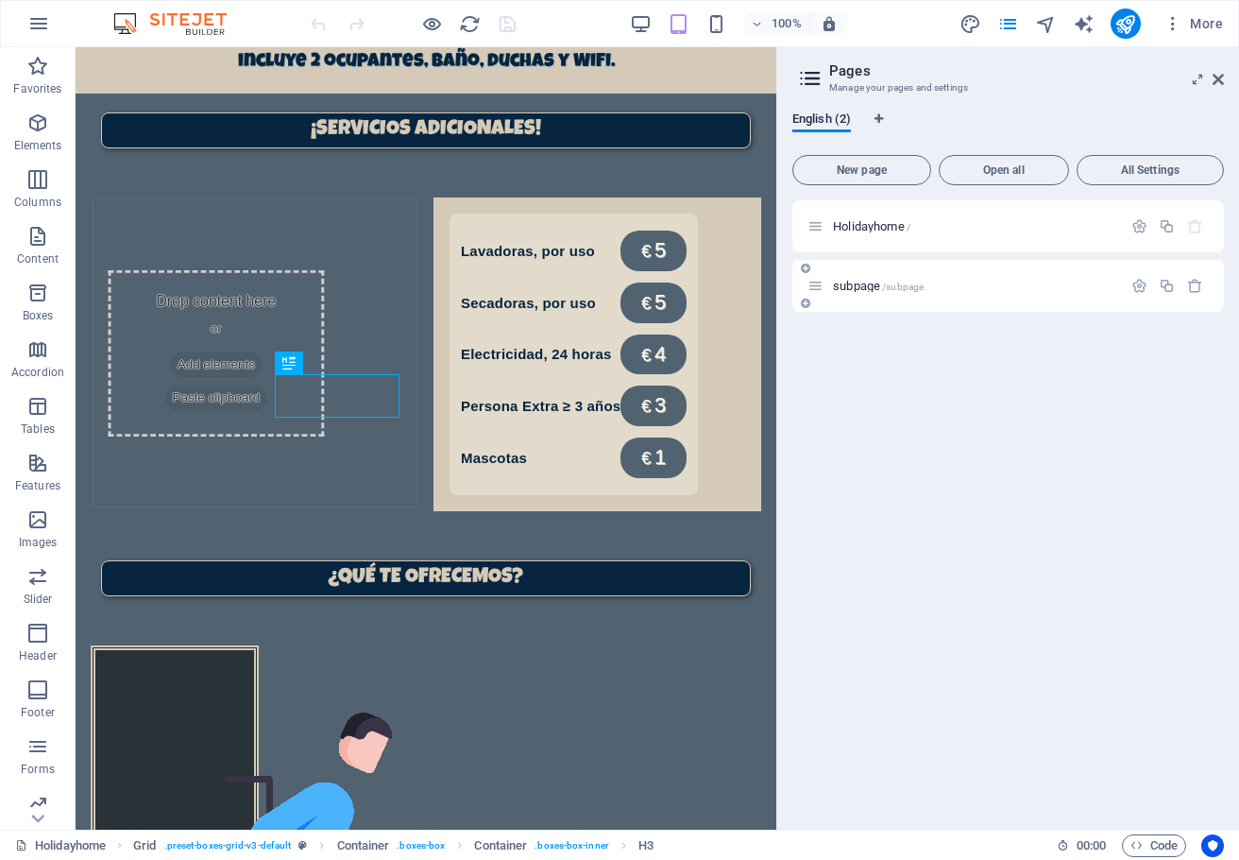
scroll to position [1293, 0]
click at [844, 290] on span "subpage /subpage" at bounding box center [878, 286] width 91 height 14
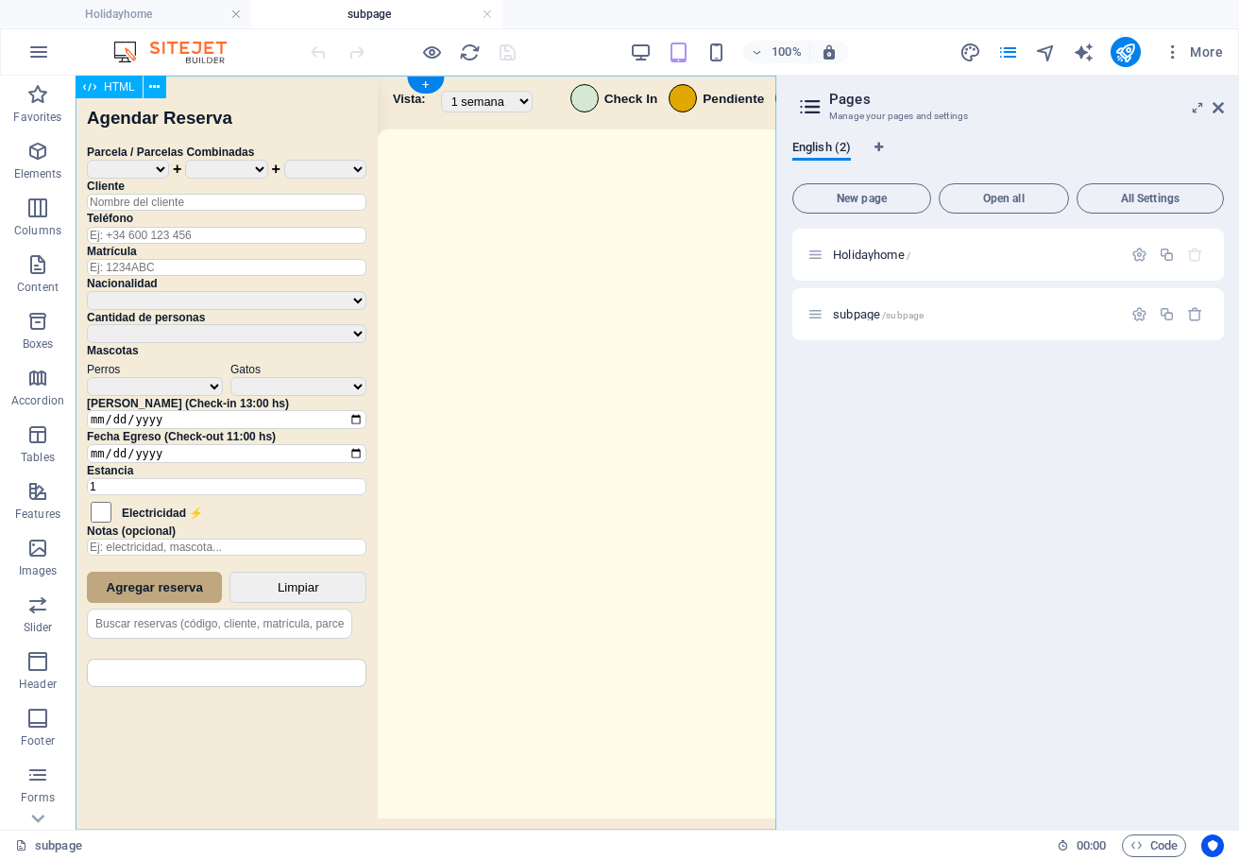
scroll to position [0, 0]
click at [623, 400] on div "Sistema de Reservas — Coveta Área Camper [GEOGRAPHIC_DATA] ¿Estás seguro de que…" at bounding box center [426, 455] width 701 height 759
click at [1222, 108] on icon at bounding box center [1218, 107] width 11 height 15
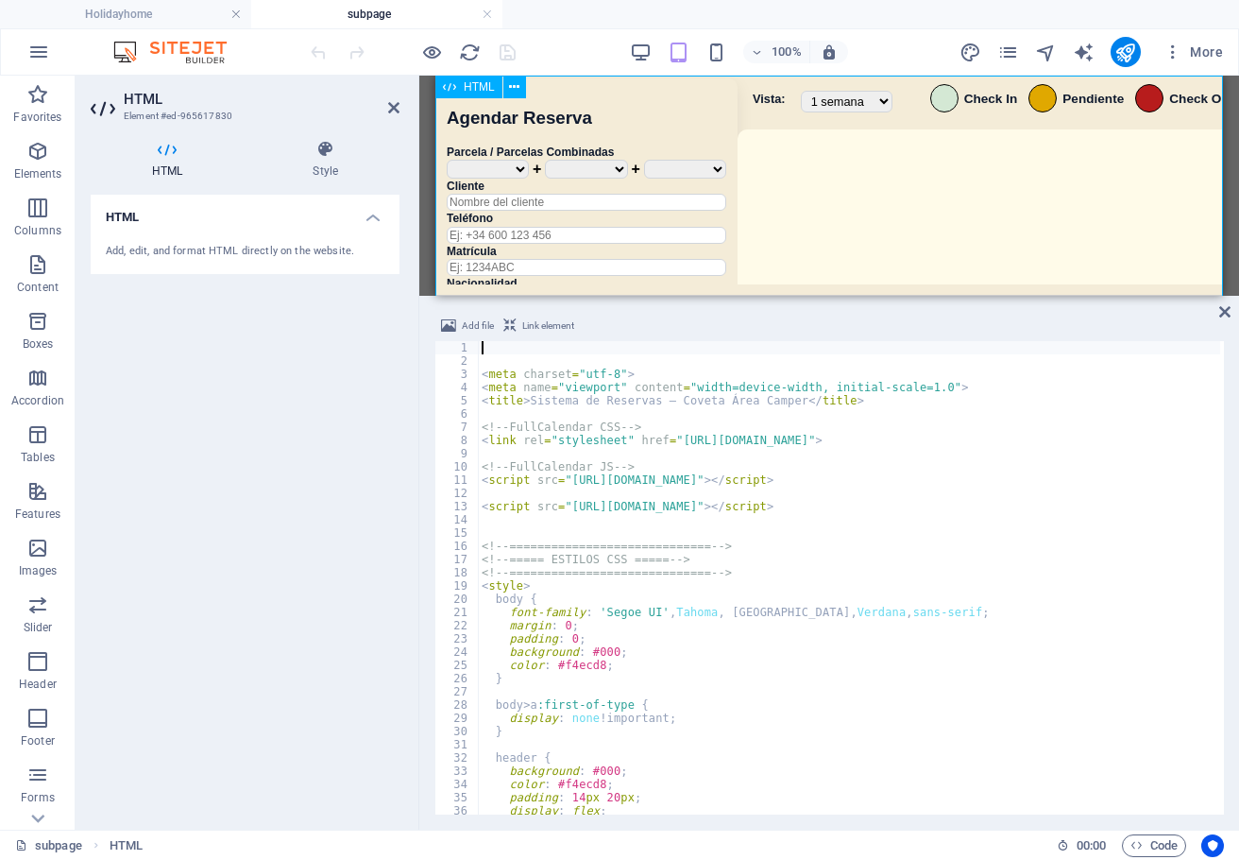
click at [908, 559] on div "< meta charset = "utf-8" > < meta name = "viewport" content = "width=device-wid…" at bounding box center [1112, 589] width 1268 height 496
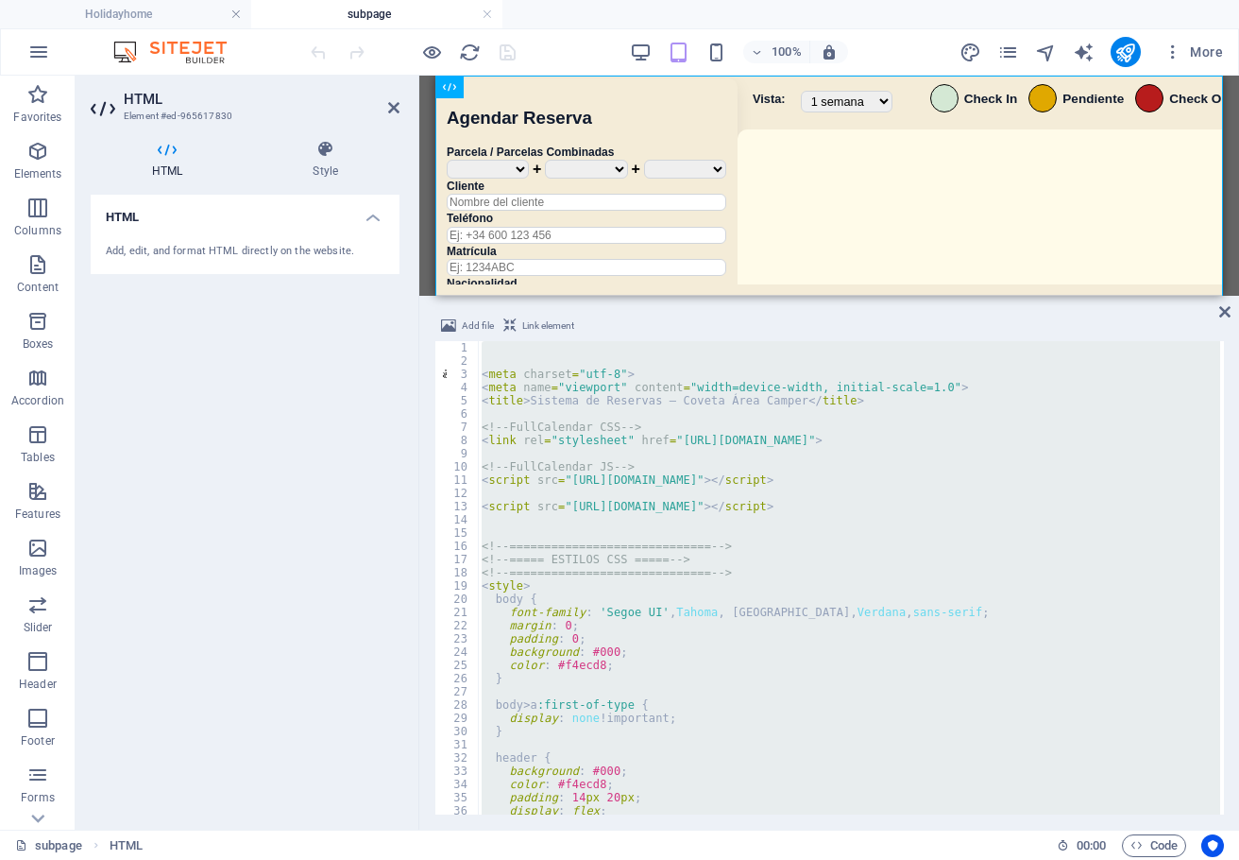
click at [703, 590] on div "< meta charset = "utf-8" > < meta name = "viewport" content = "width=device-wid…" at bounding box center [849, 577] width 743 height 473
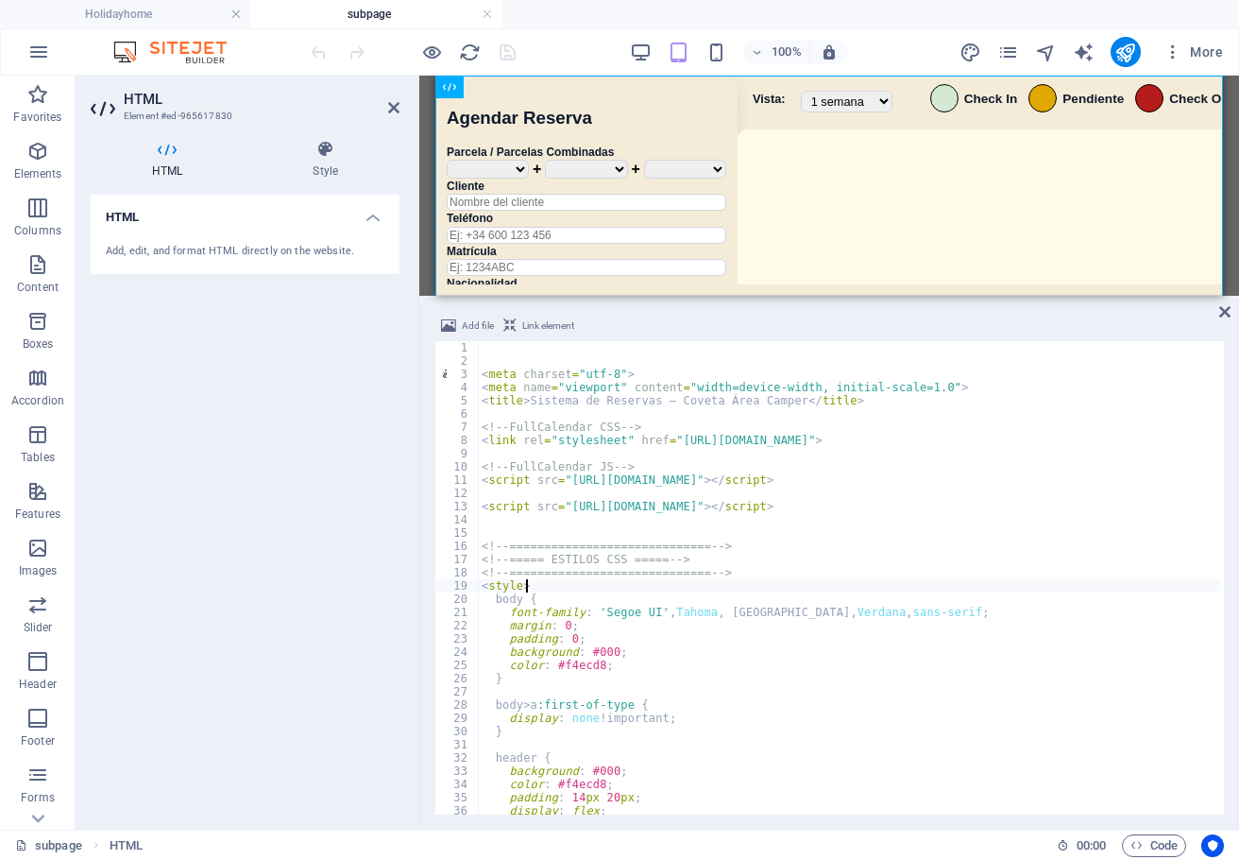
type textarea "</script> </div>"
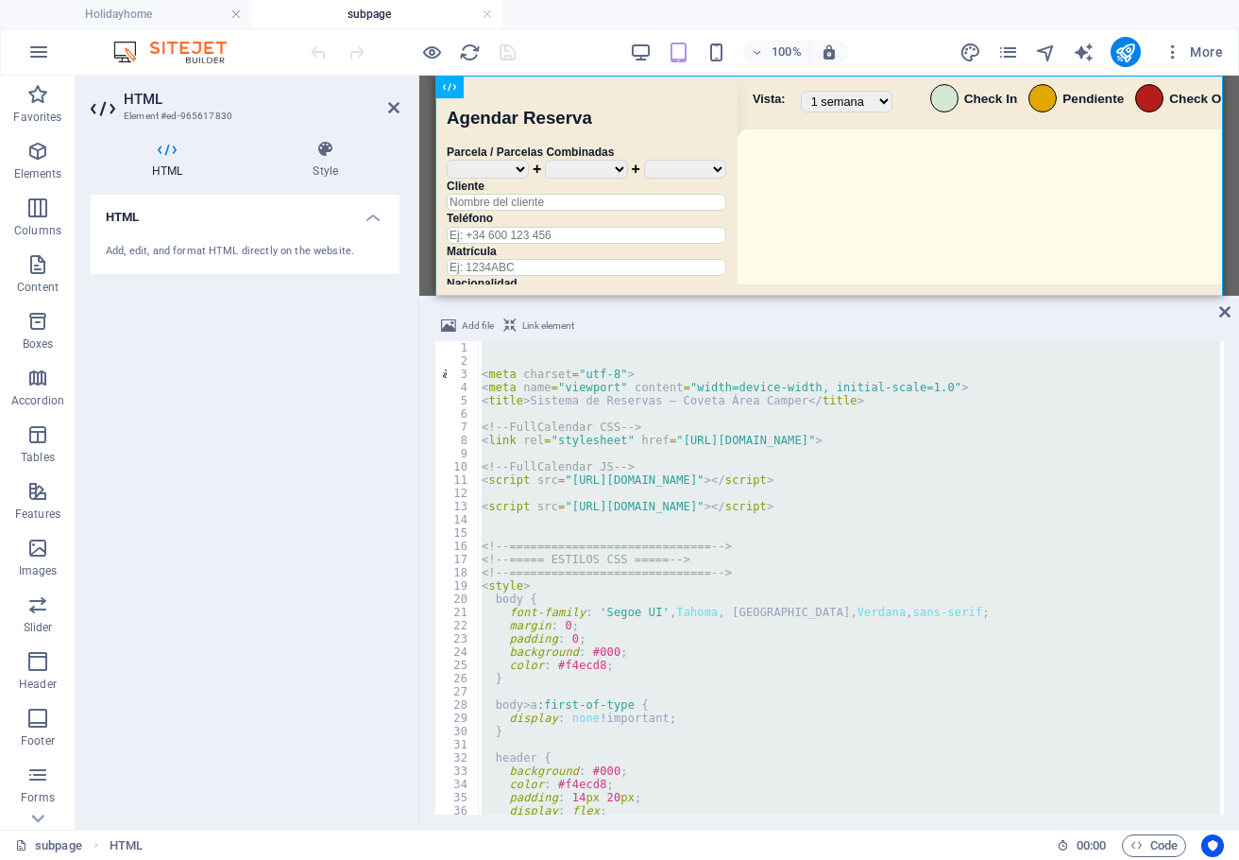
paste textarea
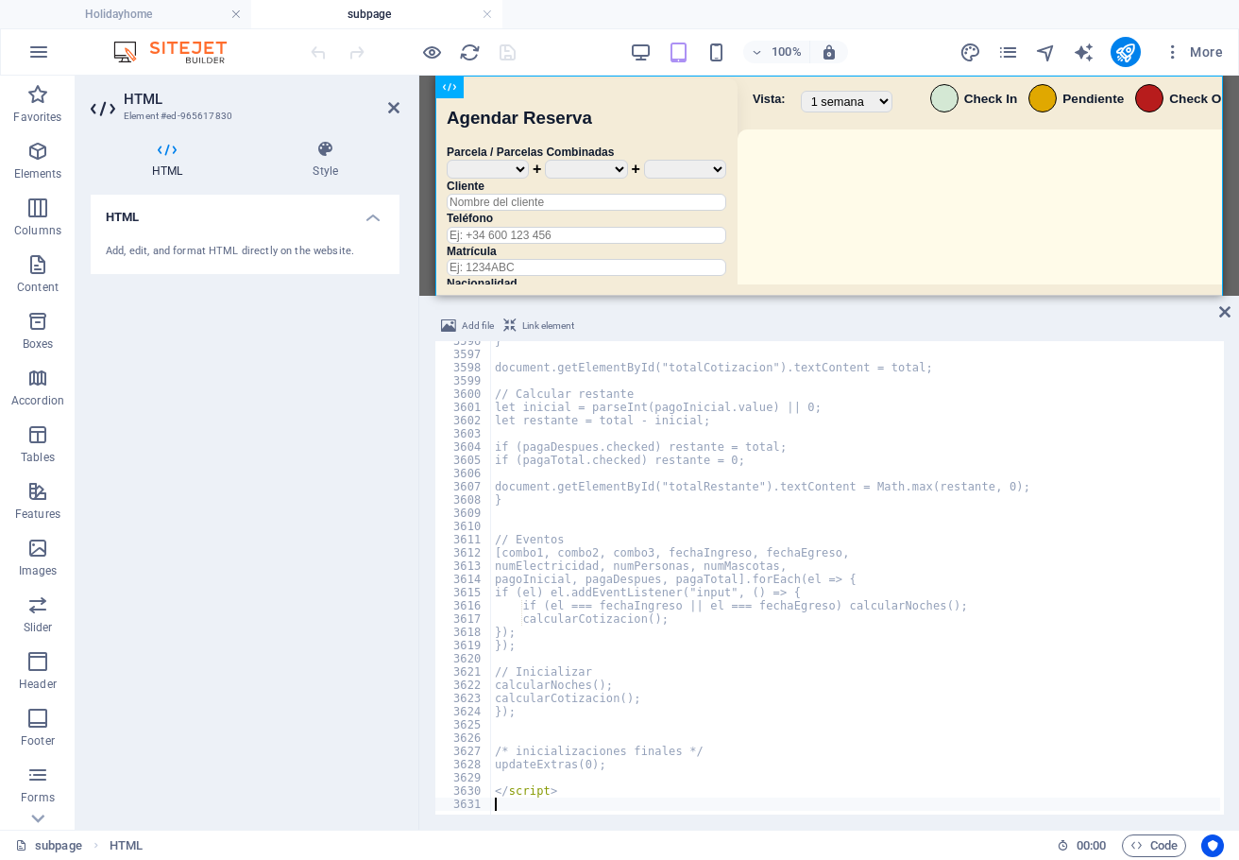
scroll to position [30486, 0]
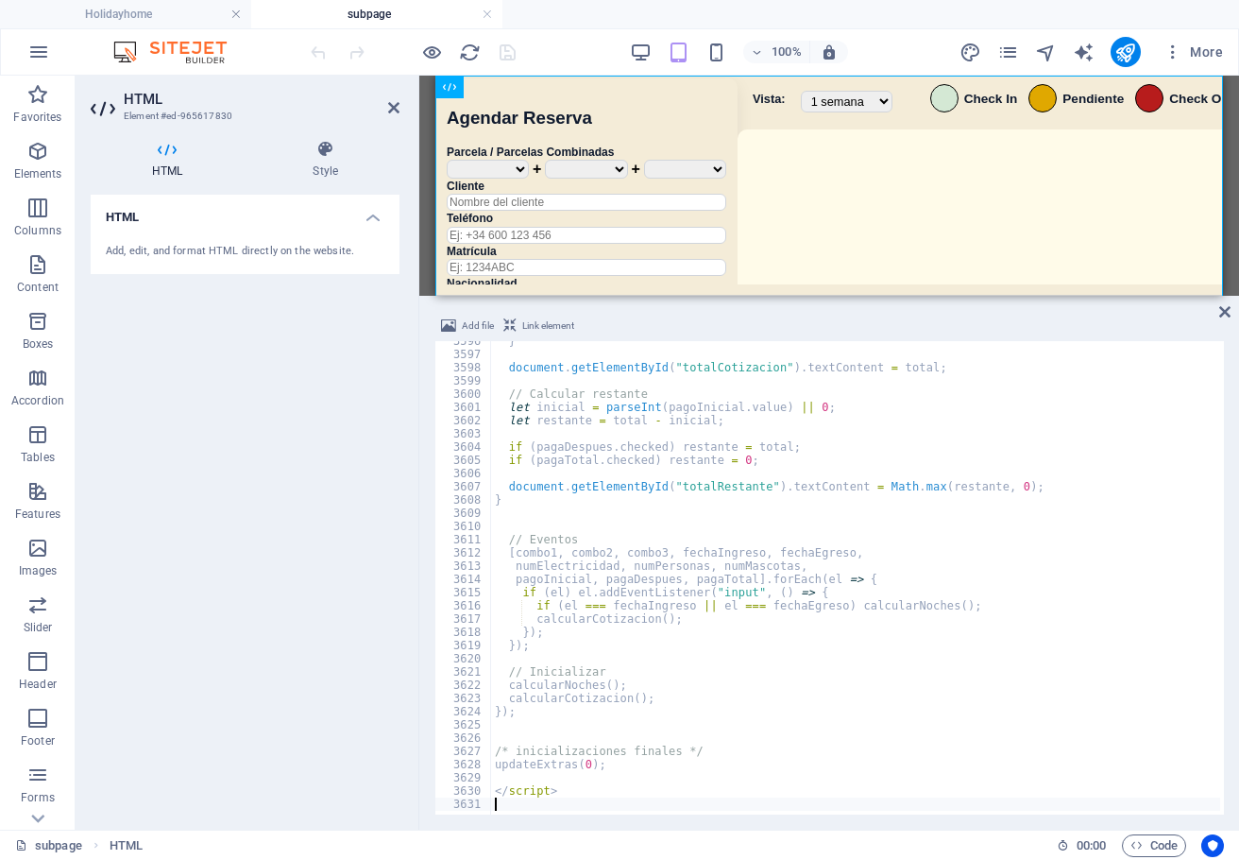
click at [567, 43] on div "100% More" at bounding box center [769, 52] width 924 height 30
click at [503, 58] on icon "save" at bounding box center [508, 53] width 22 height 22
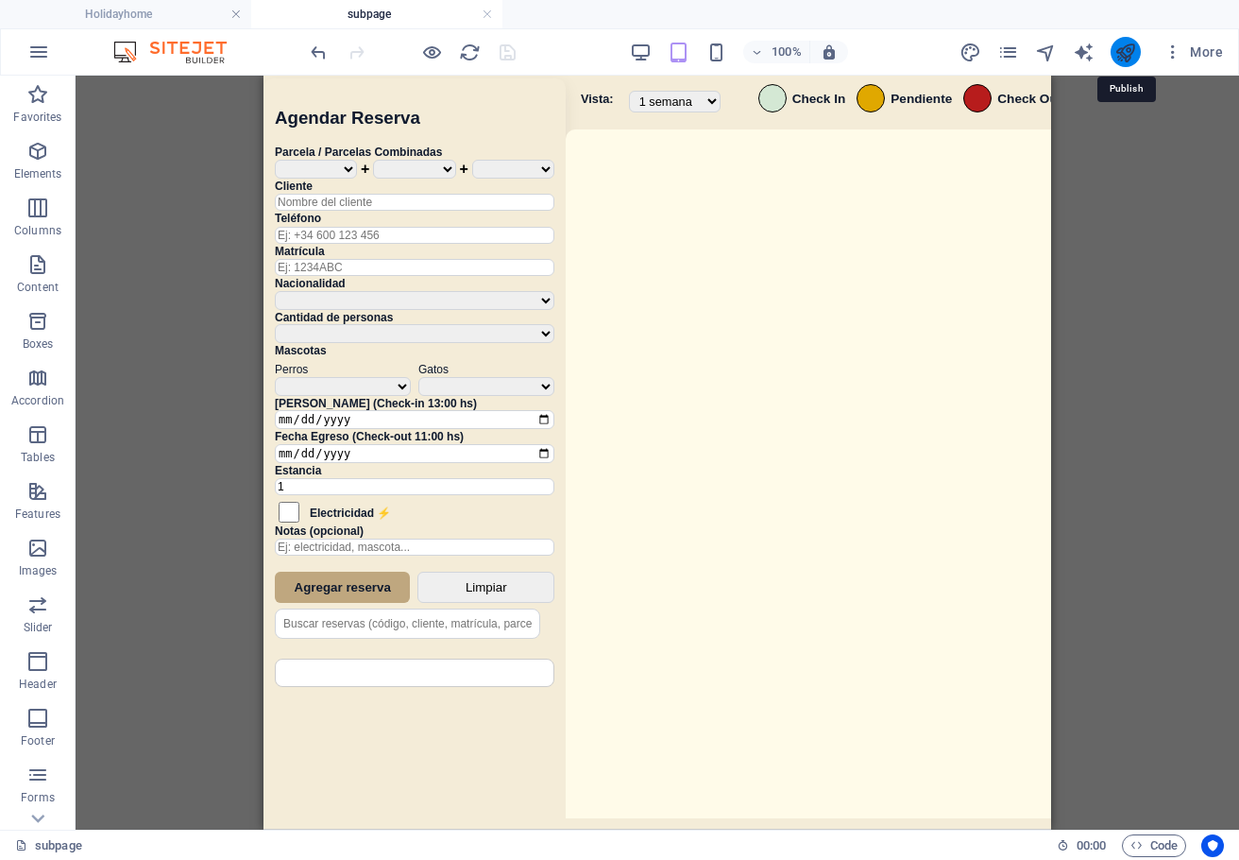
click at [1121, 52] on icon "publish" at bounding box center [1126, 53] width 22 height 22
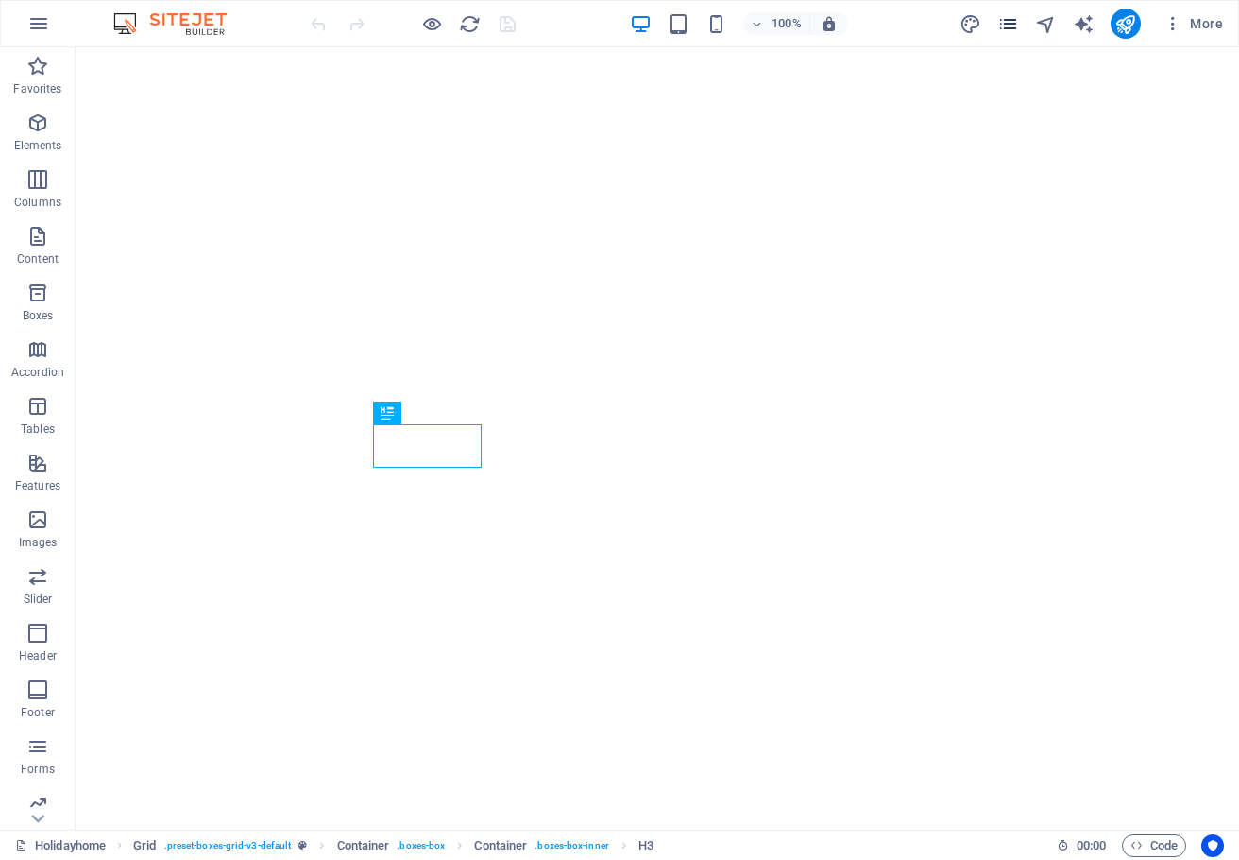
click at [1001, 28] on icon "pages" at bounding box center [1009, 24] width 22 height 22
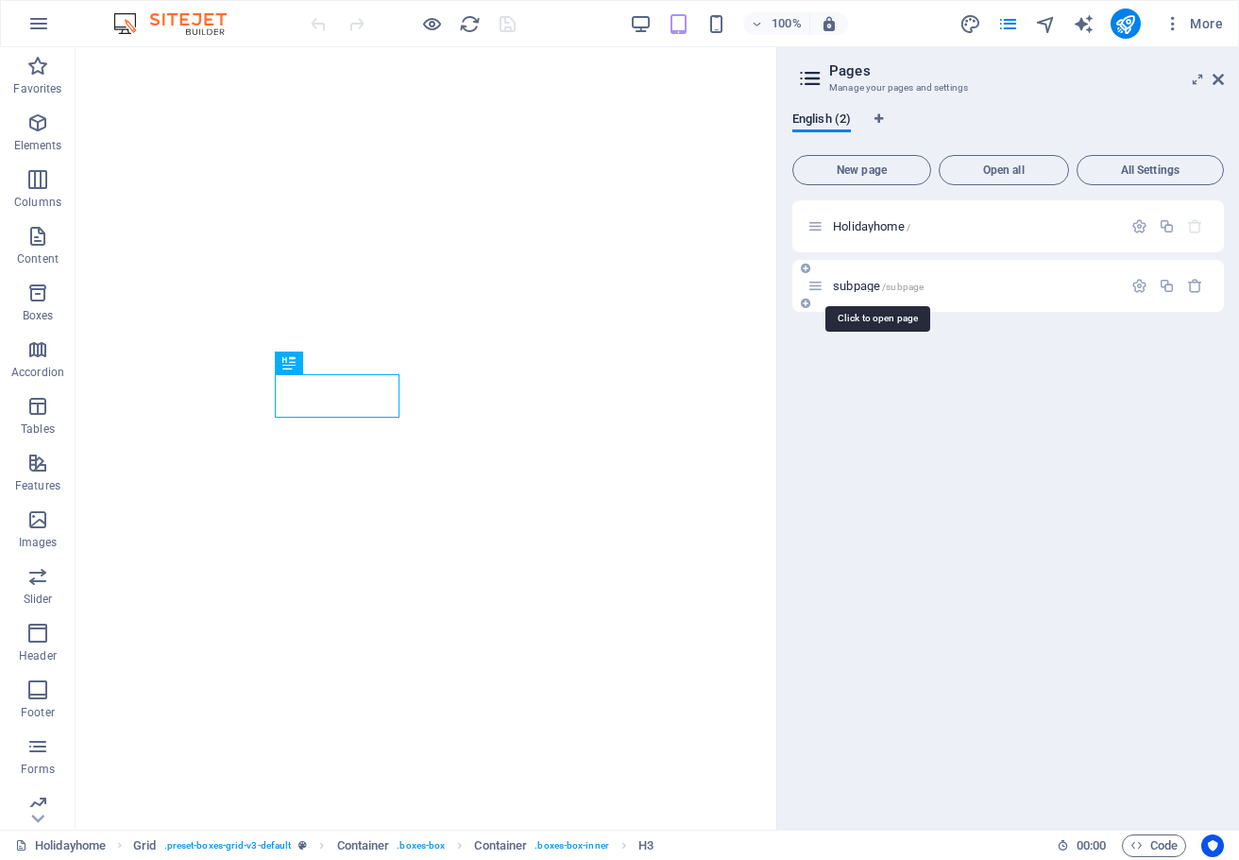
click at [862, 282] on span "subpage /subpage" at bounding box center [878, 286] width 91 height 14
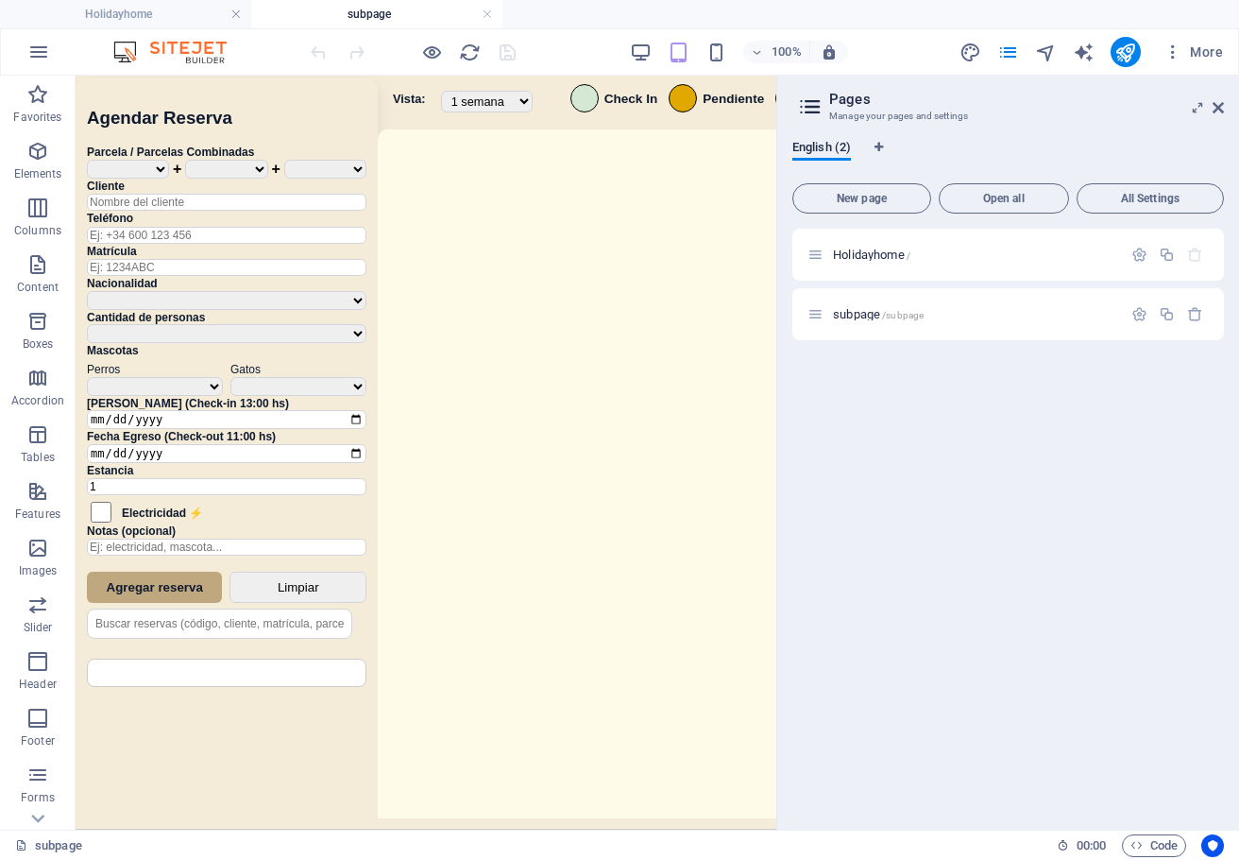
click at [1209, 108] on header "Pages Manage your pages and settings" at bounding box center [1010, 100] width 428 height 49
click at [1215, 109] on icon at bounding box center [1218, 107] width 11 height 15
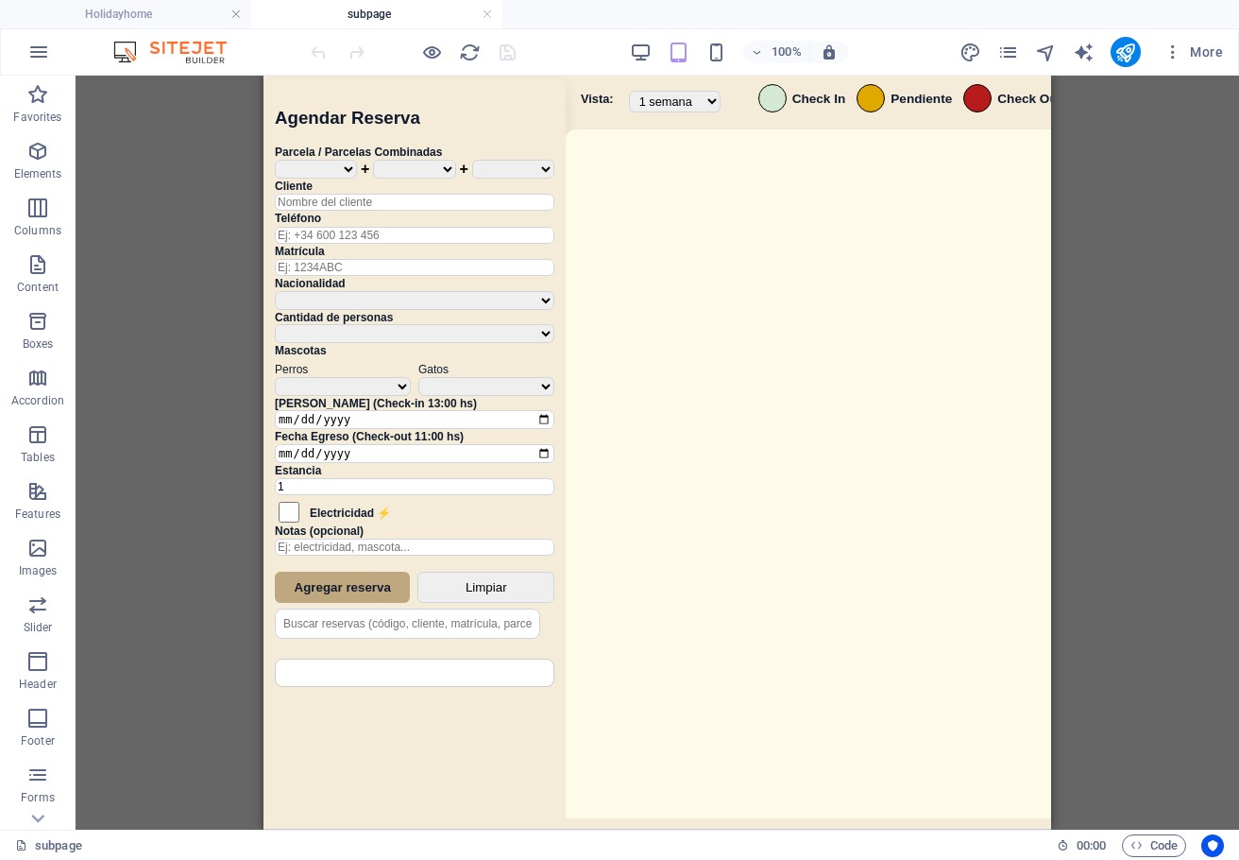
click at [1121, 530] on div "Drag here to replace the existing content. Press “Ctrl” if you want to create a…" at bounding box center [658, 453] width 1164 height 754
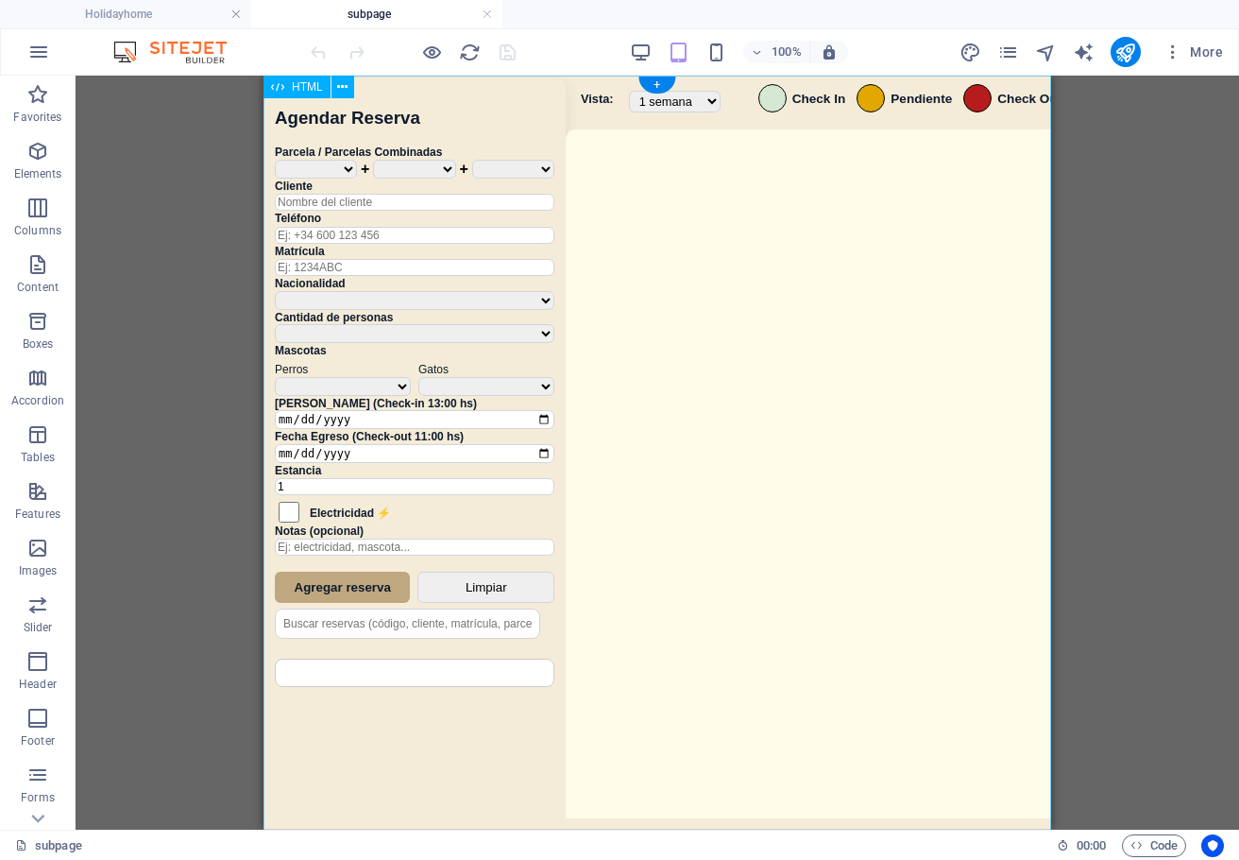
click at [661, 446] on div "Sistema de Reservas — Coveta Área Camper [GEOGRAPHIC_DATA] ¿Estás seguro de que…" at bounding box center [658, 455] width 788 height 759
click at [662, 446] on div "Sistema de Reservas — Coveta Área Camper [GEOGRAPHIC_DATA] ¿Estás seguro de que…" at bounding box center [658, 455] width 788 height 759
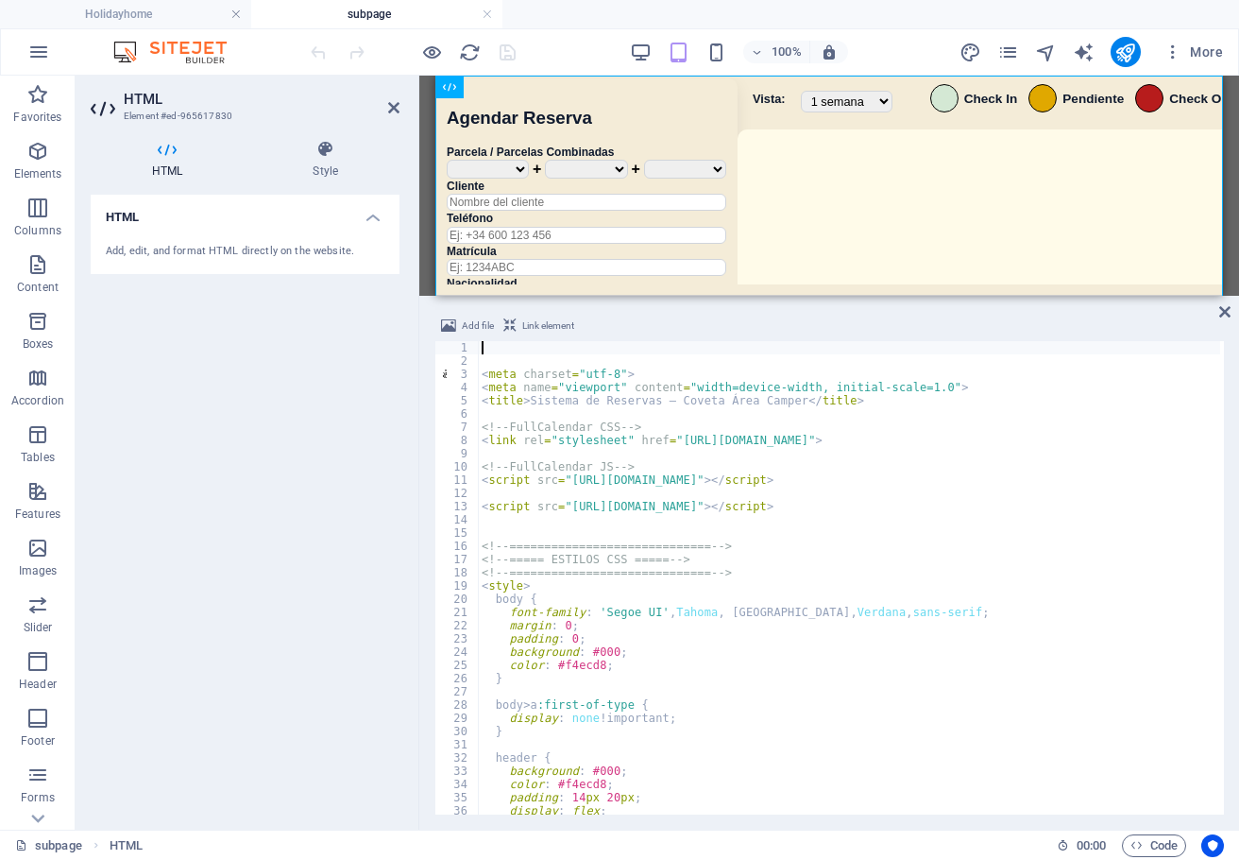
click at [768, 601] on div "< meta charset = "utf-8" > < meta name = "viewport" content = "width=device-wid…" at bounding box center [1112, 589] width 1268 height 496
type textarea "</script> </div>"
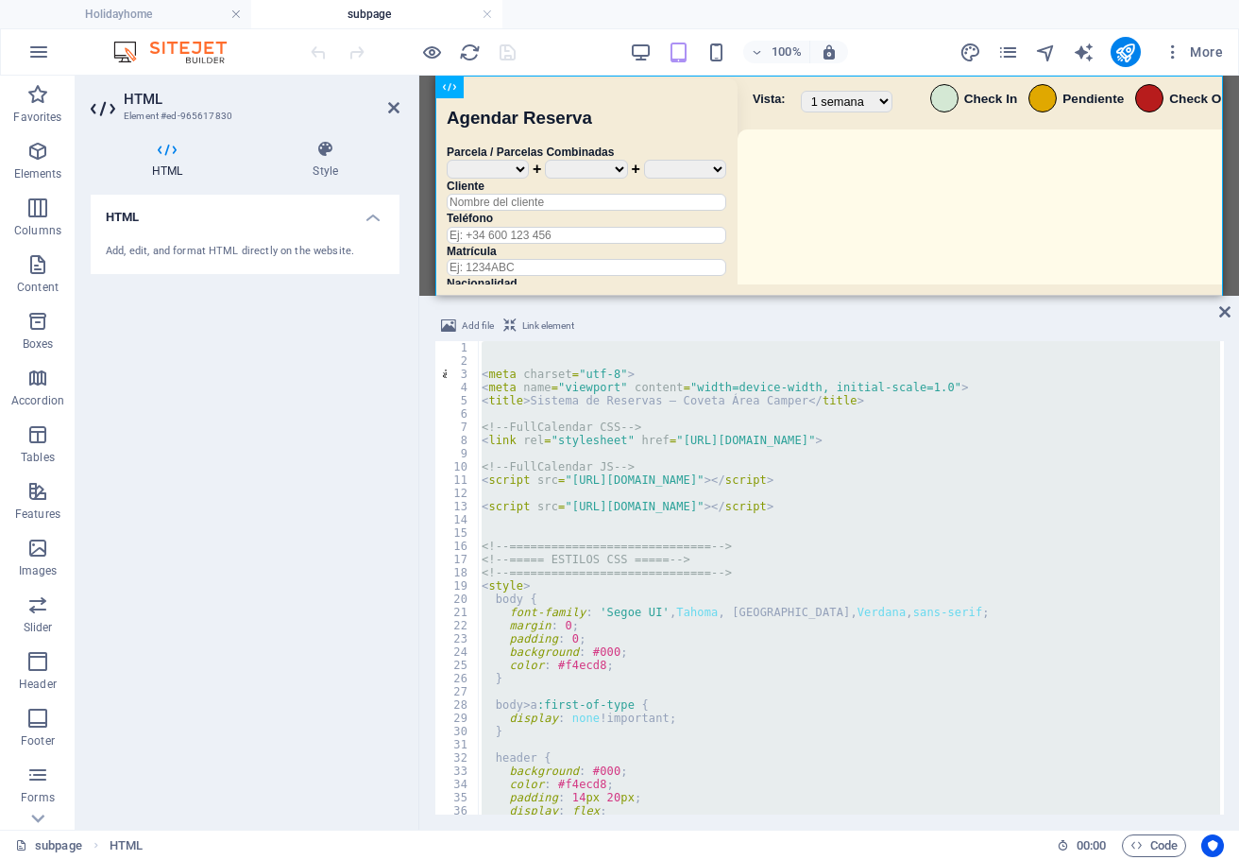
paste textarea
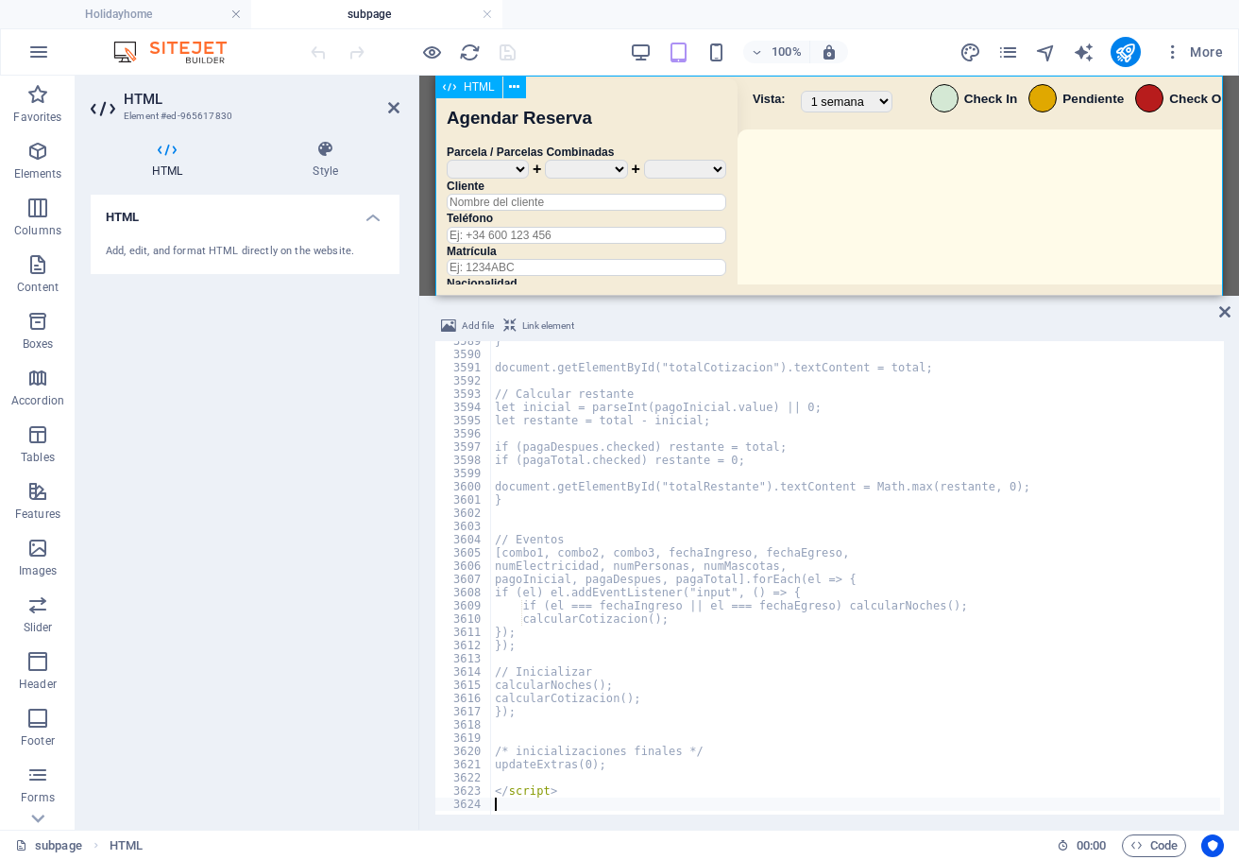
click at [566, 47] on div "100% More" at bounding box center [769, 52] width 924 height 30
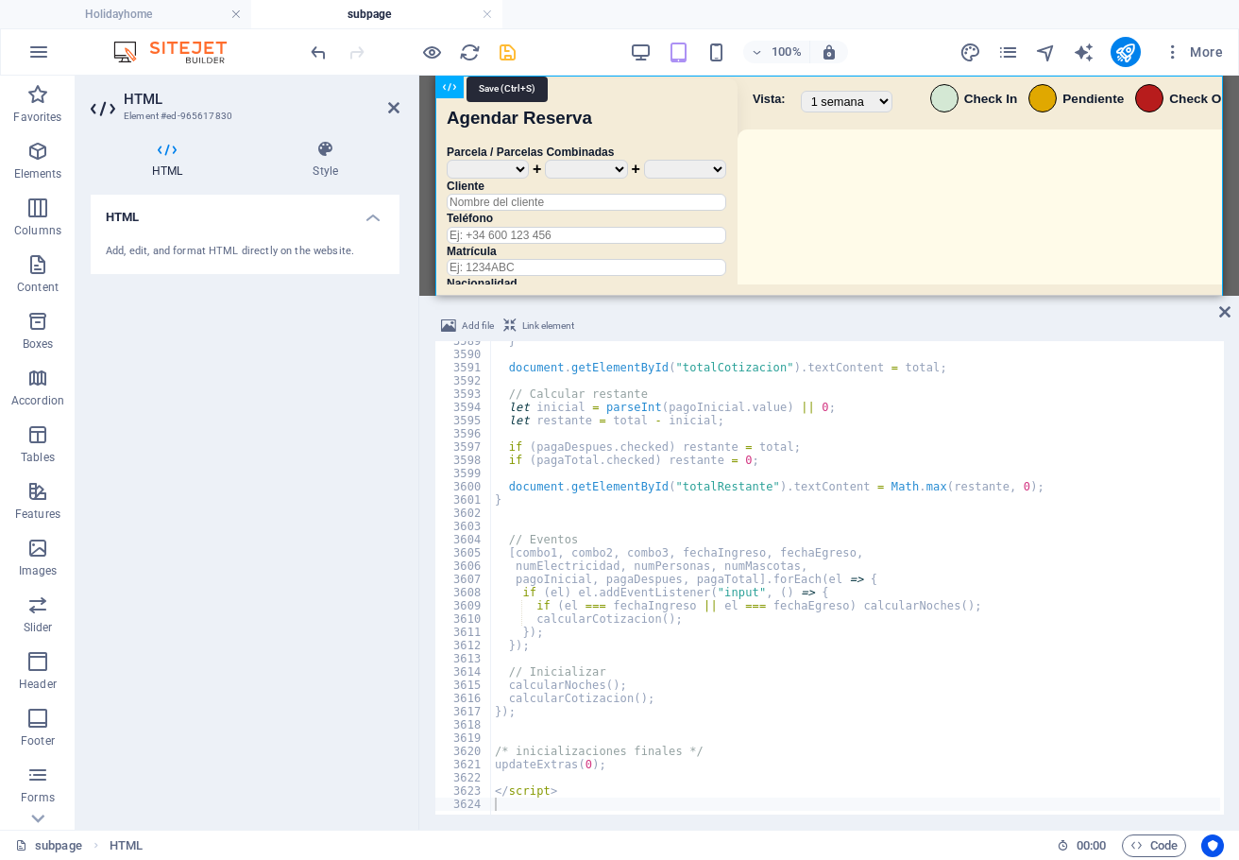
click at [509, 47] on icon "save" at bounding box center [508, 53] width 22 height 22
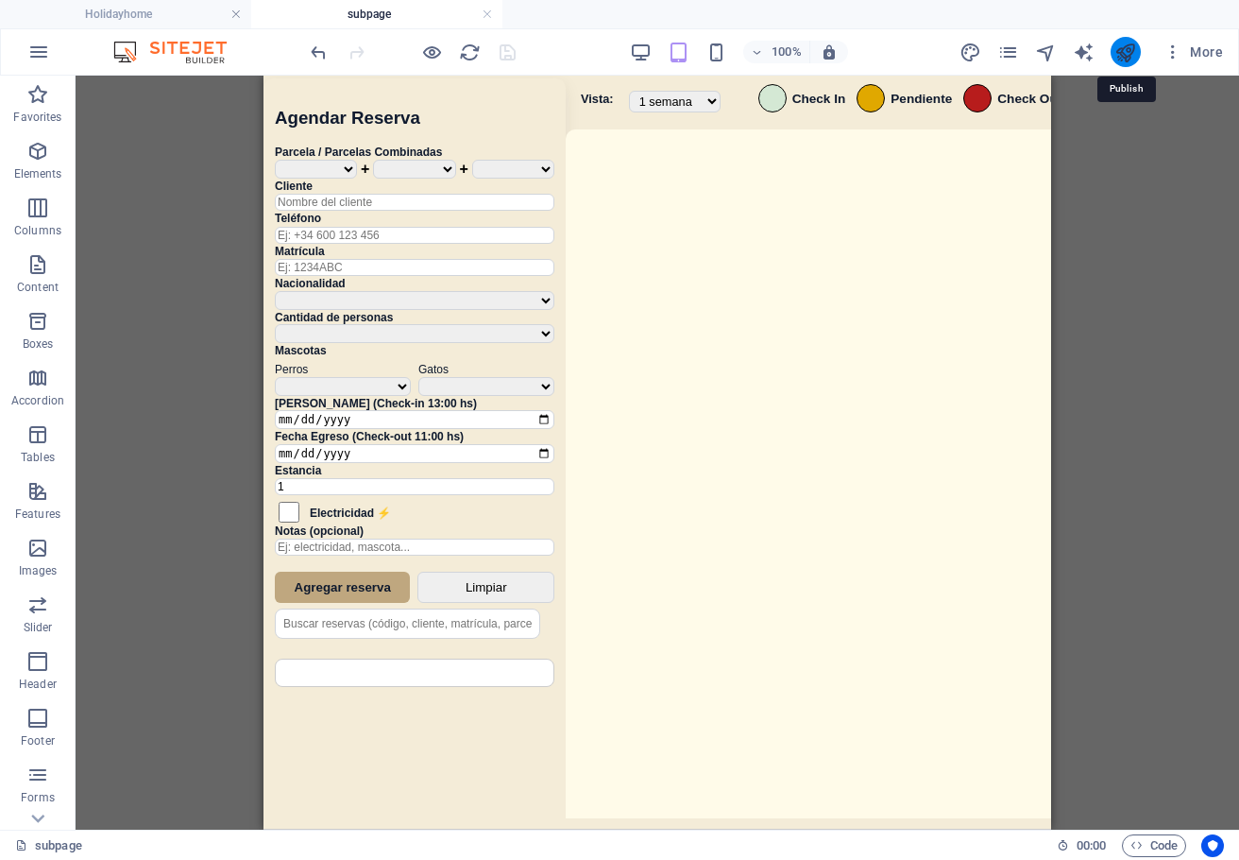
click at [1124, 48] on icon "publish" at bounding box center [1126, 53] width 22 height 22
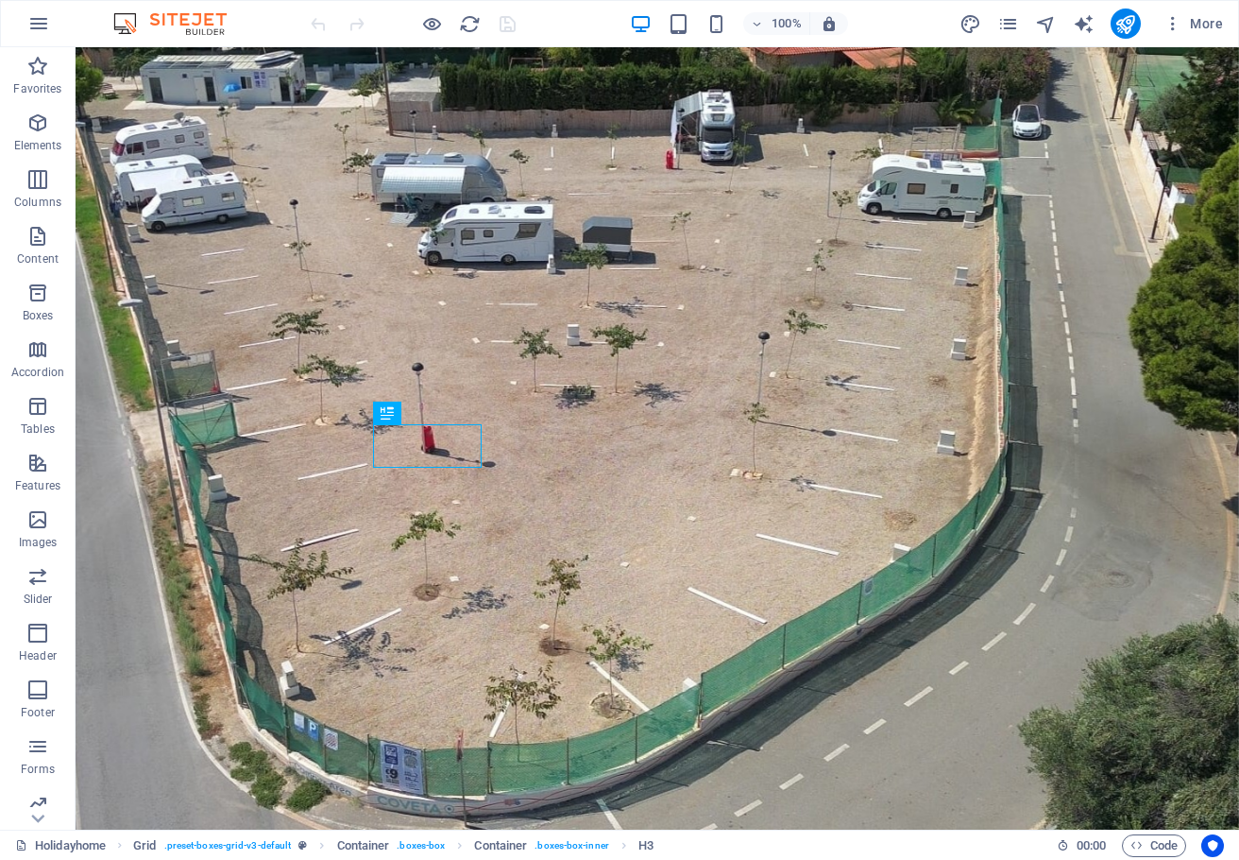
scroll to position [1293, 0]
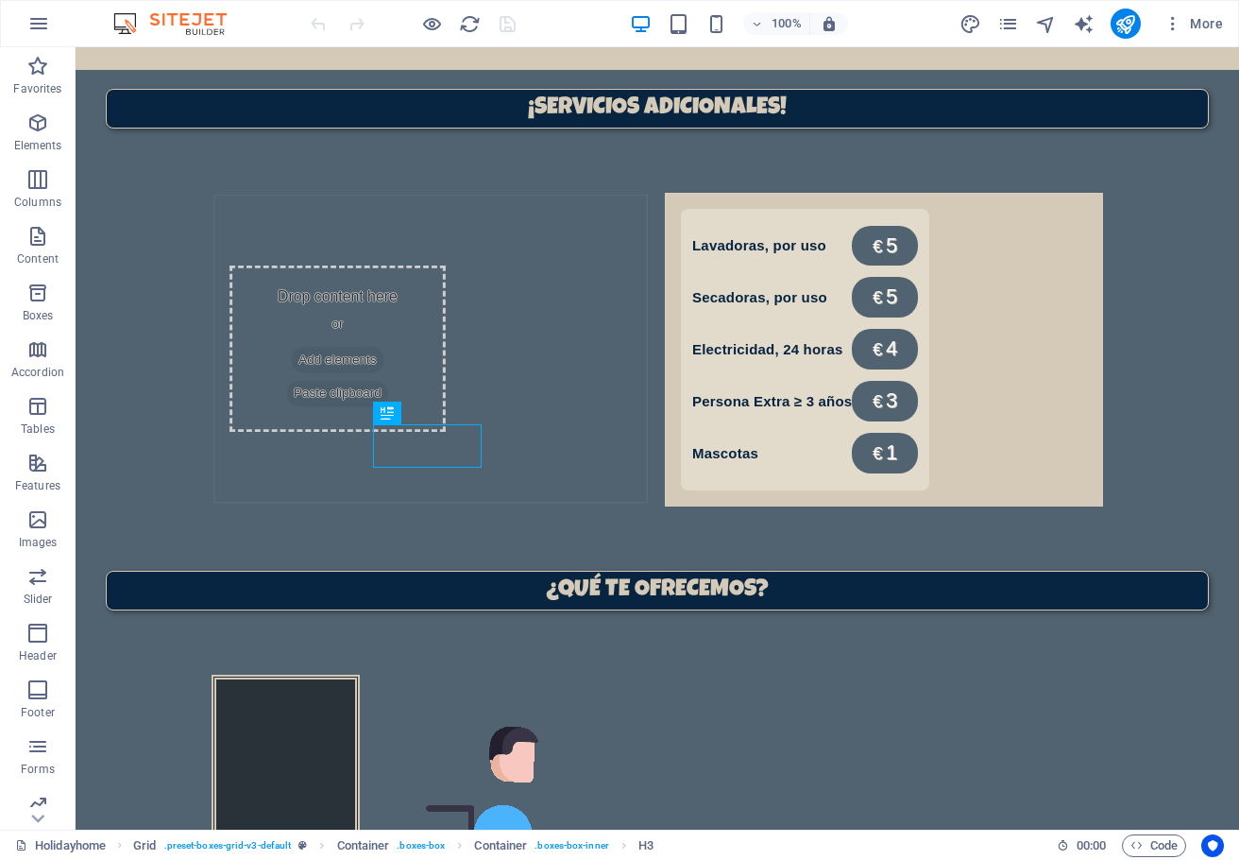
click at [1014, 9] on div "More" at bounding box center [1095, 24] width 271 height 30
click at [1008, 20] on icon "pages" at bounding box center [1009, 24] width 22 height 22
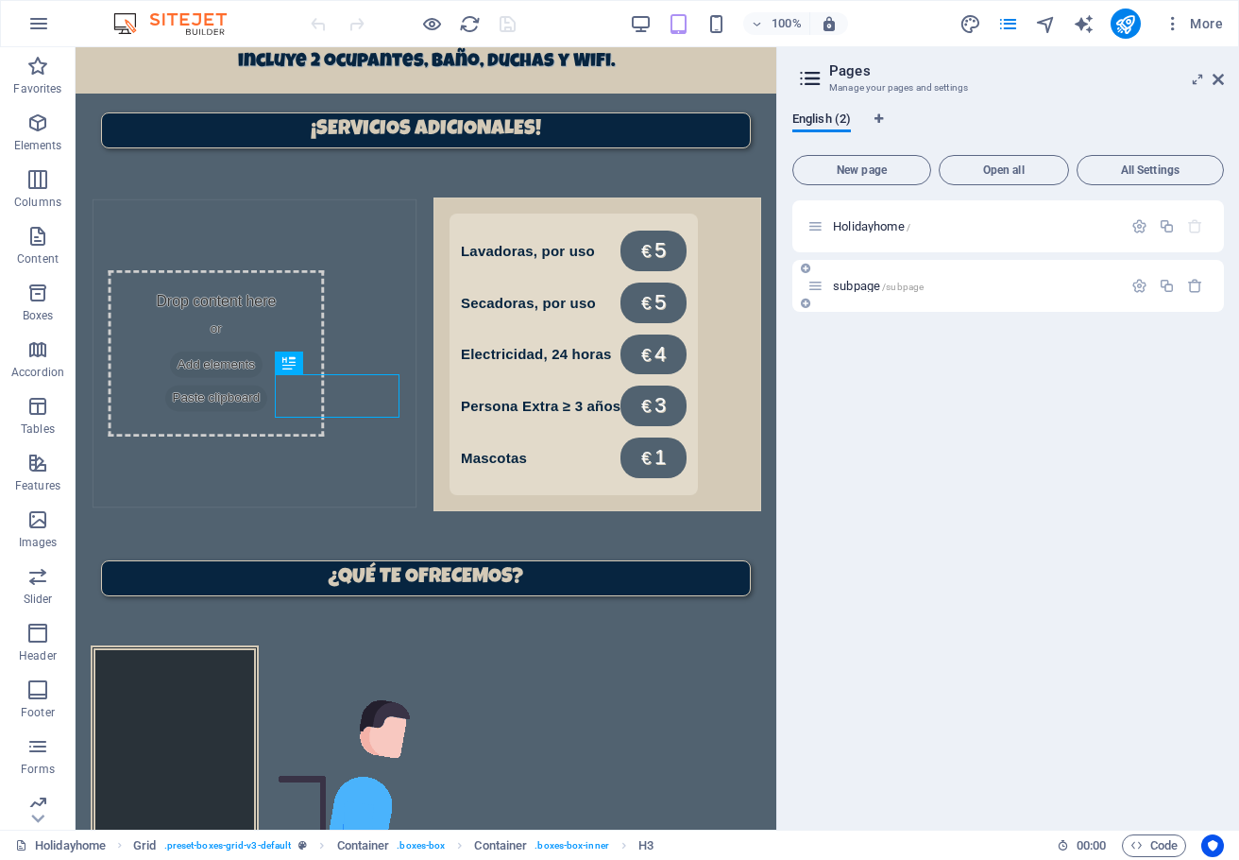
click at [860, 294] on div "subpage /subpage" at bounding box center [965, 286] width 315 height 22
click at [855, 291] on span "subpage /subpage" at bounding box center [878, 286] width 91 height 14
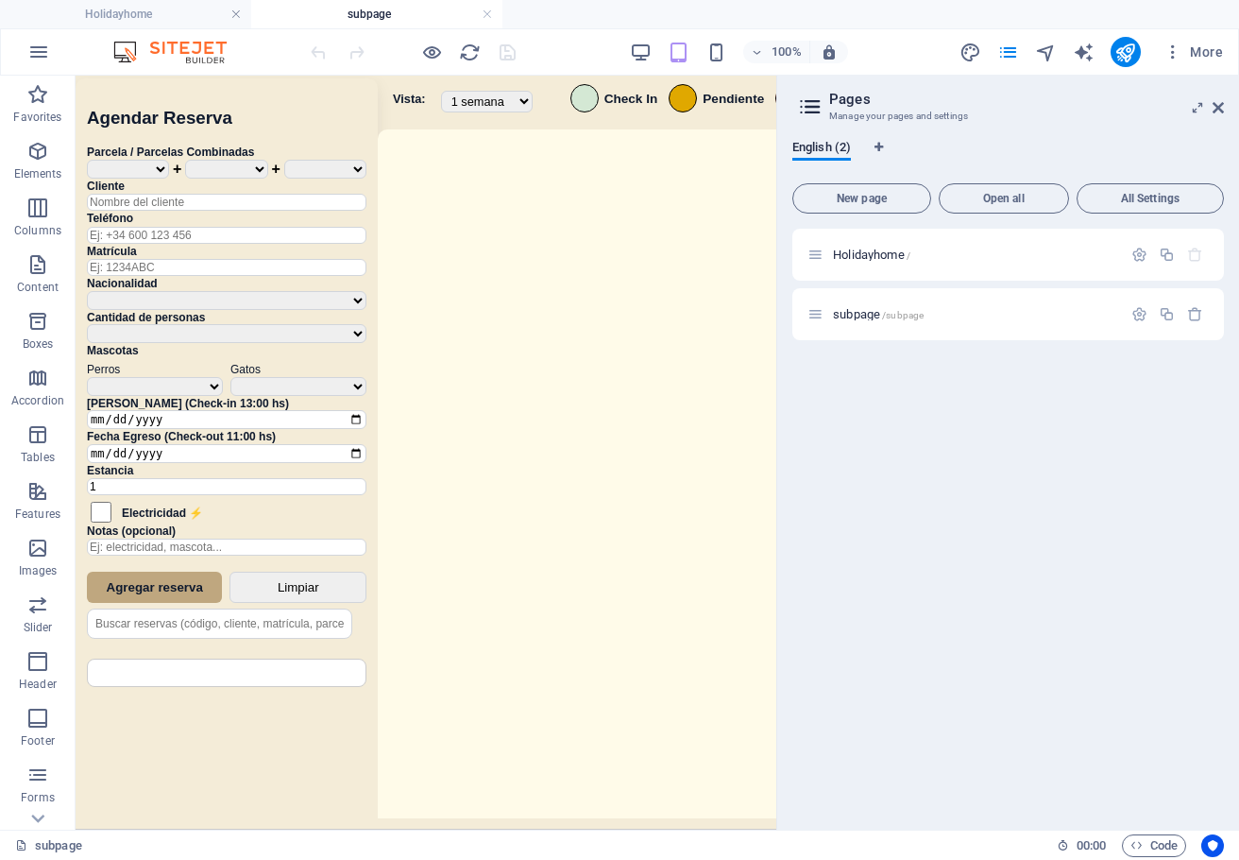
scroll to position [0, 0]
click at [1219, 116] on header "Pages Manage your pages and settings" at bounding box center [1010, 100] width 428 height 49
click at [1217, 115] on link at bounding box center [1218, 108] width 11 height 16
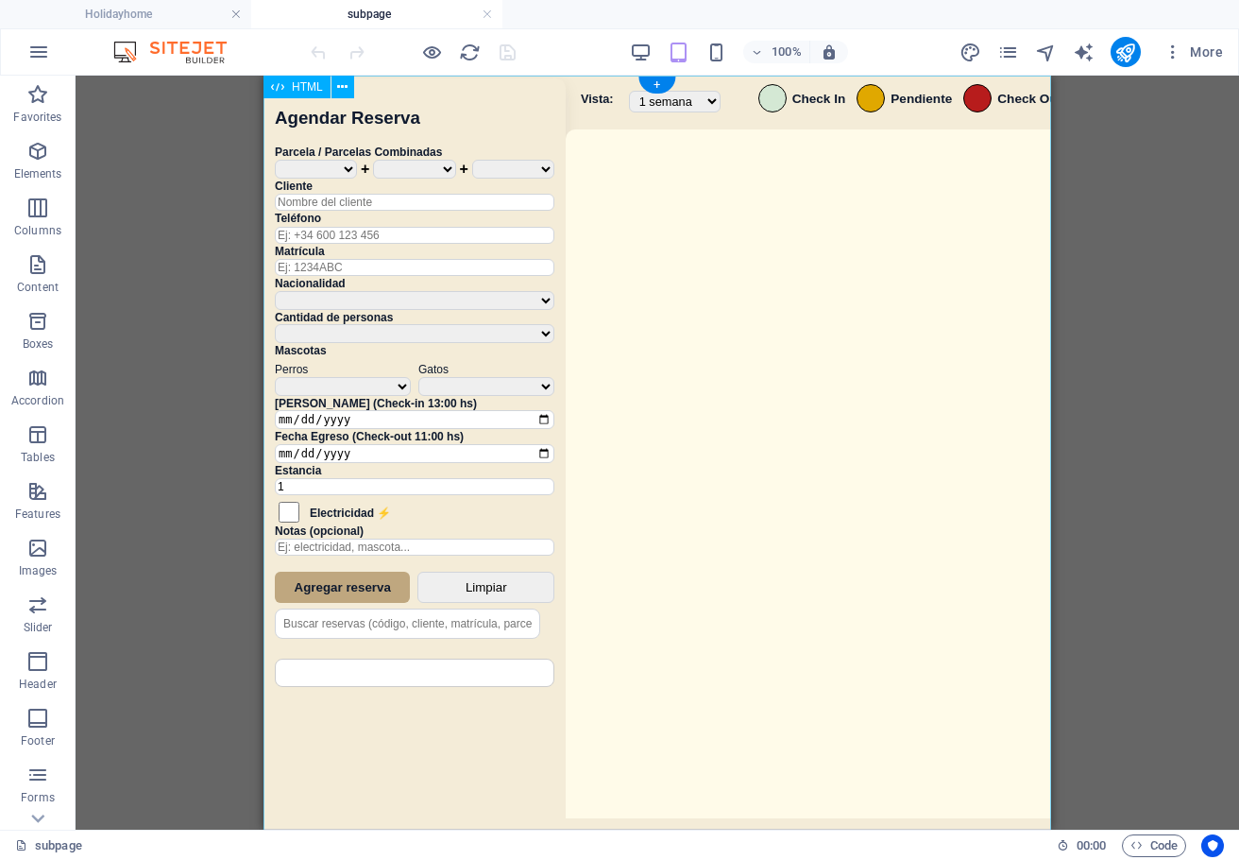
click at [906, 470] on div "Sistema de Reservas — Coveta Área Camper [GEOGRAPHIC_DATA] ¿Estás seguro de que…" at bounding box center [658, 455] width 788 height 759
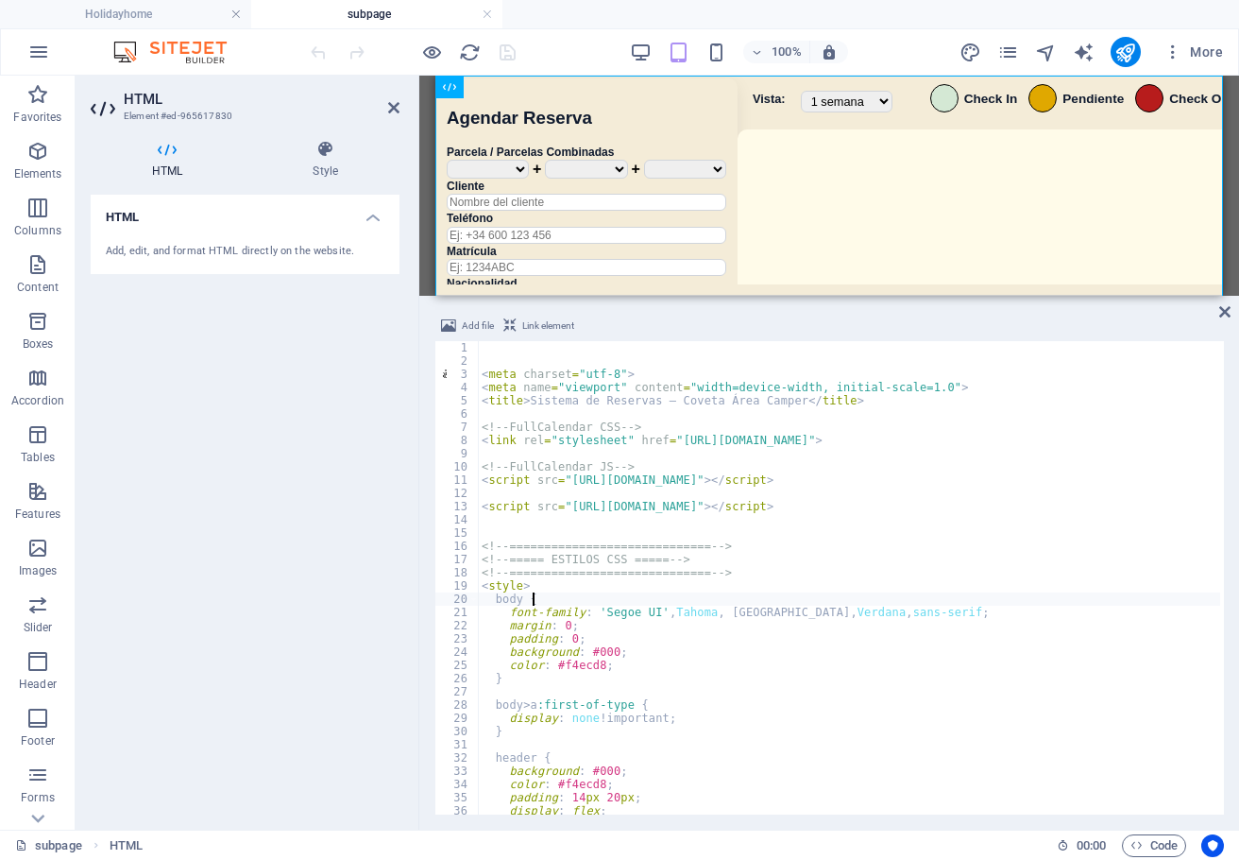
click at [843, 596] on div "< meta charset = "utf-8" > < meta name = "viewport" content = "width=device-wid…" at bounding box center [1112, 589] width 1268 height 496
click at [909, 638] on div "< meta charset = "utf-8" > < meta name = "viewport" content = "width=device-wid…" at bounding box center [1112, 589] width 1268 height 496
type textarea "padding: 0;"
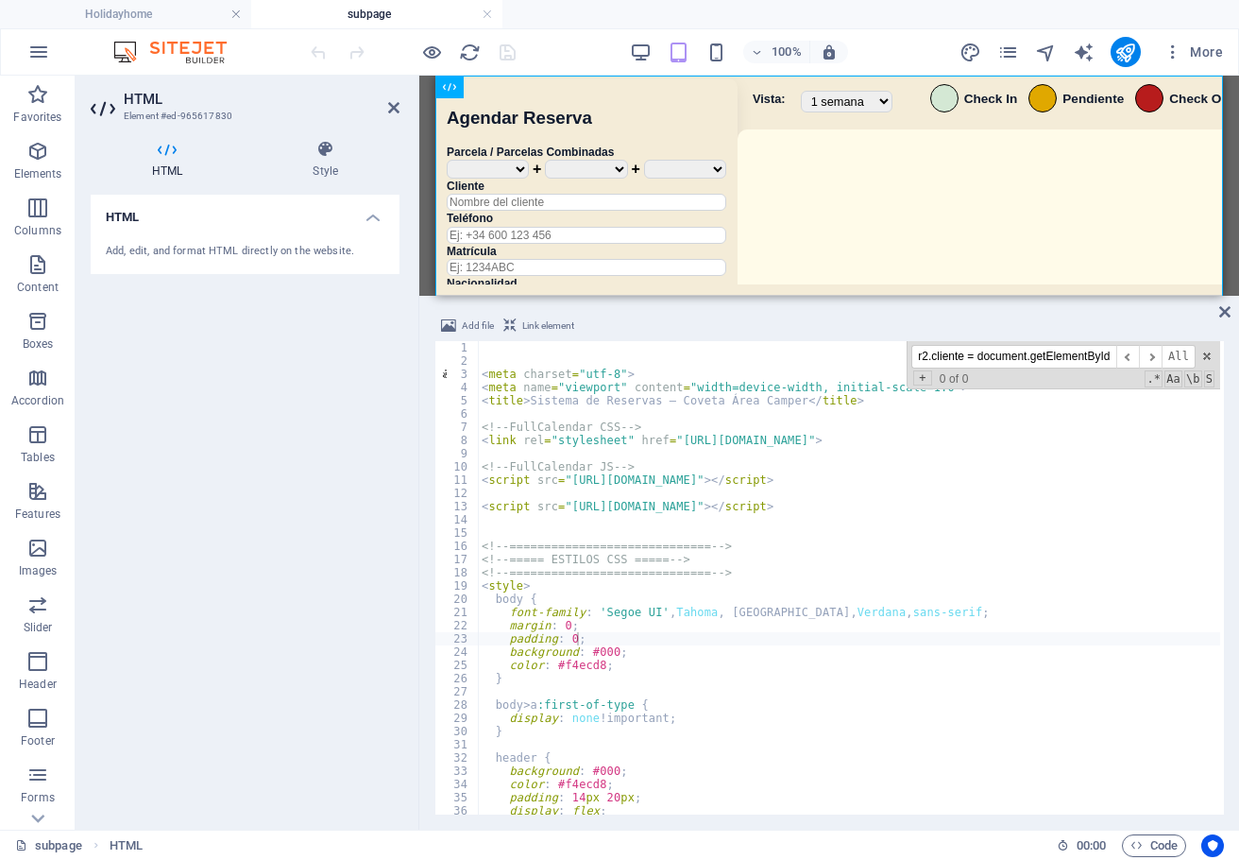
scroll to position [0, 64]
type input "r2.cliente = document.getElementById("editCliente""
click at [1164, 350] on span "All" at bounding box center [1179, 357] width 34 height 24
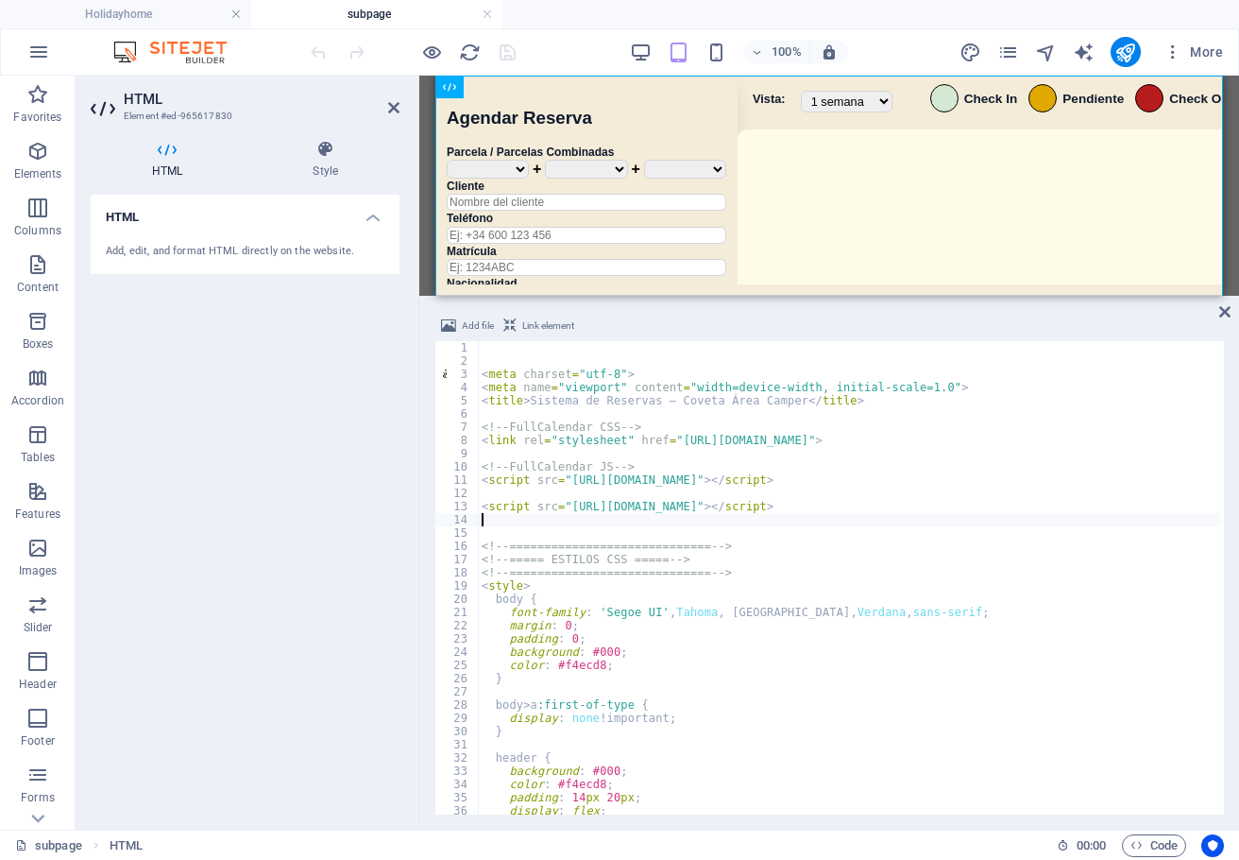
click at [1045, 521] on div "< meta charset = "utf-8" > < meta name = "viewport" content = "width=device-wid…" at bounding box center [1112, 589] width 1268 height 496
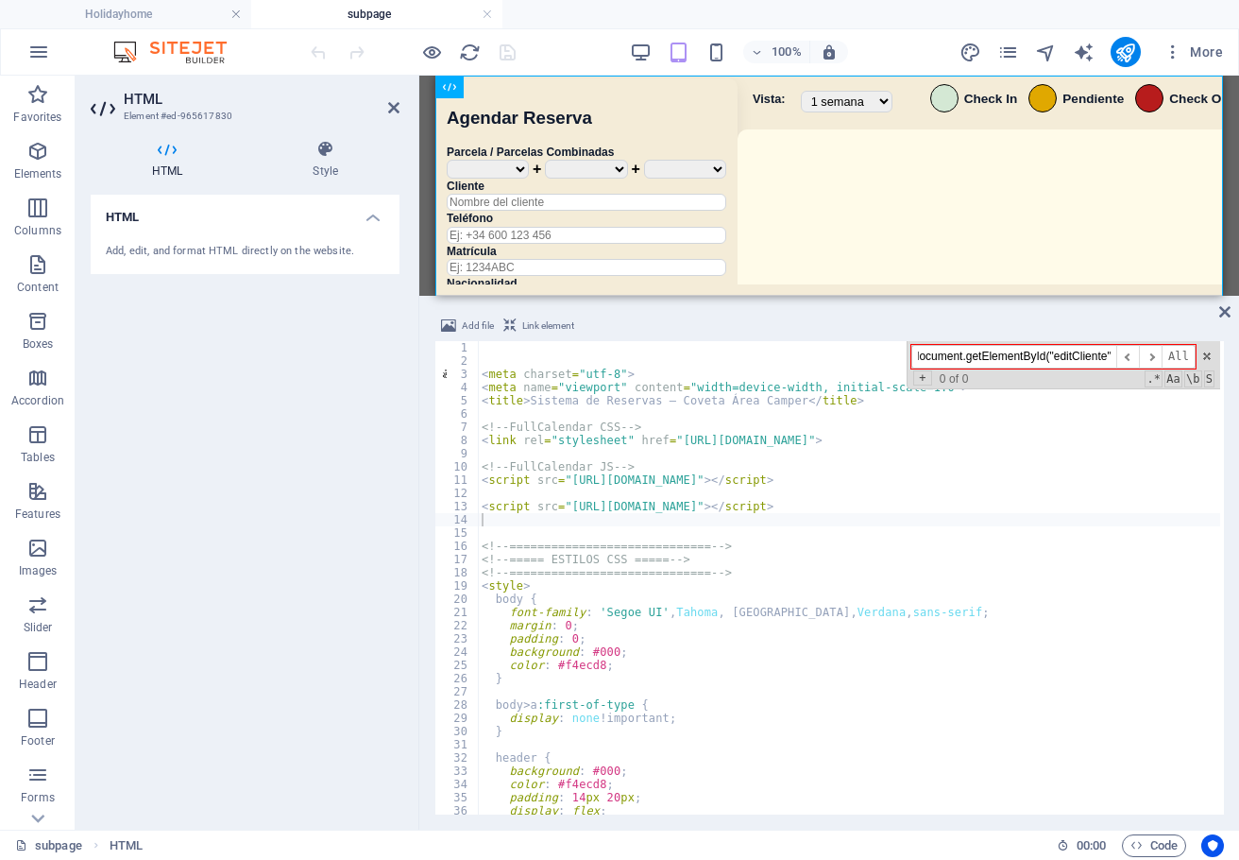
paste input "btnSave.addEventListene"
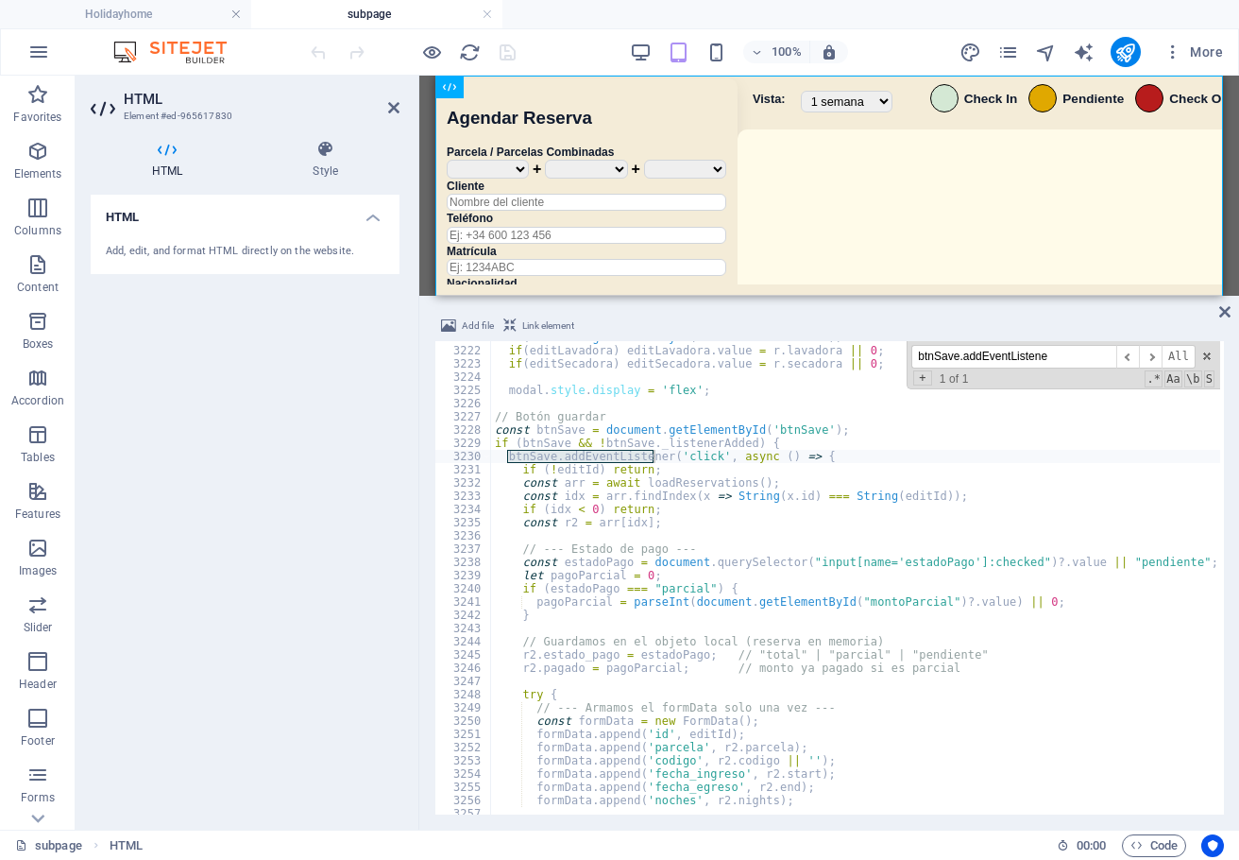
scroll to position [27511, 0]
type input "btnSave.addEventListene"
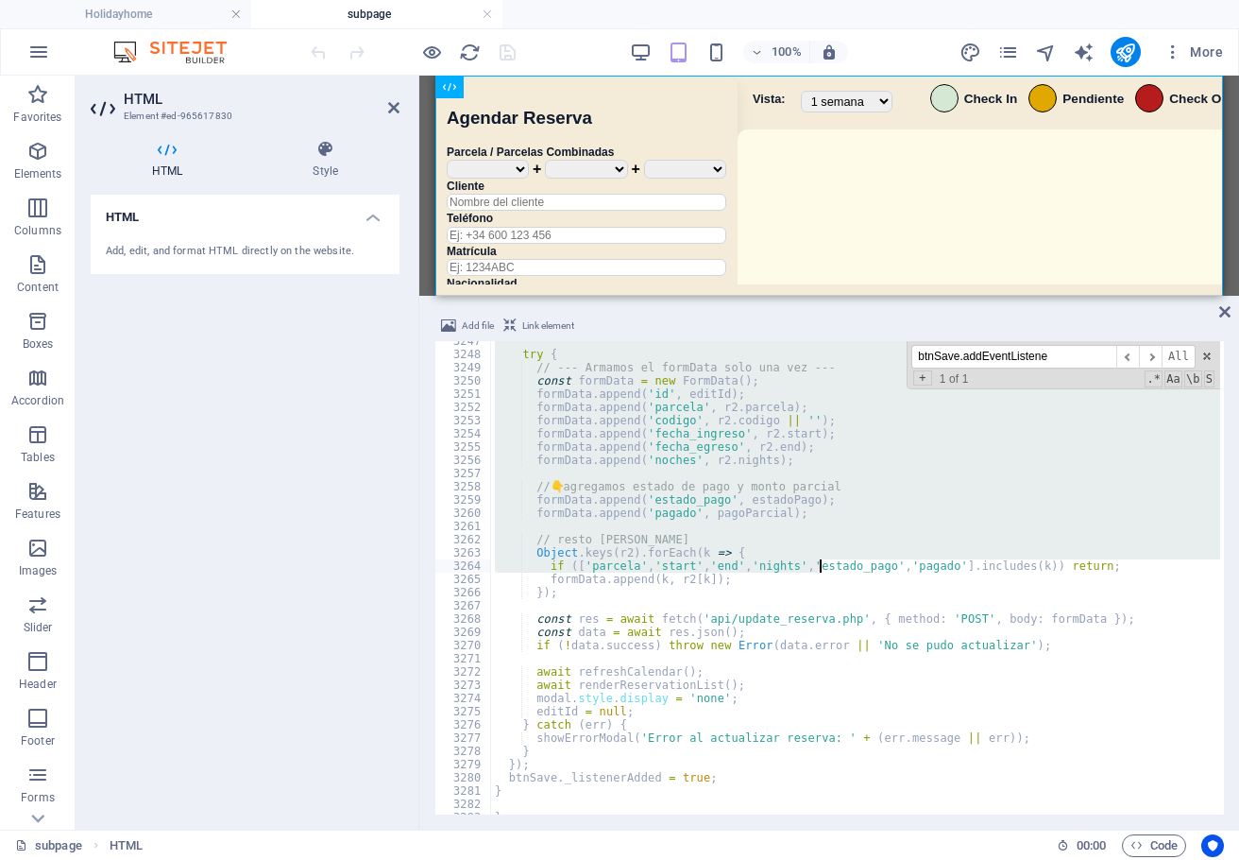
scroll to position [27804, 0]
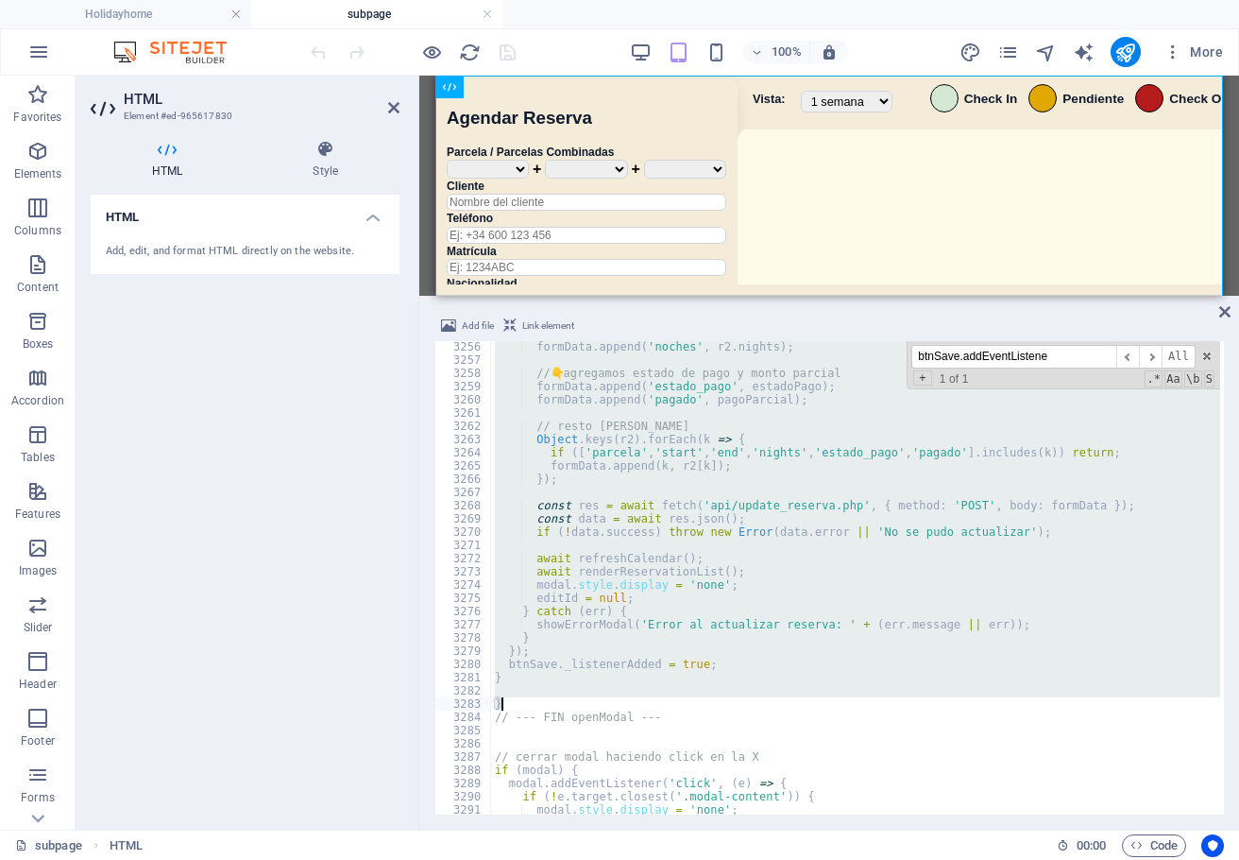
drag, startPoint x: 496, startPoint y: 418, endPoint x: 819, endPoint y: 709, distance: 435.4
click at [819, 709] on div "formData . append ( 'noches' , r2 . nights ) ; // 👇 agregamos estado de pago y …" at bounding box center [1125, 588] width 1268 height 496
type textarea "}"
paste textarea
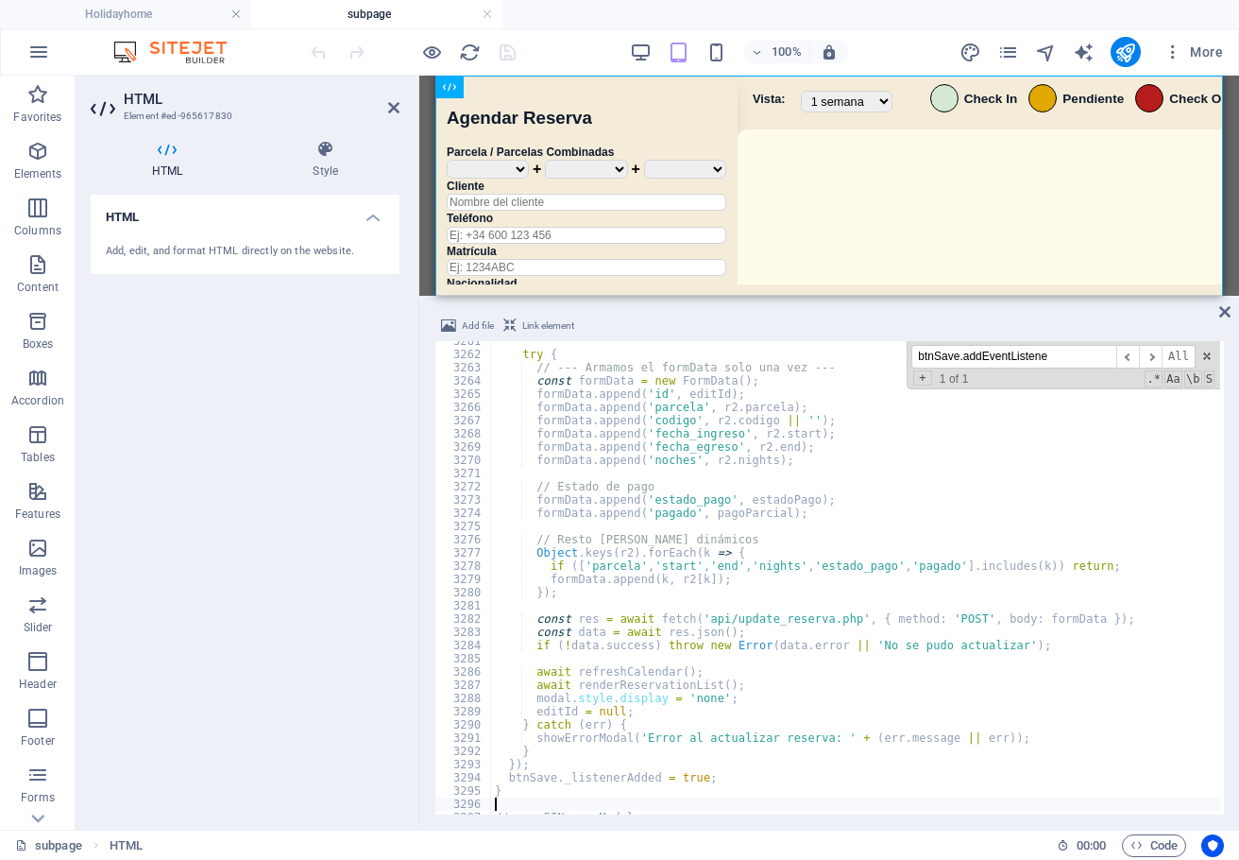
click at [570, 55] on div "100% More" at bounding box center [769, 52] width 924 height 30
click at [507, 55] on icon "save" at bounding box center [508, 53] width 22 height 22
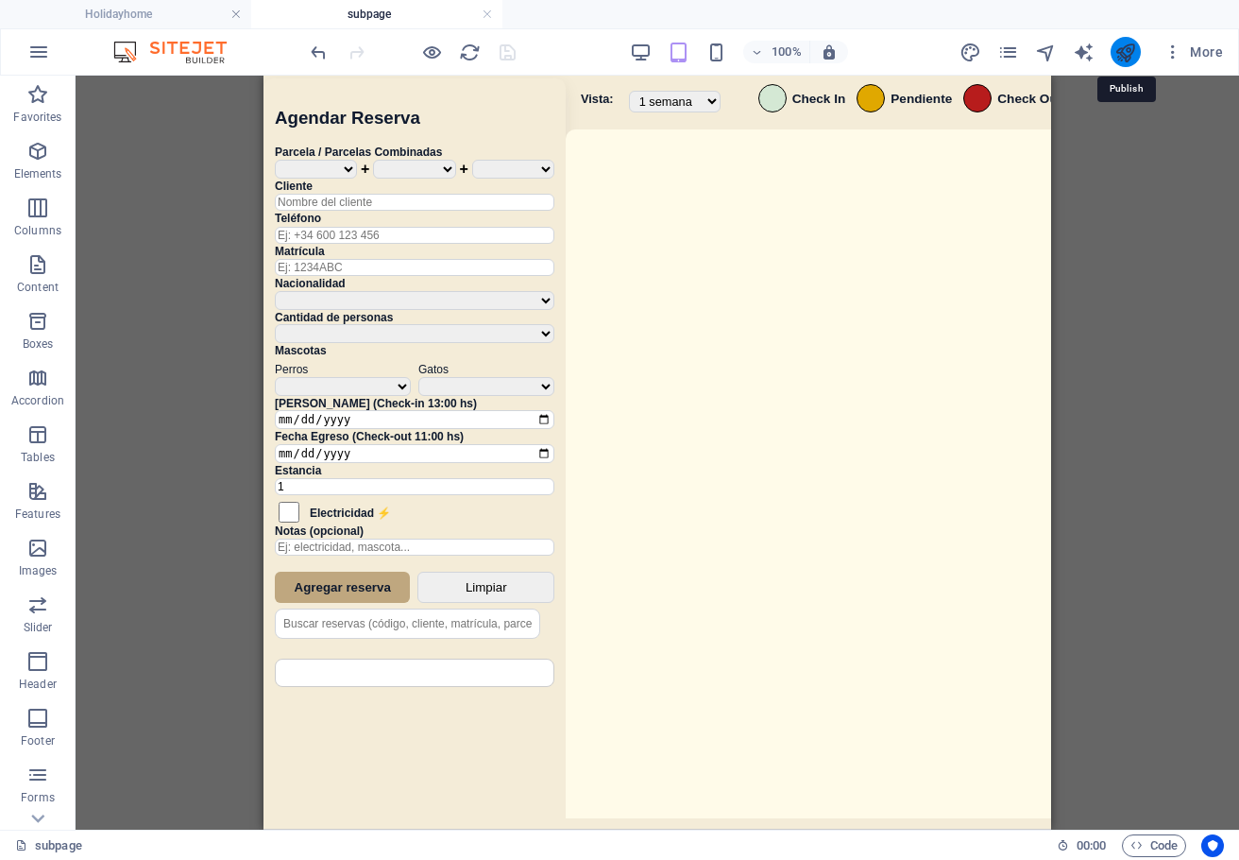
click at [1134, 62] on icon "publish" at bounding box center [1126, 53] width 22 height 22
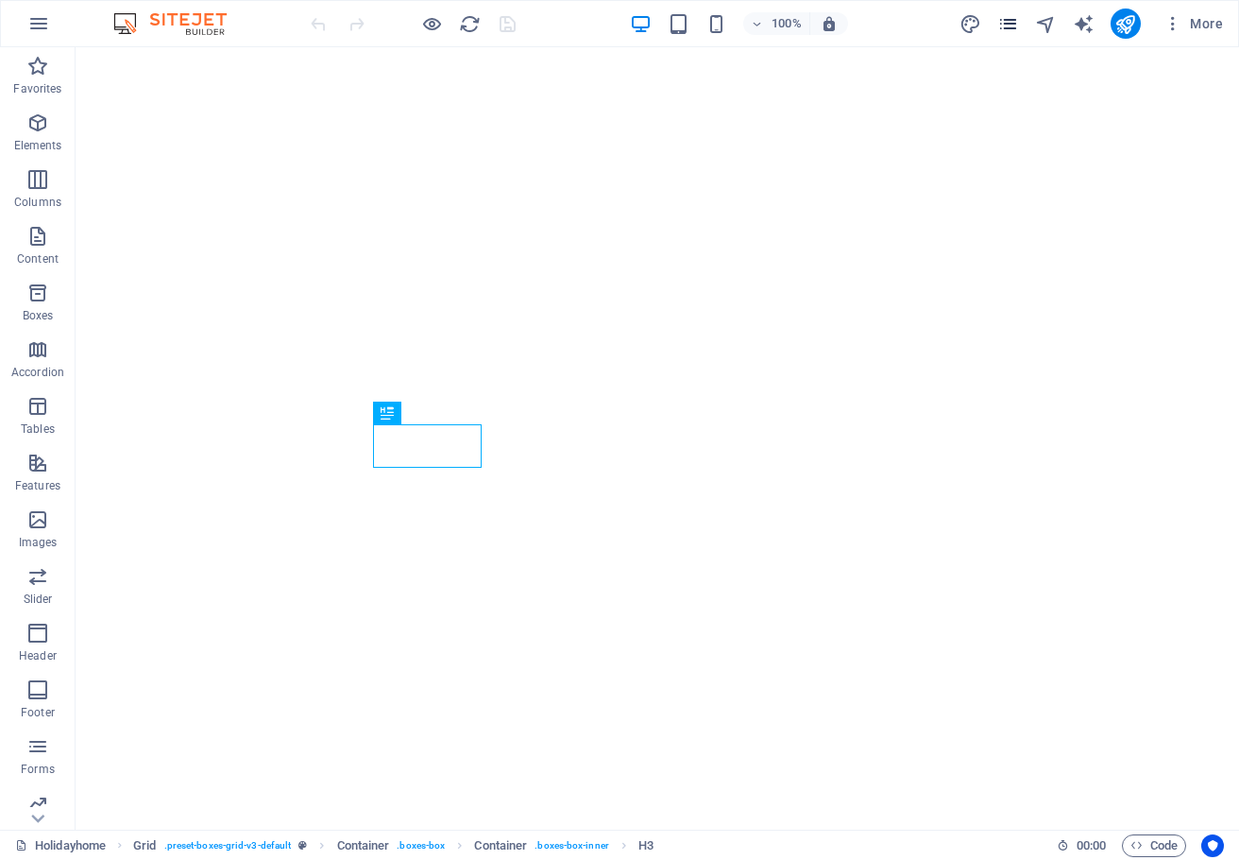
click at [1014, 20] on icon "pages" at bounding box center [1009, 24] width 22 height 22
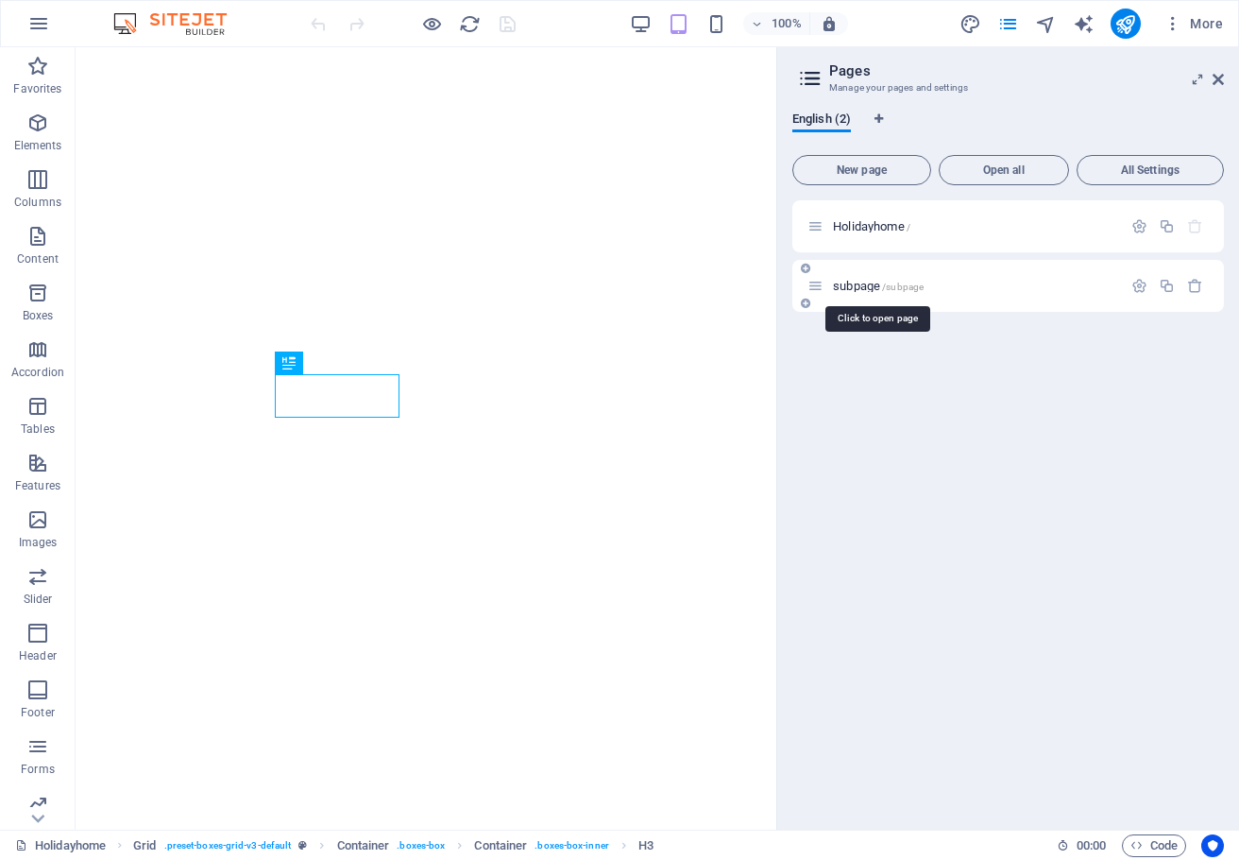
click at [888, 285] on span "/subpage" at bounding box center [903, 287] width 42 height 10
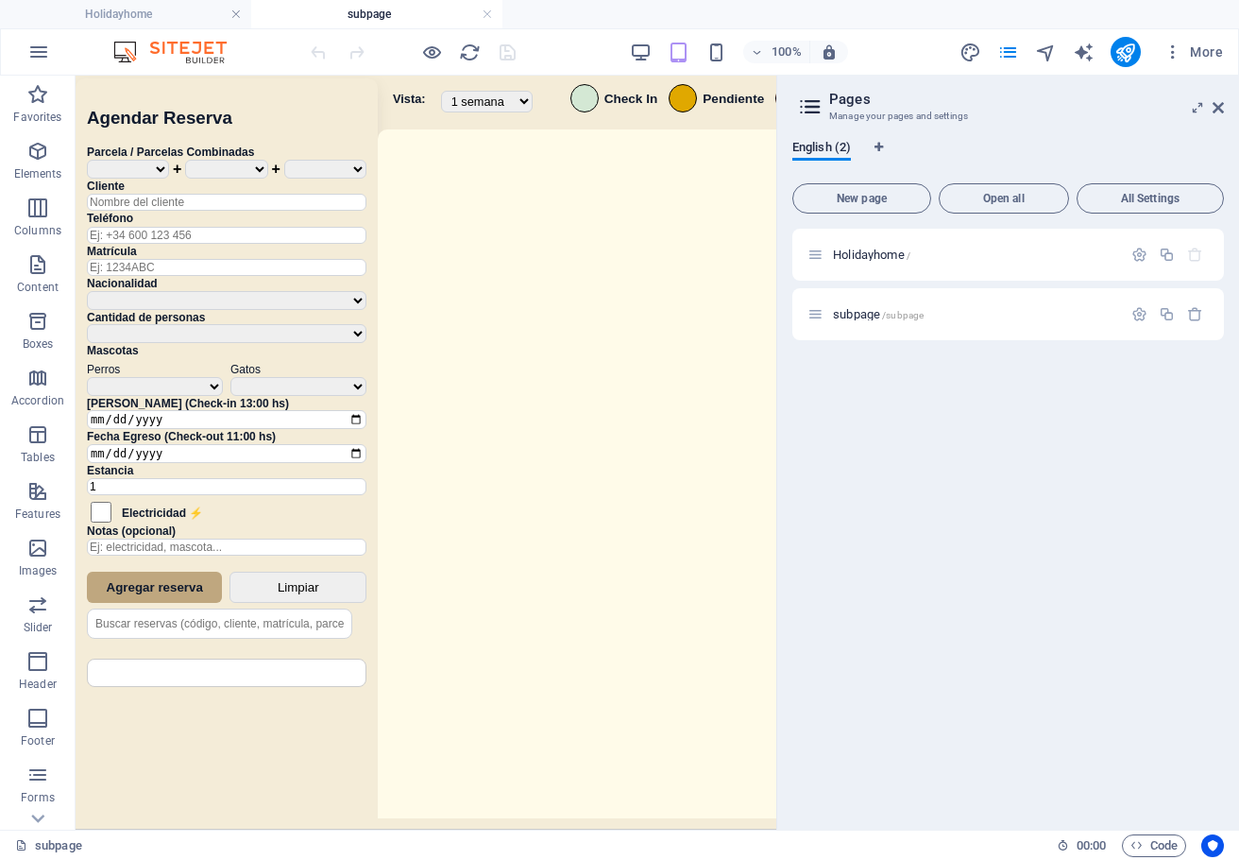
drag, startPoint x: 1218, startPoint y: 111, endPoint x: 1189, endPoint y: 112, distance: 28.4
click at [1218, 111] on icon at bounding box center [1218, 107] width 11 height 15
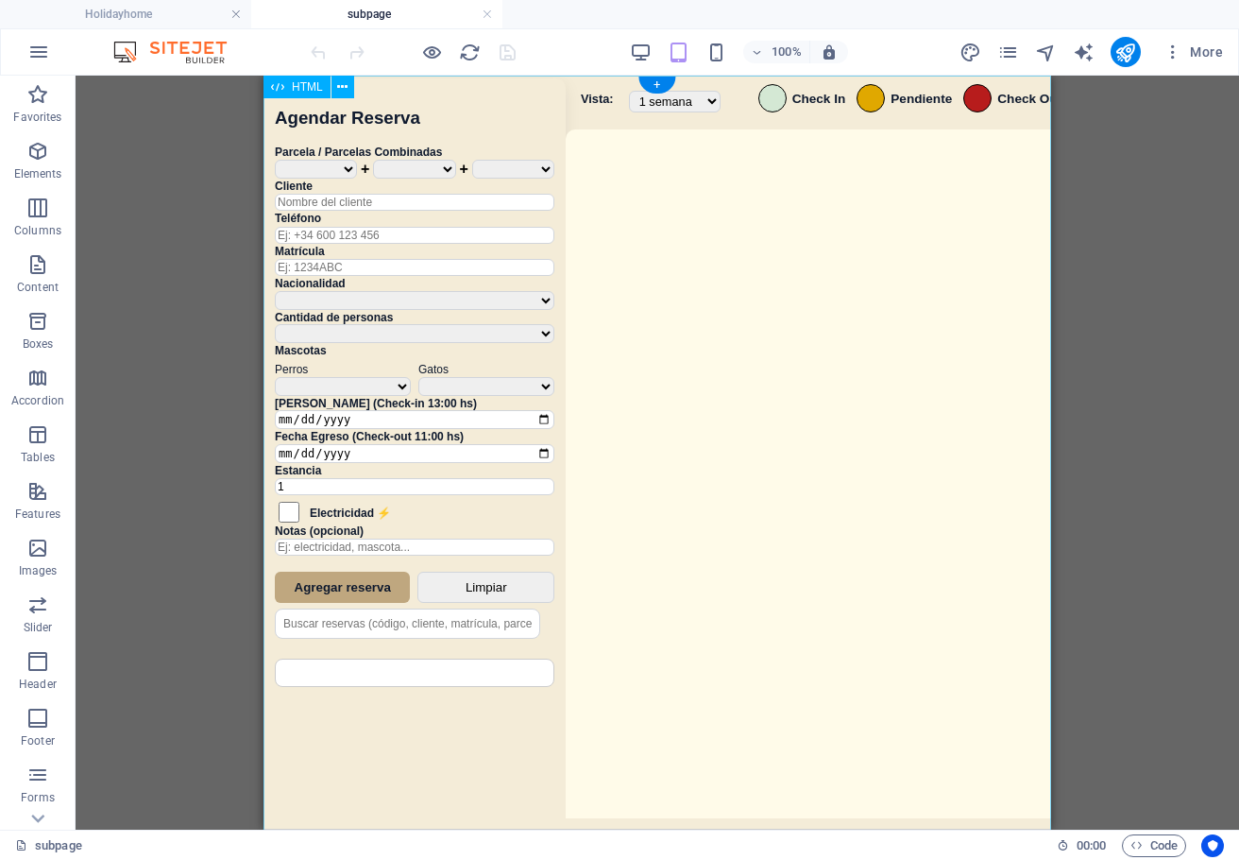
click at [816, 453] on div "Sistema de Reservas — Coveta Área Camper [GEOGRAPHIC_DATA] ¿Estás seguro de que…" at bounding box center [658, 455] width 788 height 759
click at [815, 453] on div "Sistema de Reservas — Coveta Área Camper [GEOGRAPHIC_DATA] ¿Estás seguro de que…" at bounding box center [658, 455] width 788 height 759
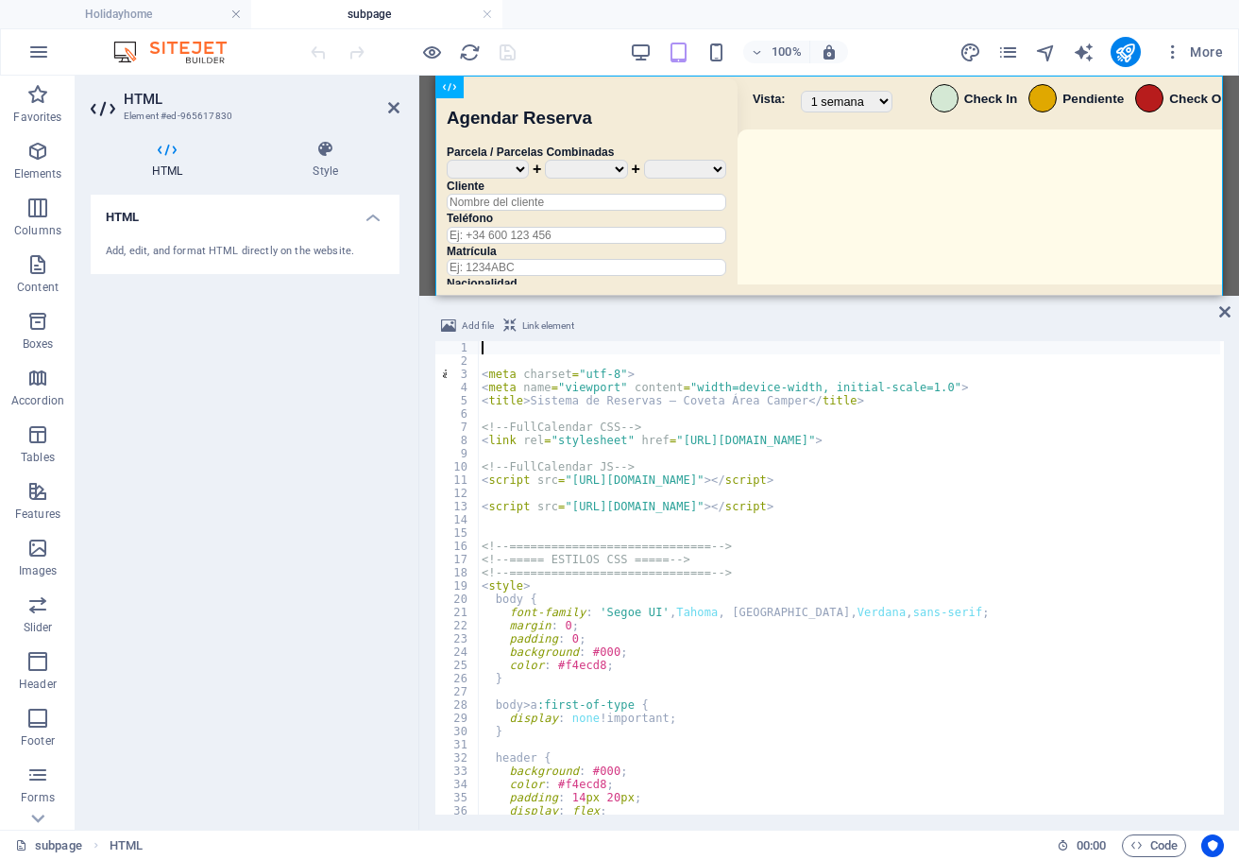
click at [839, 678] on div "< meta charset = "utf-8" > < meta name = "viewport" content = "width=device-wid…" at bounding box center [1112, 589] width 1268 height 496
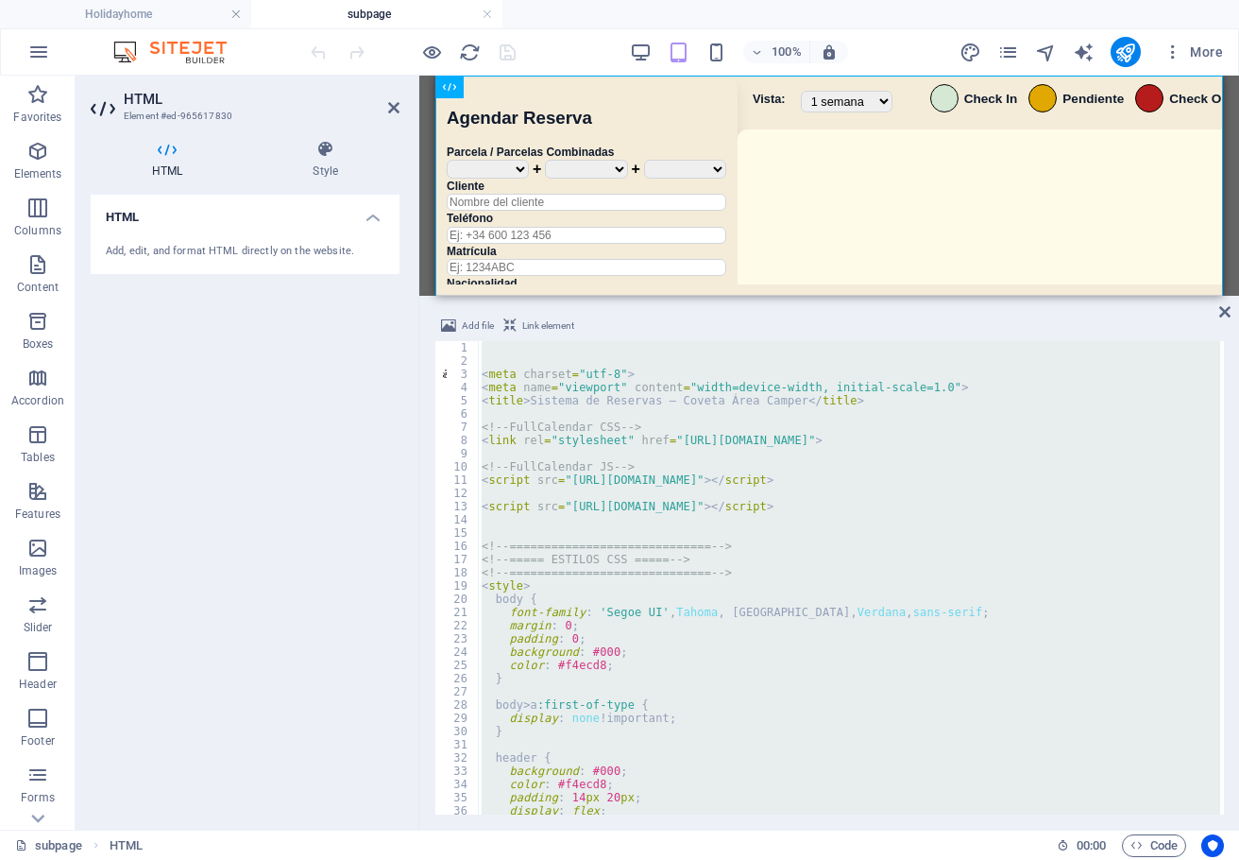
click at [799, 554] on div "< meta charset = "utf-8" > < meta name = "viewport" content = "width=device-wid…" at bounding box center [849, 577] width 743 height 473
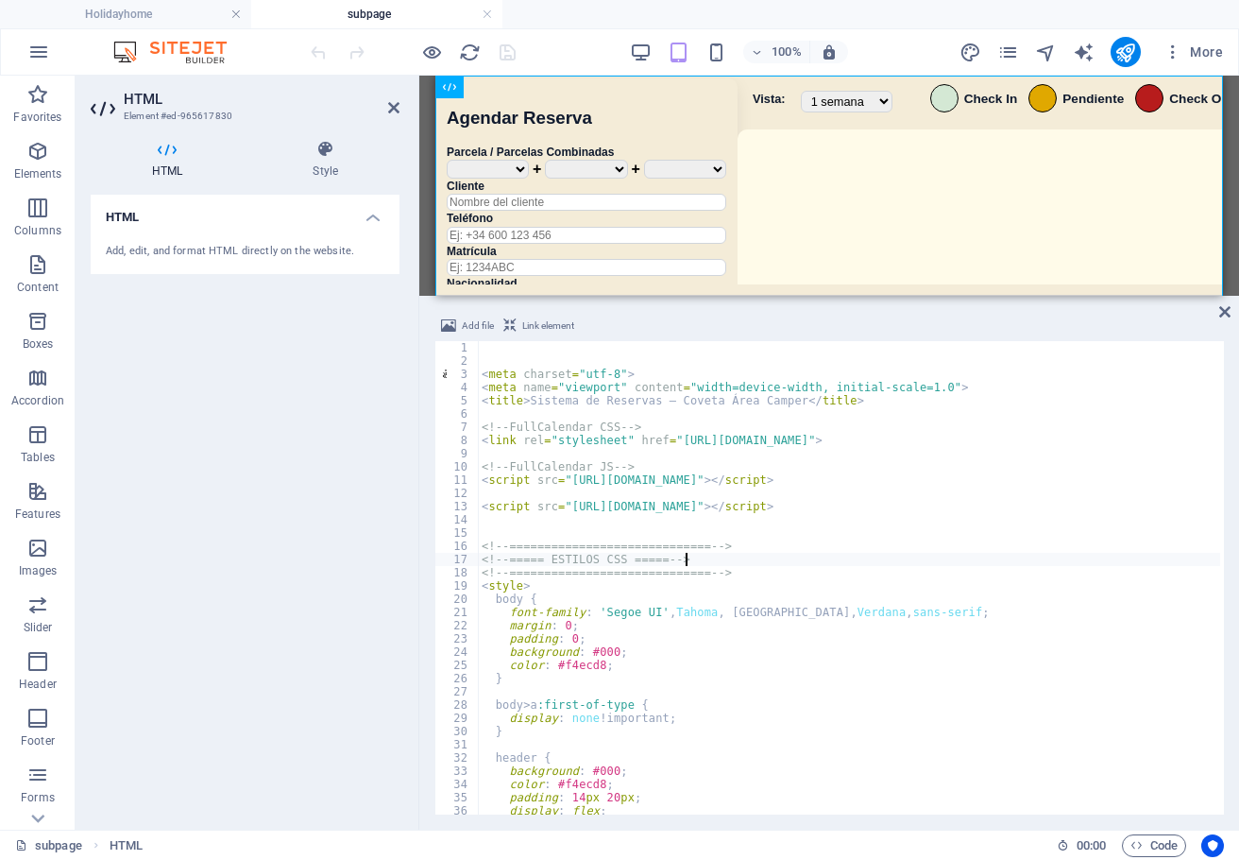
type textarea "</script> </div>"
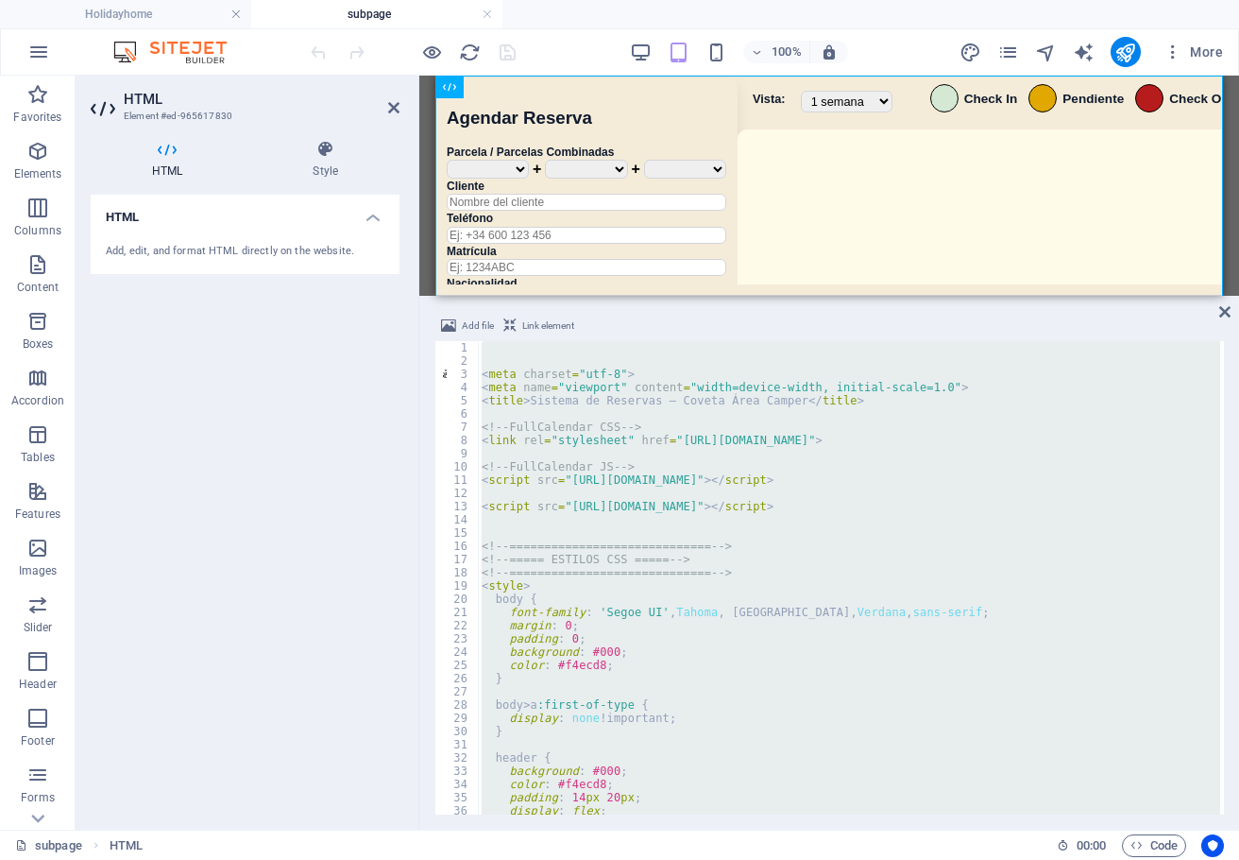
paste textarea
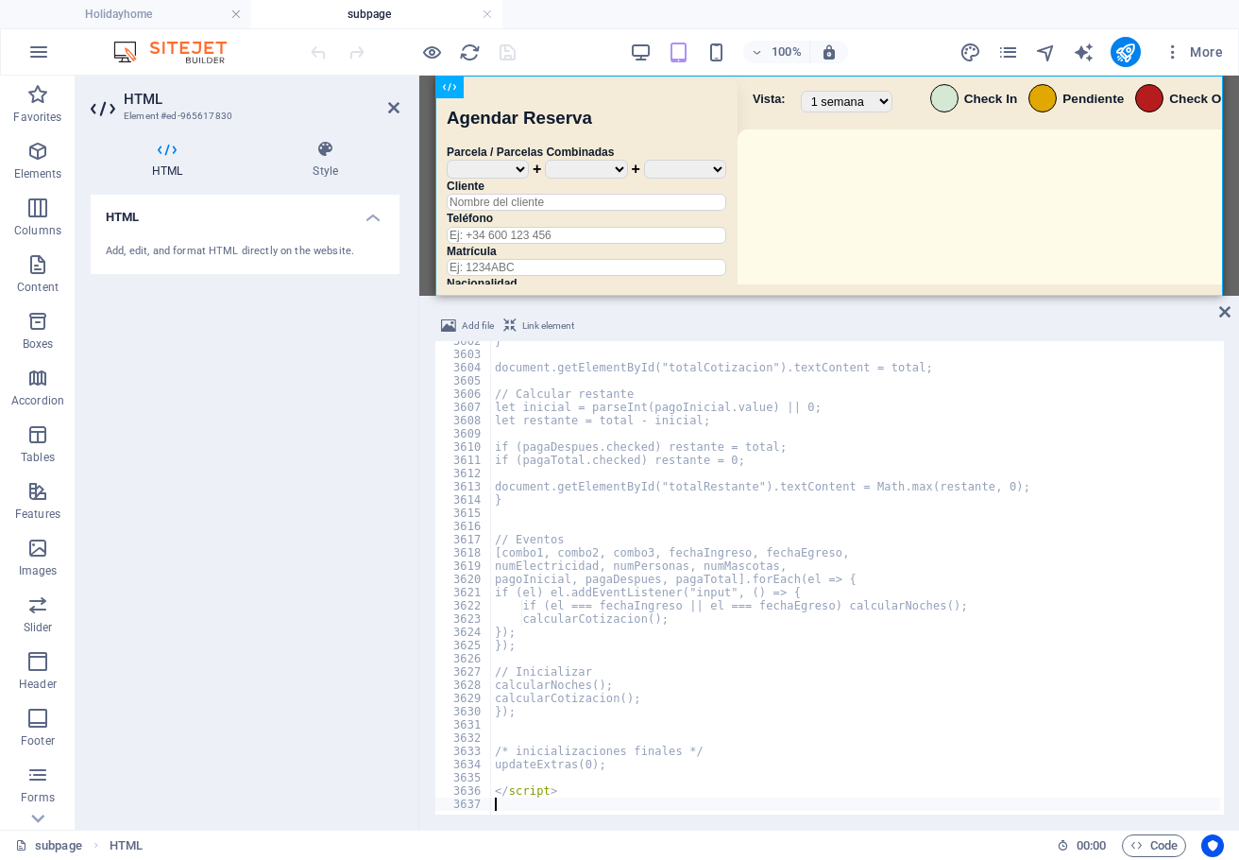
scroll to position [30486, 0]
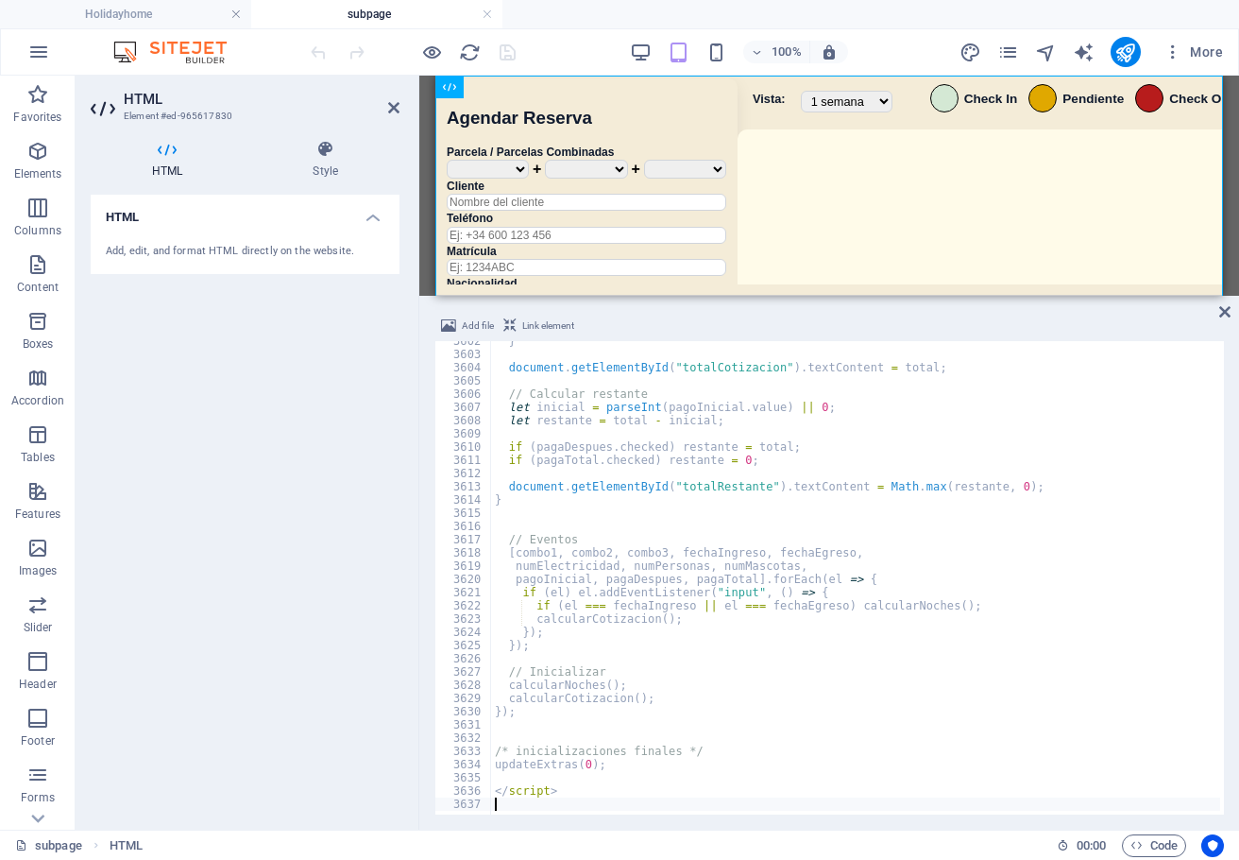
click at [555, 50] on div "100% More" at bounding box center [769, 52] width 924 height 30
click at [504, 55] on icon "save" at bounding box center [508, 53] width 22 height 22
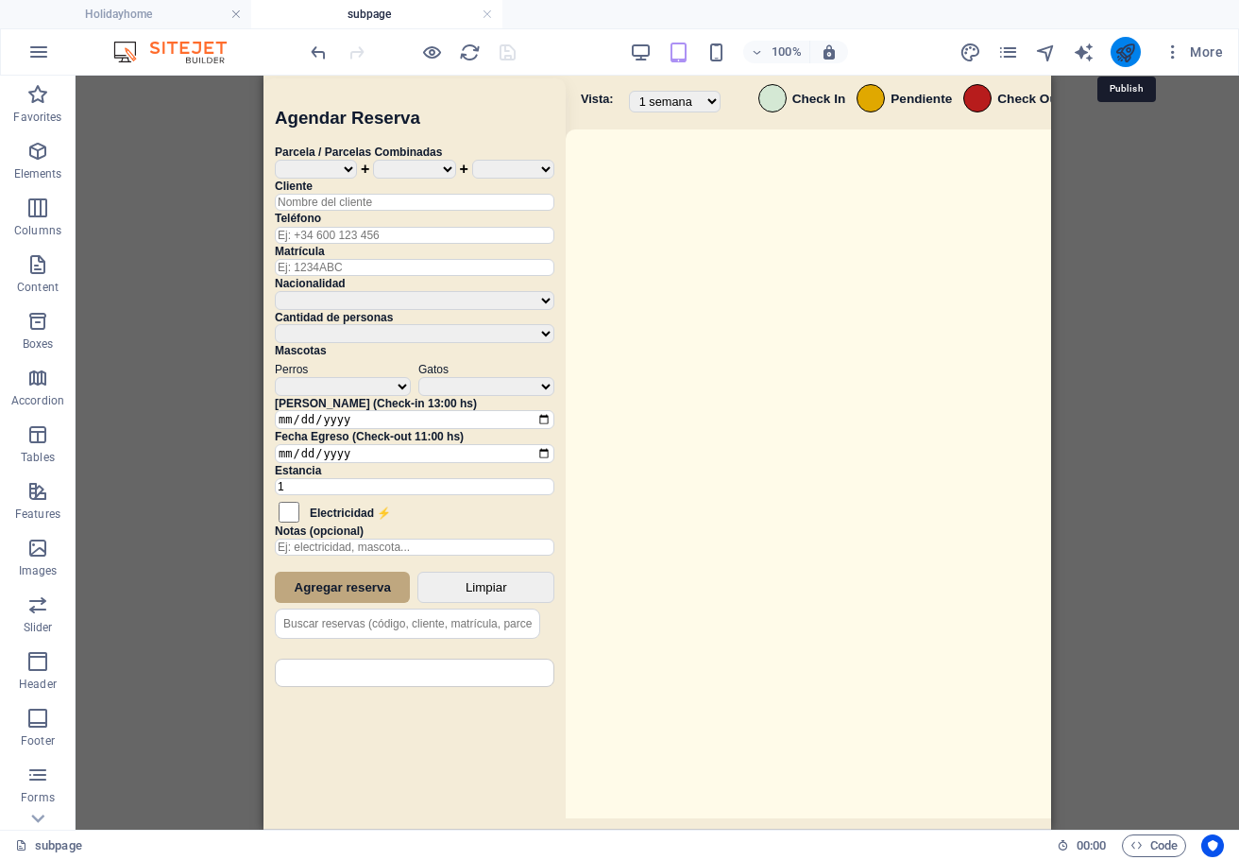
click at [1121, 46] on icon "publish" at bounding box center [1126, 53] width 22 height 22
